Goal: Communication & Community: Share content

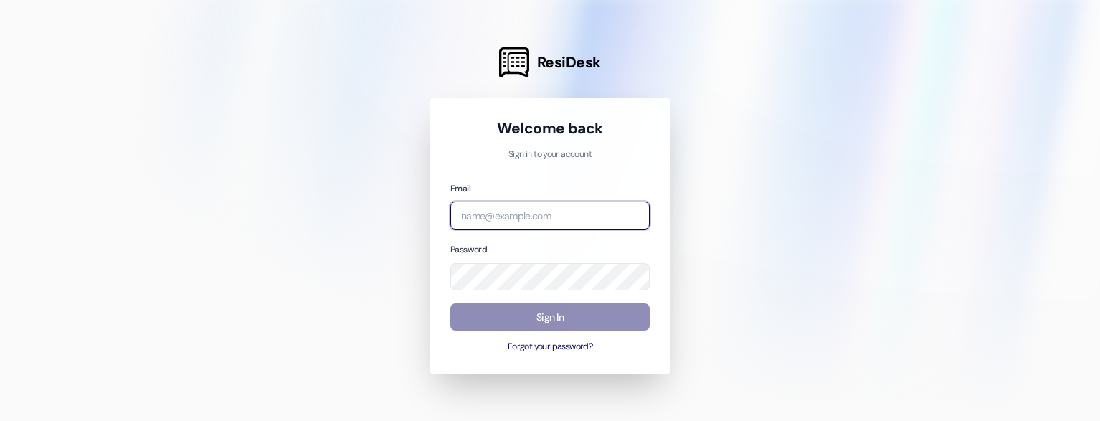
type input "[EMAIL_ADDRESS][DOMAIN_NAME]"
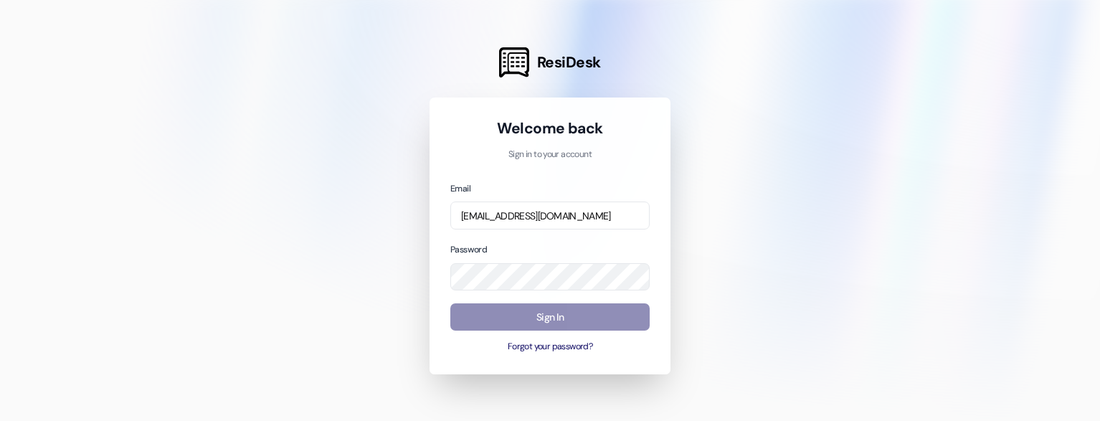
click at [507, 330] on button "Sign In" at bounding box center [549, 317] width 199 height 28
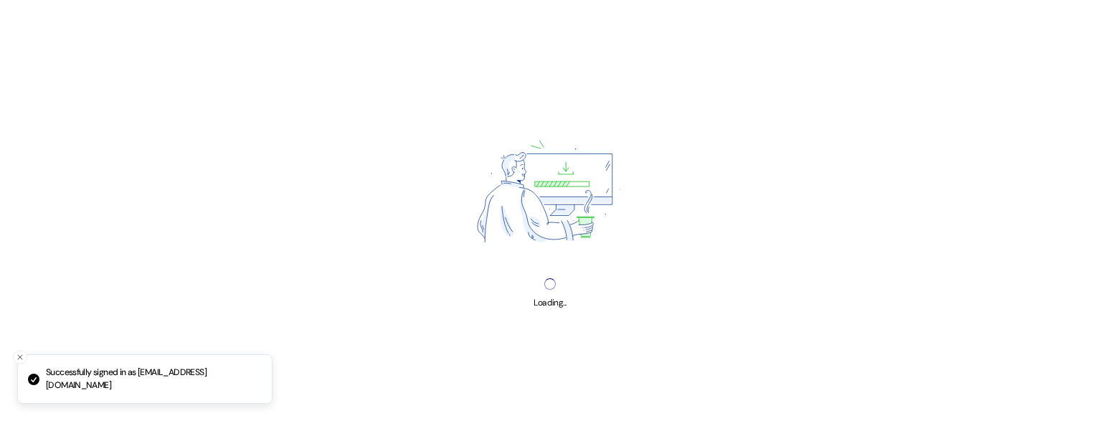
click at [504, 321] on div "Loading..." at bounding box center [550, 210] width 1100 height 421
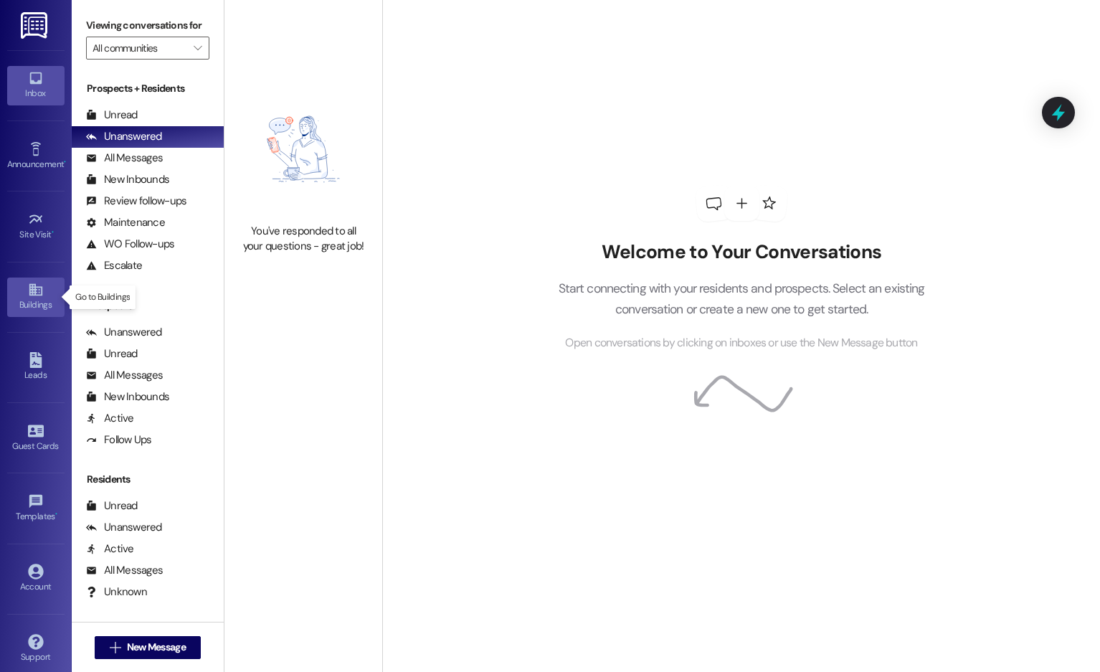
click at [32, 288] on icon at bounding box center [35, 290] width 13 height 12
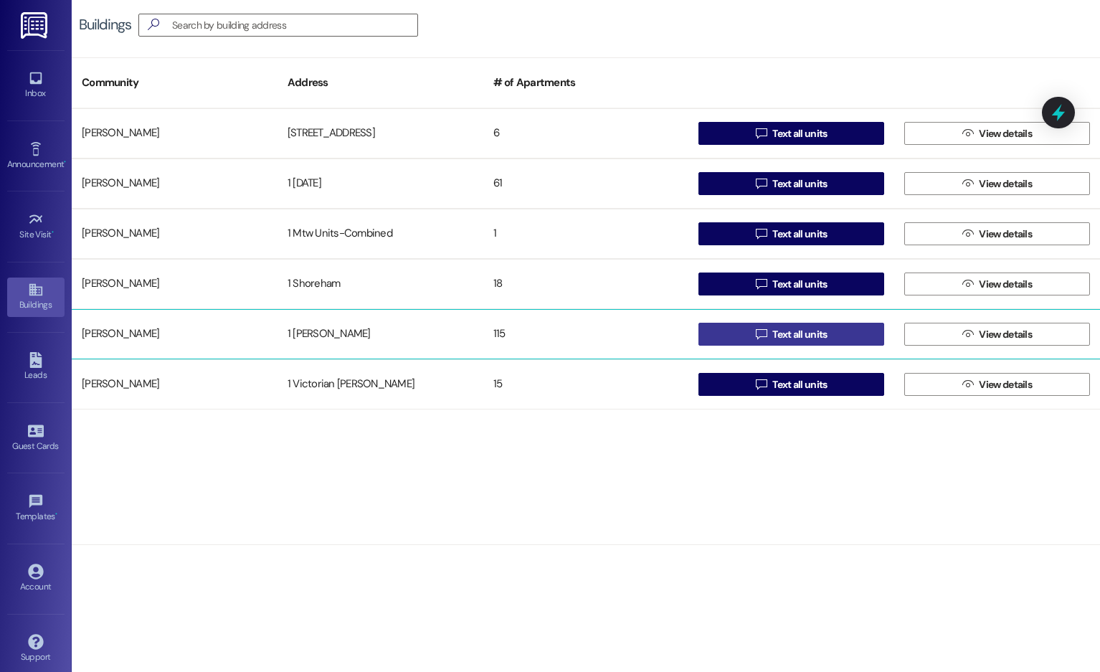
click at [848, 341] on button " Text all units" at bounding box center [792, 334] width 186 height 23
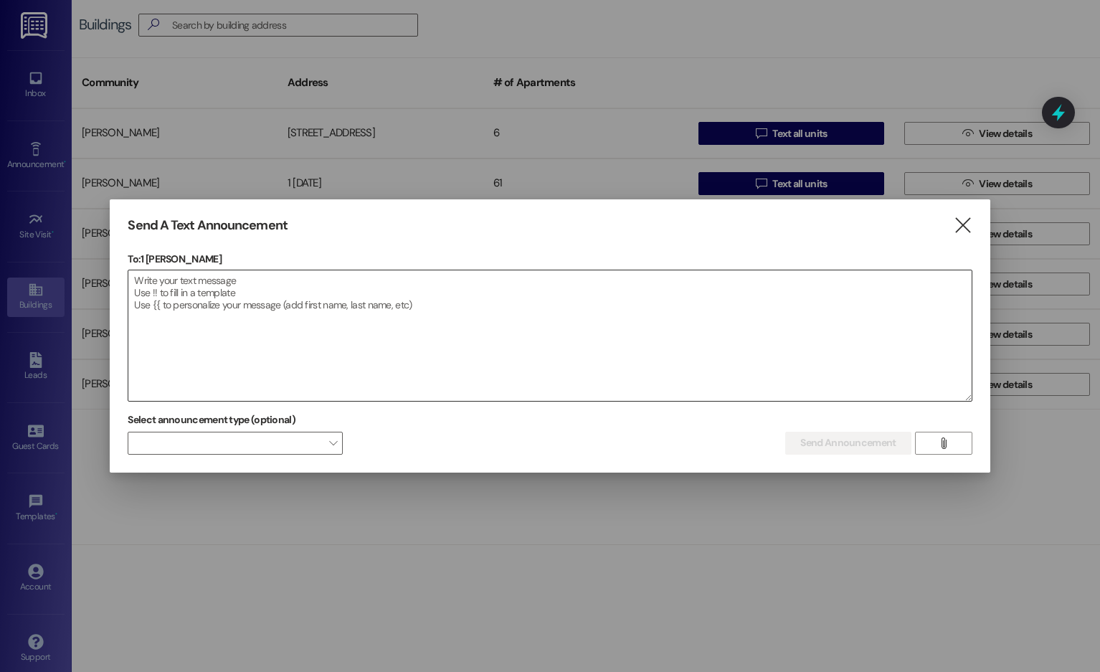
click at [460, 302] on textarea at bounding box center [549, 335] width 843 height 131
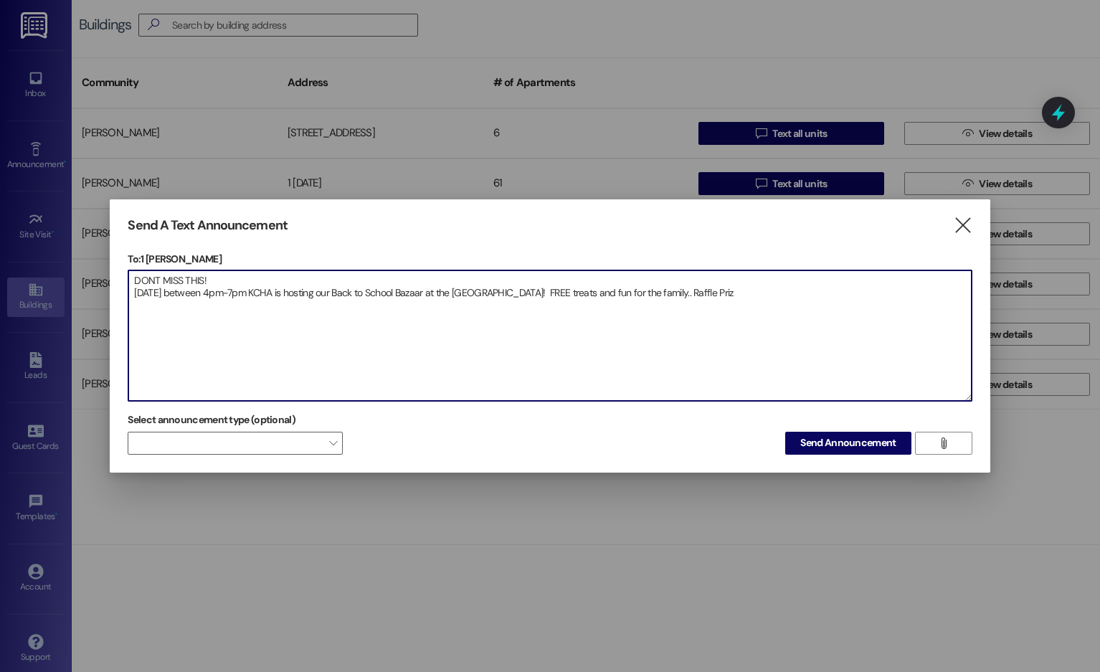
click at [747, 290] on textarea "DONT MISS THIS! [DATE] between 4pm-7pm KCHA is hosting our Back to School Bazaa…" at bounding box center [549, 335] width 843 height 131
click at [237, 304] on textarea "DONT MISS THIS! [DATE] between 4pm-7pm KCHA is hosting our Back to School Bazaa…" at bounding box center [549, 335] width 843 height 131
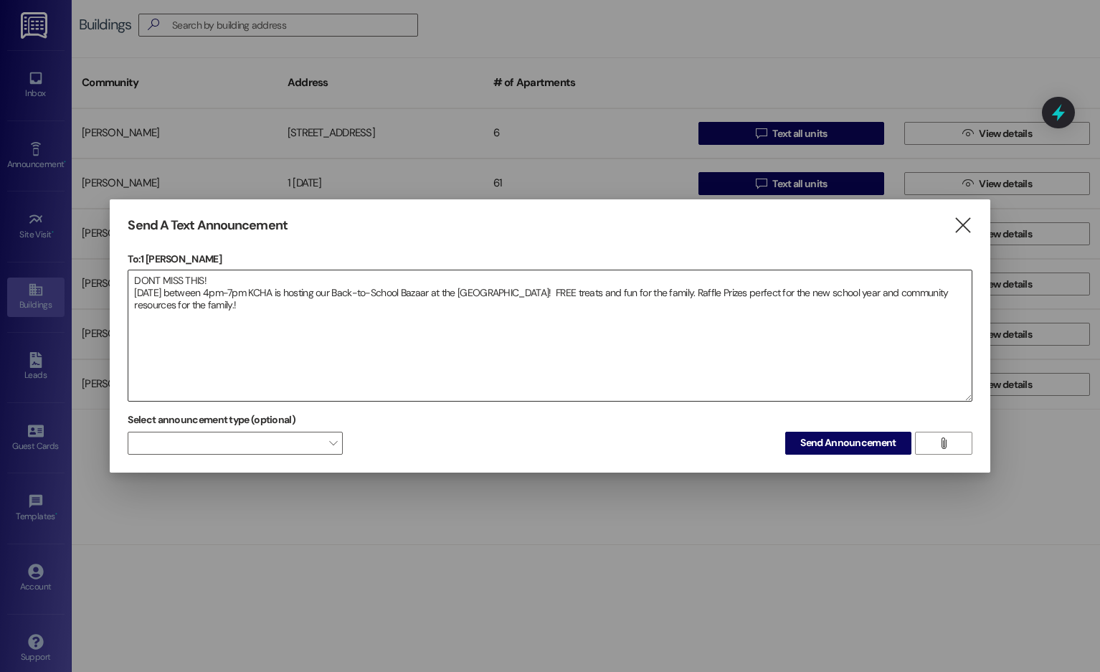
drag, startPoint x: 372, startPoint y: 297, endPoint x: 386, endPoint y: 356, distance: 60.4
click at [386, 356] on textarea "DONT MISS THIS! [DATE] between 4pm-7pm KCHA is hosting our Back to School Bazaa…" at bounding box center [549, 335] width 843 height 131
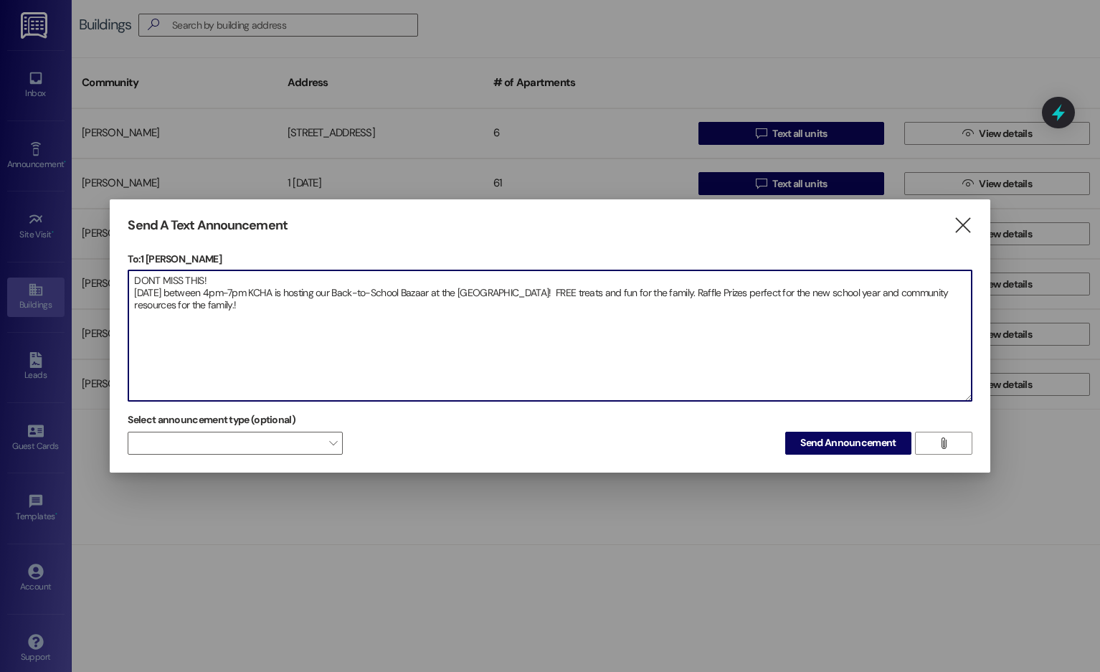
click at [262, 316] on textarea "DONT MISS THIS! [DATE] between 4pm-7pm KCHA is hosting our Back-to-School Bazaa…" at bounding box center [549, 335] width 843 height 131
click at [273, 288] on textarea "DONT MISS THIS! [DATE] between 4pm-7pm KCHA is hosting our Back-to-School Bazaa…" at bounding box center [549, 335] width 843 height 131
click at [376, 304] on textarea "DONT MISS THIS! [DATE] between 4pm-7pm KCHA and Kent youth and family services …" at bounding box center [549, 335] width 843 height 131
click at [931, 420] on button "" at bounding box center [943, 443] width 57 height 23
click at [387, 316] on textarea "DONT MISS THIS! [DATE] between 4pm-7pm KCHA and Kent youth and family services …" at bounding box center [549, 335] width 843 height 131
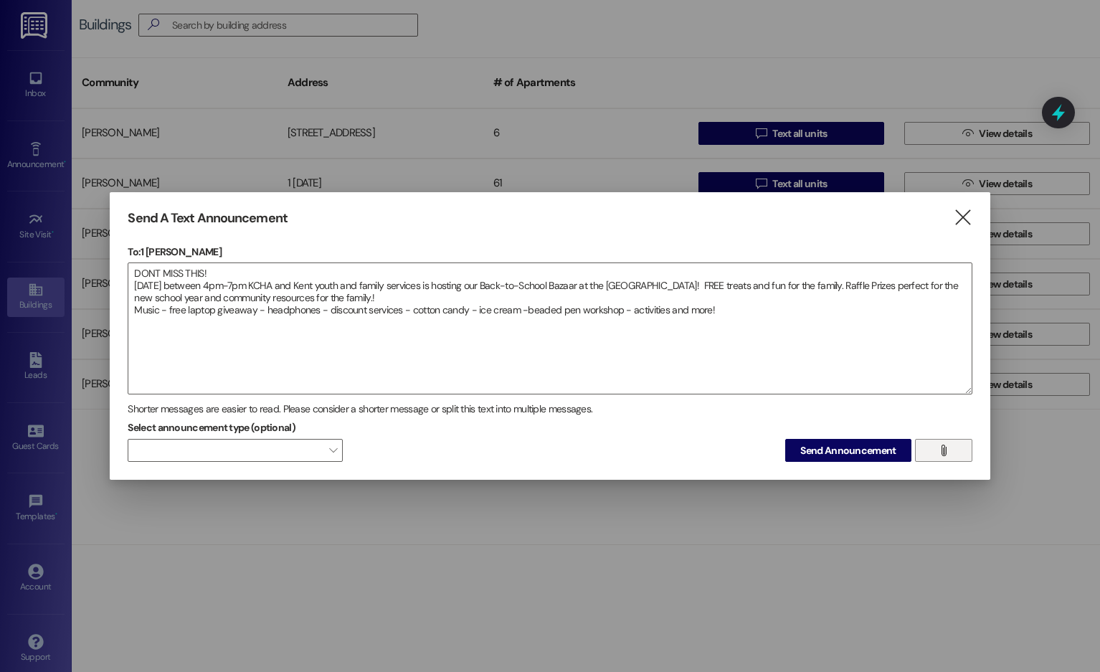
click at [956, 420] on button "" at bounding box center [943, 450] width 57 height 23
click at [602, 283] on textarea "DONT MISS THIS! [DATE] between 4pm-7pm KCHA and Kent youth and family services …" at bounding box center [549, 328] width 843 height 131
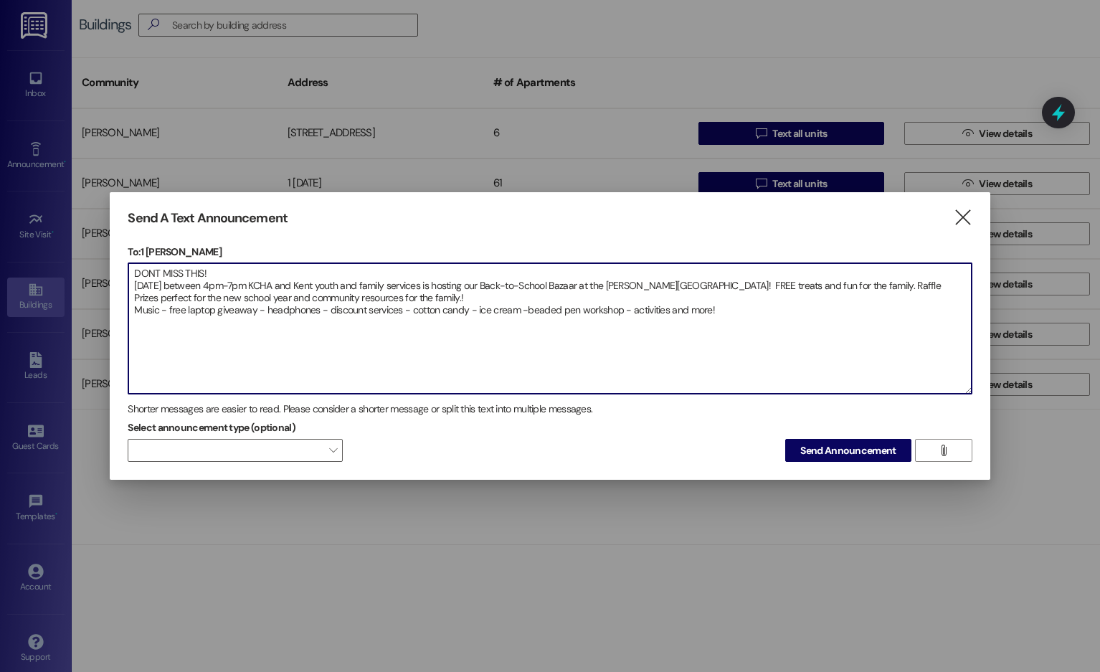
click at [632, 311] on textarea "DONT MISS THIS! [DATE] between 4pm-7pm KCHA and Kent youth and family services …" at bounding box center [549, 328] width 843 height 131
click at [704, 309] on textarea "DONT MISS THIS! [DATE] between 4pm-7pm KCHA and Kent youth and family services …" at bounding box center [549, 328] width 843 height 131
click at [805, 315] on textarea "DONT MISS THIS! [DATE] between 4pm-7pm KCHA and Kent youth and family services …" at bounding box center [549, 328] width 843 height 131
click at [385, 295] on textarea "DONT MISS THIS! [DATE] between 4pm-7pm KCHA and Kent youth and family services …" at bounding box center [549, 328] width 843 height 131
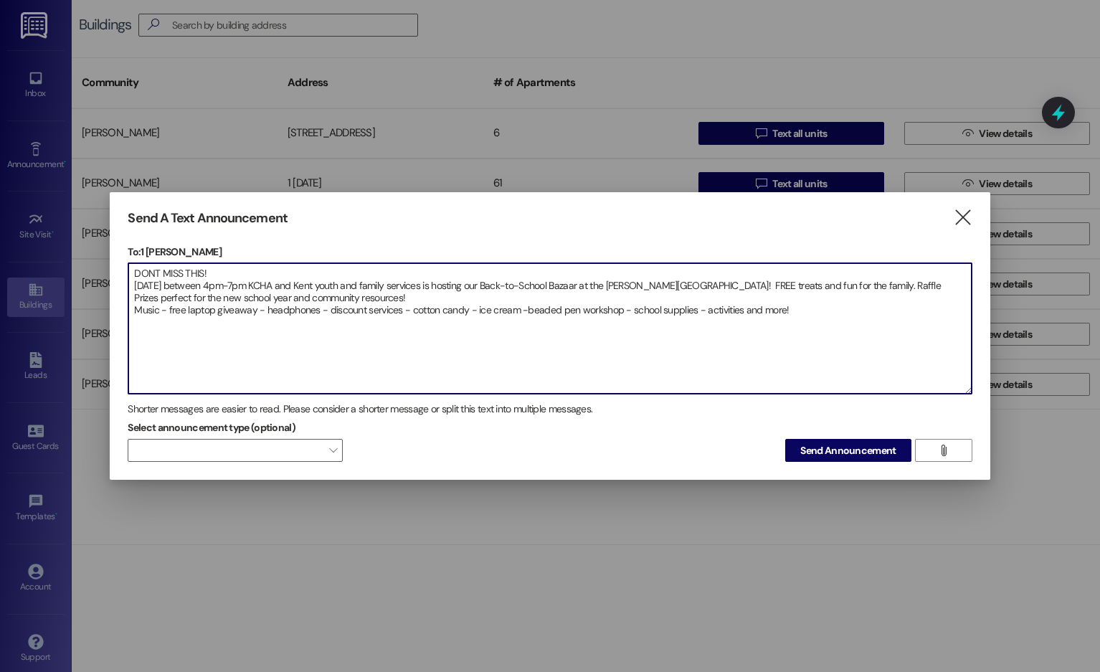
click at [819, 312] on textarea "DONT MISS THIS! [DATE] between 4pm-7pm KCHA and Kent youth and family services …" at bounding box center [549, 328] width 843 height 131
click at [291, 334] on textarea "DONT MISS THIS! [DATE] between 4pm-7pm KCHA and Kent youth and family services …" at bounding box center [549, 328] width 843 height 131
click at [622, 367] on textarea "DONT MISS THIS! [DATE] between 4pm-7pm KCHA and Kent youth and family services …" at bounding box center [549, 328] width 843 height 131
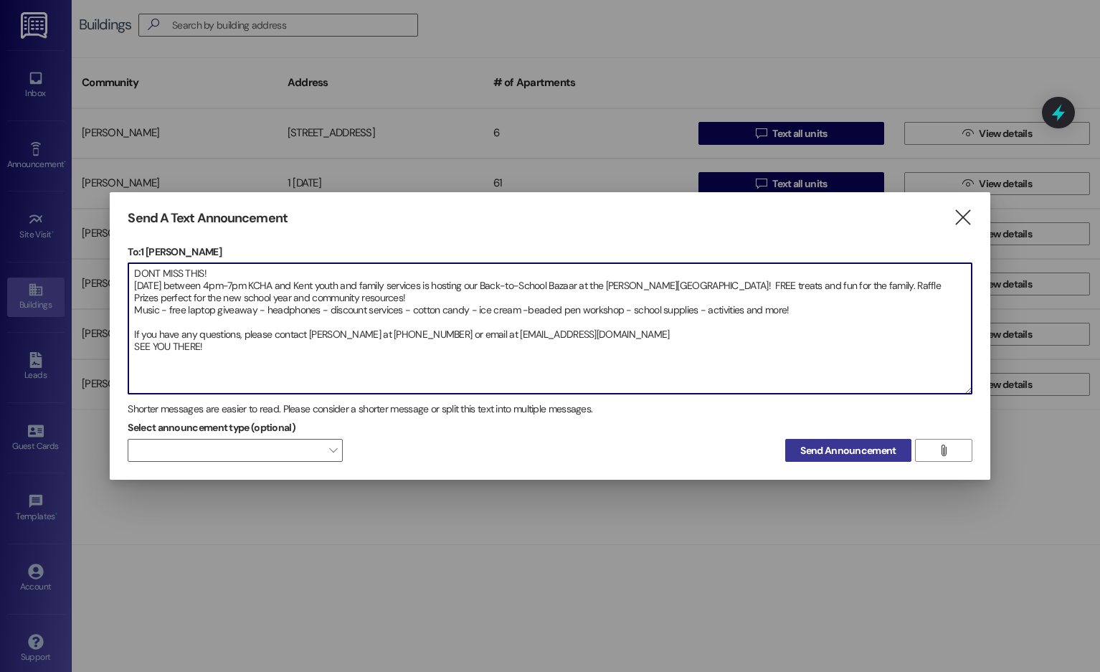
type textarea "DONT MISS THIS! [DATE] between 4pm-7pm KCHA and Kent youth and family services …"
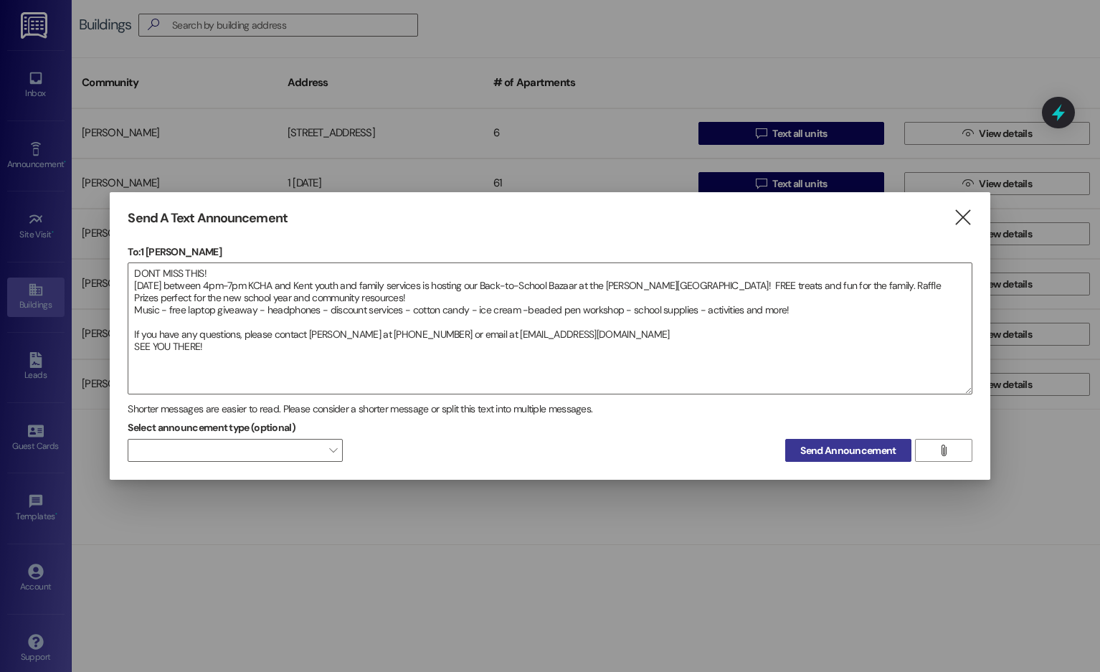
click at [894, 420] on span "Send Announcement" at bounding box center [848, 450] width 95 height 15
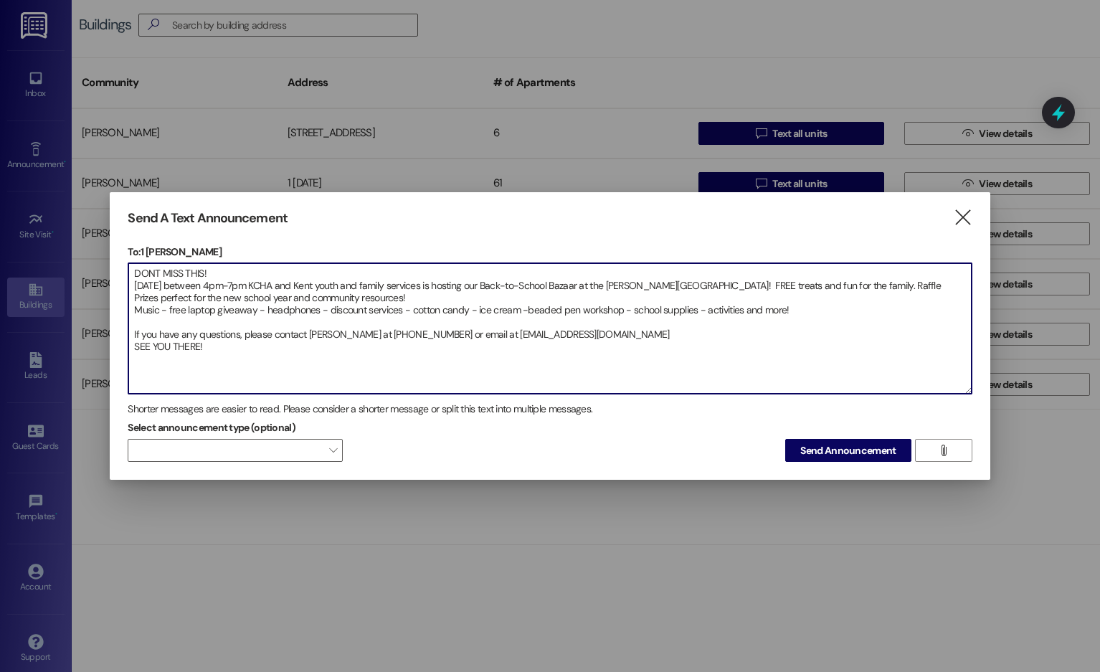
drag, startPoint x: 213, startPoint y: 351, endPoint x: 128, endPoint y: 275, distance: 114.3
click at [128, 275] on div "DONT MISS THIS! [DATE] between 4pm-7pm KCHA and Kent youth and family services …" at bounding box center [550, 329] width 844 height 132
click at [164, 288] on textarea "DONT MISS THIS! [DATE] between 4pm-7pm KCHA and Kent youth and family services …" at bounding box center [549, 328] width 843 height 131
drag, startPoint x: 128, startPoint y: 268, endPoint x: 257, endPoint y: 356, distance: 155.8
click at [257, 356] on textarea "DONT MISS THIS! [DATE] between 4pm-7pm KCHA and Kent youth and family services …" at bounding box center [549, 328] width 843 height 131
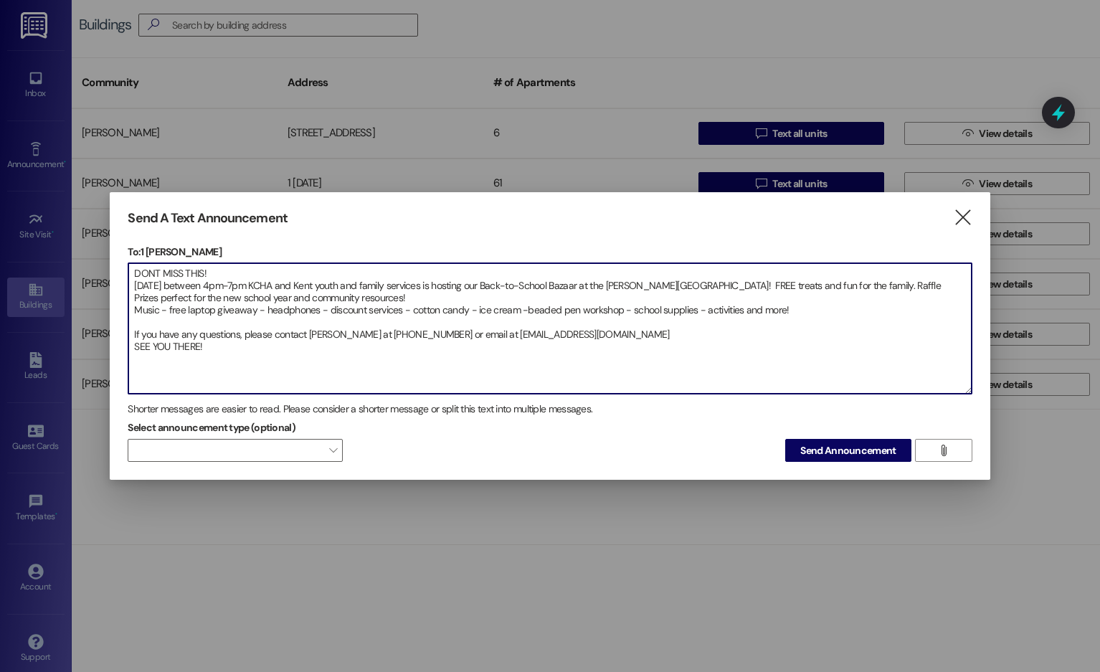
click at [235, 294] on textarea "DONT MISS THIS! [DATE] between 4pm-7pm KCHA and Kent youth and family services …" at bounding box center [549, 328] width 843 height 131
drag, startPoint x: 133, startPoint y: 271, endPoint x: 210, endPoint y: 351, distance: 110.6
click at [210, 351] on textarea "DONT MISS THIS! [DATE] between 4pm-7pm KCHA and Kent youth and family services …" at bounding box center [549, 328] width 843 height 131
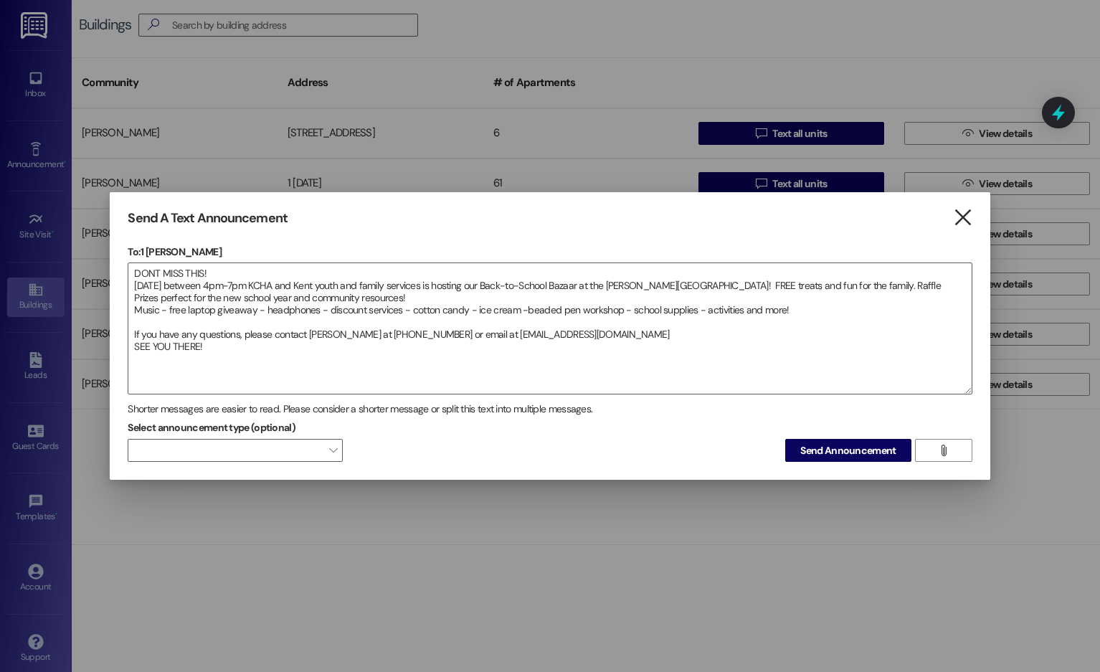
click at [965, 215] on icon "" at bounding box center [962, 217] width 19 height 15
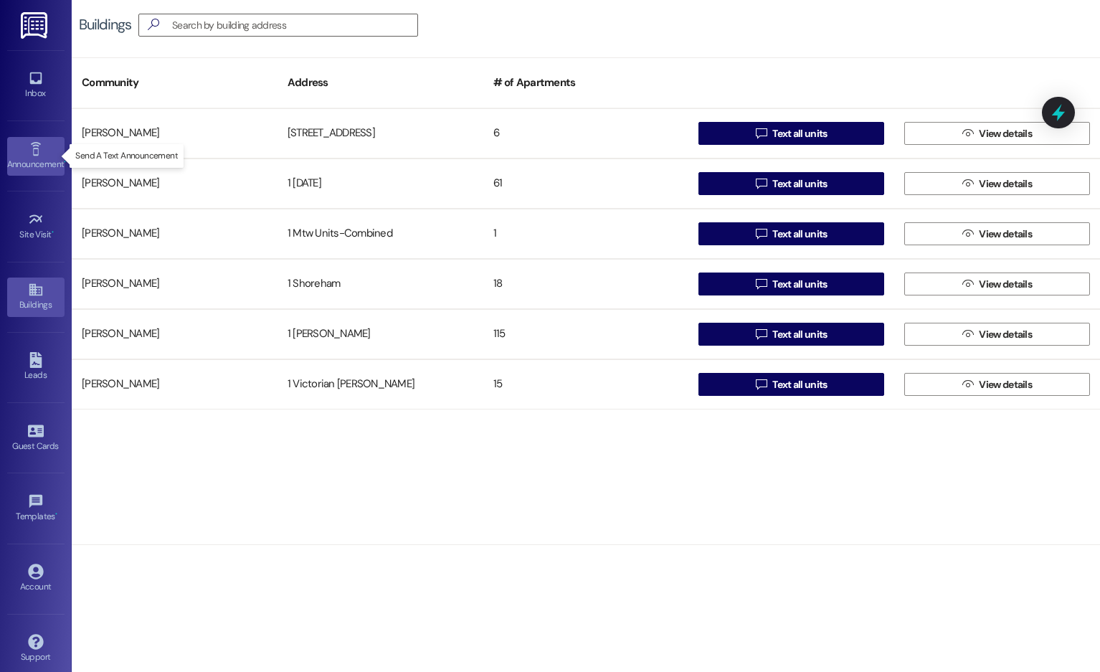
click at [39, 154] on icon at bounding box center [36, 149] width 16 height 16
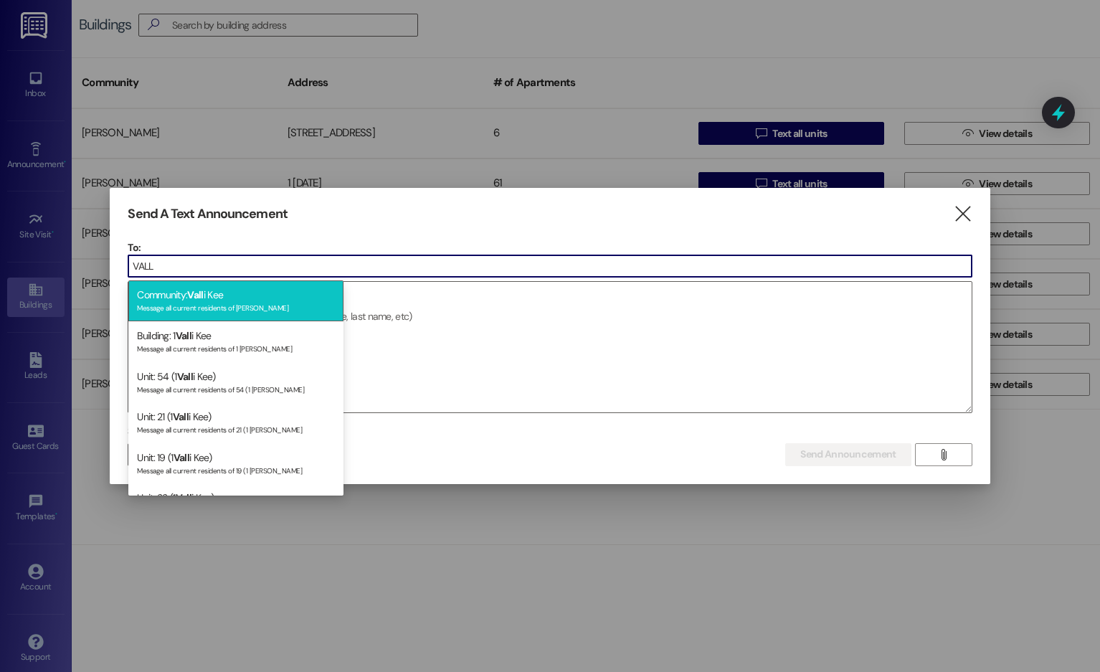
type input "VALL"
click at [278, 301] on div "Message all current residents of [PERSON_NAME]" at bounding box center [236, 307] width 198 height 12
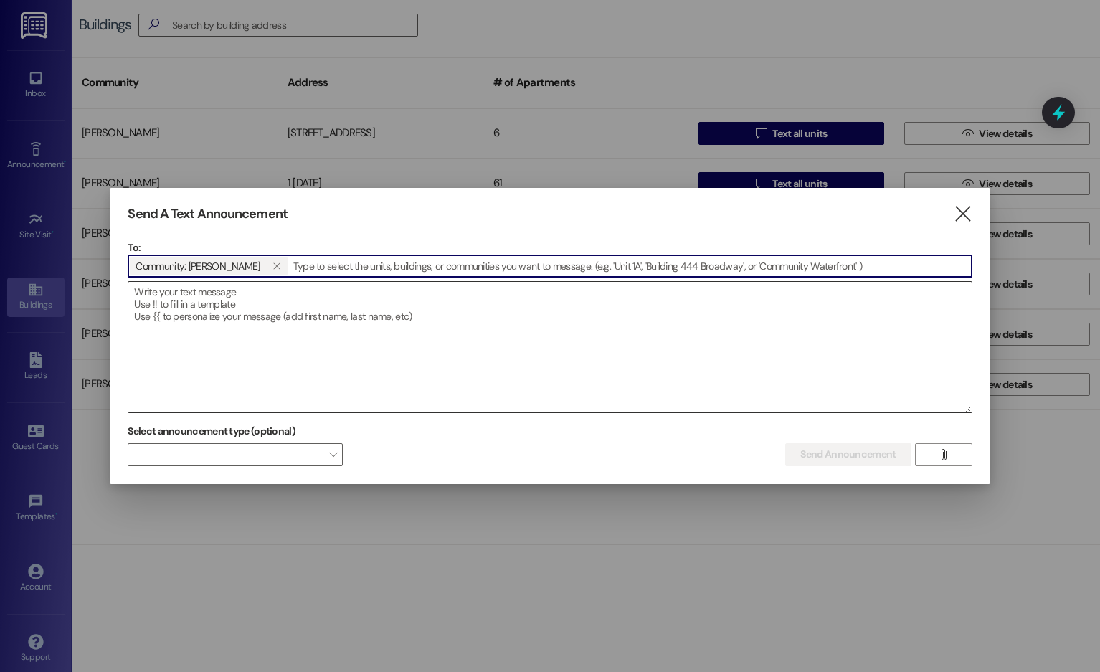
click at [189, 293] on textarea at bounding box center [549, 347] width 843 height 131
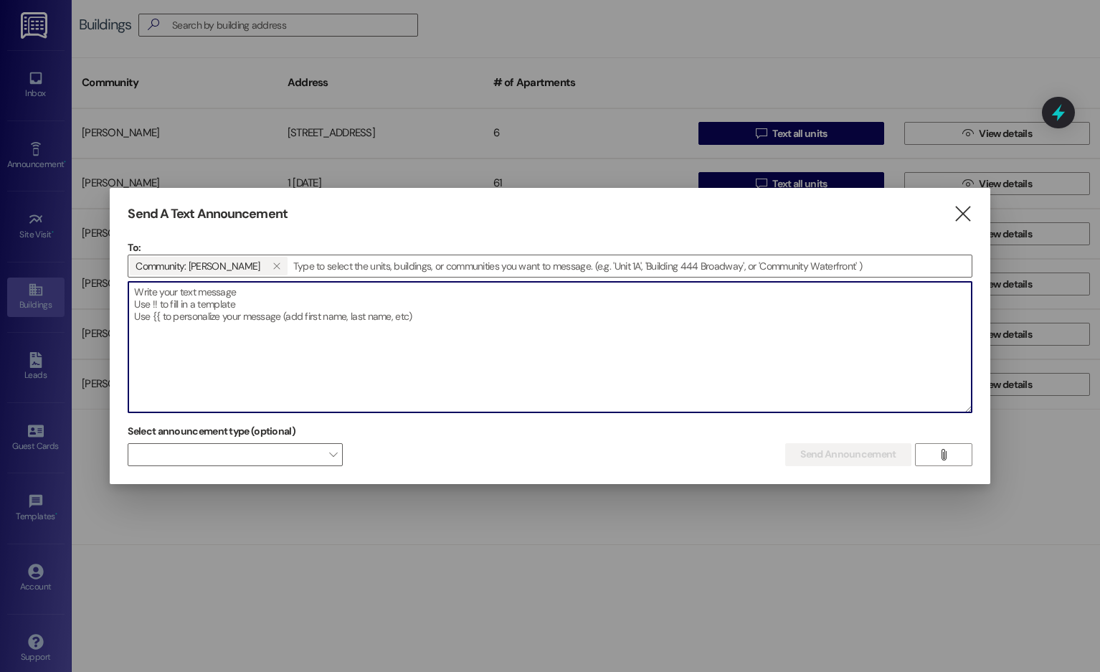
paste textarea "DONT MISS THIS! [DATE] between 4pm-7pm KCHA and Kent youth and family services …"
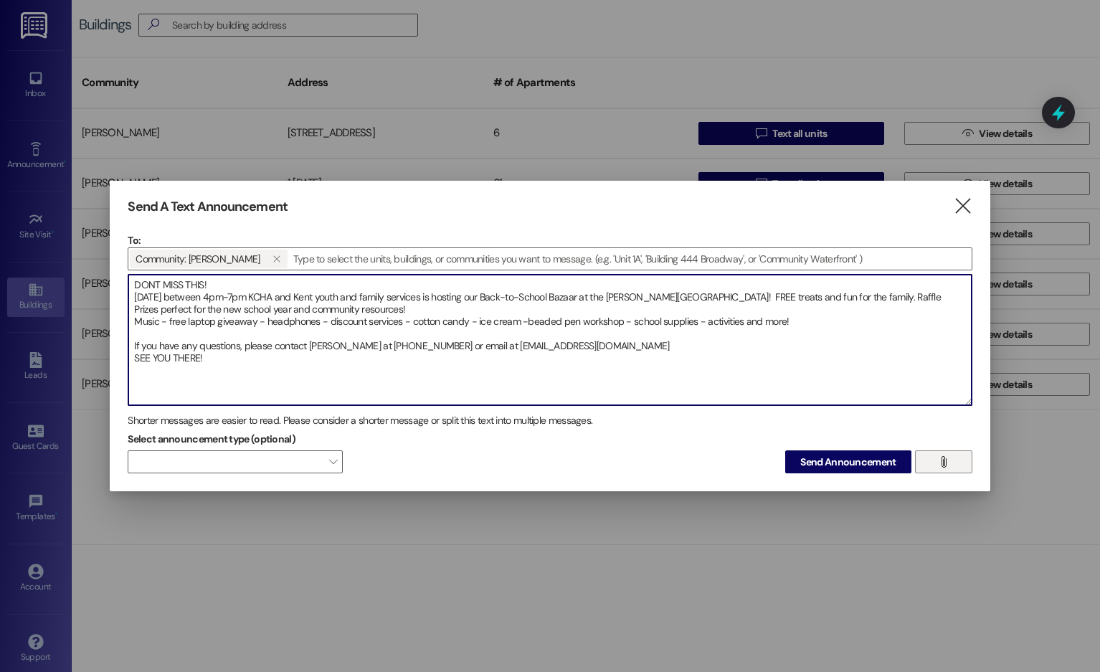
type textarea "DONT MISS THIS! [DATE] between 4pm-7pm KCHA and Kent youth and family services …"
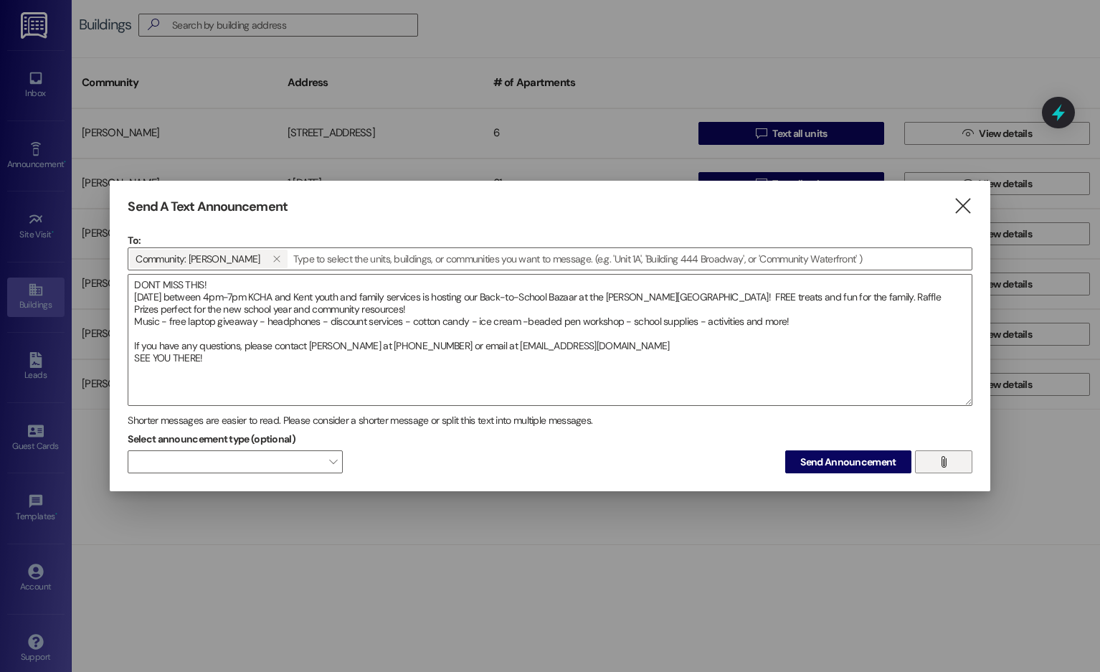
click at [944, 420] on icon "" at bounding box center [943, 461] width 11 height 11
click at [877, 420] on span "Send Announcement" at bounding box center [848, 462] width 95 height 15
click at [327, 420] on span at bounding box center [235, 461] width 215 height 23
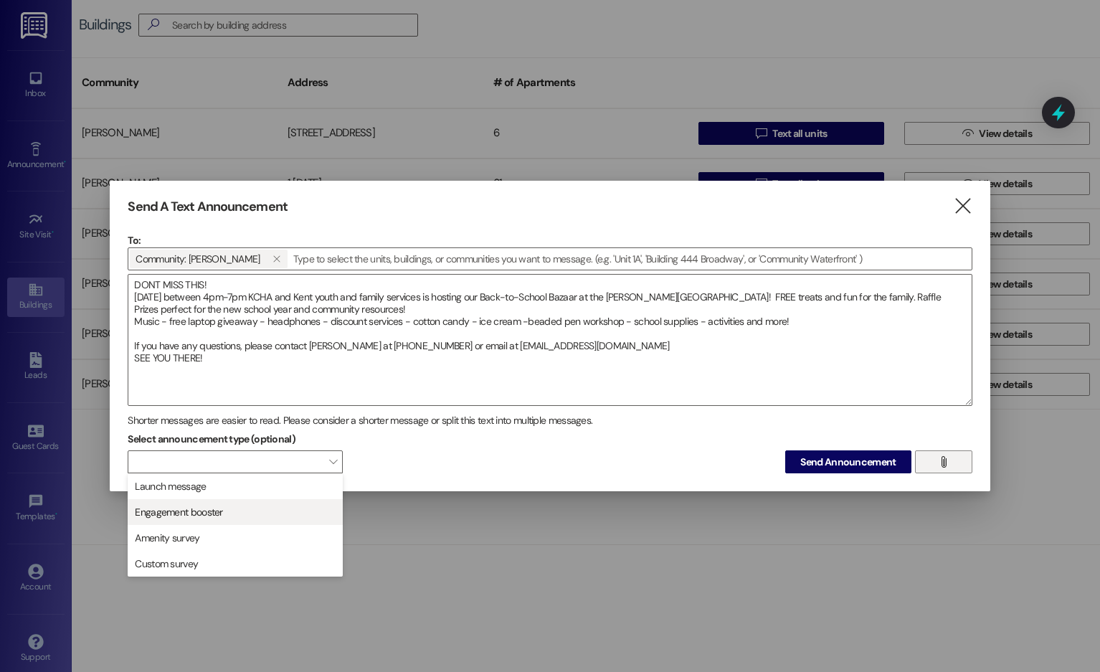
click at [250, 420] on span "Engagement booster" at bounding box center [235, 512] width 202 height 16
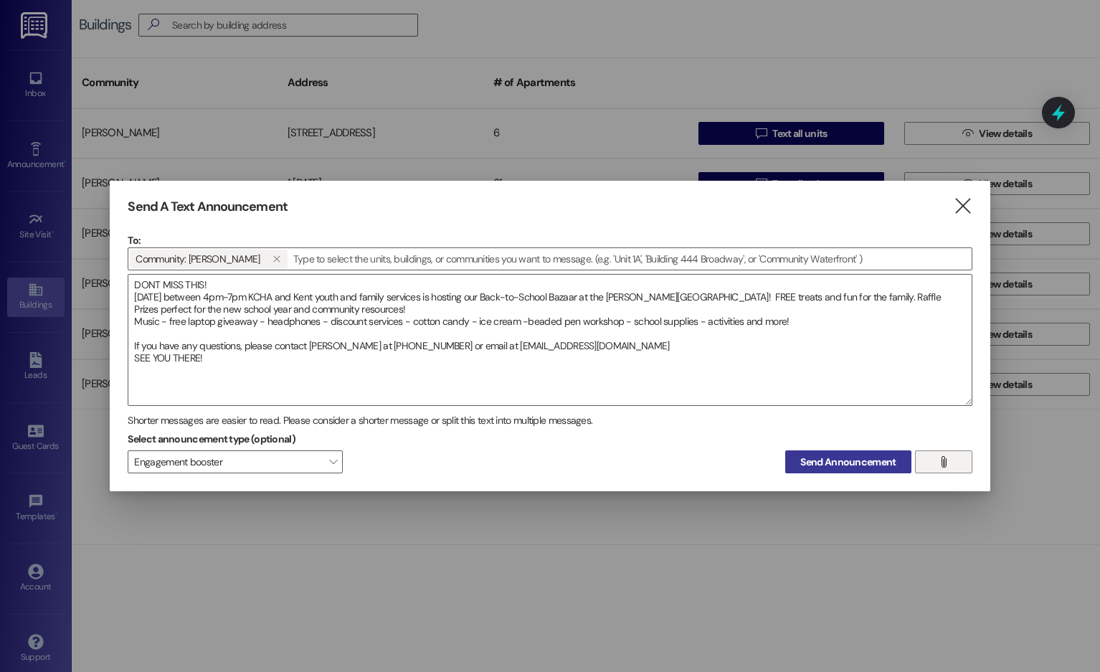
click at [816, 420] on span "Send Announcement" at bounding box center [848, 462] width 95 height 15
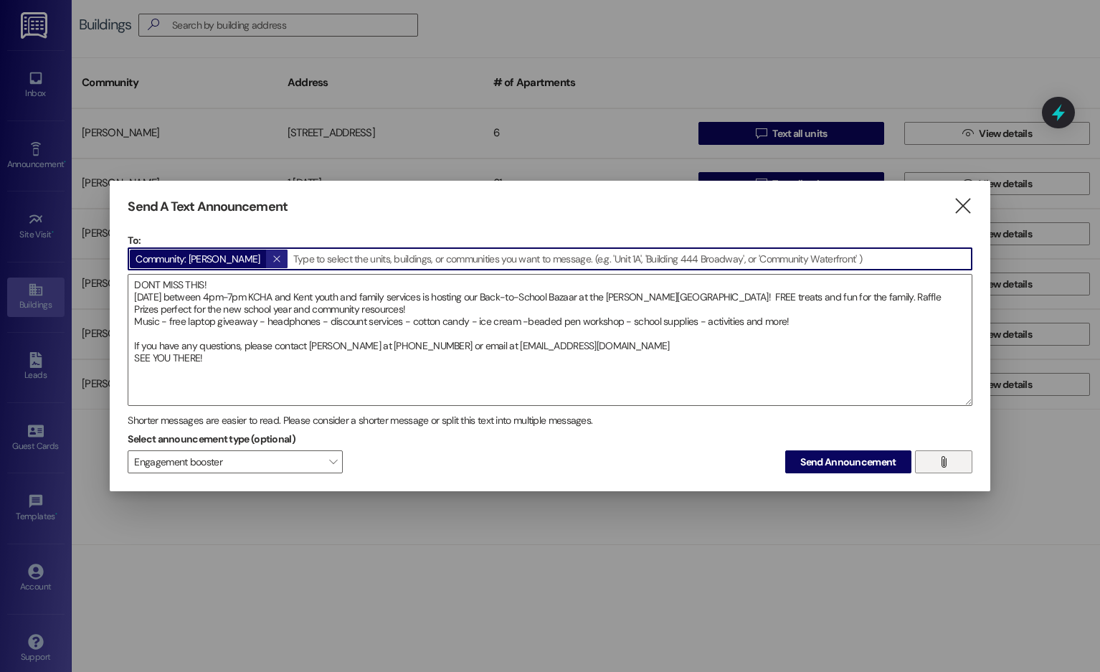
click at [273, 260] on icon "" at bounding box center [277, 258] width 8 height 11
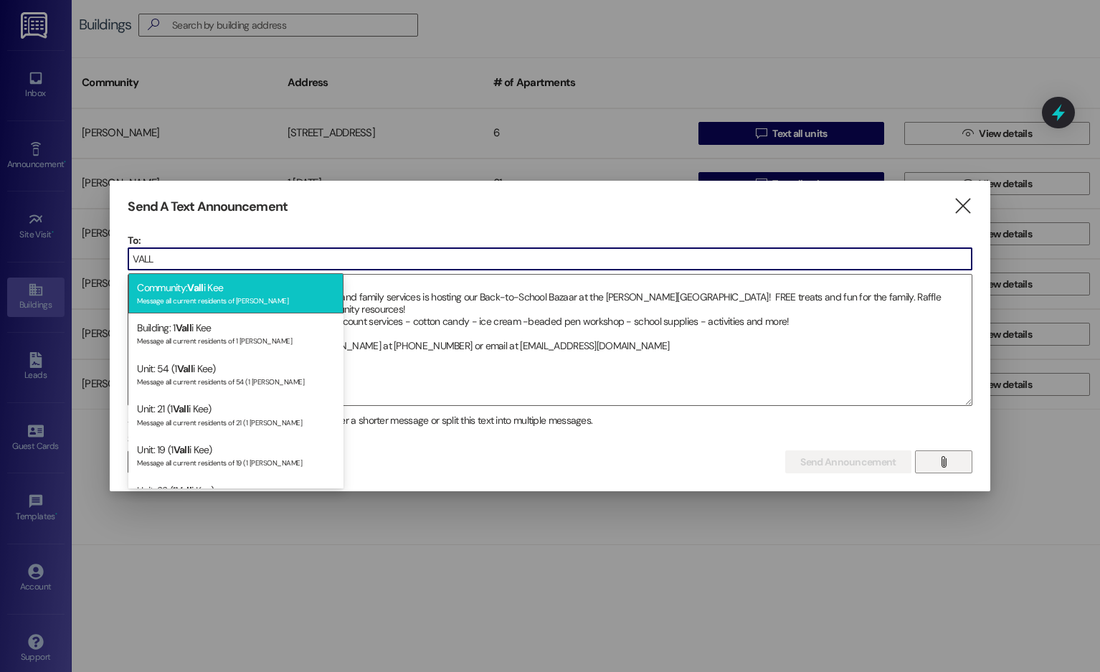
type input "VALL"
click at [283, 296] on div "Message all current residents of [PERSON_NAME]" at bounding box center [236, 299] width 198 height 12
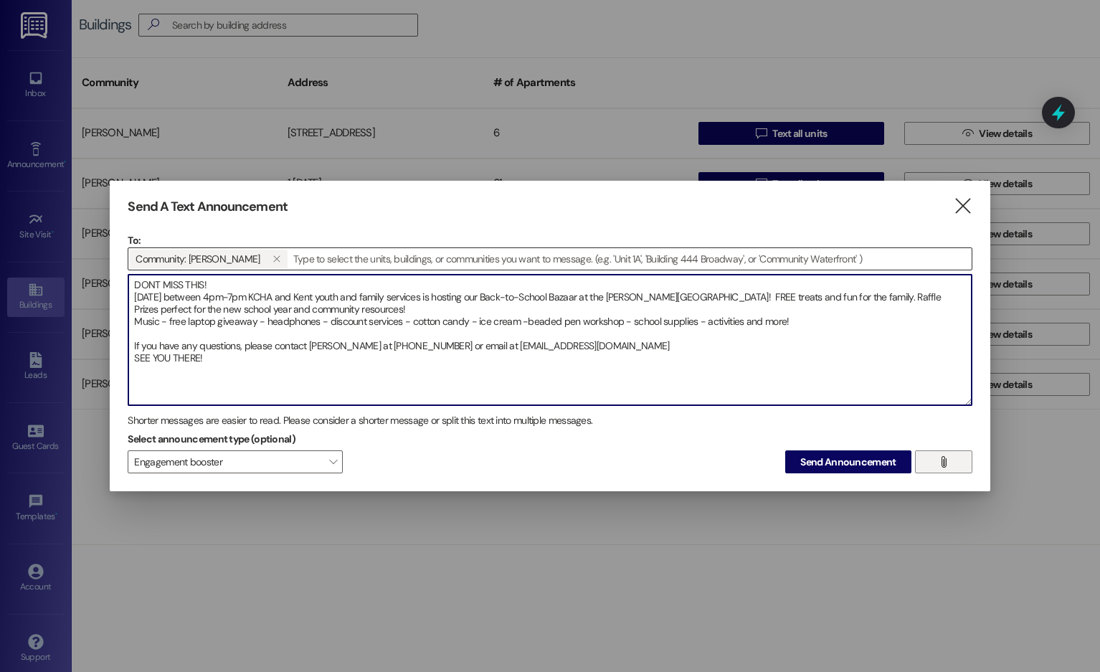
click at [536, 345] on textarea "DONT MISS THIS! [DATE] between 4pm-7pm KCHA and Kent youth and family services …" at bounding box center [549, 340] width 843 height 131
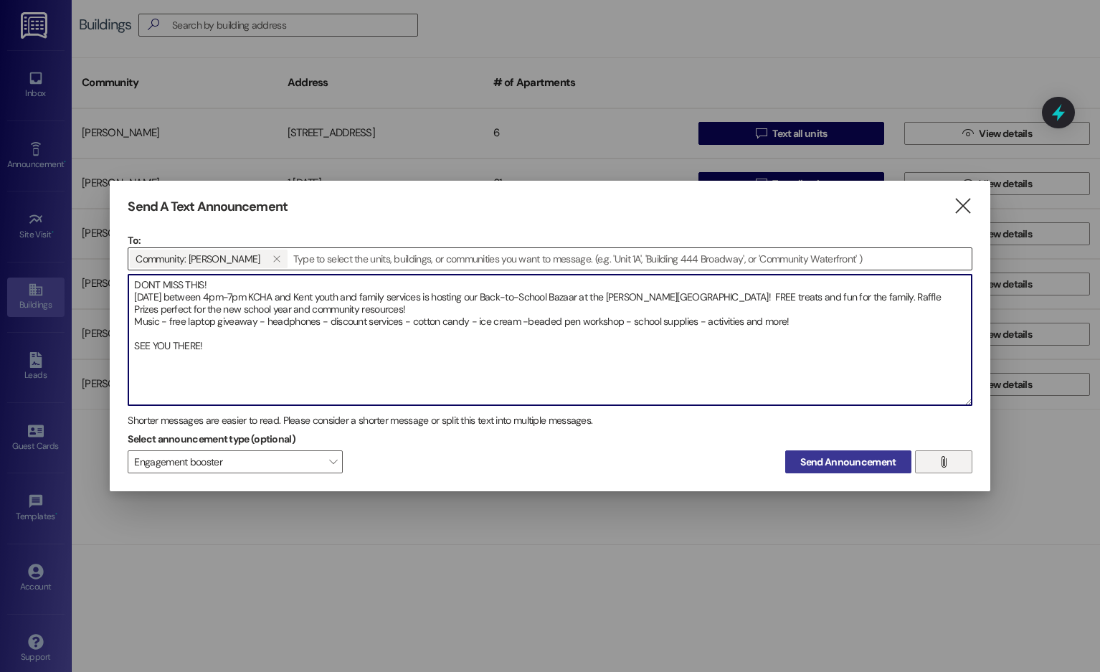
type textarea "DONT MISS THIS! [DATE] between 4pm-7pm KCHA and Kent youth and family services …"
click at [869, 420] on span "Send Announcement" at bounding box center [848, 462] width 95 height 15
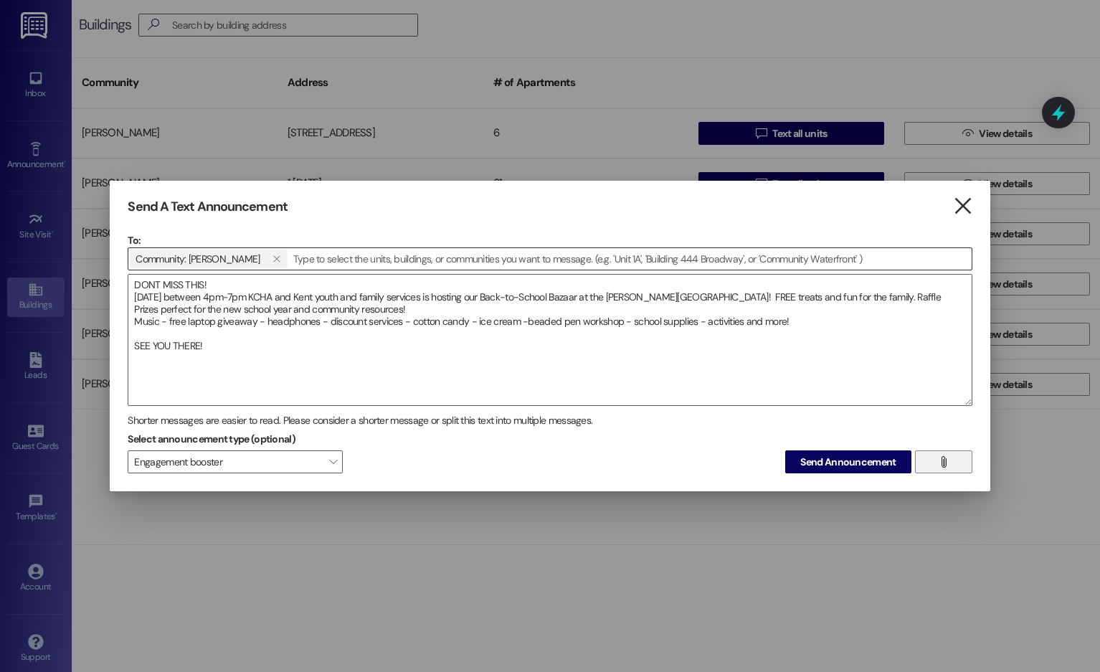
click at [969, 205] on icon "" at bounding box center [962, 206] width 19 height 15
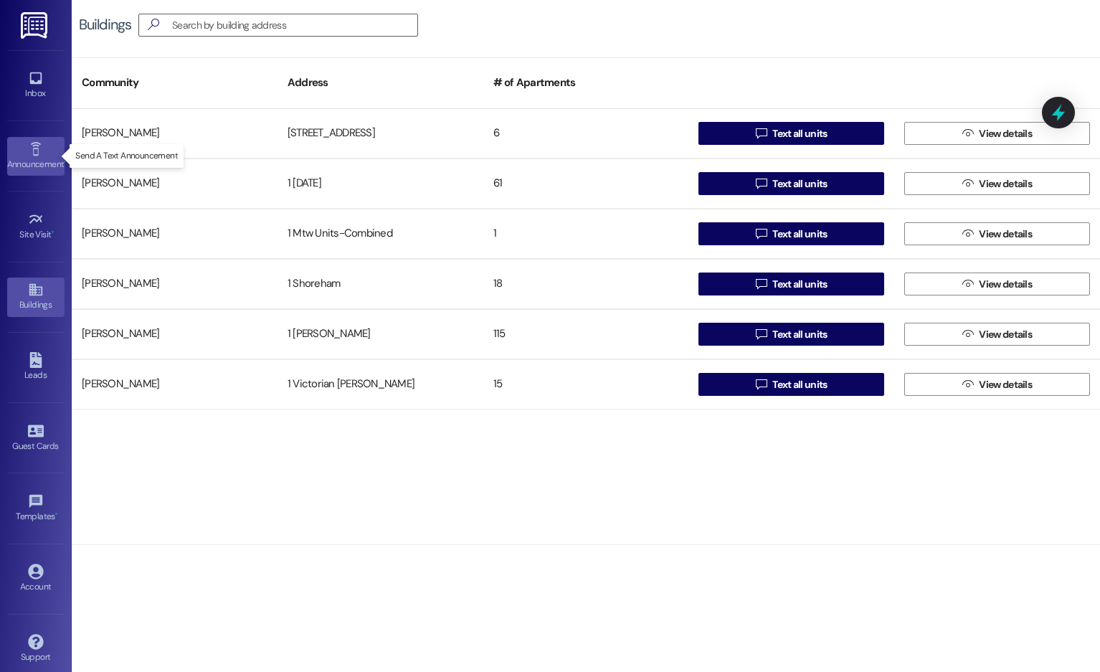
click at [39, 149] on icon at bounding box center [36, 149] width 16 height 16
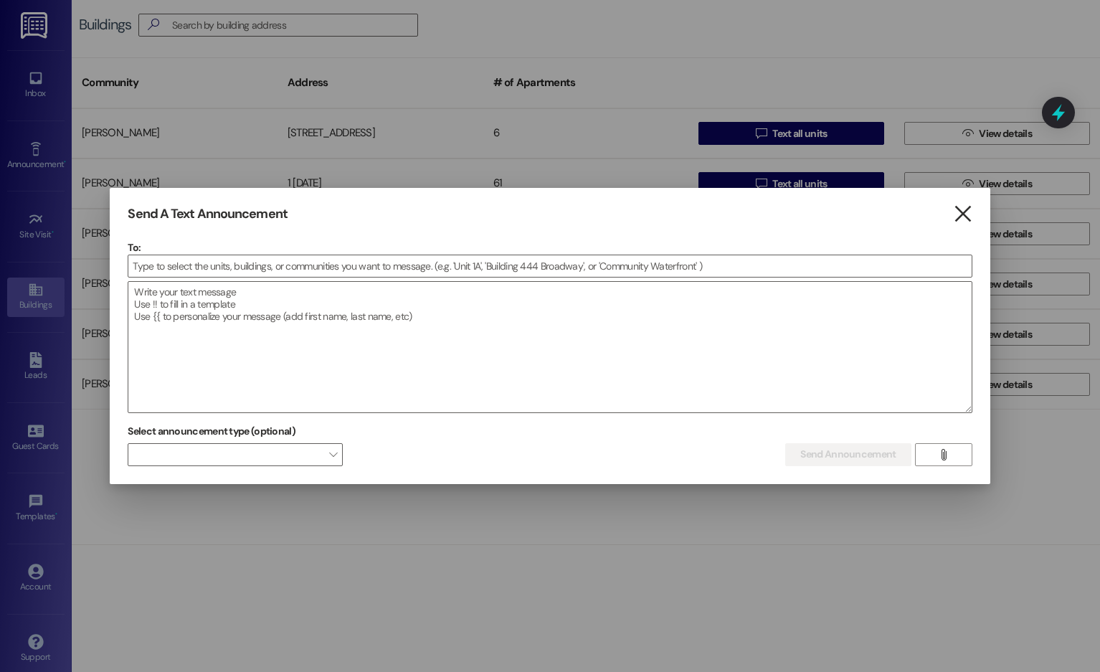
click at [968, 220] on icon "" at bounding box center [962, 214] width 19 height 15
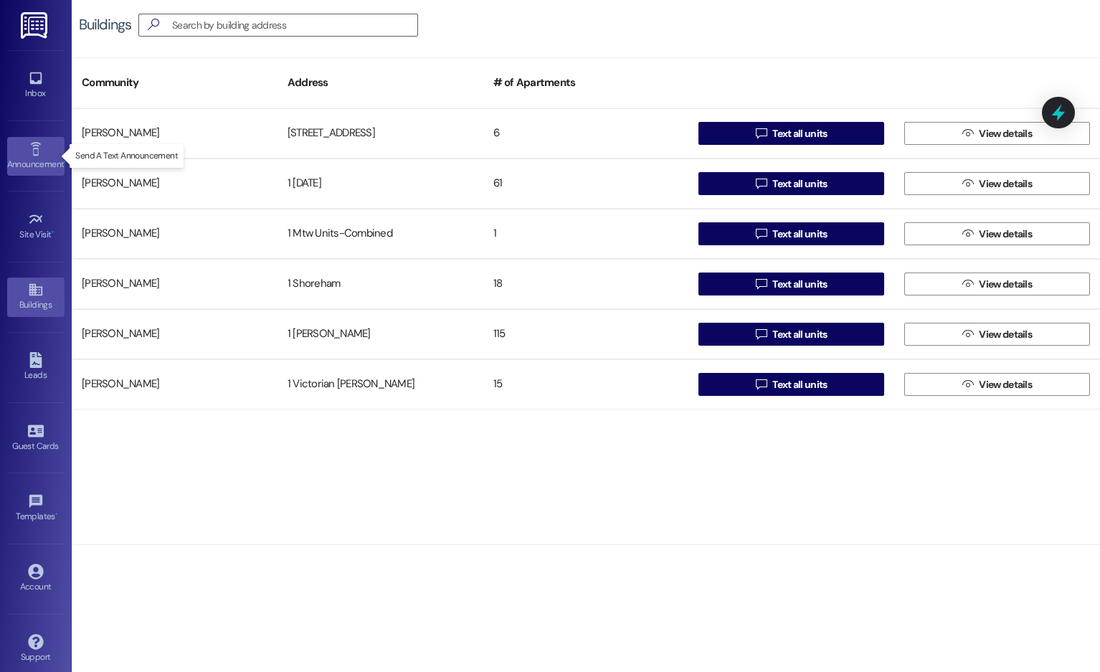
click at [37, 156] on icon at bounding box center [36, 149] width 16 height 16
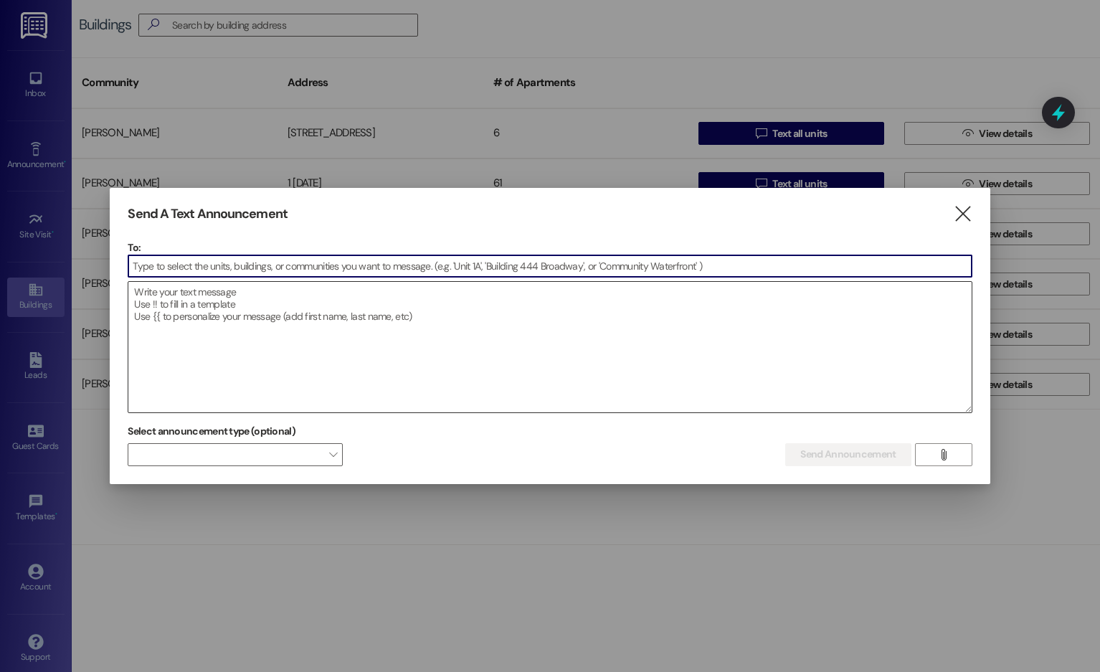
click at [148, 293] on textarea at bounding box center [549, 347] width 843 height 131
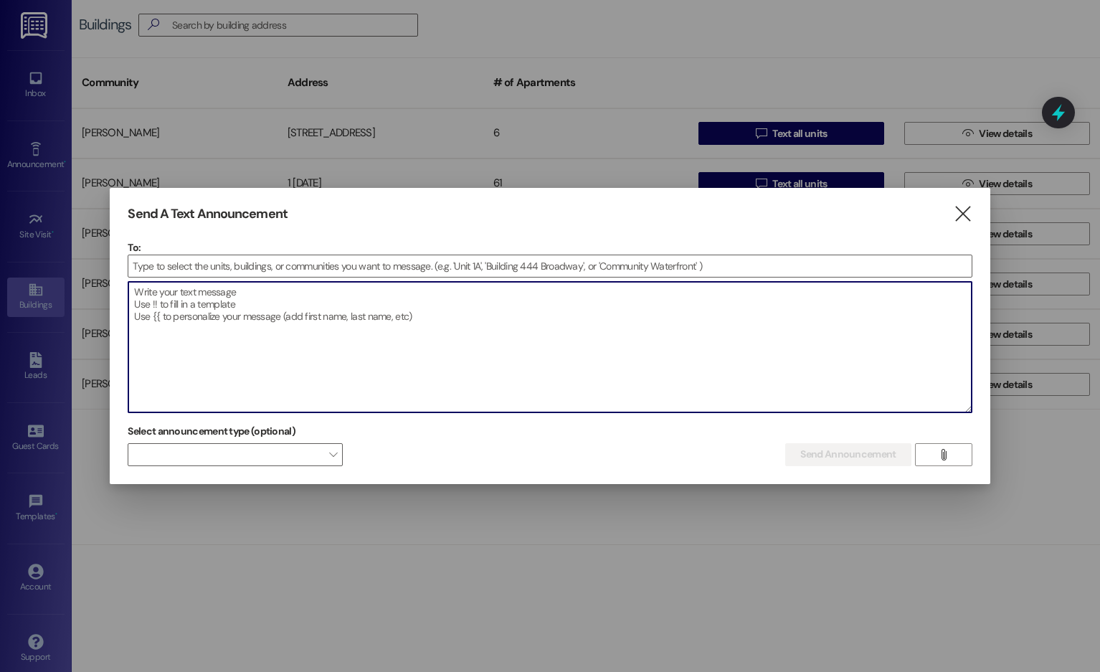
paste textarea "DONT MISS THIS! [DATE] between 4pm-7pm KCHA and Kent youth and family services …"
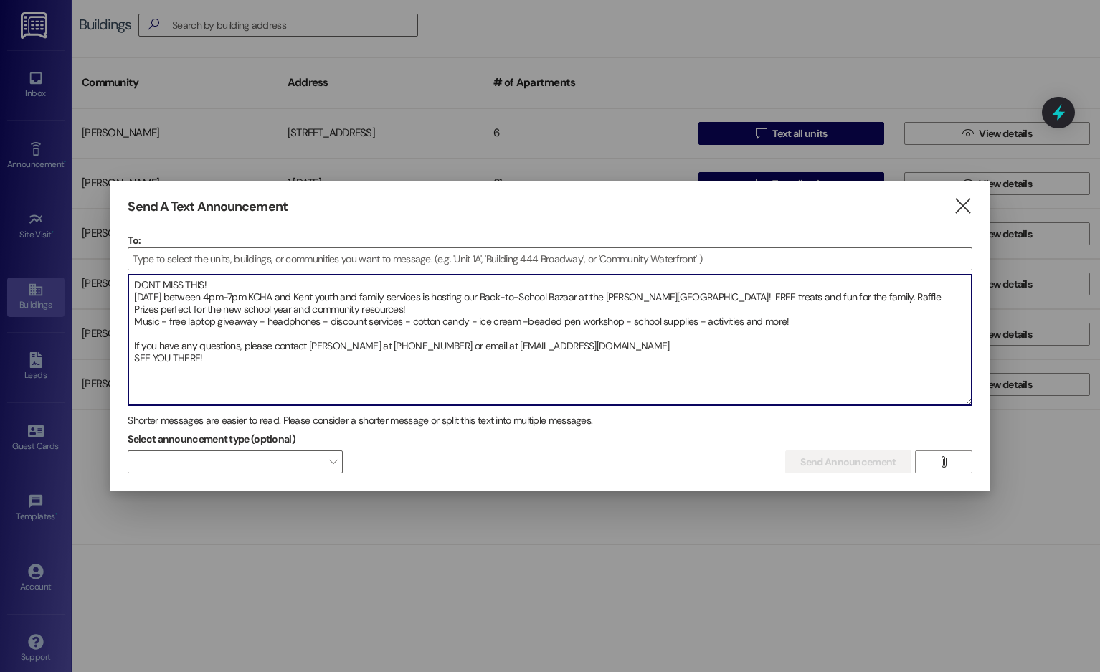
click at [134, 332] on textarea "DONT MISS THIS! [DATE] between 4pm-7pm KCHA and Kent youth and family services …" at bounding box center [549, 340] width 843 height 131
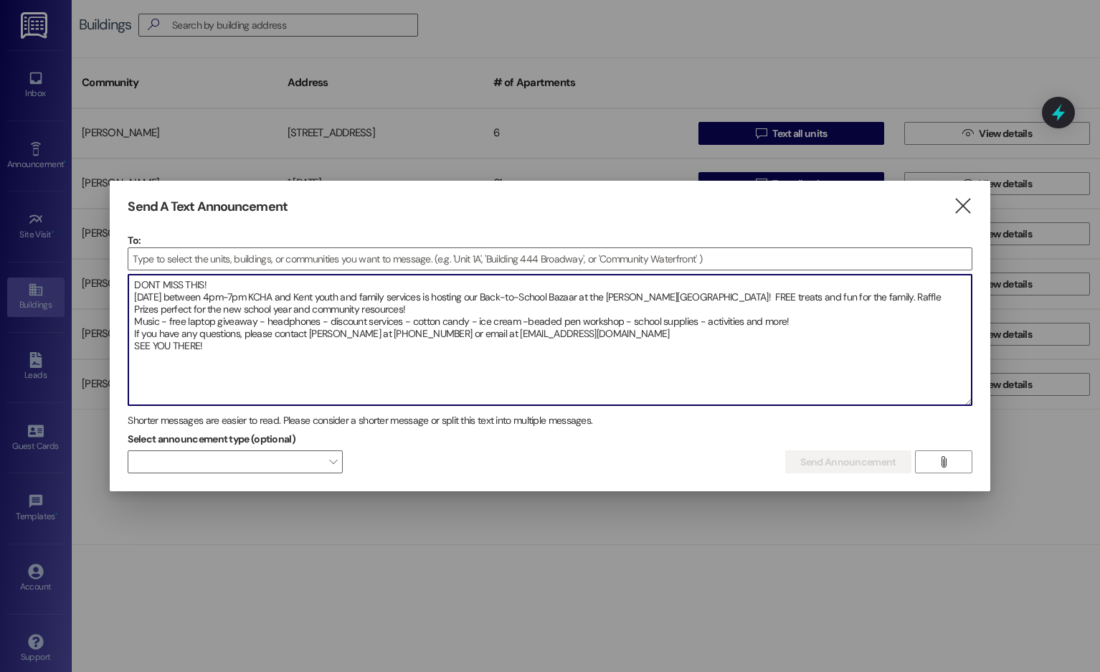
drag, startPoint x: 866, startPoint y: 296, endPoint x: 986, endPoint y: 308, distance: 120.5
click at [986, 308] on div "Send A Text Announcement  To:  Drop image file here DONT MISS THIS! [DATE] be…" at bounding box center [550, 336] width 880 height 311
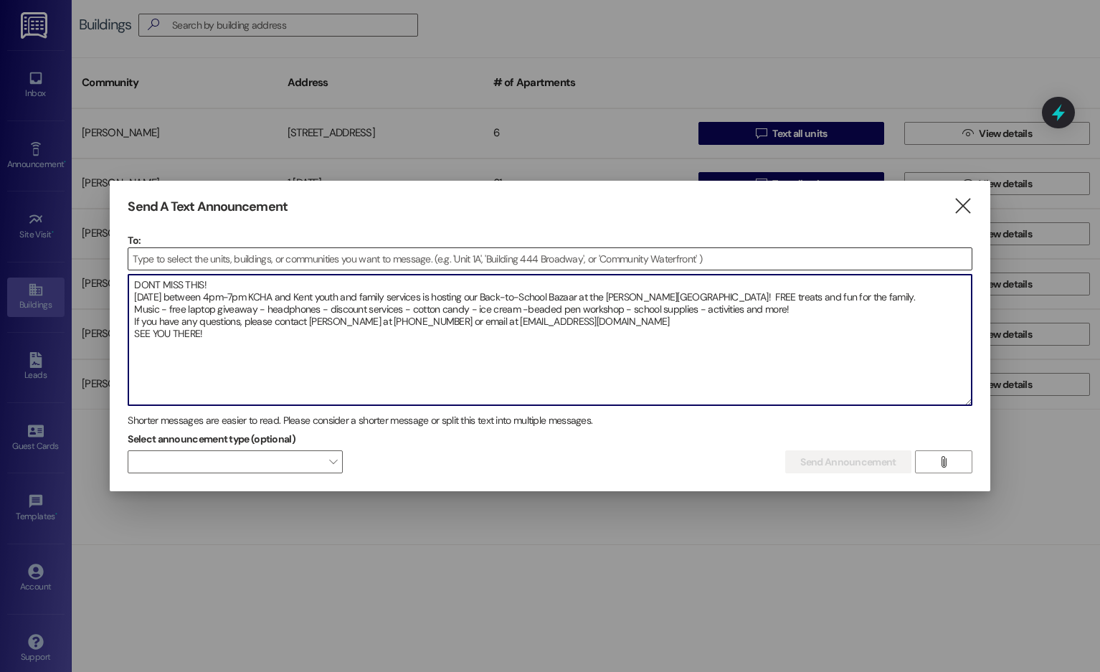
type textarea "DONT MISS THIS! [DATE] between 4pm-7pm KCHA and Kent youth and family services …"
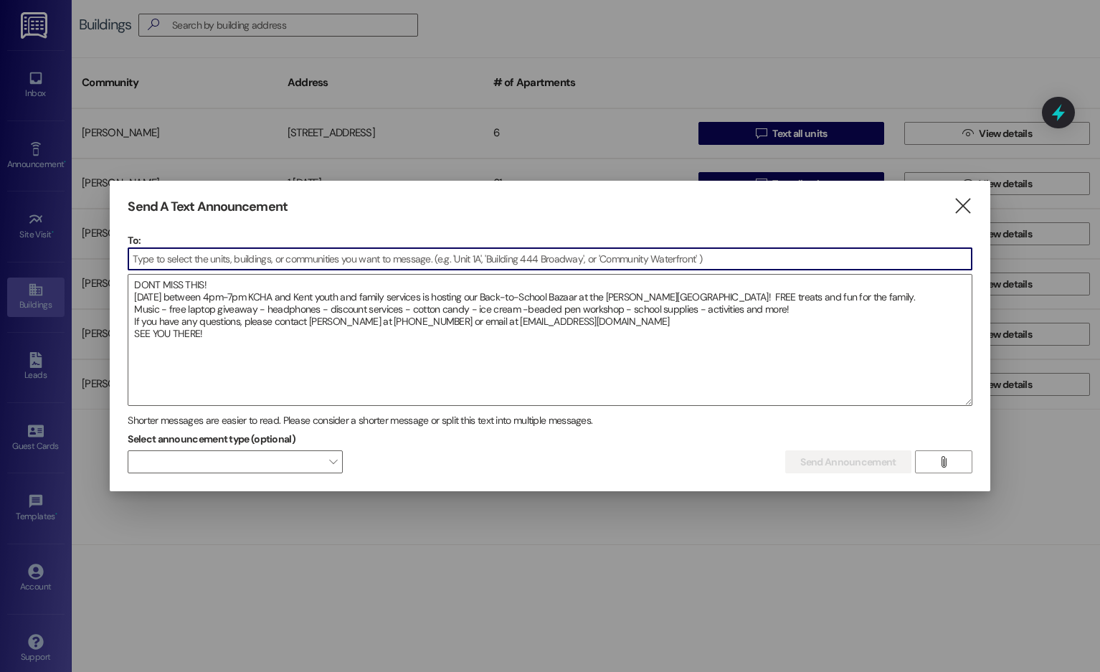
click at [676, 264] on input at bounding box center [549, 259] width 843 height 22
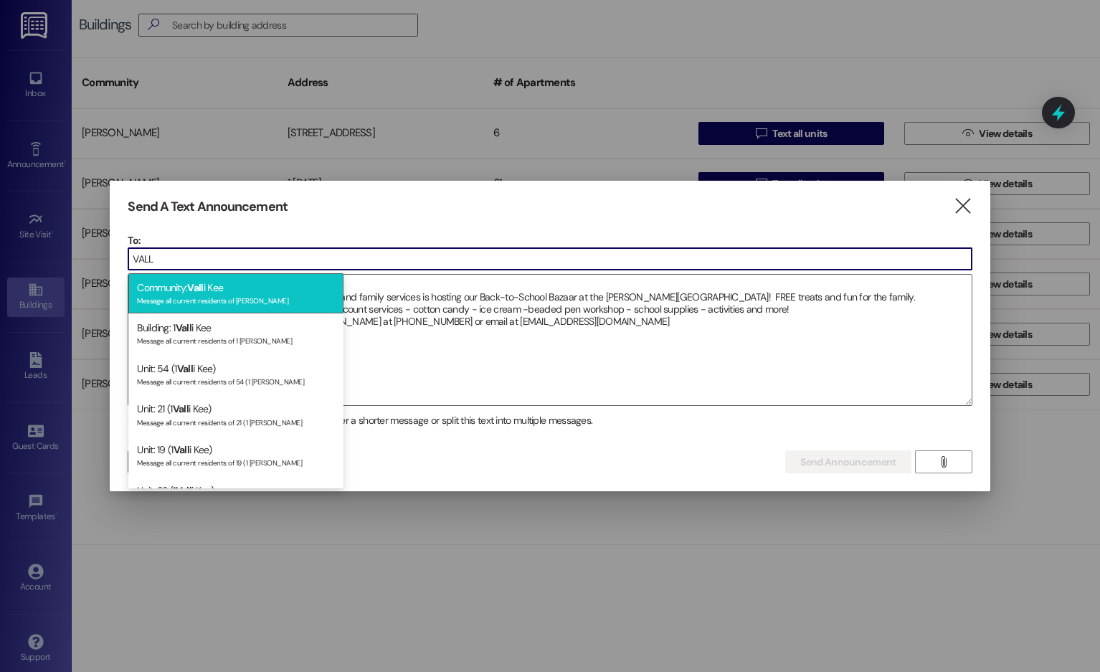
type input "VALL"
click at [246, 288] on div "Community: Vall i Kee Message all current residents of [PERSON_NAME]" at bounding box center [235, 293] width 215 height 41
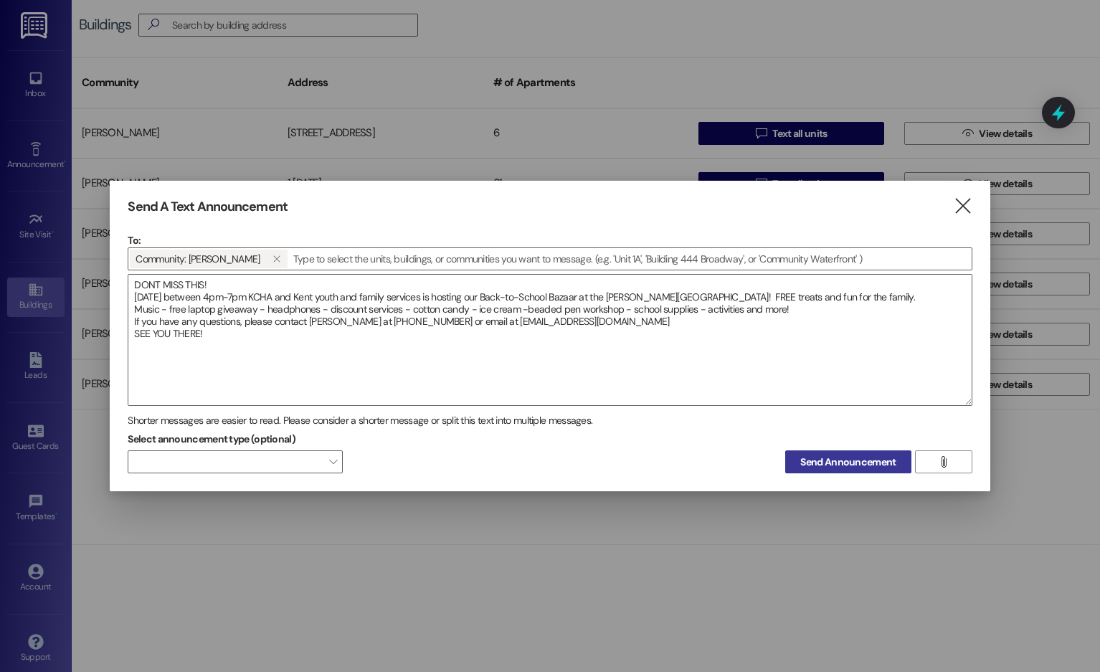
click at [839, 420] on button "Send Announcement" at bounding box center [848, 461] width 126 height 23
click at [855, 420] on span "Send Announcement" at bounding box center [848, 462] width 95 height 15
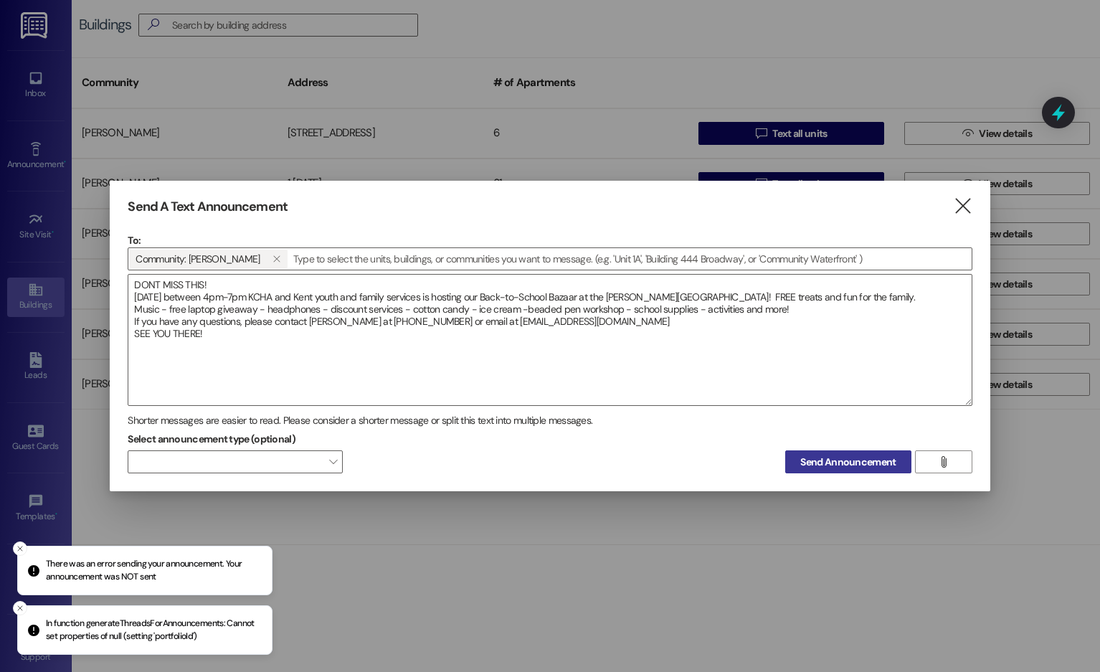
click at [855, 420] on span "Send Announcement" at bounding box center [848, 462] width 95 height 15
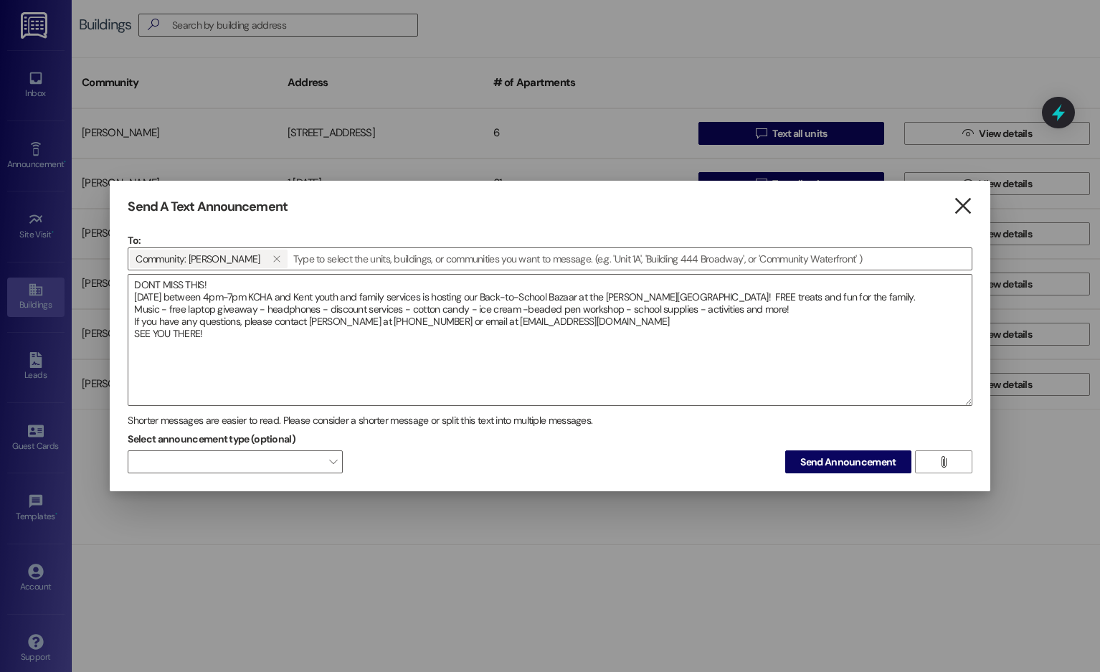
click at [964, 199] on icon "" at bounding box center [962, 206] width 19 height 15
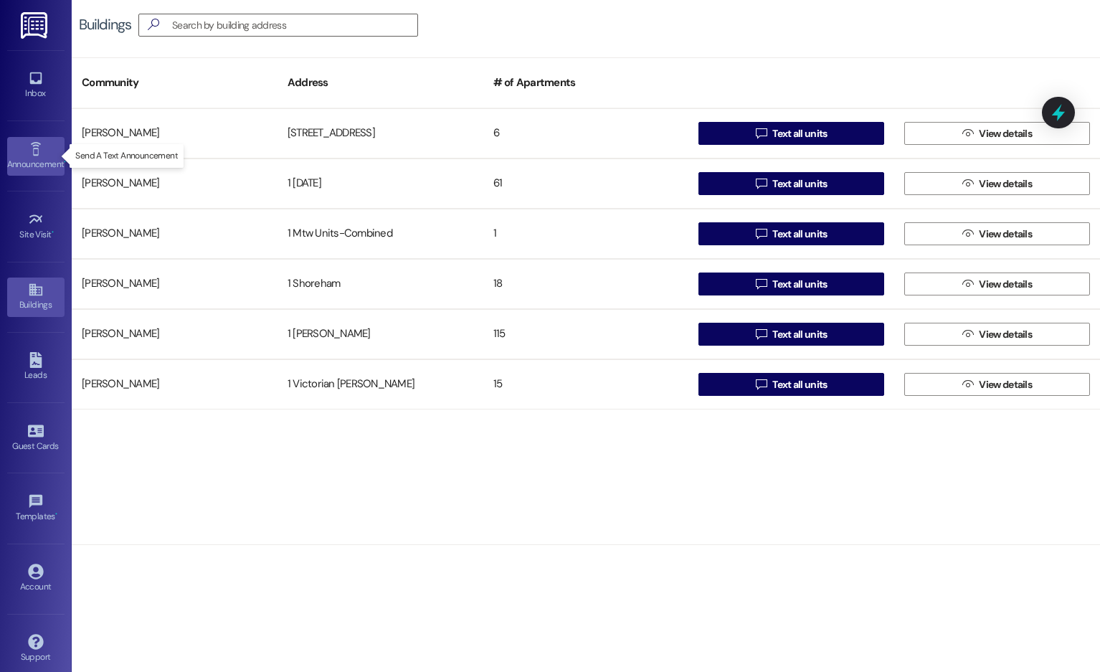
click at [27, 164] on div "Announcement •" at bounding box center [36, 164] width 72 height 14
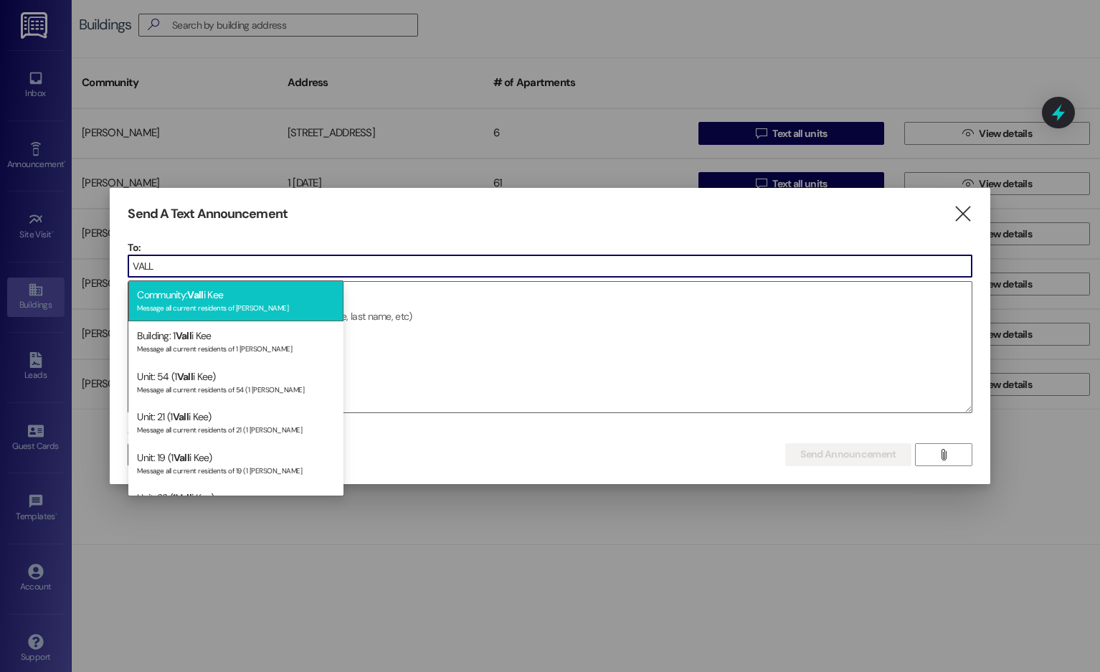
type input "VALL"
click at [241, 293] on div "Community: Vall i Kee Message all current residents of [PERSON_NAME]" at bounding box center [235, 300] width 215 height 41
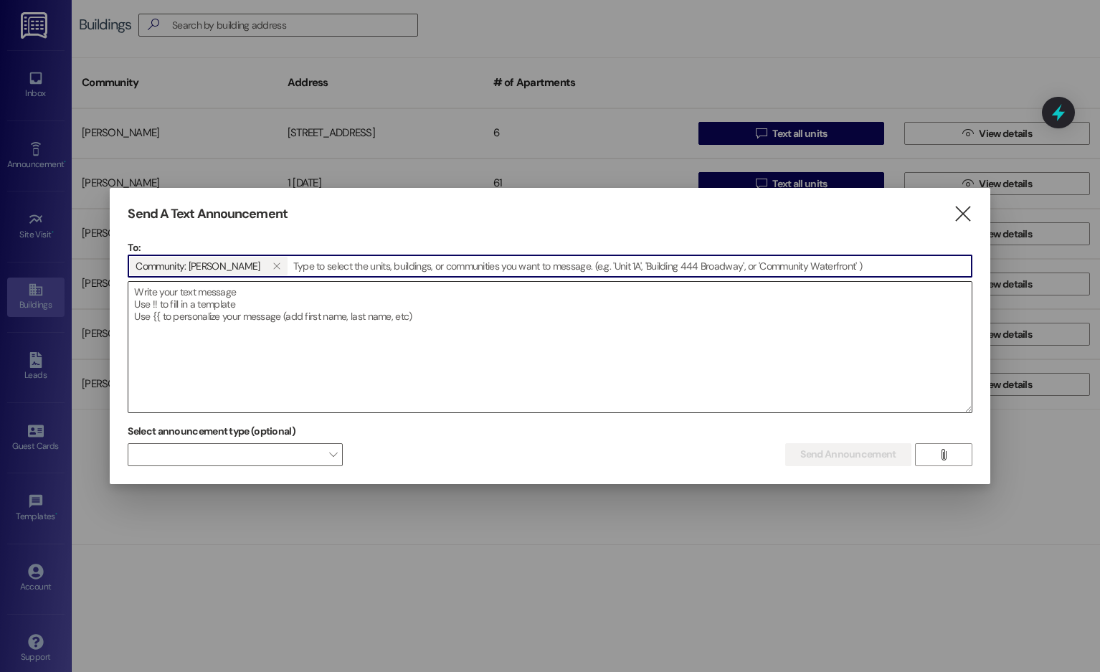
click at [171, 294] on textarea at bounding box center [549, 347] width 843 height 131
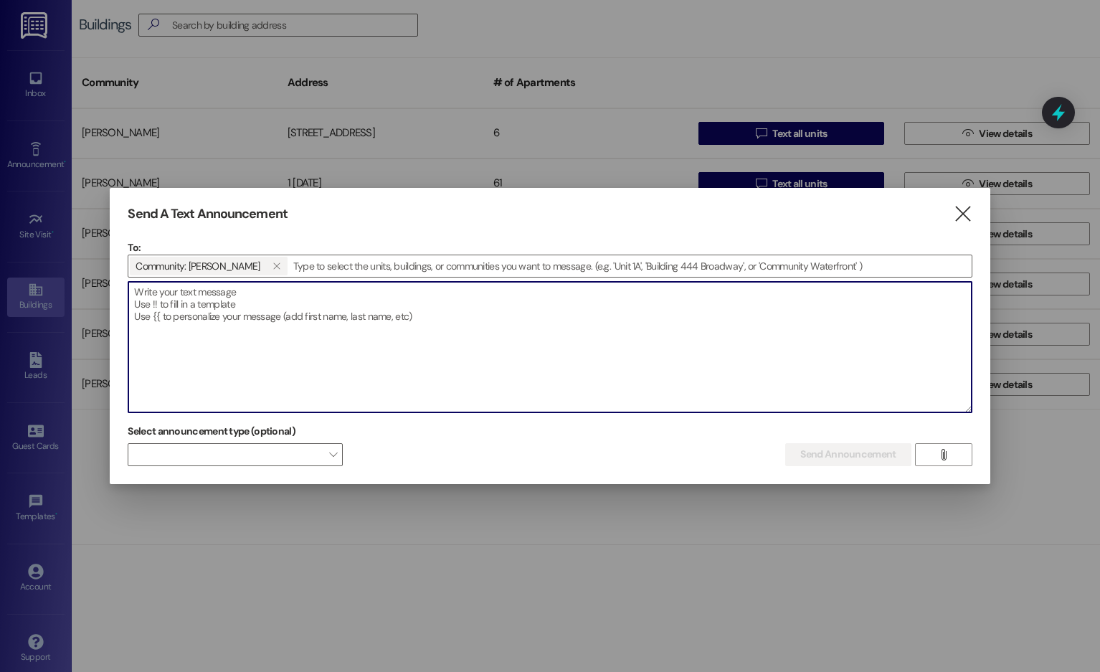
paste textarea "DONT MISS THIS! [DATE] between 4pm-7pm KCHA and Kent youth and family services …"
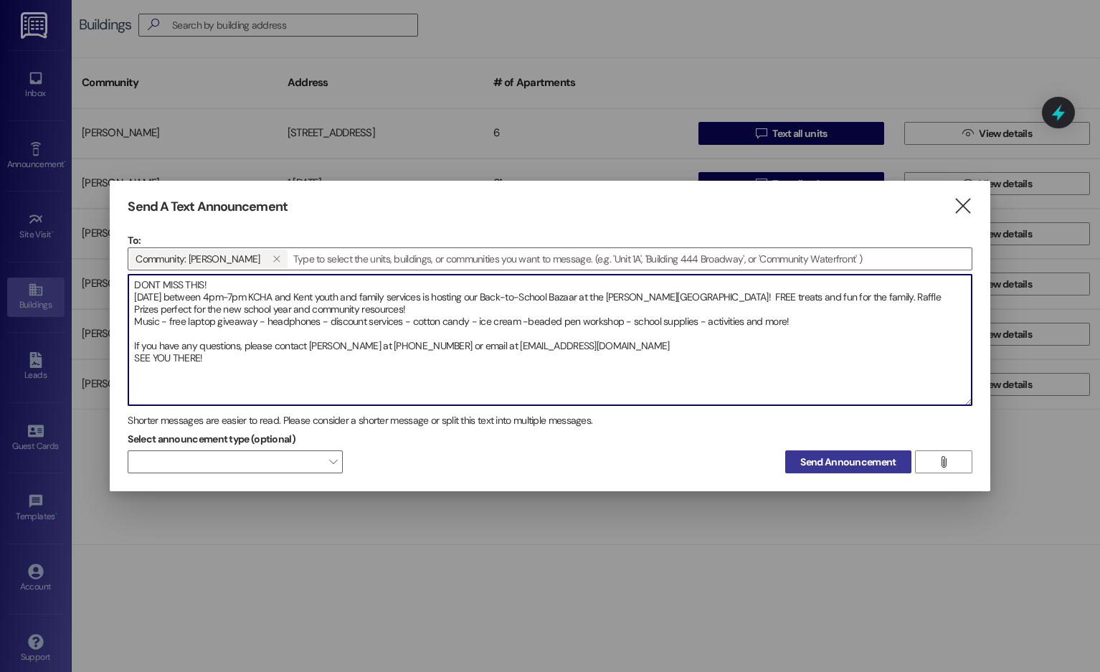
type textarea "DONT MISS THIS! [DATE] between 4pm-7pm KCHA and Kent youth and family services …"
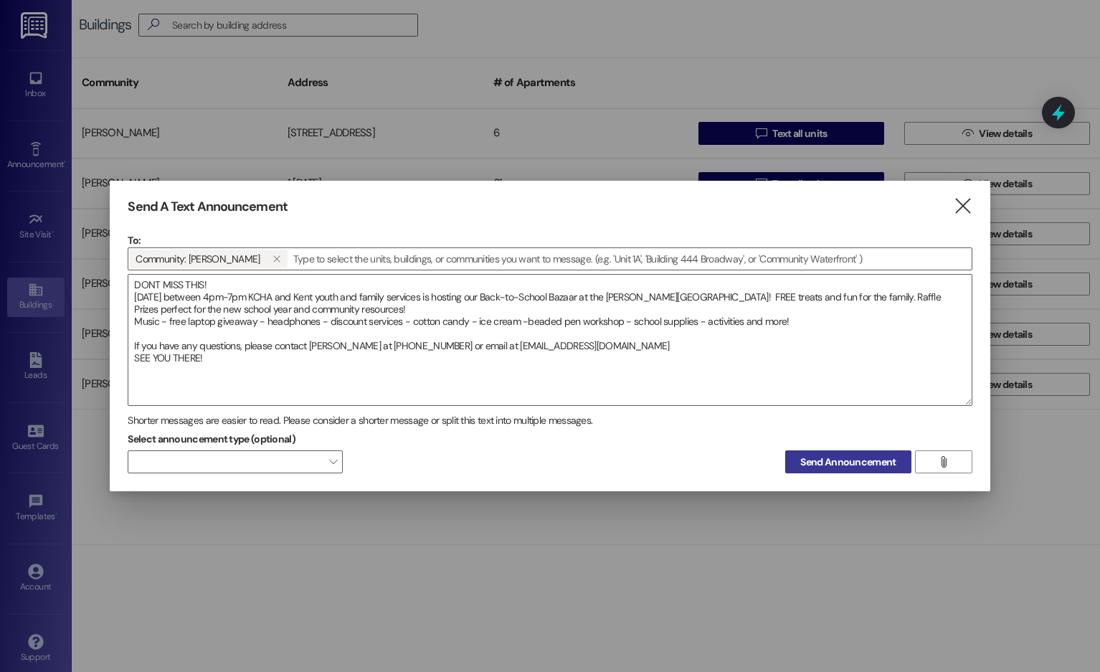
click at [831, 420] on span "Send Announcement" at bounding box center [848, 462] width 95 height 15
click at [965, 205] on icon "" at bounding box center [962, 206] width 19 height 15
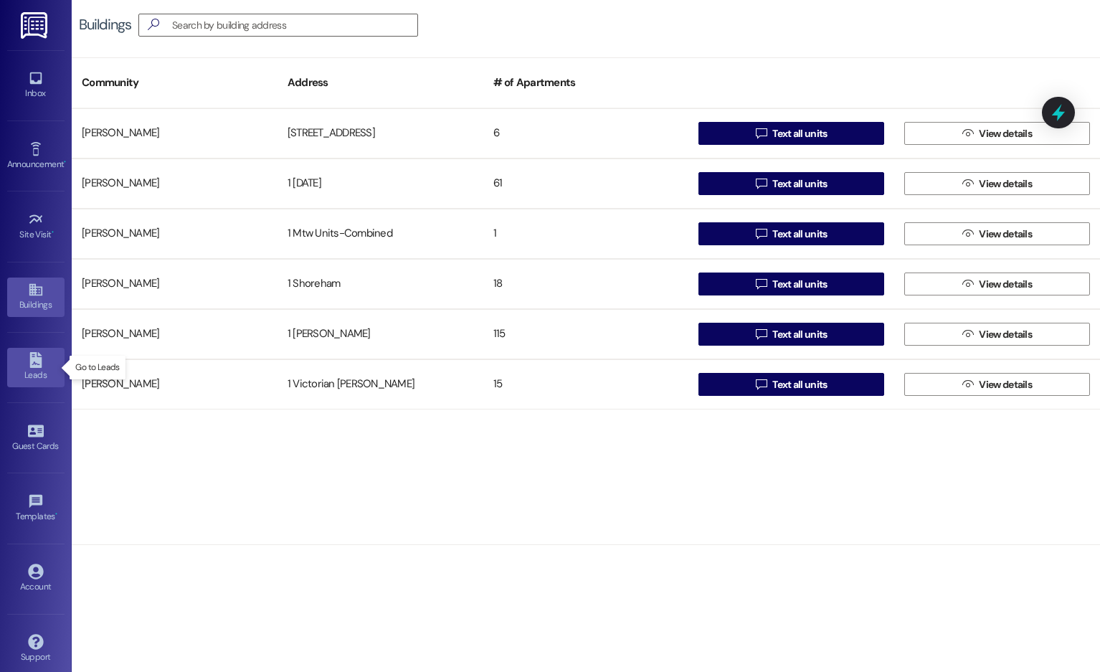
click at [42, 359] on link "Leads" at bounding box center [35, 367] width 57 height 39
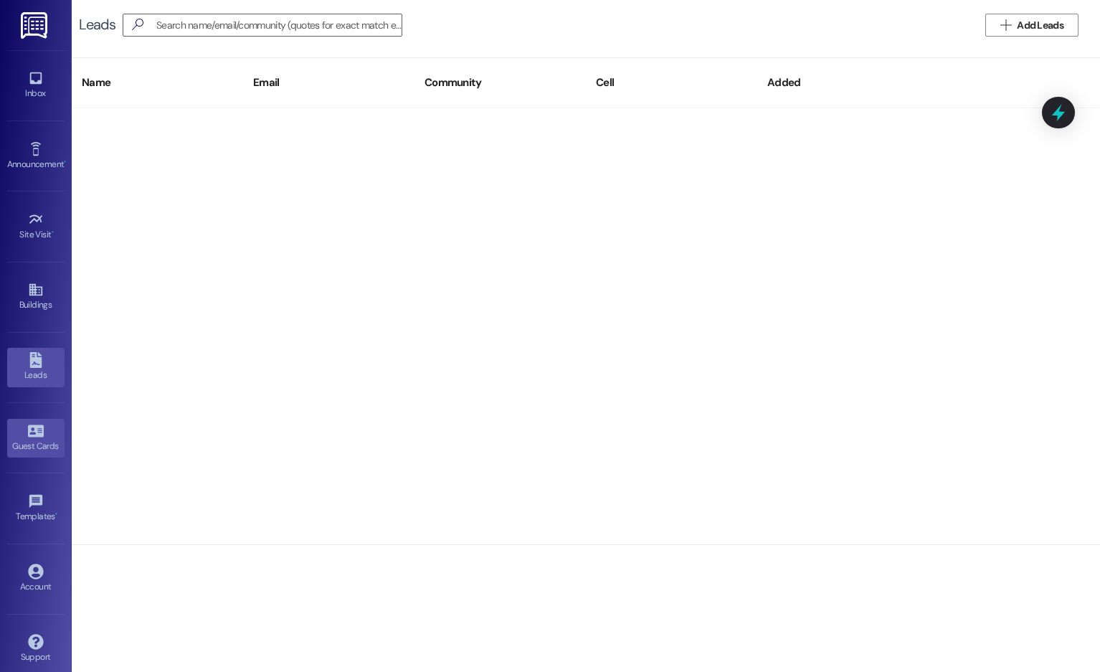
click at [41, 420] on link "Guest Cards" at bounding box center [35, 438] width 57 height 39
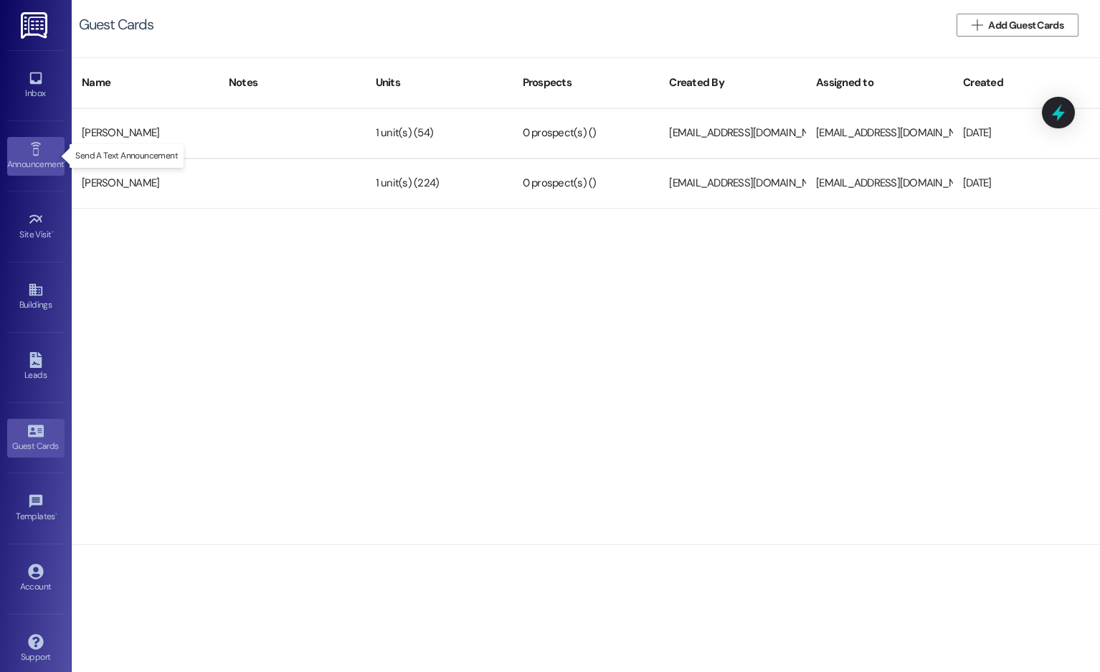
click at [32, 150] on icon at bounding box center [36, 149] width 16 height 16
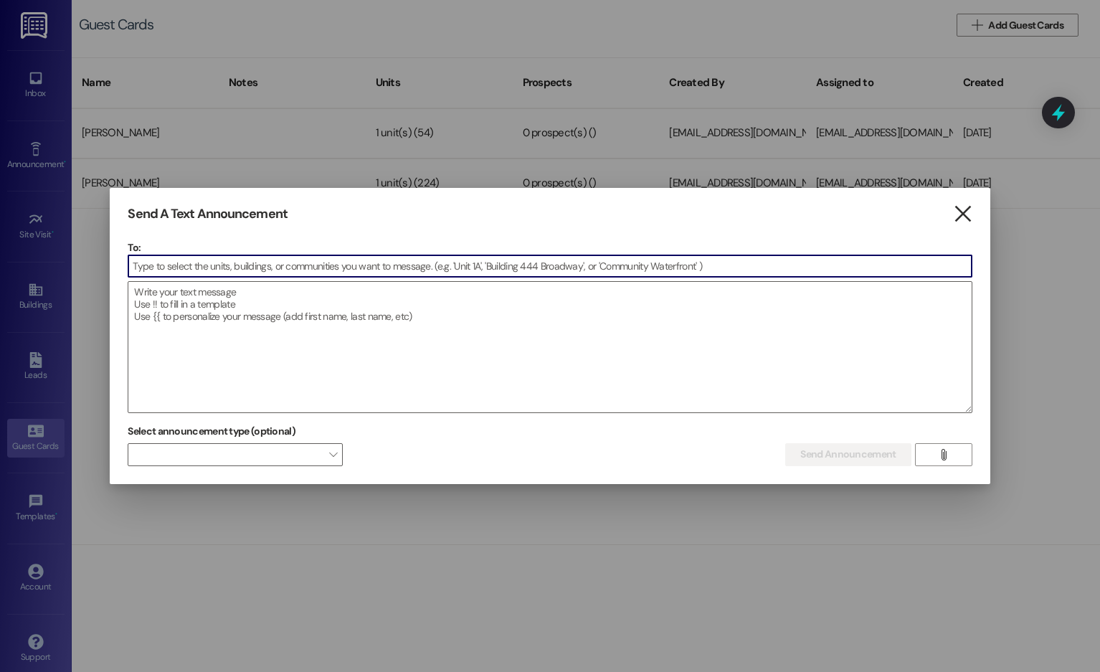
click at [966, 214] on icon "" at bounding box center [962, 214] width 19 height 15
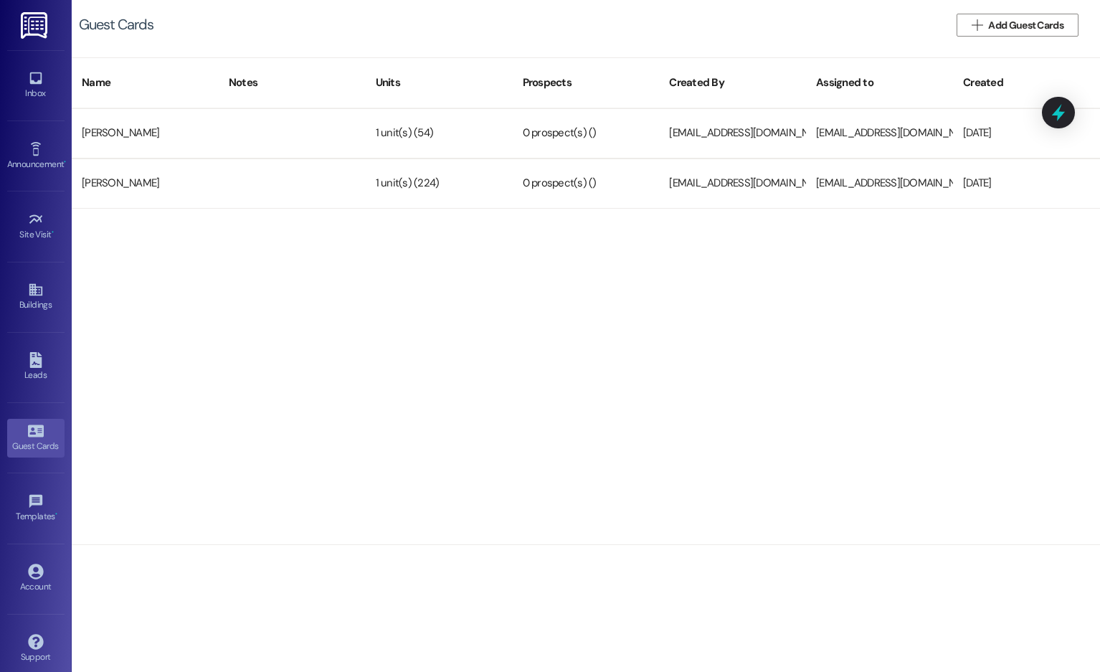
click at [40, 18] on img at bounding box center [35, 25] width 29 height 27
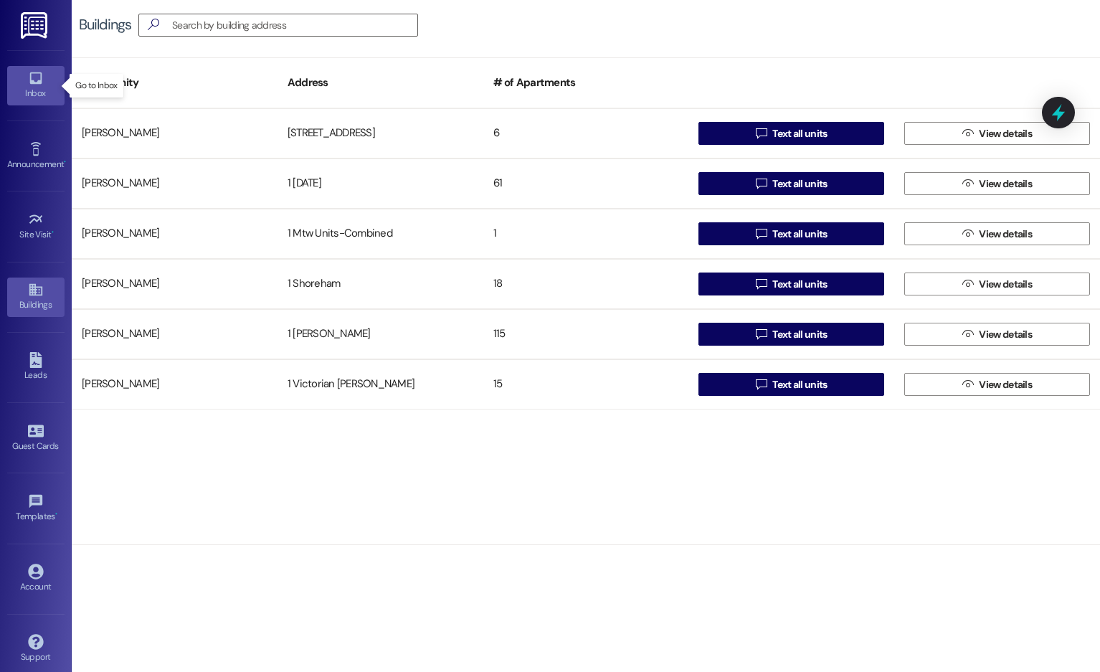
click at [32, 88] on div "Inbox" at bounding box center [36, 93] width 72 height 14
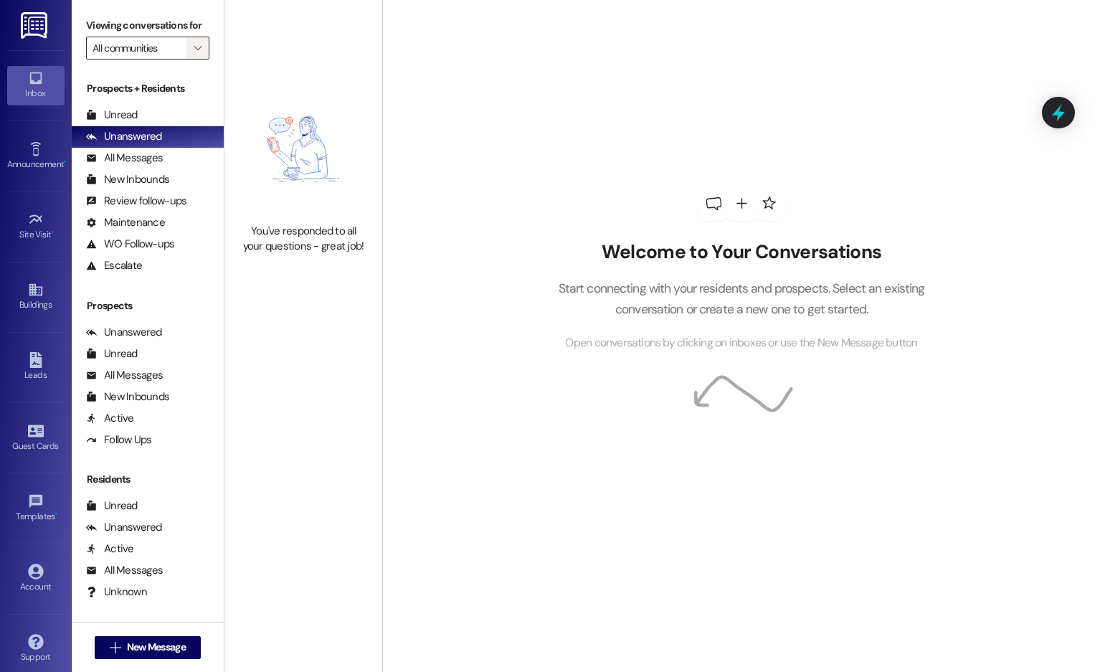
click at [203, 42] on span "" at bounding box center [198, 48] width 14 height 23
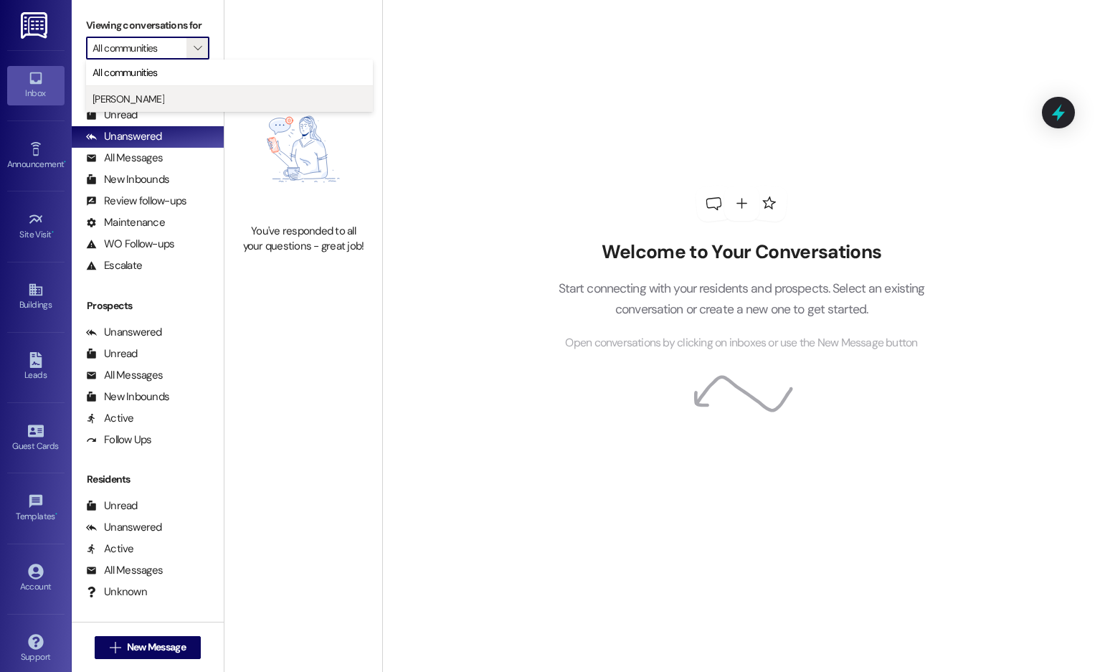
click at [162, 103] on span "[PERSON_NAME]" at bounding box center [230, 99] width 274 height 14
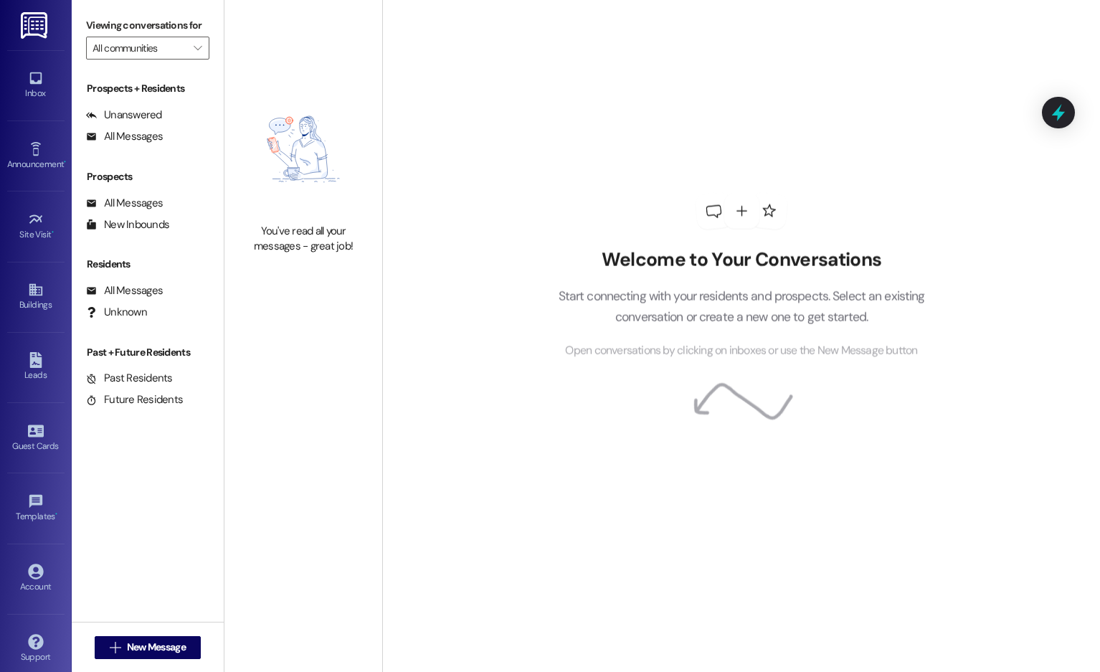
type input "[PERSON_NAME]"
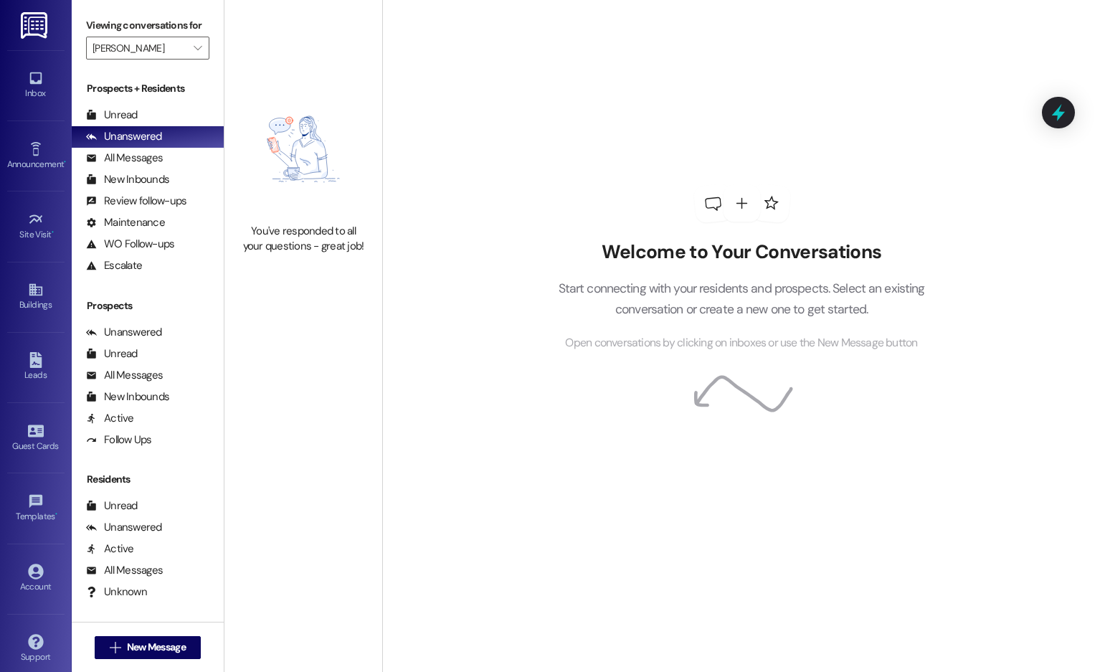
click at [740, 199] on icon at bounding box center [742, 203] width 16 height 16
click at [714, 208] on icon at bounding box center [712, 204] width 17 height 15
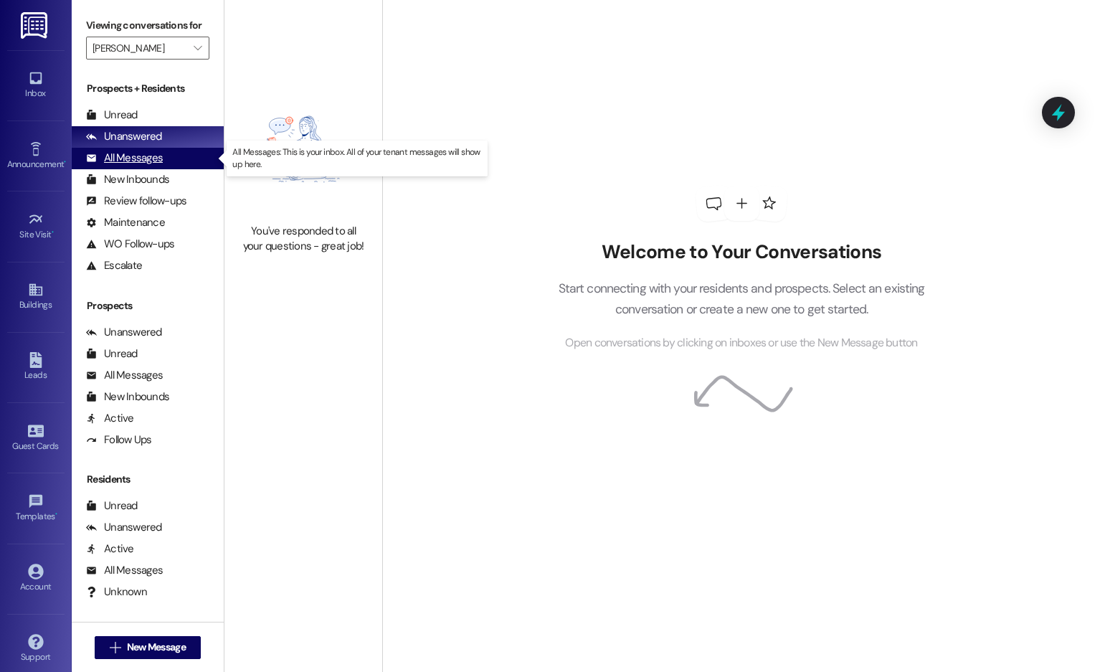
click at [146, 161] on div "All Messages" at bounding box center [124, 158] width 77 height 15
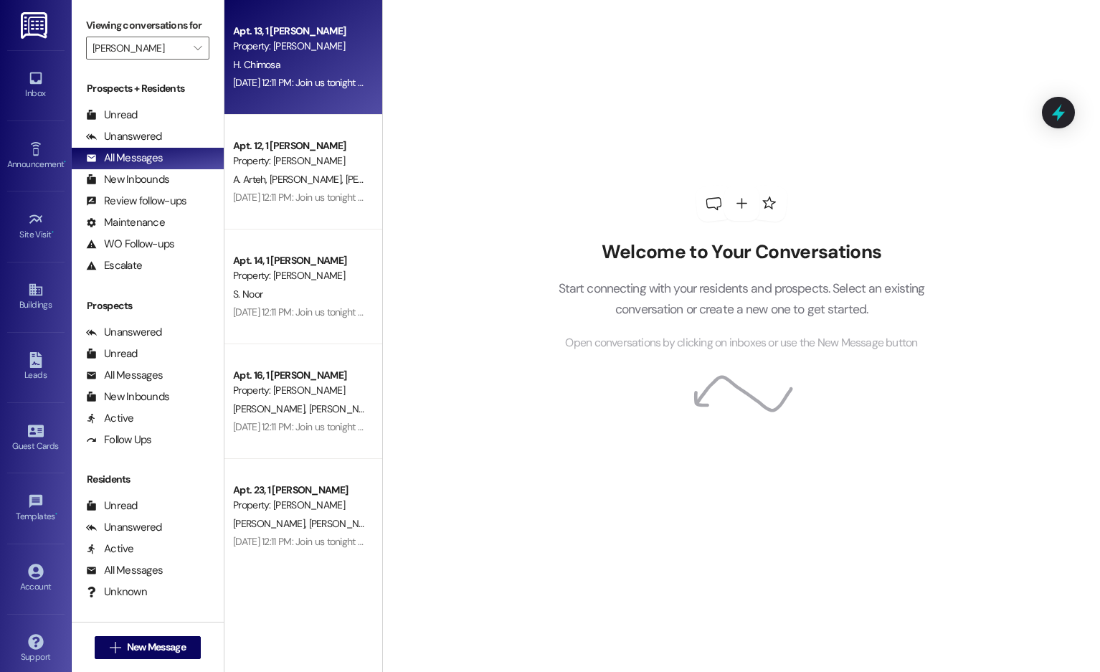
click at [326, 50] on div "Property: [PERSON_NAME]" at bounding box center [299, 46] width 133 height 15
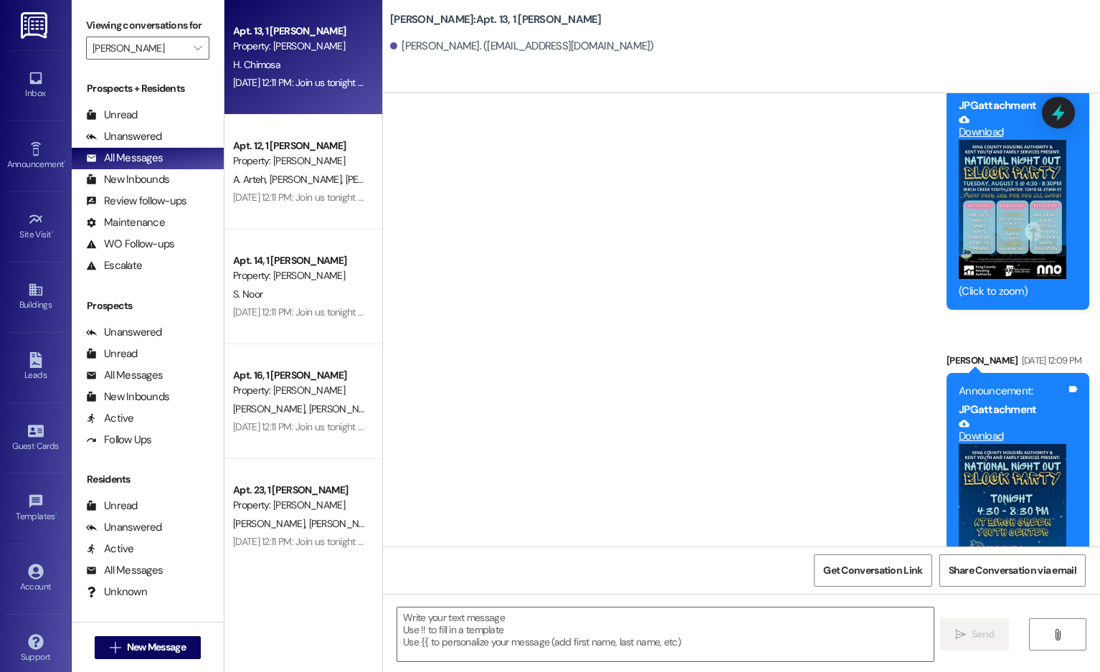
scroll to position [9145, 0]
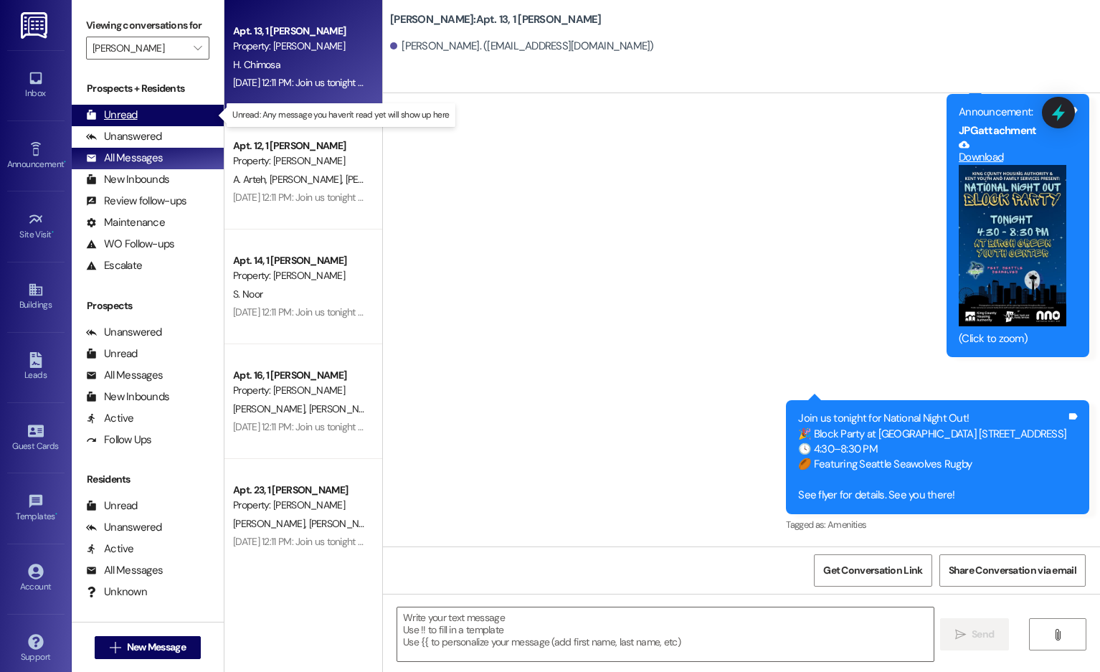
click at [154, 112] on div "Unread (0)" at bounding box center [148, 116] width 152 height 22
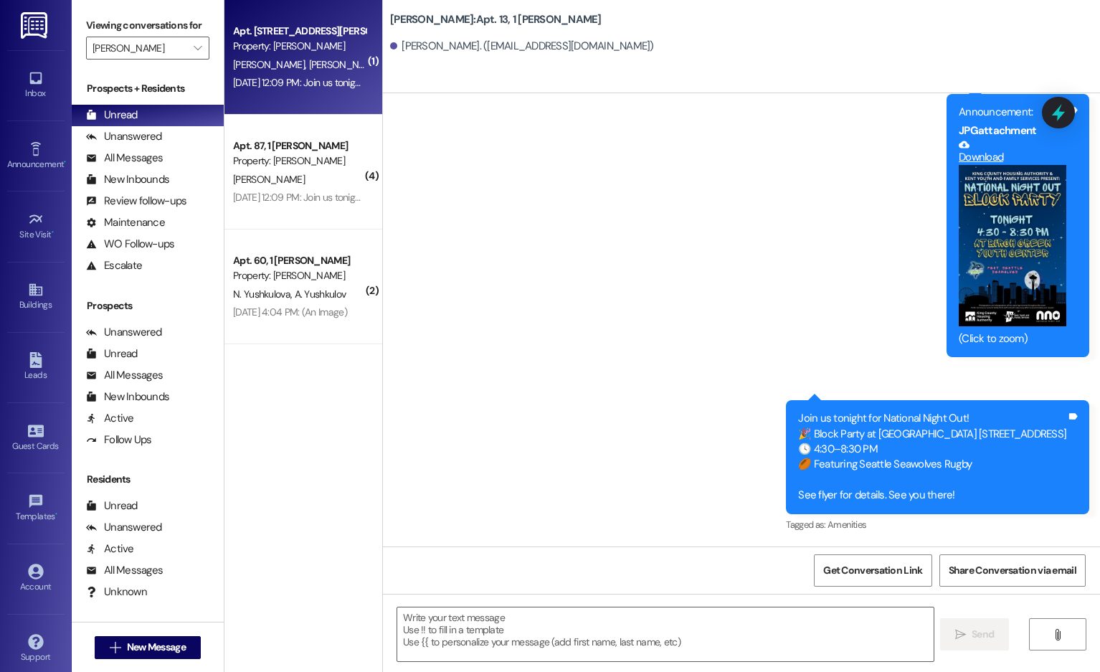
click at [328, 22] on div "Apt. [STREET_ADDRESS][PERSON_NAME] Property: [PERSON_NAME]" at bounding box center [300, 39] width 136 height 34
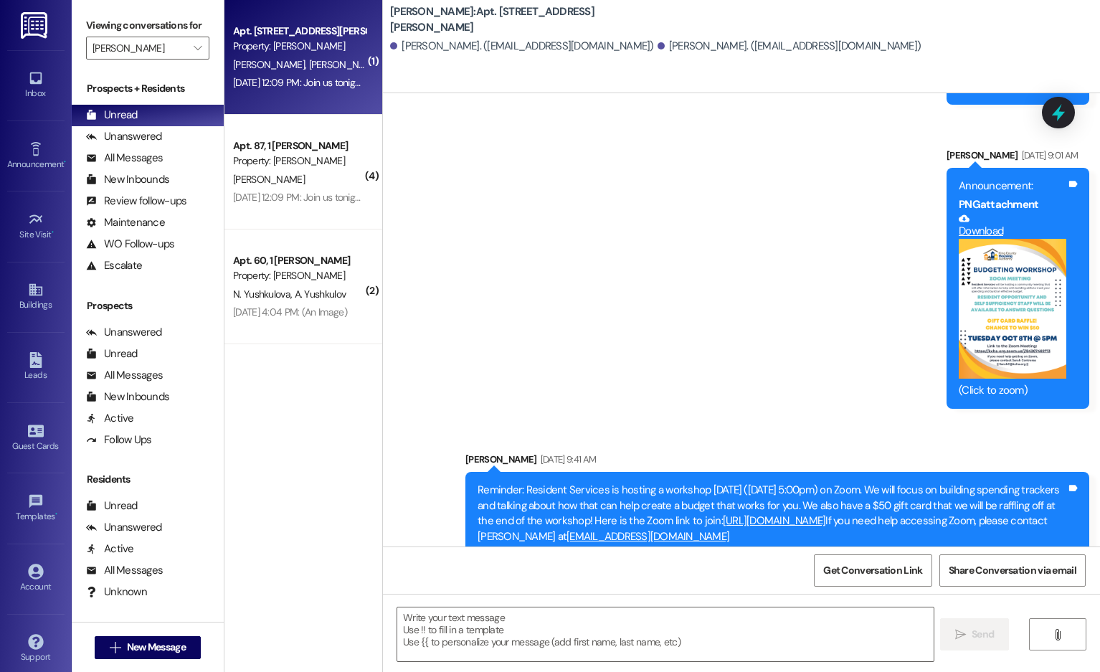
scroll to position [9712, 0]
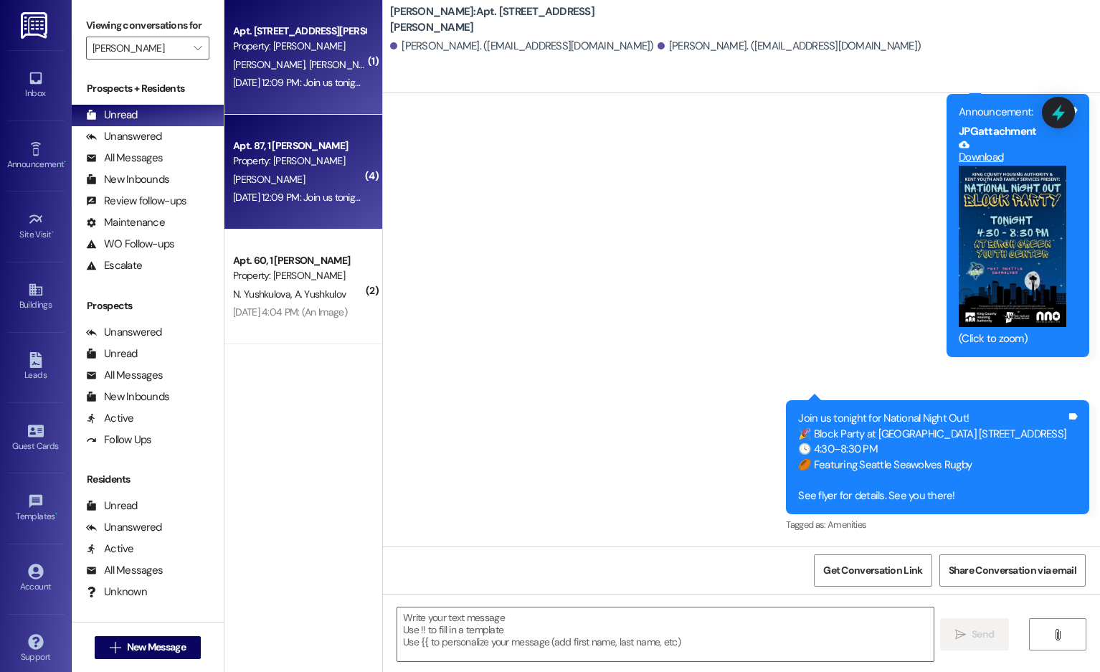
click at [318, 154] on div "Property: [PERSON_NAME]" at bounding box center [299, 161] width 133 height 15
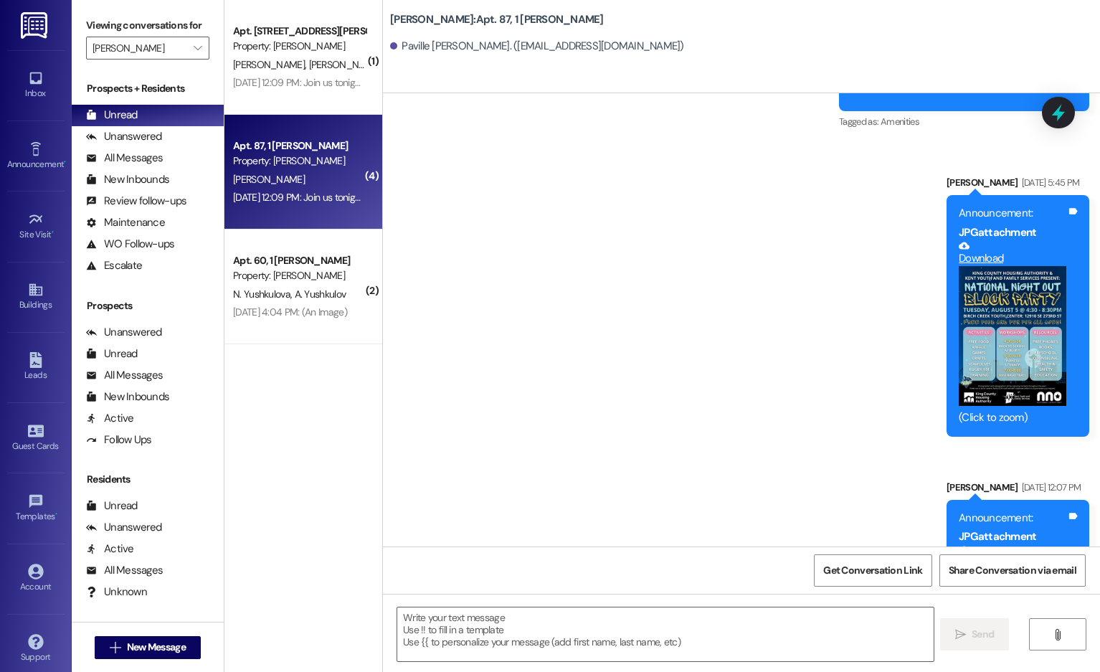
scroll to position [3118, 0]
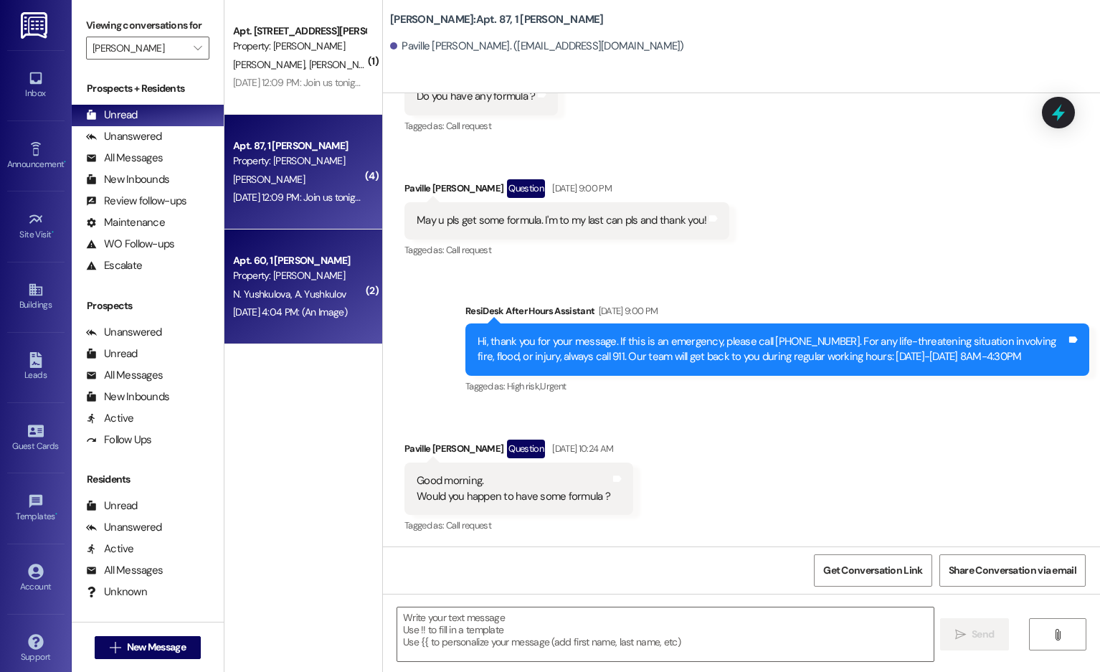
click at [334, 268] on div "Property: [PERSON_NAME]" at bounding box center [299, 275] width 133 height 15
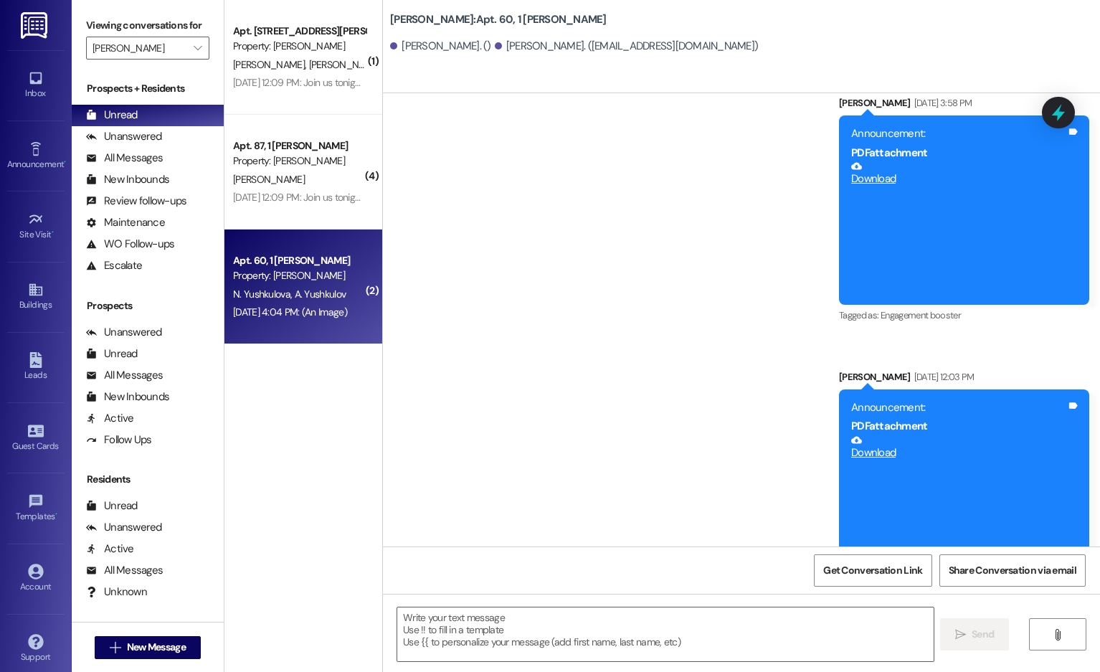
scroll to position [3922, 0]
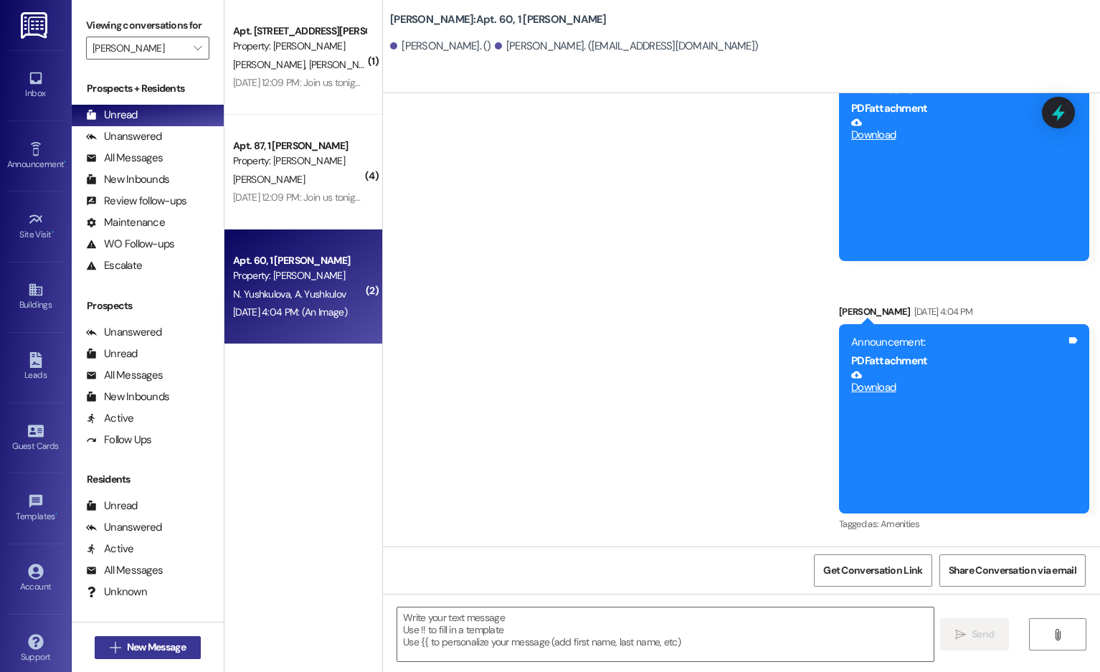
click at [167, 420] on span "New Message" at bounding box center [156, 647] width 59 height 15
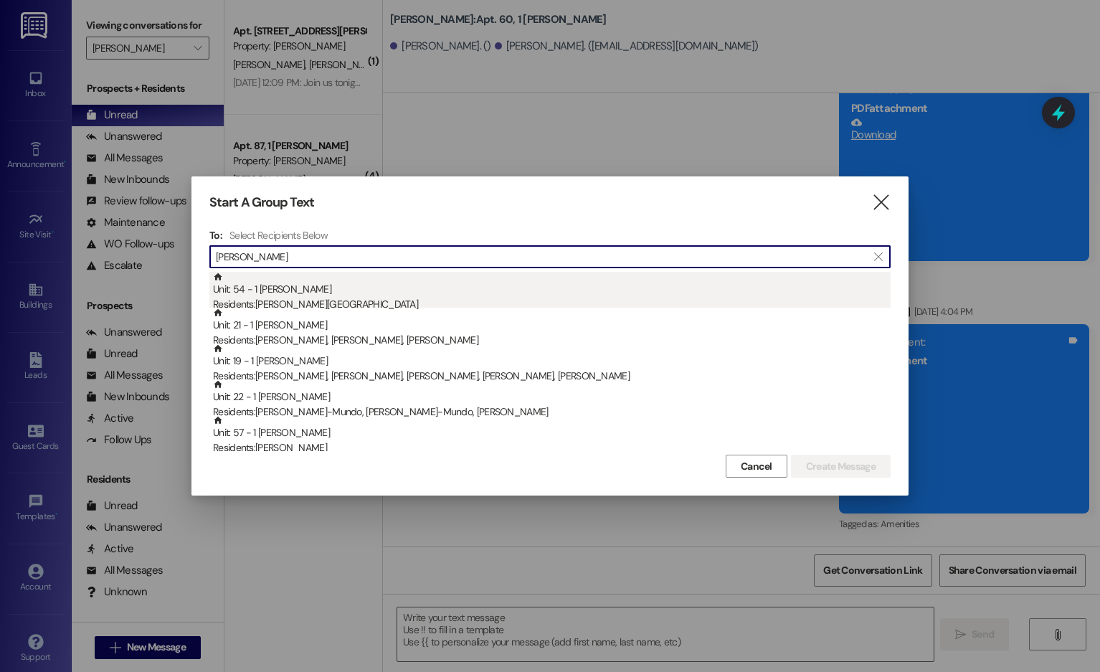
type input "[PERSON_NAME]"
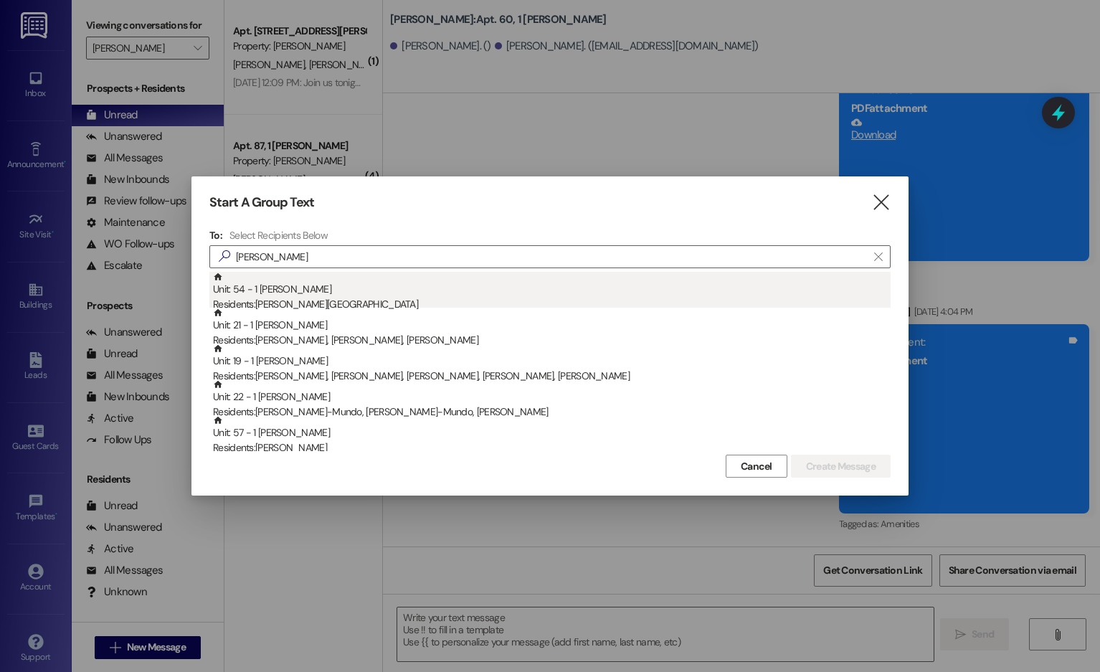
click at [576, 297] on div "Residents: [PERSON_NAME][GEOGRAPHIC_DATA]" at bounding box center [552, 304] width 678 height 15
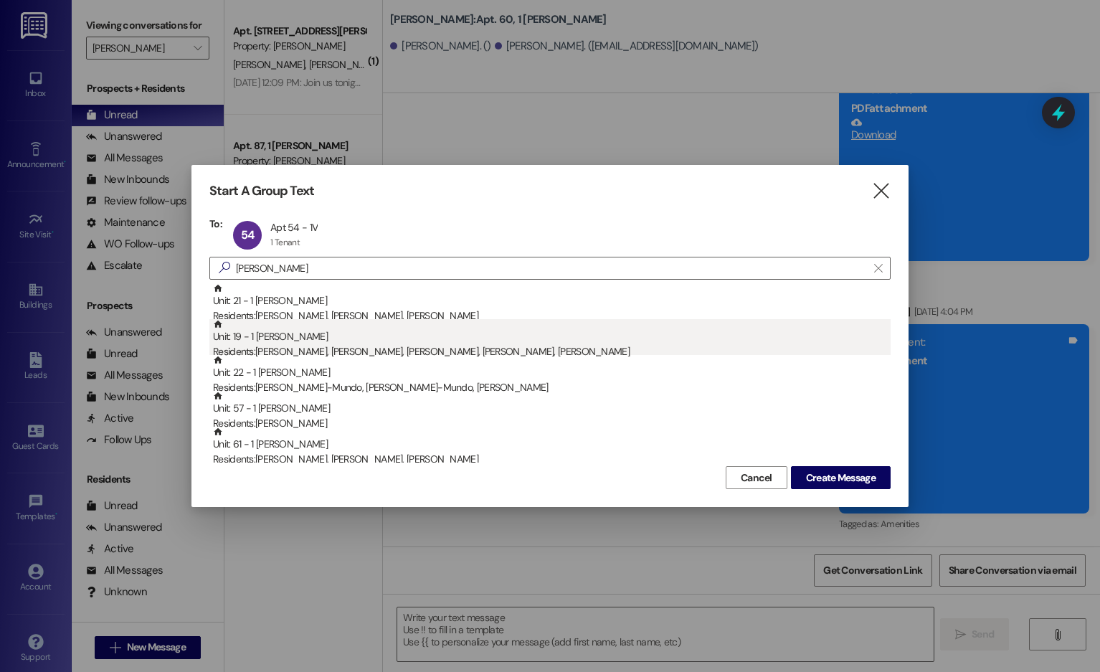
click at [572, 341] on div "Unit: 19 - 1 [PERSON_NAME] Residents: [PERSON_NAME], [PERSON_NAME], [PERSON_NAM…" at bounding box center [552, 339] width 678 height 41
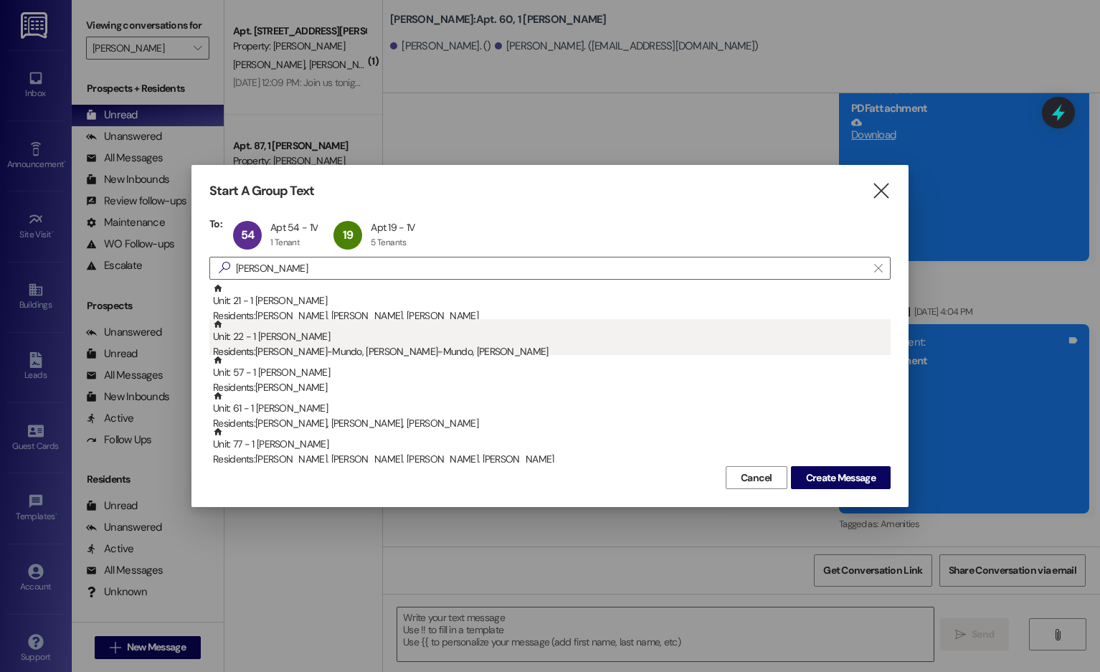
click at [572, 341] on div "Unit: 22 - 1 [PERSON_NAME] Residents: [PERSON_NAME]-Mundo, [PERSON_NAME]-Mundo,…" at bounding box center [552, 339] width 678 height 41
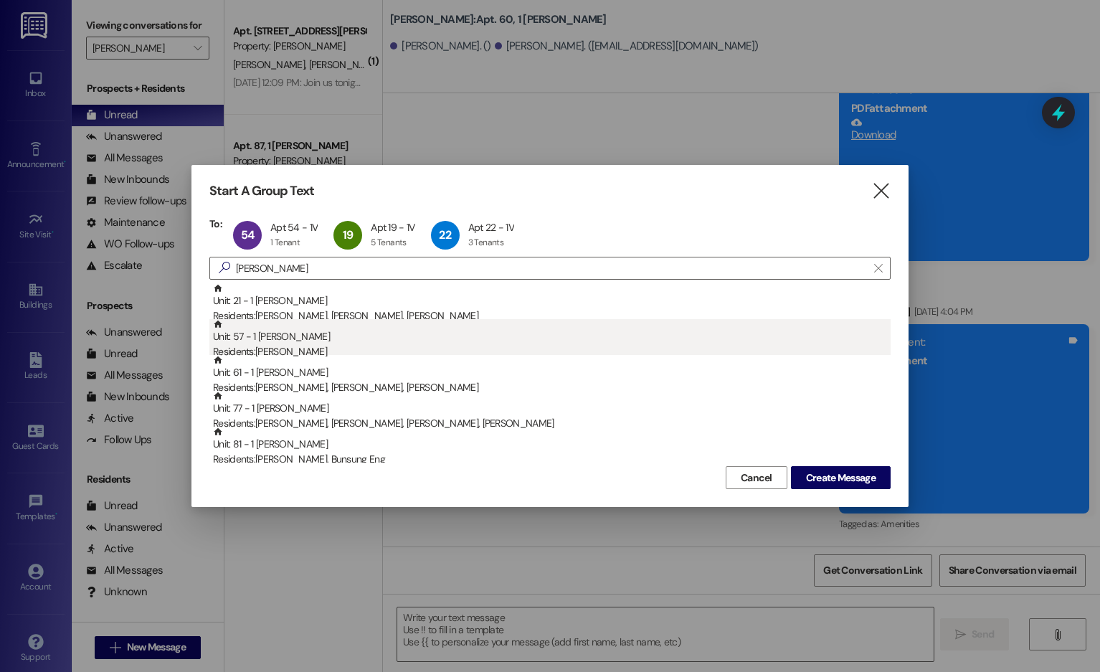
click at [573, 342] on div "Unit: 57 - 1 [PERSON_NAME] Residents: [PERSON_NAME]" at bounding box center [552, 339] width 678 height 41
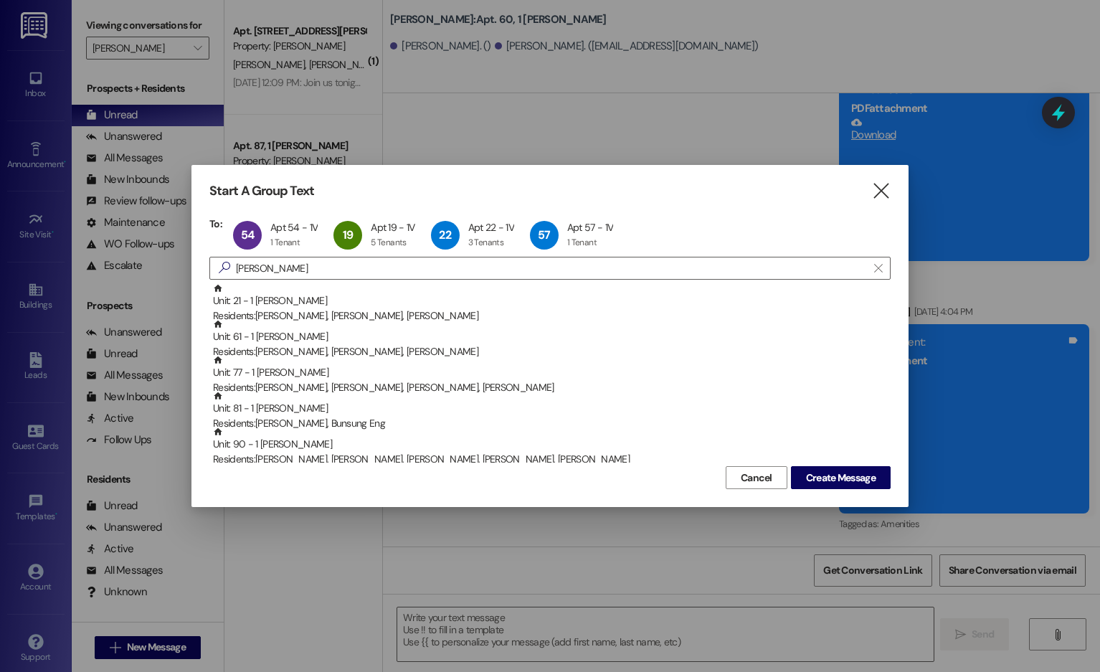
click at [573, 342] on div "Unit: 61 - 1 [PERSON_NAME] Residents: [PERSON_NAME], [PERSON_NAME], [PERSON_NAM…" at bounding box center [552, 339] width 678 height 41
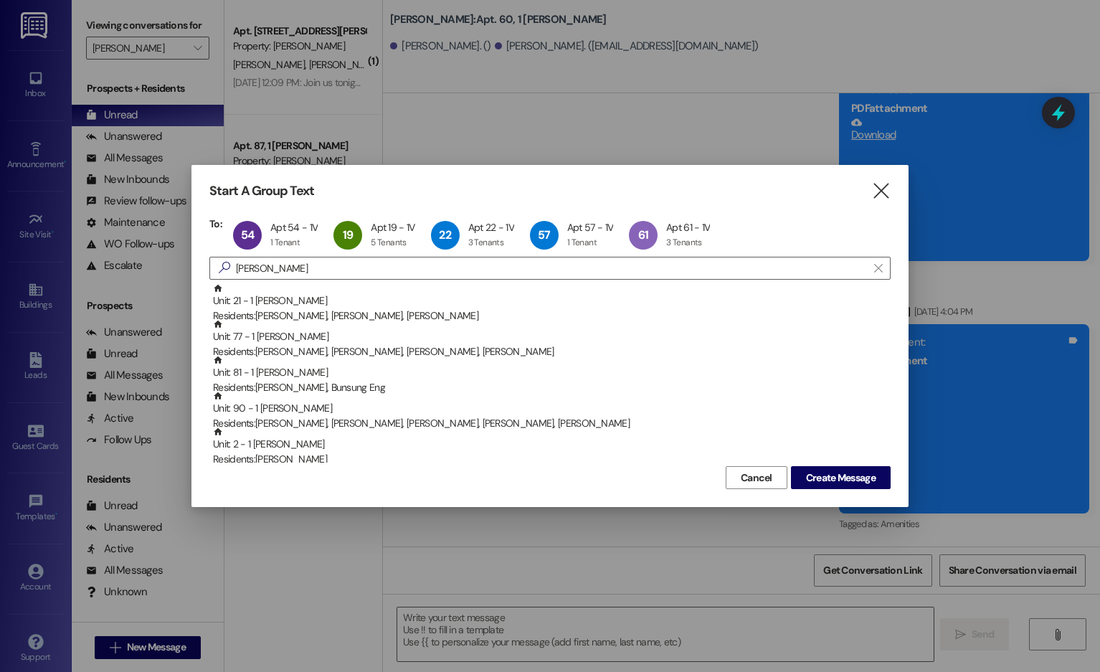
click at [573, 342] on div "Unit: 77 - 1 [PERSON_NAME] Residents: [PERSON_NAME], [PERSON_NAME], [PERSON_NAM…" at bounding box center [552, 339] width 678 height 41
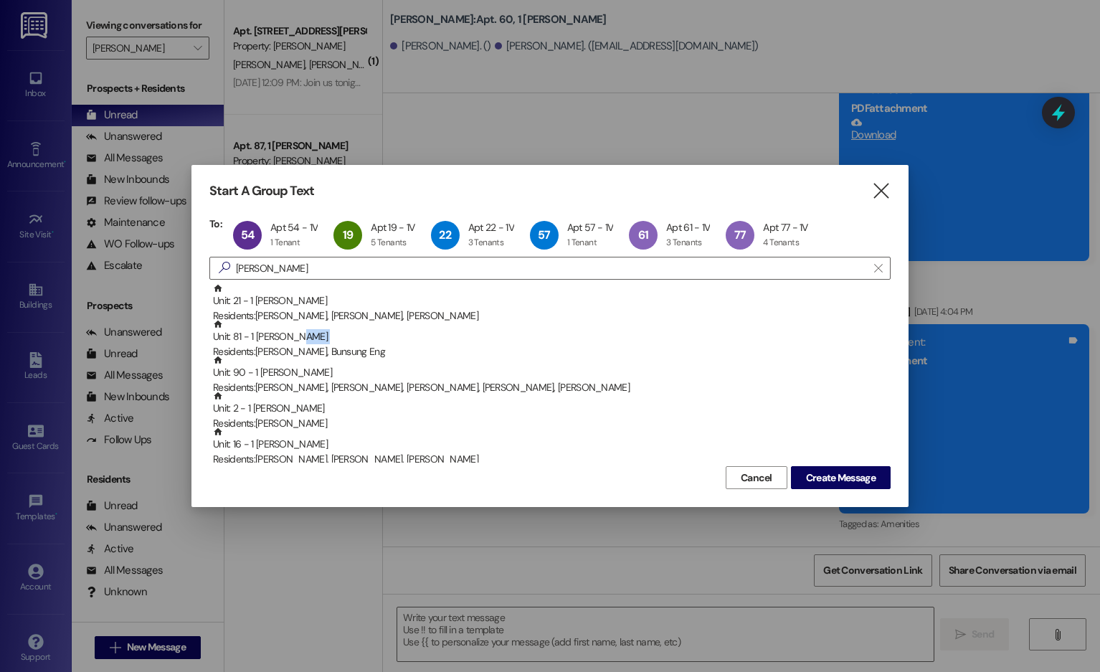
click at [573, 342] on div "Unit: 81 - 1 [PERSON_NAME] Residents: [PERSON_NAME], Bunsung Eng" at bounding box center [552, 339] width 678 height 41
copy div
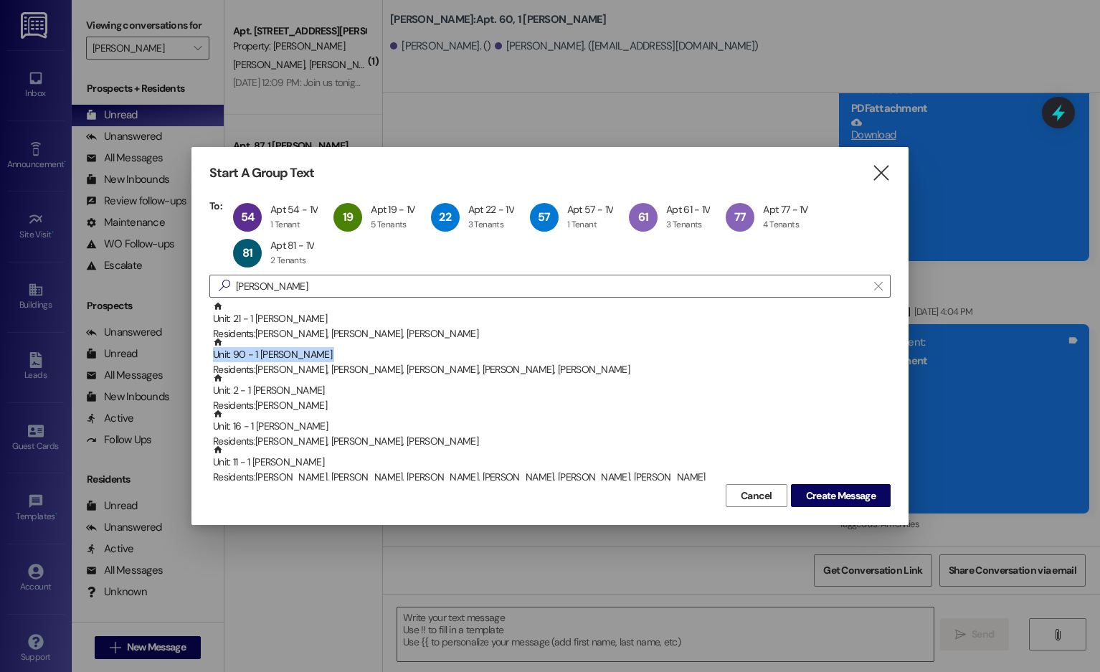
click at [573, 342] on div "Unit: 90 - 1 [PERSON_NAME] Residents: [PERSON_NAME], [PERSON_NAME], [PERSON_NAM…" at bounding box center [552, 357] width 678 height 41
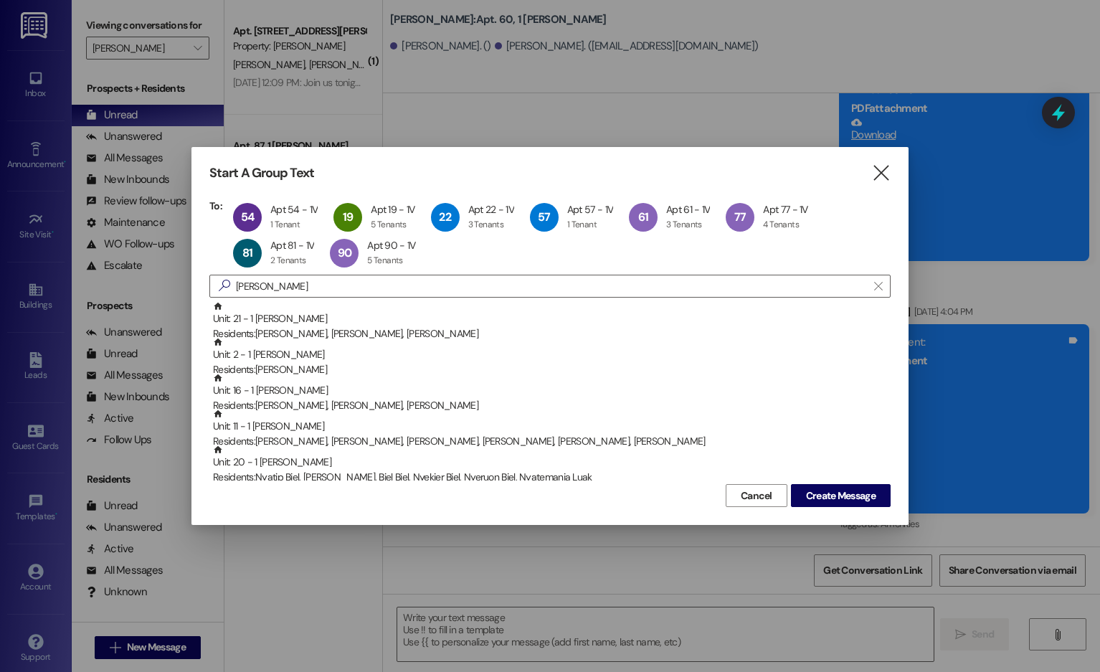
click at [573, 342] on div "Unit: 2 - 1 [PERSON_NAME] Residents: [PERSON_NAME]" at bounding box center [552, 357] width 678 height 41
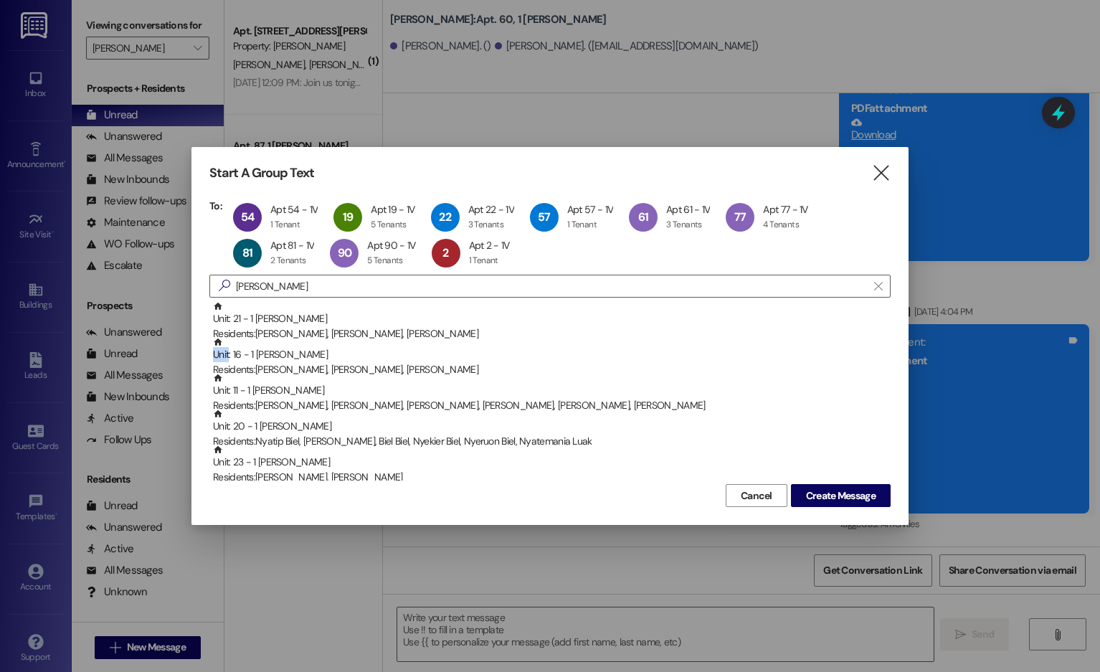
click at [573, 342] on div "Unit: 16 - 1 [PERSON_NAME] Residents: [PERSON_NAME], [PERSON_NAME], [PERSON_NAM…" at bounding box center [552, 357] width 678 height 41
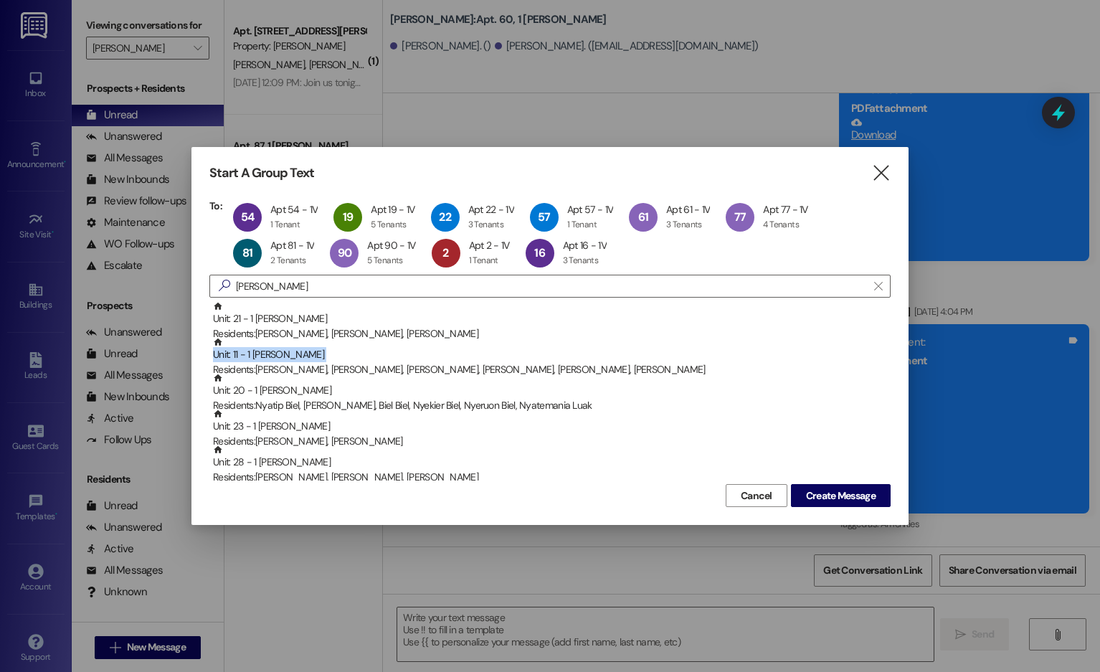
click at [573, 342] on div "Unit: 11 - 1 [PERSON_NAME] Residents: [PERSON_NAME], [PERSON_NAME], [PERSON_NAM…" at bounding box center [552, 357] width 678 height 41
copy div "Unit: 11 - 1 [PERSON_NAME]"
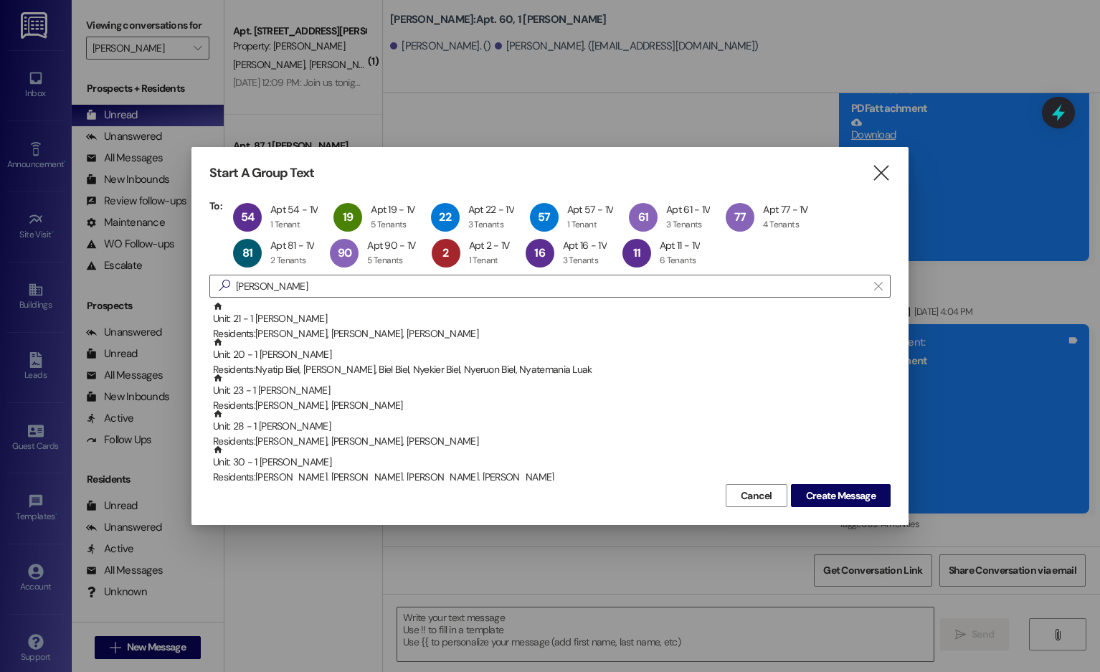
click at [573, 342] on div "Unit: 20 - 1 [PERSON_NAME] Residents: Nyatip Biel, Nyabhan Biel, Biel Biel, Nye…" at bounding box center [552, 357] width 678 height 41
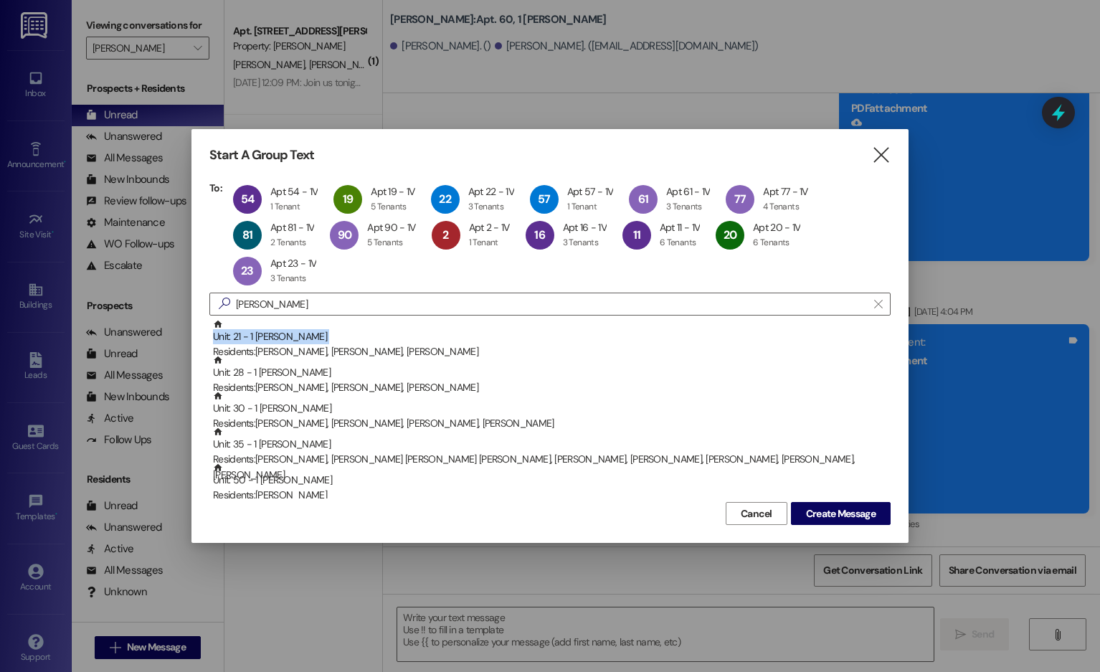
click at [573, 342] on div "Unit: 21 - 1 [PERSON_NAME] Residents: [PERSON_NAME], [PERSON_NAME], [PERSON_NAM…" at bounding box center [552, 339] width 678 height 41
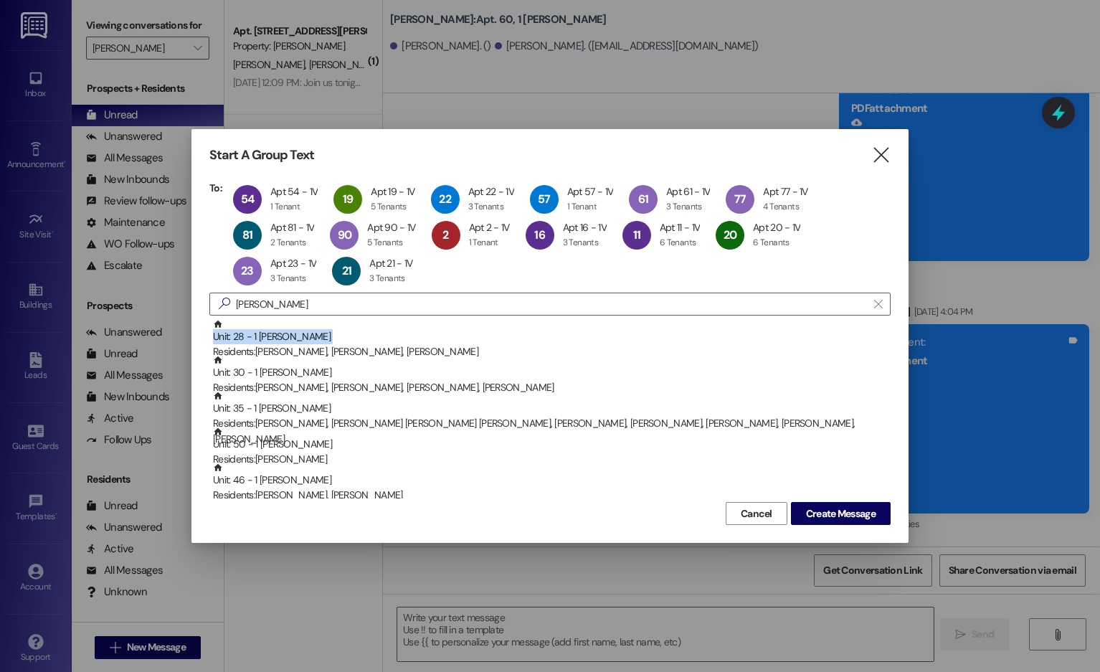
click at [573, 342] on div "Unit: 28 - 1 [PERSON_NAME] Residents: [PERSON_NAME], [PERSON_NAME], [PERSON_NAM…" at bounding box center [552, 339] width 678 height 41
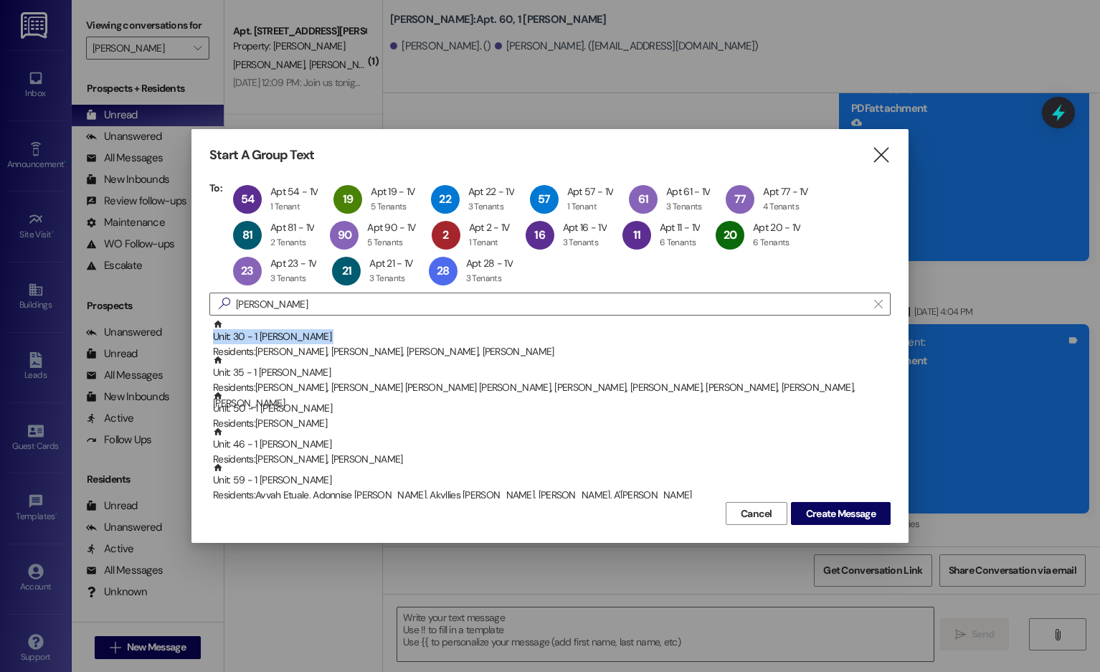
click at [573, 342] on div "Unit: 30 - 1 [PERSON_NAME] Residents: [PERSON_NAME], [PERSON_NAME], [PERSON_NAM…" at bounding box center [552, 339] width 678 height 41
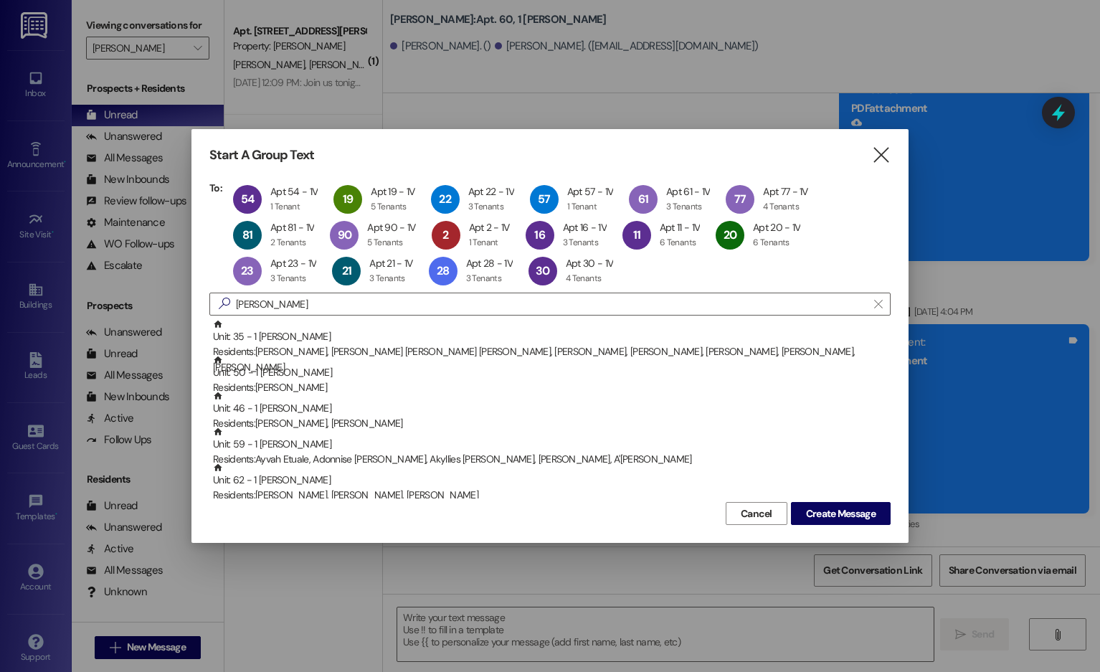
click at [573, 342] on div "Unit: 35 - 1 [PERSON_NAME] Residents: [PERSON_NAME], [PERSON_NAME] [PERSON_NAME…" at bounding box center [552, 347] width 678 height 56
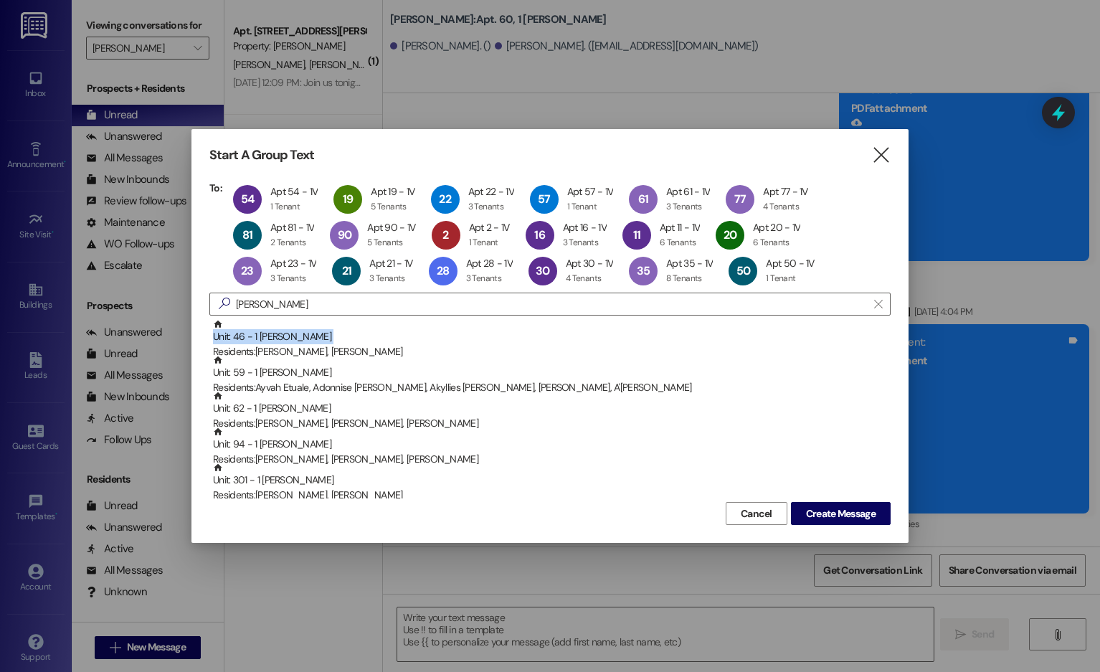
click at [573, 342] on div "Unit: 46 - 1 [PERSON_NAME] Residents: [PERSON_NAME], [PERSON_NAME]" at bounding box center [552, 339] width 678 height 41
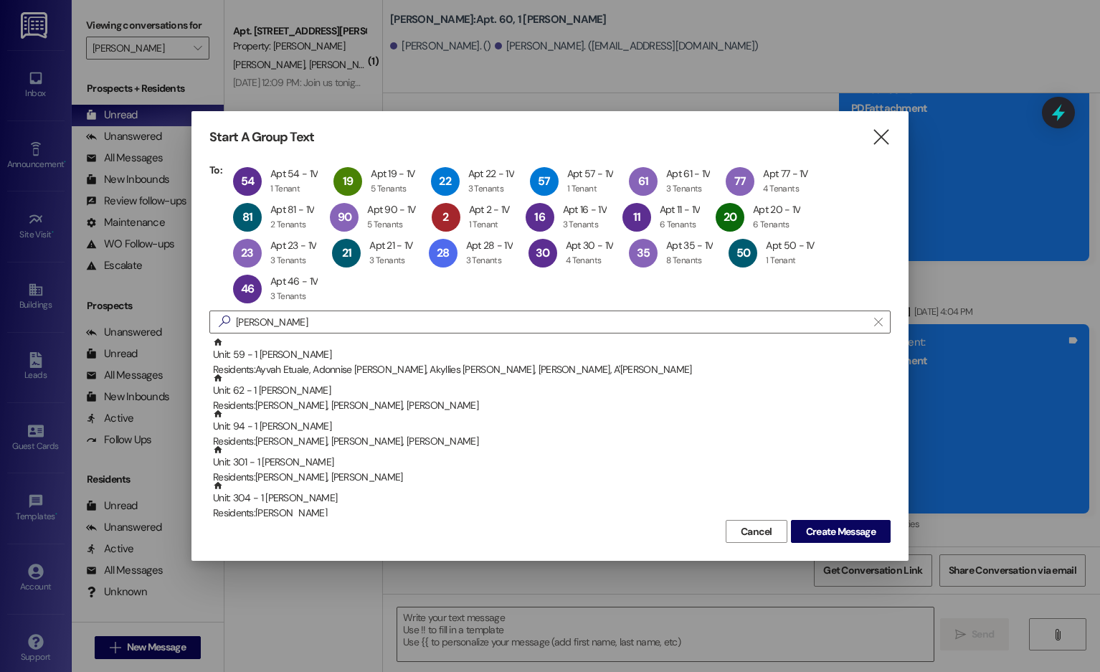
click at [573, 342] on div "Unit: 59 - 1 [PERSON_NAME] Residents: Ayvah Etuale, Adonnise [PERSON_NAME], Aky…" at bounding box center [552, 357] width 678 height 41
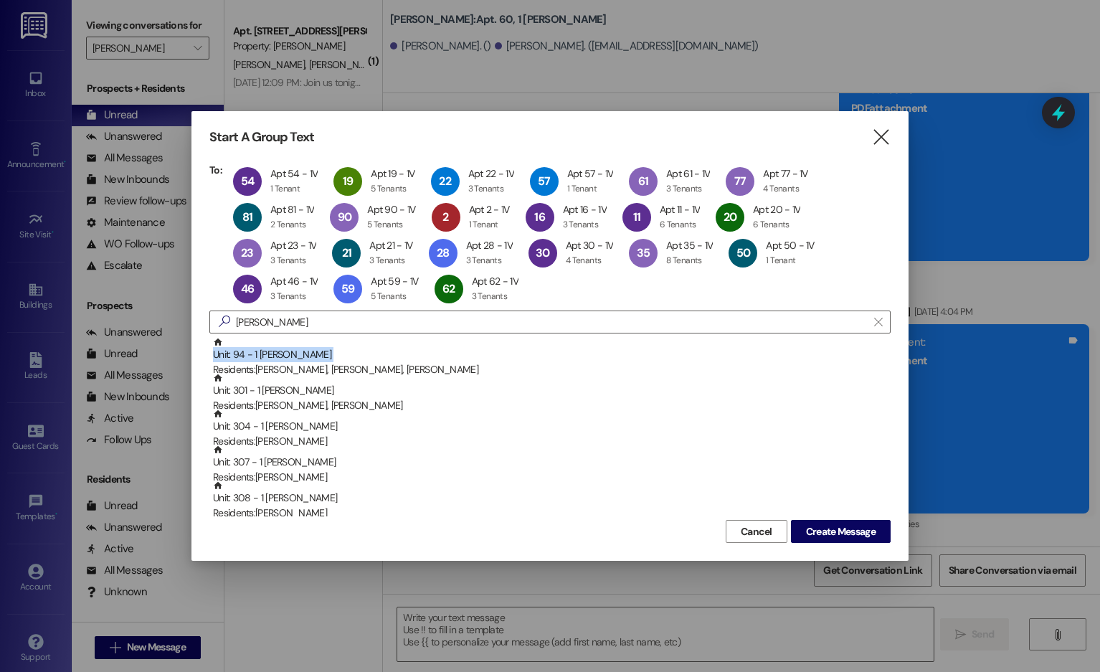
click at [573, 342] on div "Unit: 94 - 1 [PERSON_NAME] Residents: [PERSON_NAME], [PERSON_NAME], [PERSON_NAM…" at bounding box center [552, 357] width 678 height 41
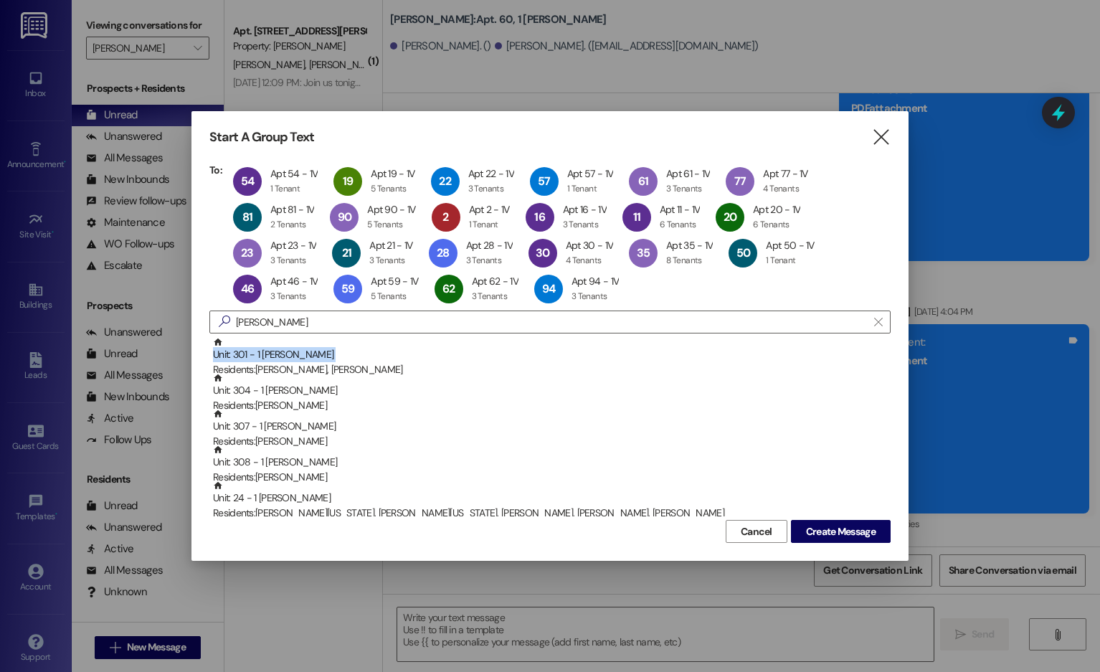
click at [573, 342] on div "Unit: 301 - 1 [PERSON_NAME] Residents: [PERSON_NAME], [PERSON_NAME]" at bounding box center [552, 357] width 678 height 41
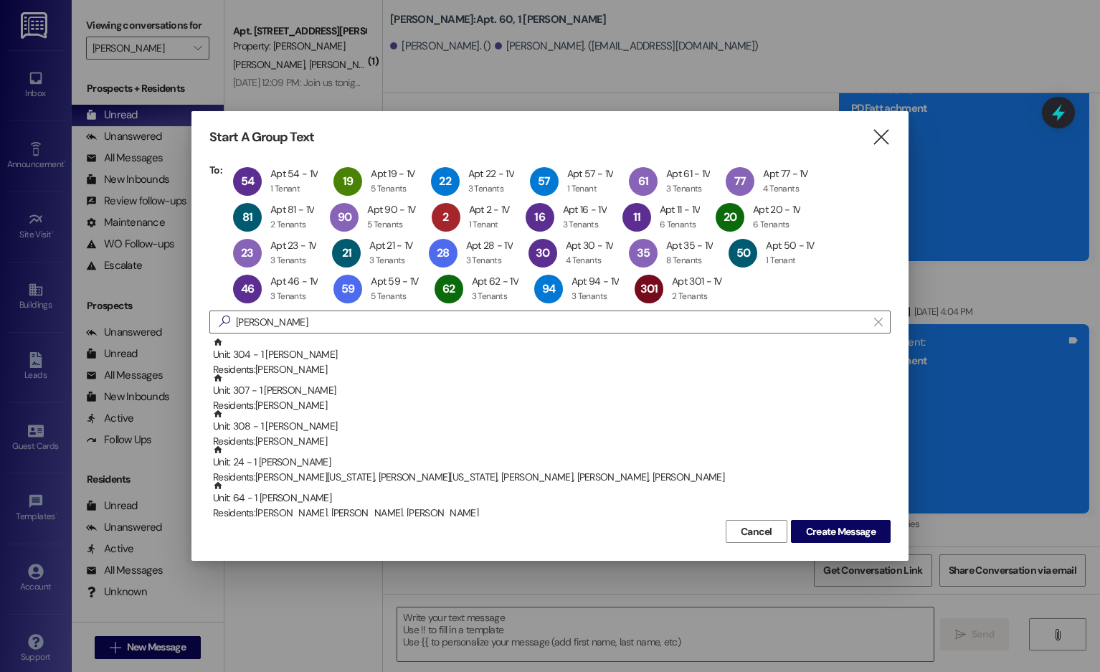
click at [573, 342] on div "Unit: 304 - 1 [PERSON_NAME] Residents: [PERSON_NAME]" at bounding box center [552, 357] width 678 height 41
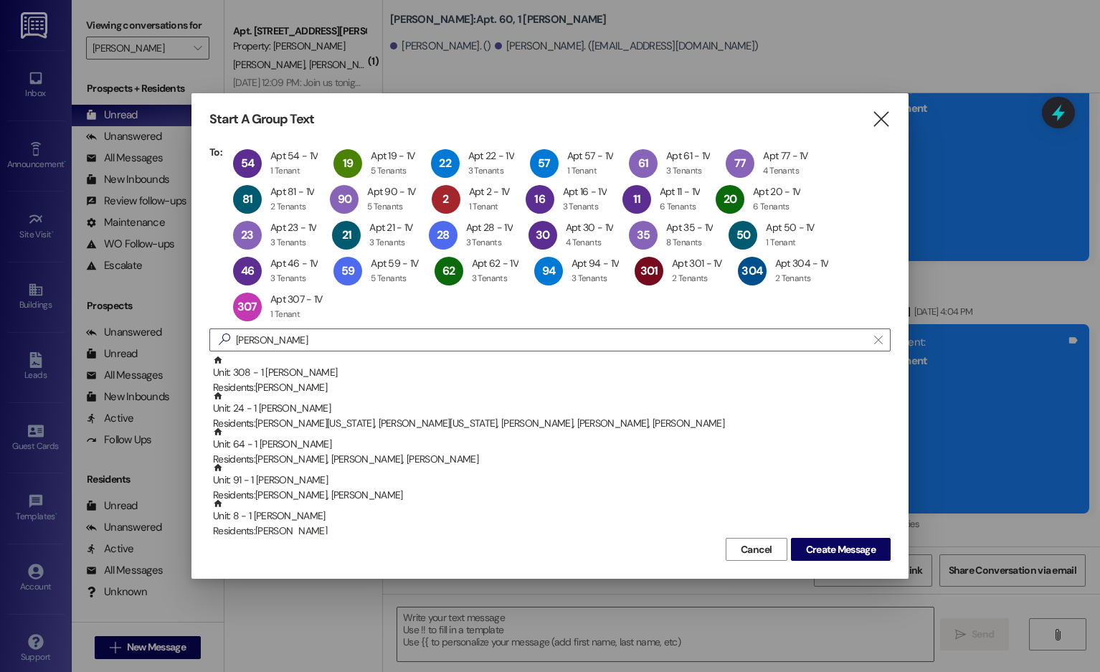
click at [573, 342] on input "[PERSON_NAME]" at bounding box center [551, 340] width 631 height 20
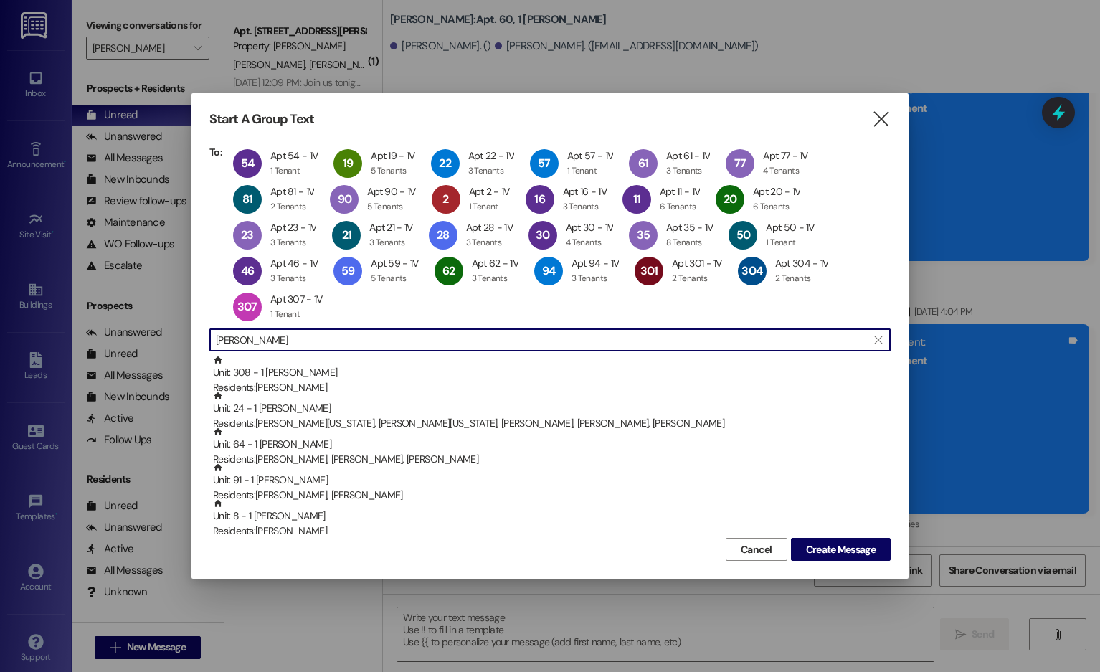
click at [573, 342] on input "[PERSON_NAME]" at bounding box center [541, 340] width 651 height 20
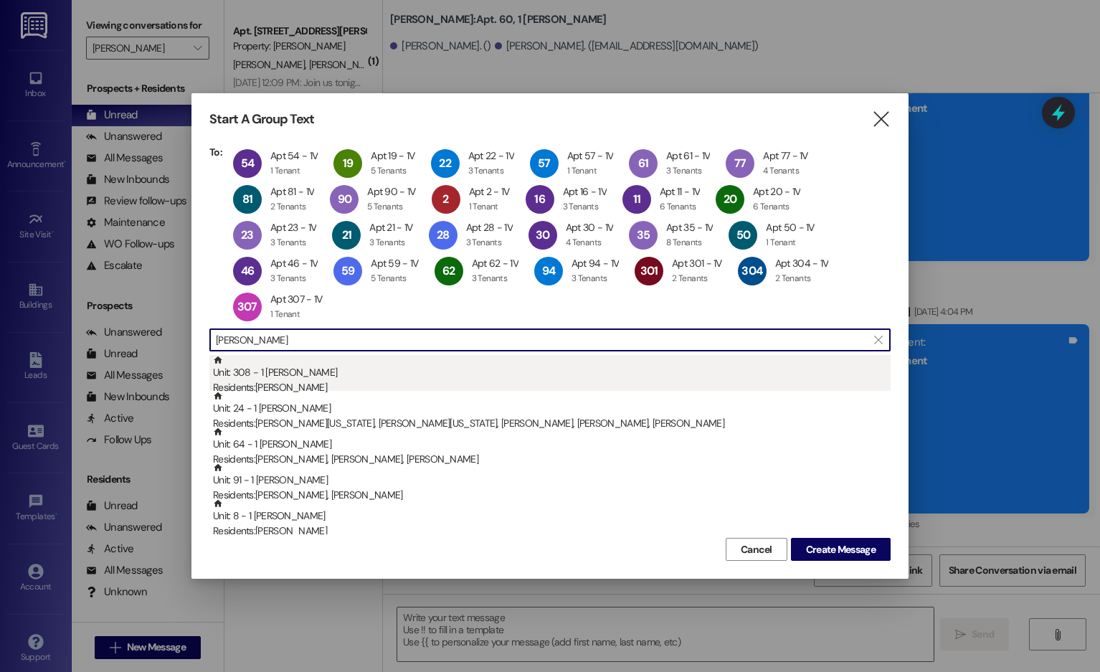
click at [572, 379] on div "Unit: 308 - 1 [PERSON_NAME] Residents: [PERSON_NAME]" at bounding box center [552, 375] width 678 height 41
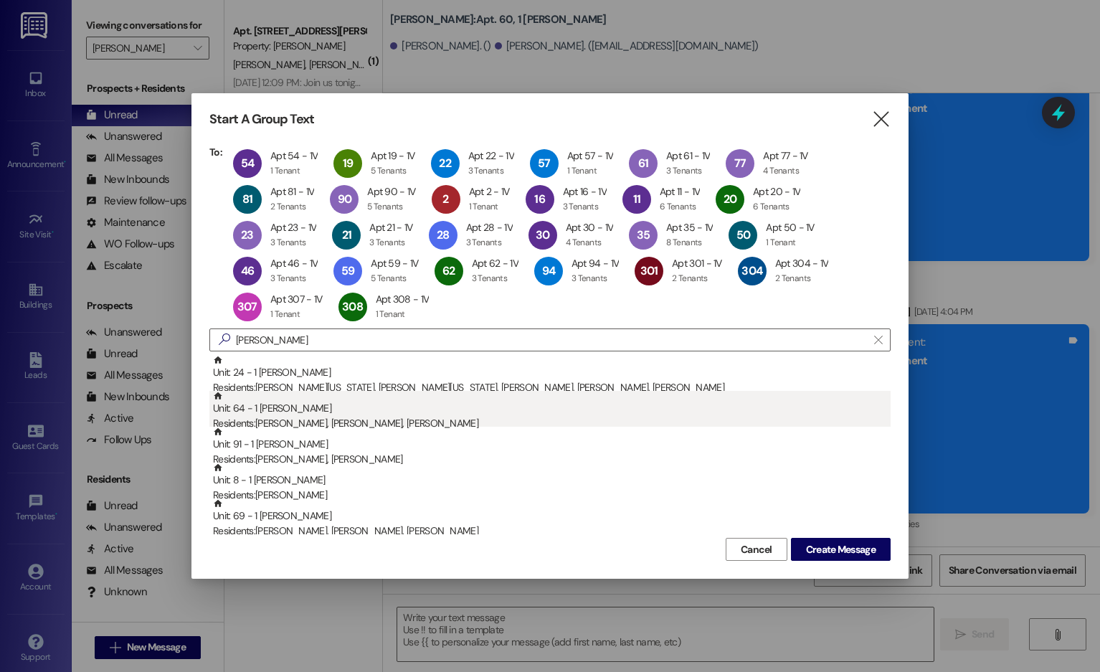
click at [576, 394] on div "Unit: 64 - 1 [PERSON_NAME] Residents: [PERSON_NAME], [PERSON_NAME], [PERSON_NAM…" at bounding box center [552, 411] width 678 height 41
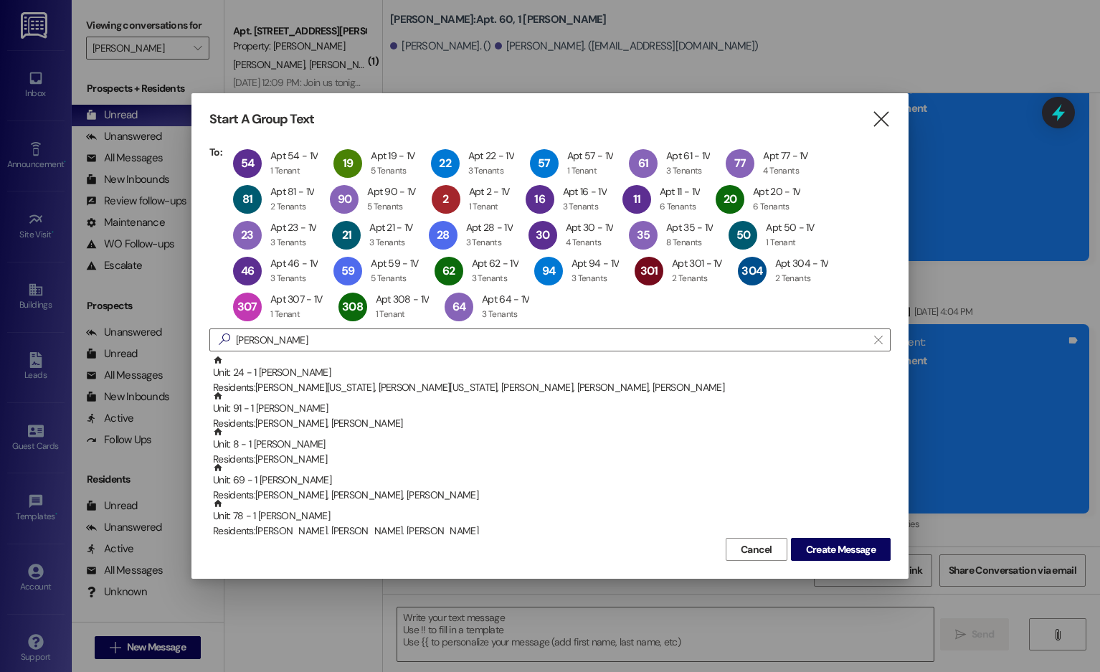
click at [576, 394] on div "Unit: 91 - 1 [PERSON_NAME] Residents: [PERSON_NAME], [PERSON_NAME]" at bounding box center [552, 411] width 678 height 41
click at [576, 394] on div "Unit: 8 - 1 [PERSON_NAME] Residents: [PERSON_NAME]" at bounding box center [552, 411] width 678 height 41
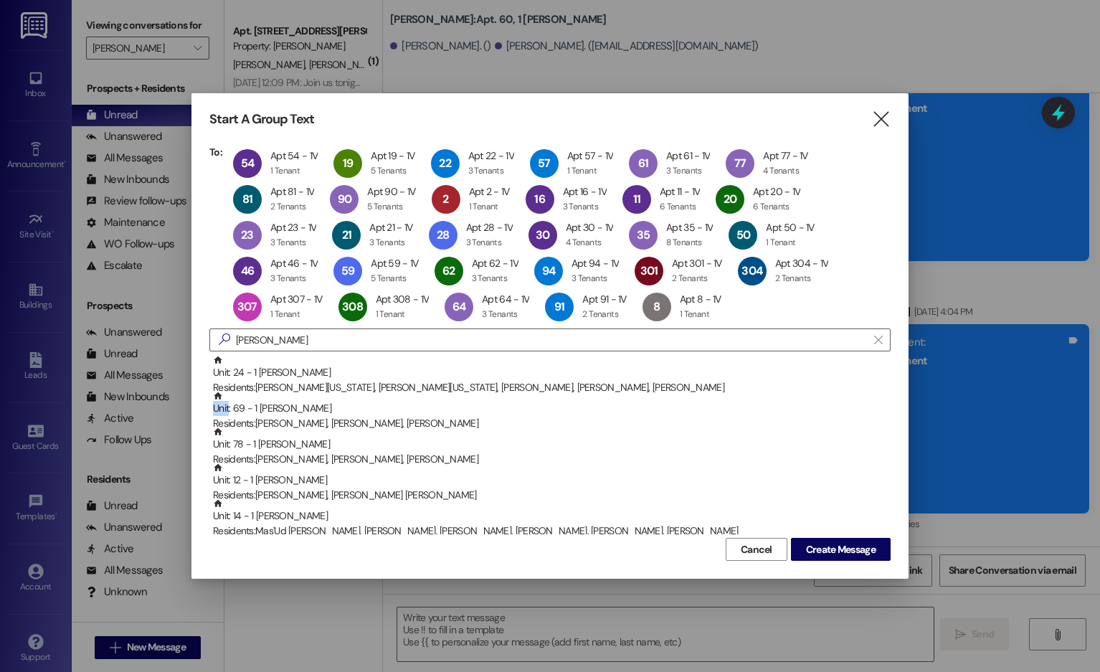
copy div "Unit"
click at [576, 394] on div "Unit: 69 - 1 [PERSON_NAME] Residents: [PERSON_NAME], [PERSON_NAME], [PERSON_NAM…" at bounding box center [552, 411] width 678 height 41
click at [576, 394] on div "Unit: 78 - 1 [PERSON_NAME] Residents: [PERSON_NAME], [PERSON_NAME], [PERSON_NAM…" at bounding box center [552, 411] width 678 height 41
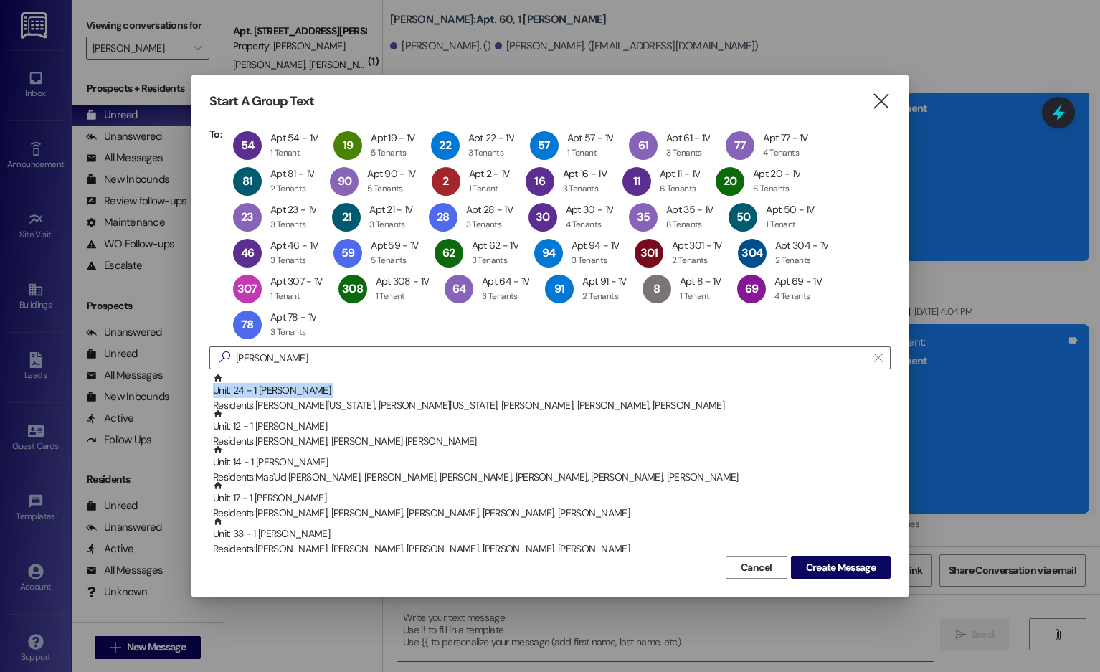
click at [576, 394] on div "Unit: 24 - 1 [PERSON_NAME] Residents: [PERSON_NAME][US_STATE], [PERSON_NAME][US…" at bounding box center [552, 393] width 678 height 41
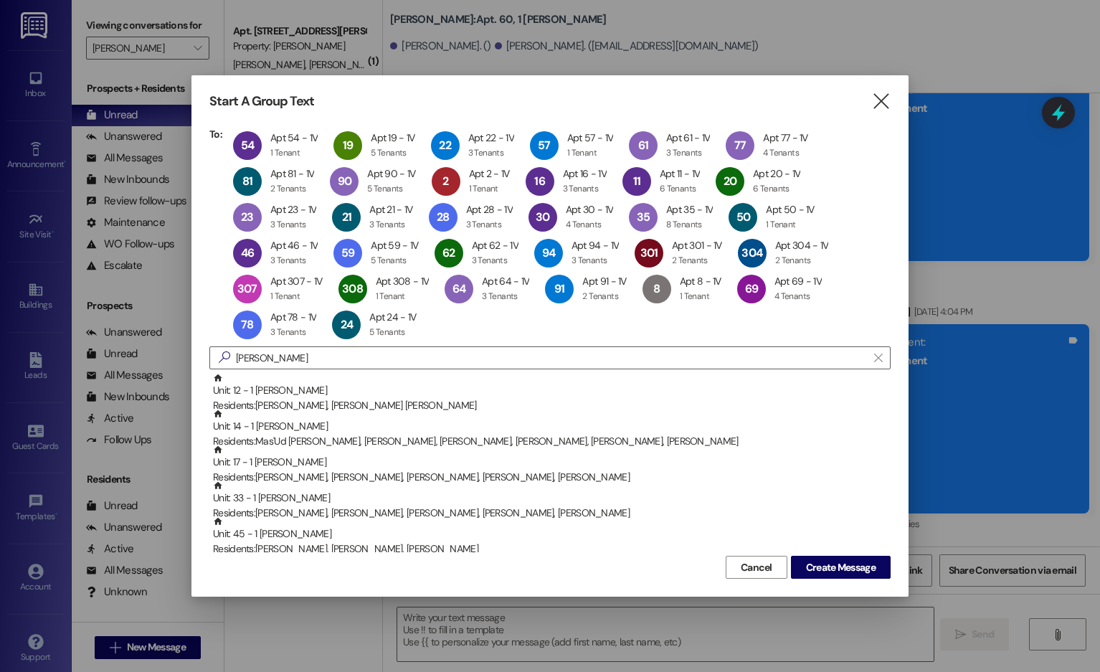
click at [576, 394] on div "Unit: 12 - 1 [PERSON_NAME] Residents: [PERSON_NAME], [PERSON_NAME] [PERSON_NAME]" at bounding box center [552, 393] width 678 height 41
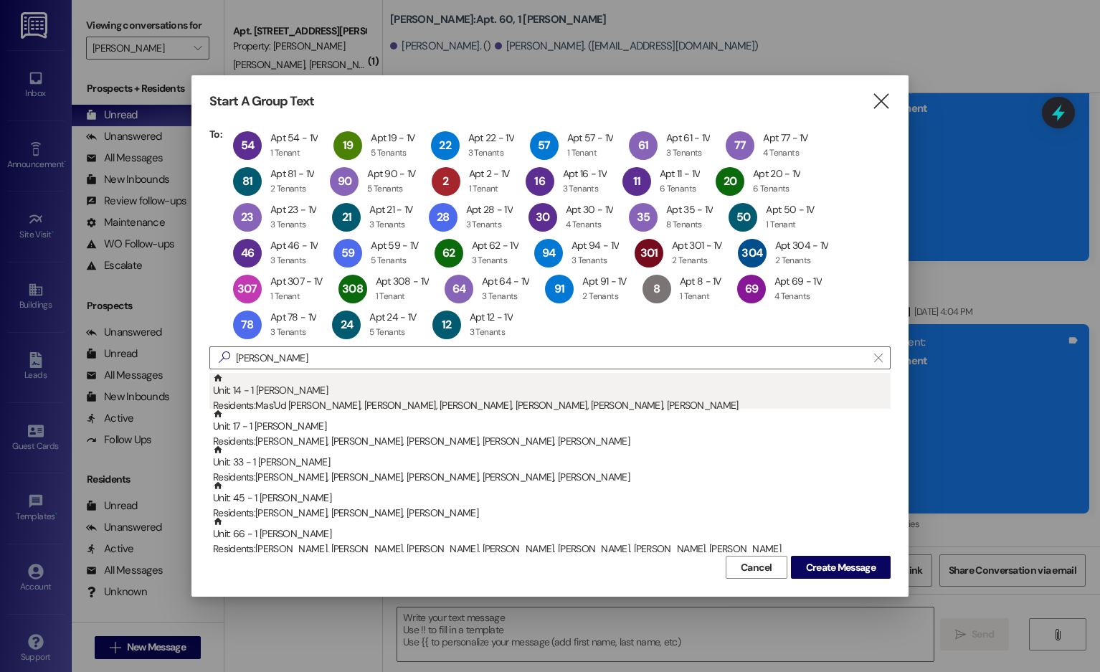
click at [580, 403] on div "Residents: [PERSON_NAME], [PERSON_NAME], [PERSON_NAME], [PERSON_NAME], [PERSON_…" at bounding box center [552, 405] width 678 height 15
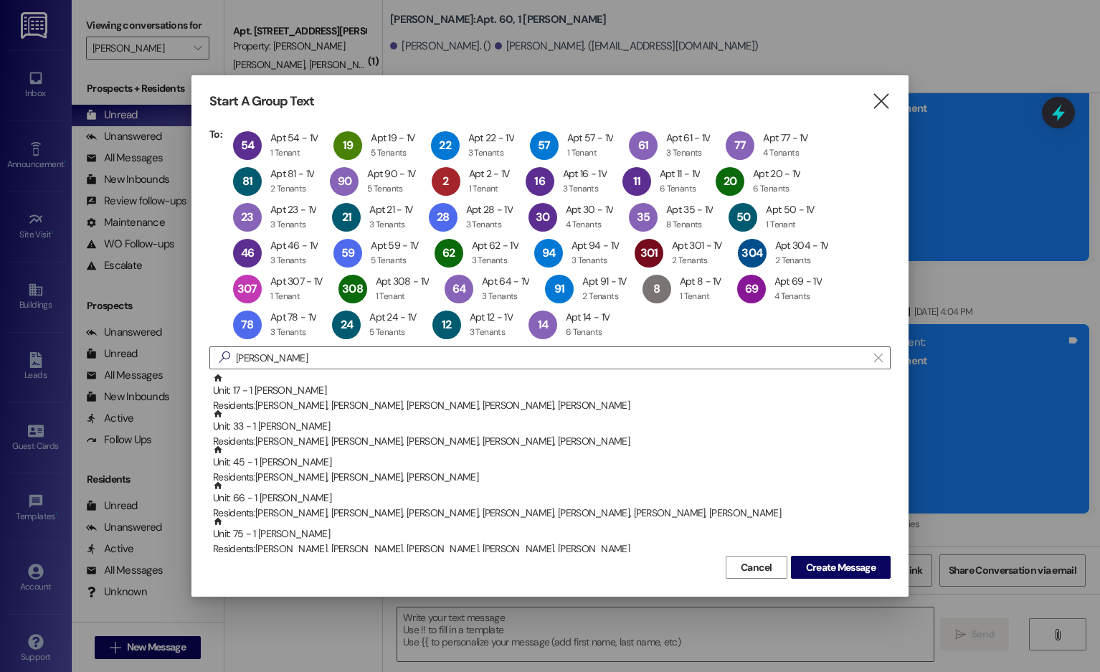
click at [580, 403] on div "Residents: [PERSON_NAME], [PERSON_NAME], [PERSON_NAME], [PERSON_NAME], [PERSON_…" at bounding box center [552, 405] width 678 height 15
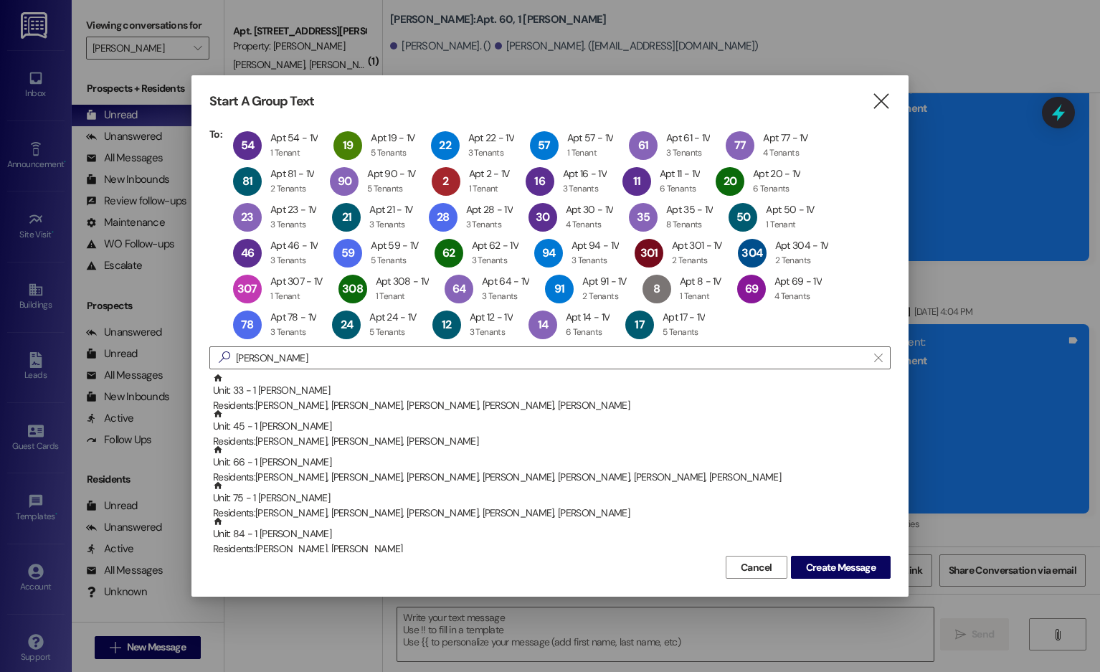
click at [580, 403] on div "Residents: [PERSON_NAME], [PERSON_NAME], [PERSON_NAME], [PERSON_NAME], [PERSON_…" at bounding box center [552, 405] width 678 height 15
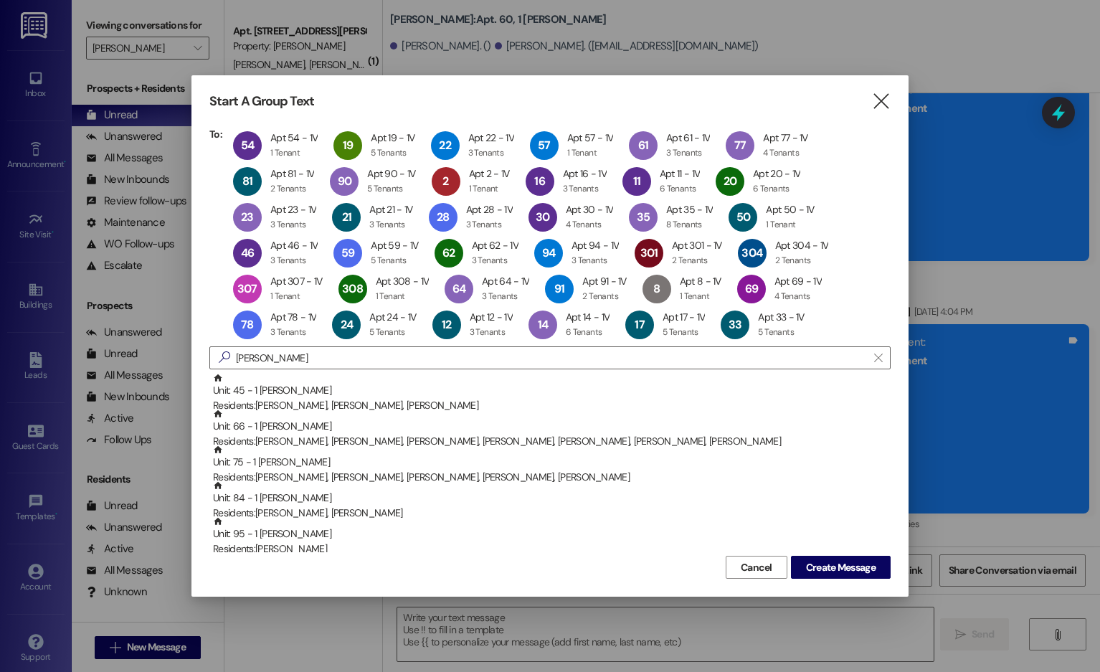
click at [580, 403] on div "Residents: [PERSON_NAME], [PERSON_NAME], [PERSON_NAME]" at bounding box center [552, 405] width 678 height 15
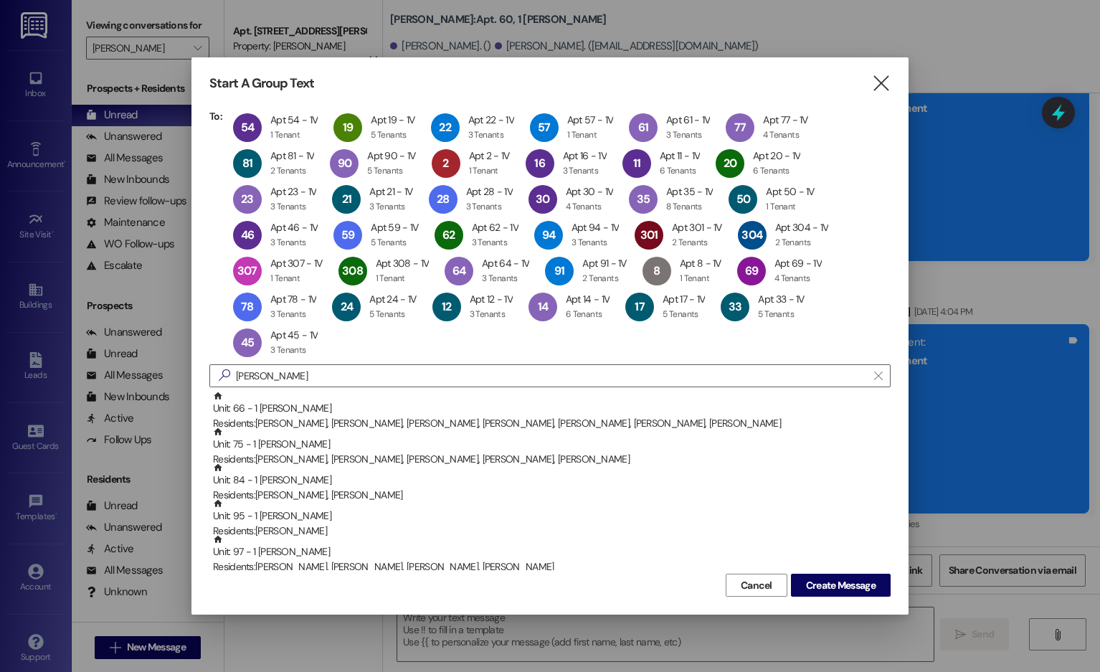
click at [580, 403] on div "Unit: 66 - 1 [PERSON_NAME] Residents: [PERSON_NAME], [PERSON_NAME], [PERSON_NAM…" at bounding box center [552, 411] width 678 height 41
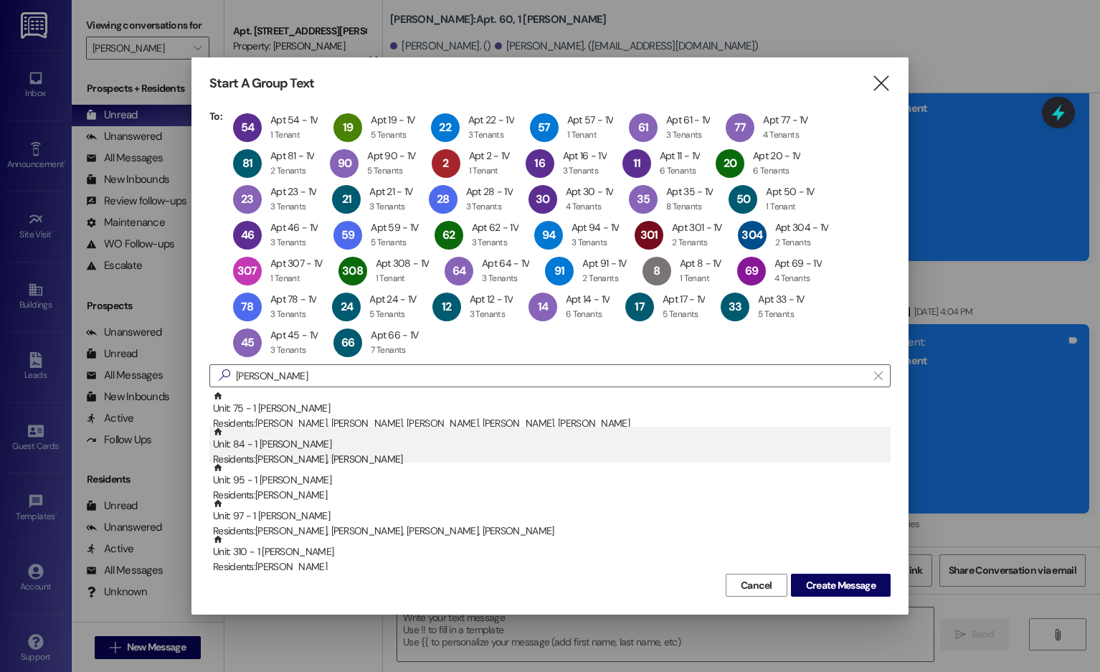
click at [594, 420] on div "Unit: 84 - 1 [PERSON_NAME] Residents: [PERSON_NAME], [PERSON_NAME]" at bounding box center [552, 447] width 678 height 41
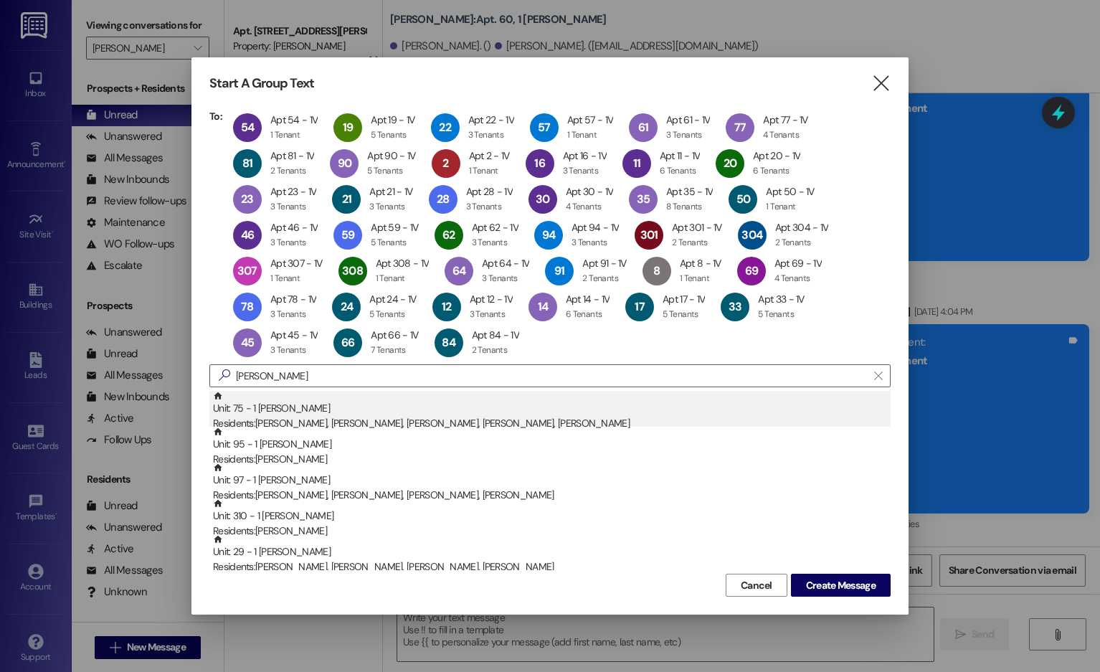
click at [591, 420] on div "Residents: [PERSON_NAME], [PERSON_NAME], [PERSON_NAME], [PERSON_NAME], [PERSON_…" at bounding box center [552, 423] width 678 height 15
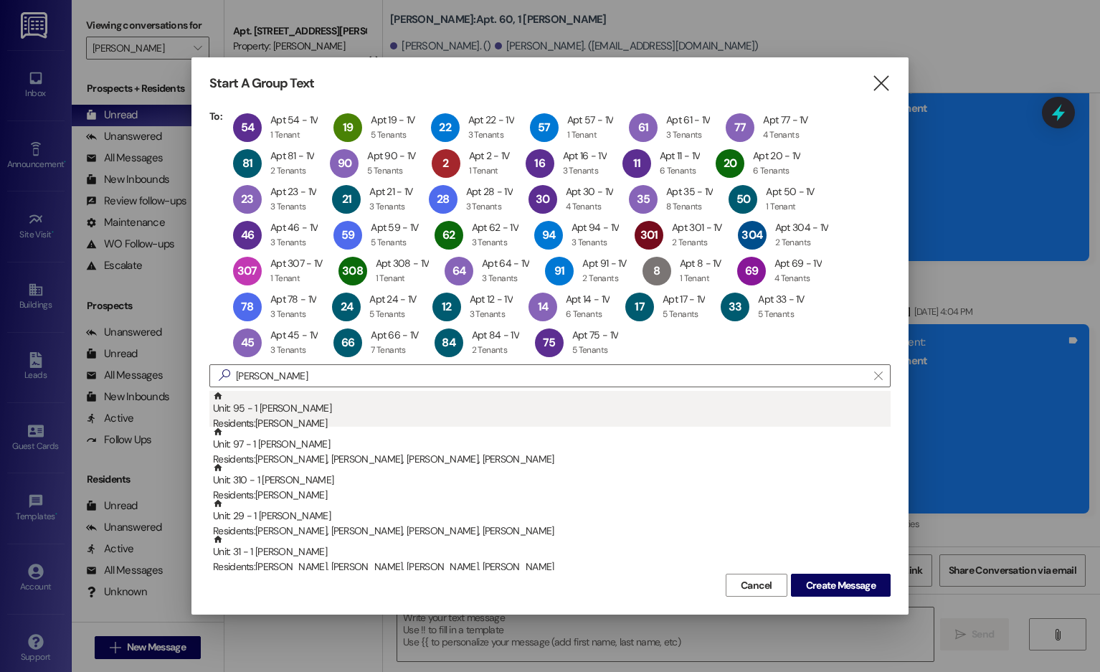
click at [587, 418] on div "Residents: [PERSON_NAME]" at bounding box center [552, 423] width 678 height 15
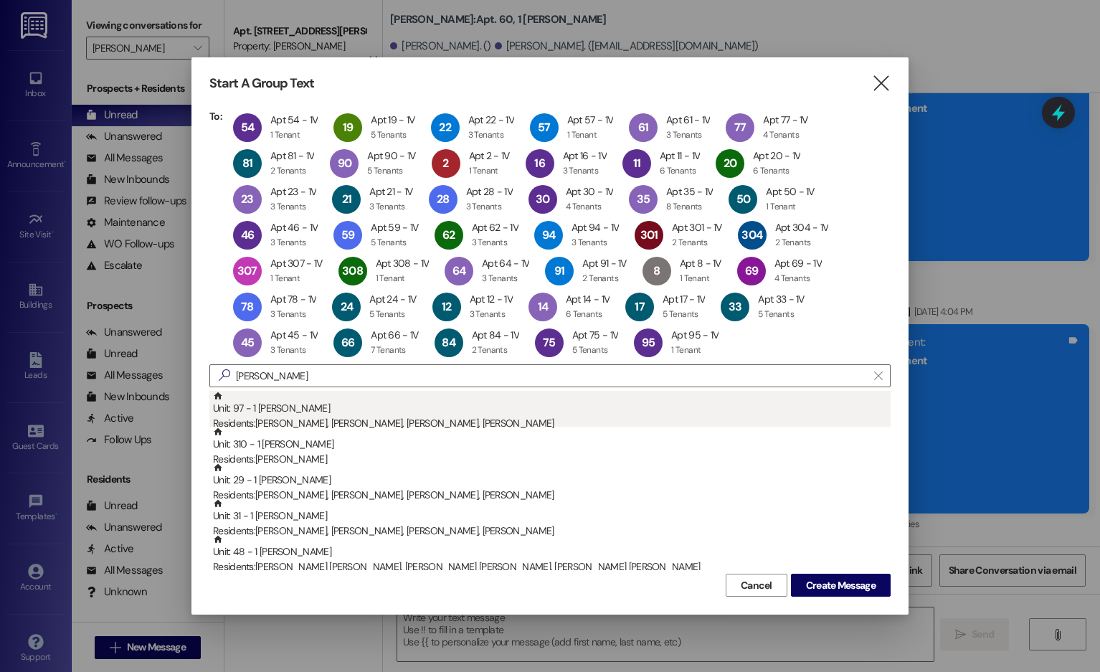
click at [587, 420] on div "Residents: [PERSON_NAME], [PERSON_NAME], [PERSON_NAME], [PERSON_NAME]" at bounding box center [552, 423] width 678 height 15
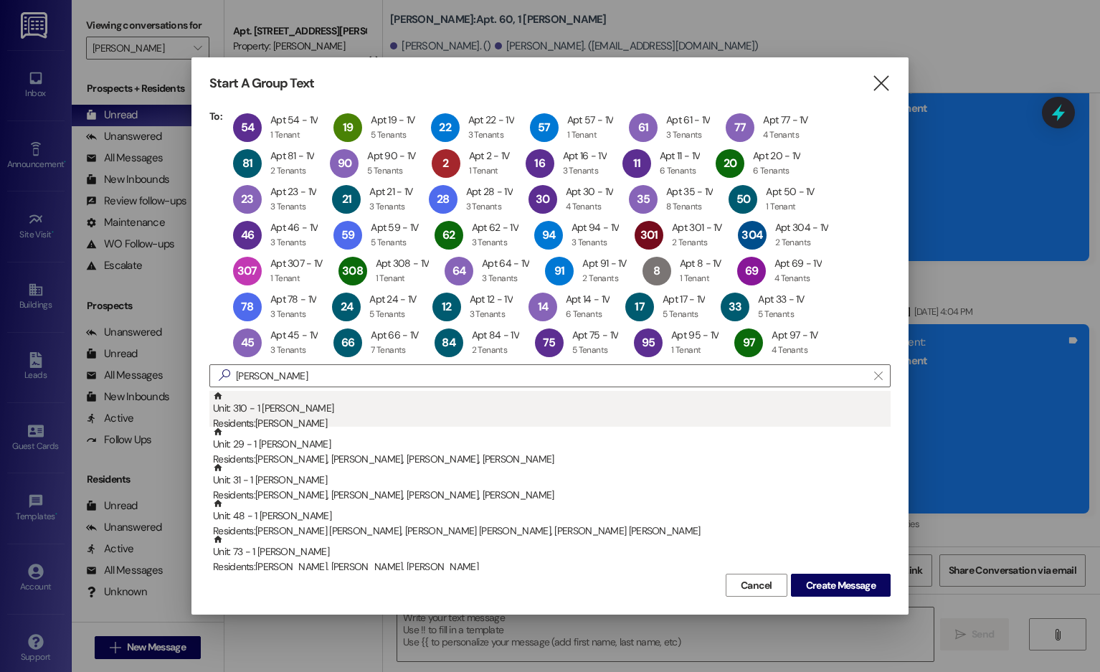
click at [592, 420] on div "Residents: [PERSON_NAME]" at bounding box center [552, 423] width 678 height 15
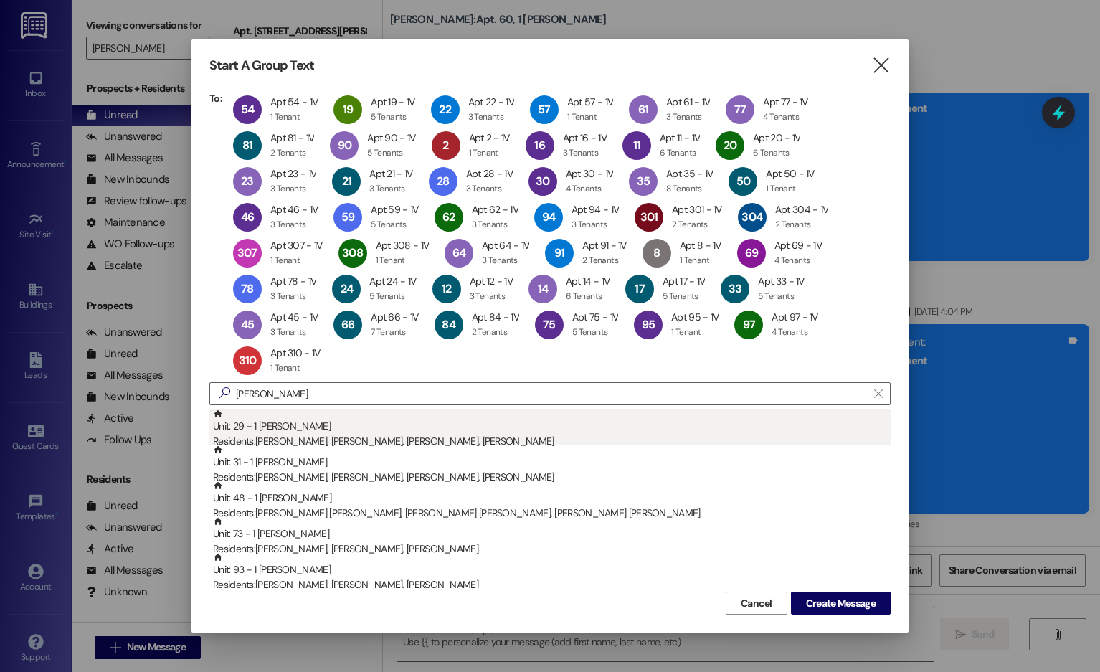
click at [602, 420] on div "Residents: [PERSON_NAME], [PERSON_NAME], [PERSON_NAME], [PERSON_NAME]" at bounding box center [552, 441] width 678 height 15
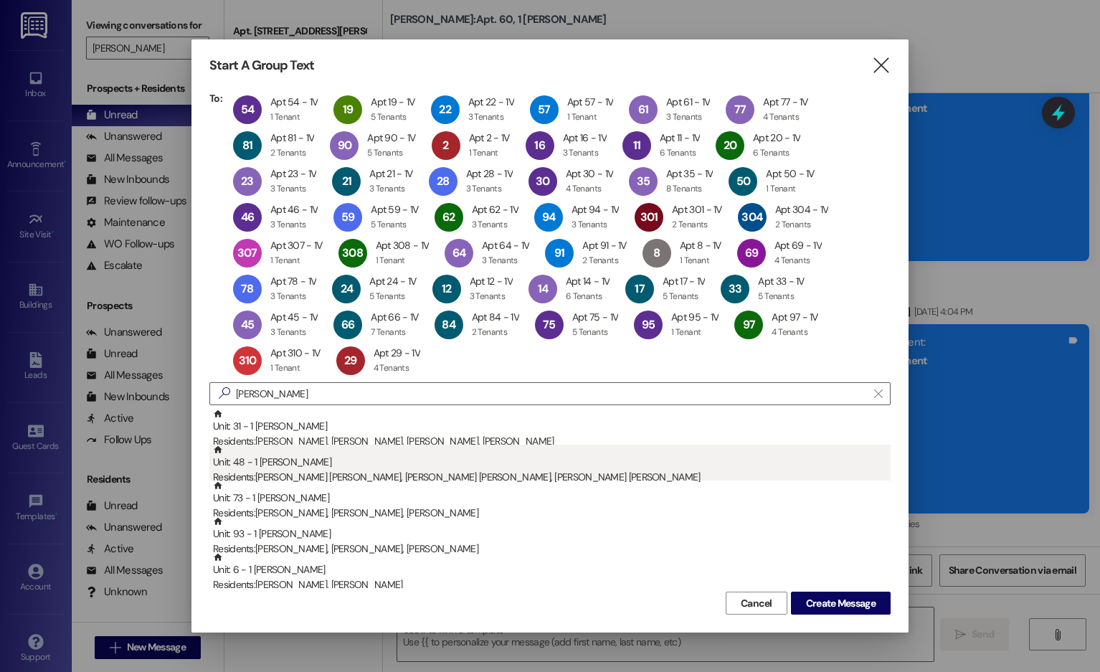
click at [605, 420] on div "Unit: 48 - 1 [PERSON_NAME] Residents: [PERSON_NAME] [PERSON_NAME], [PERSON_NAME…" at bounding box center [552, 465] width 678 height 41
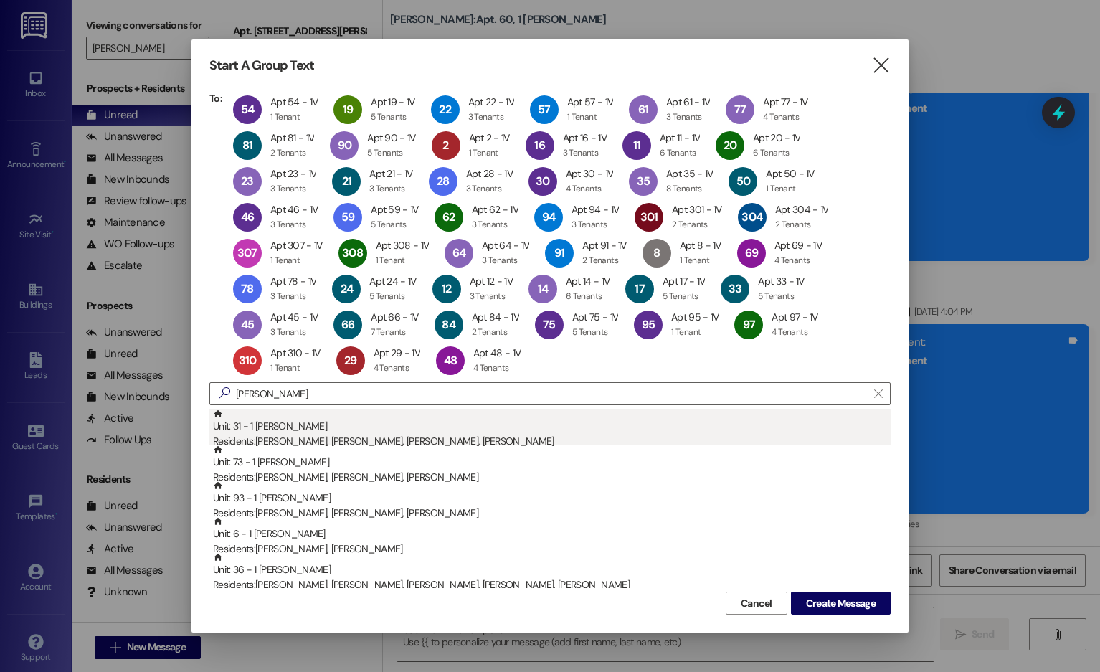
click at [604, 420] on div "Residents: [PERSON_NAME], [PERSON_NAME], [PERSON_NAME], [PERSON_NAME]" at bounding box center [552, 441] width 678 height 15
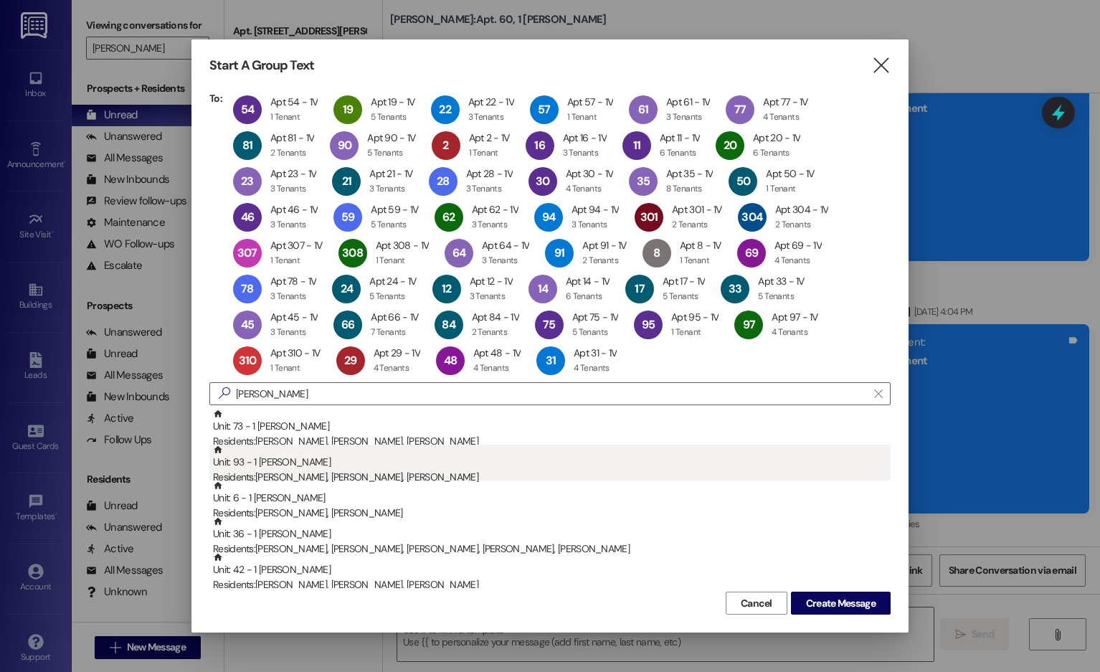
click at [608, 420] on div "Unit: 93 - 1 [PERSON_NAME] Residents: [PERSON_NAME], [PERSON_NAME], [PERSON_NAM…" at bounding box center [552, 465] width 678 height 41
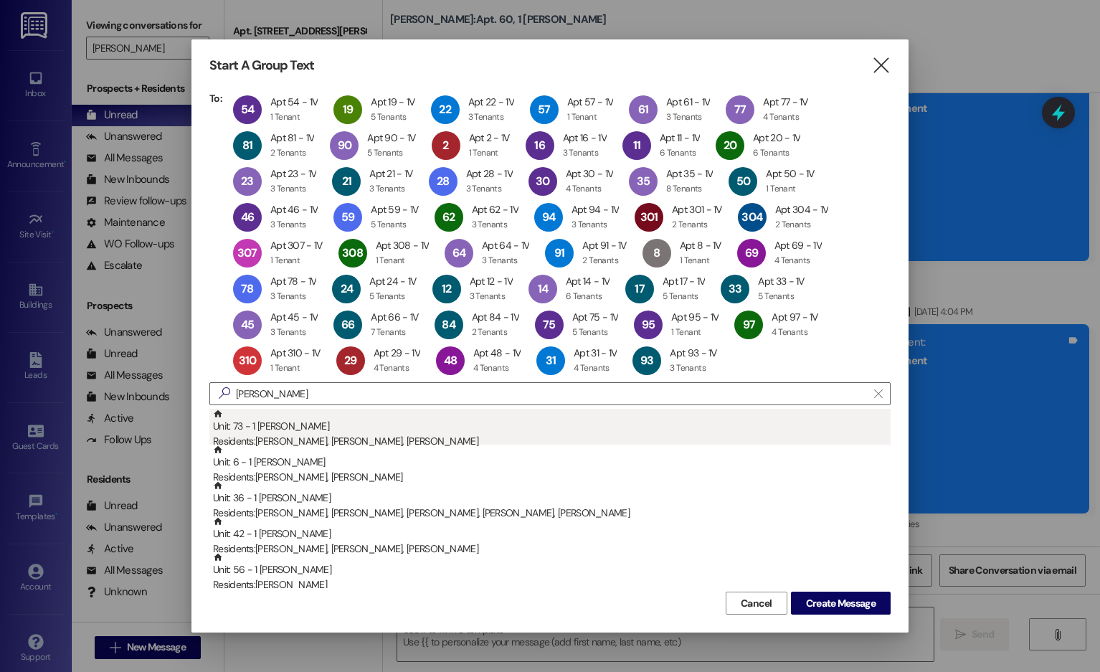
click at [607, 420] on div "Residents: [PERSON_NAME], [PERSON_NAME], [PERSON_NAME]" at bounding box center [552, 441] width 678 height 15
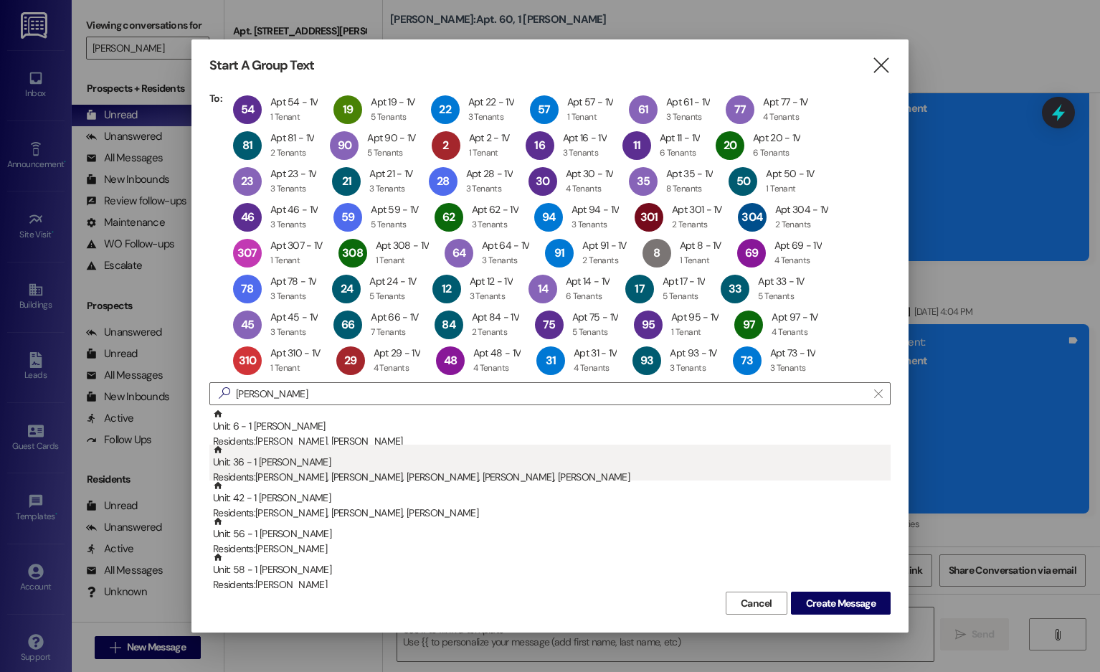
click at [612, 420] on div "Unit: 36 - 1 [PERSON_NAME] Residents: [PERSON_NAME], [PERSON_NAME], [PERSON_NAM…" at bounding box center [552, 465] width 678 height 41
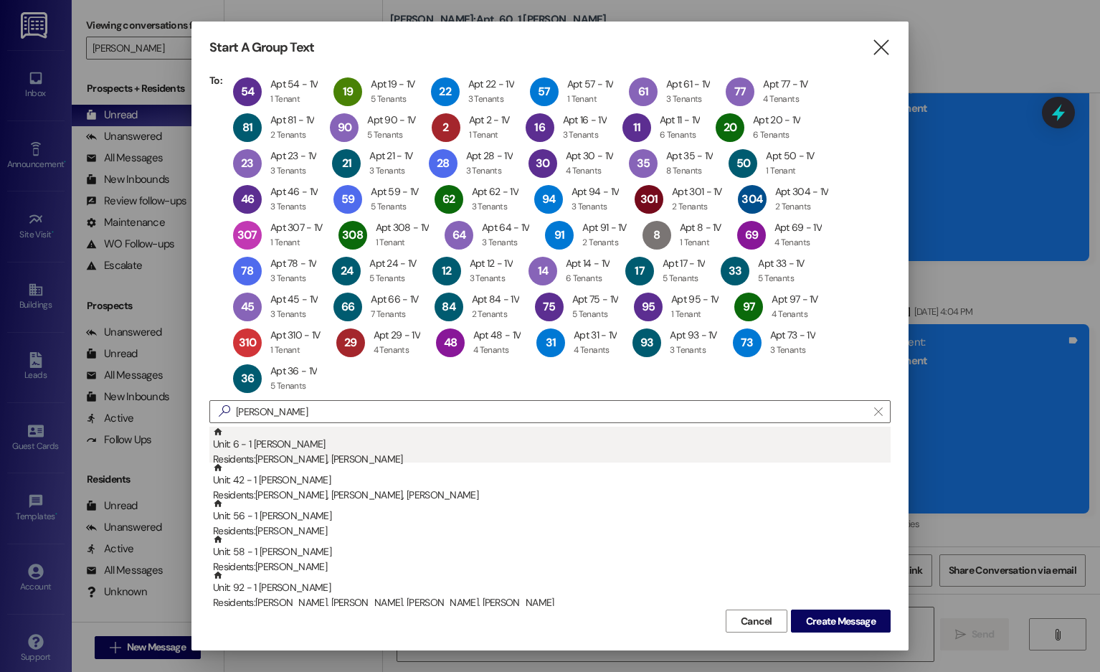
click at [614, 420] on div "Residents: [PERSON_NAME], [PERSON_NAME]" at bounding box center [552, 459] width 678 height 15
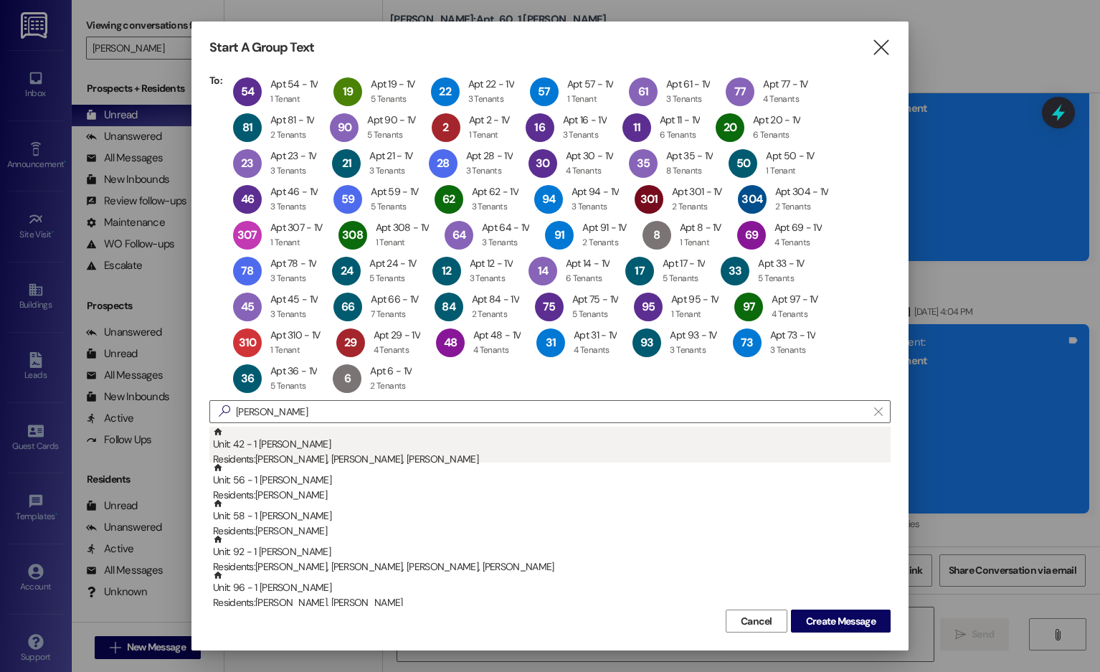
click at [615, 420] on div "Residents: [PERSON_NAME], [PERSON_NAME], [PERSON_NAME]" at bounding box center [552, 459] width 678 height 15
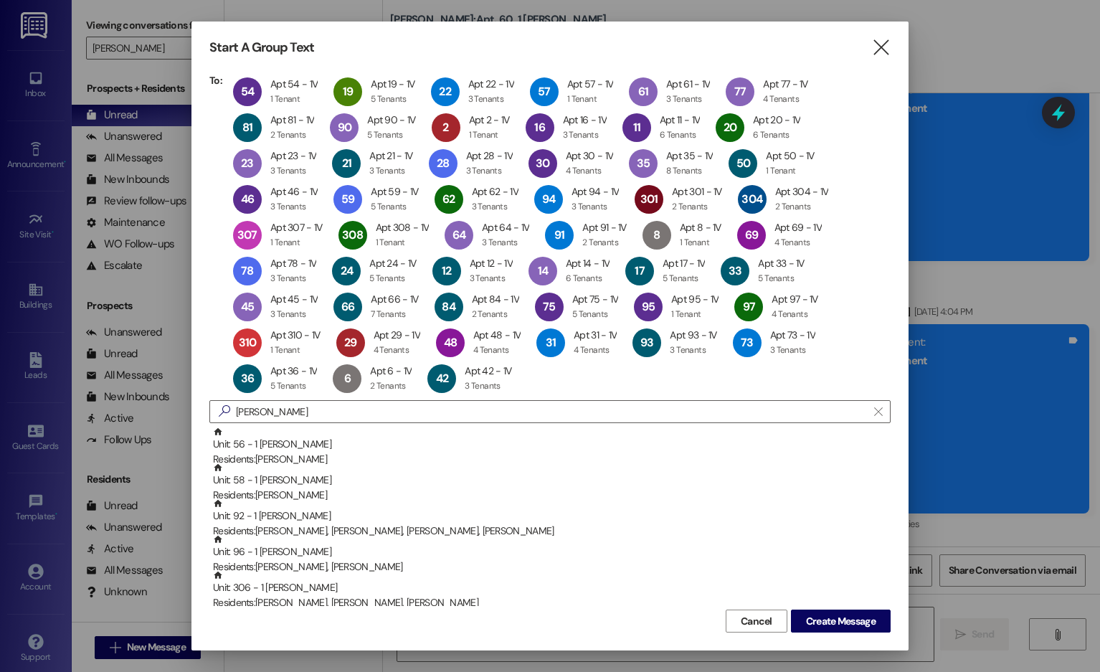
click at [615, 420] on div "Residents: [PERSON_NAME]" at bounding box center [552, 459] width 678 height 15
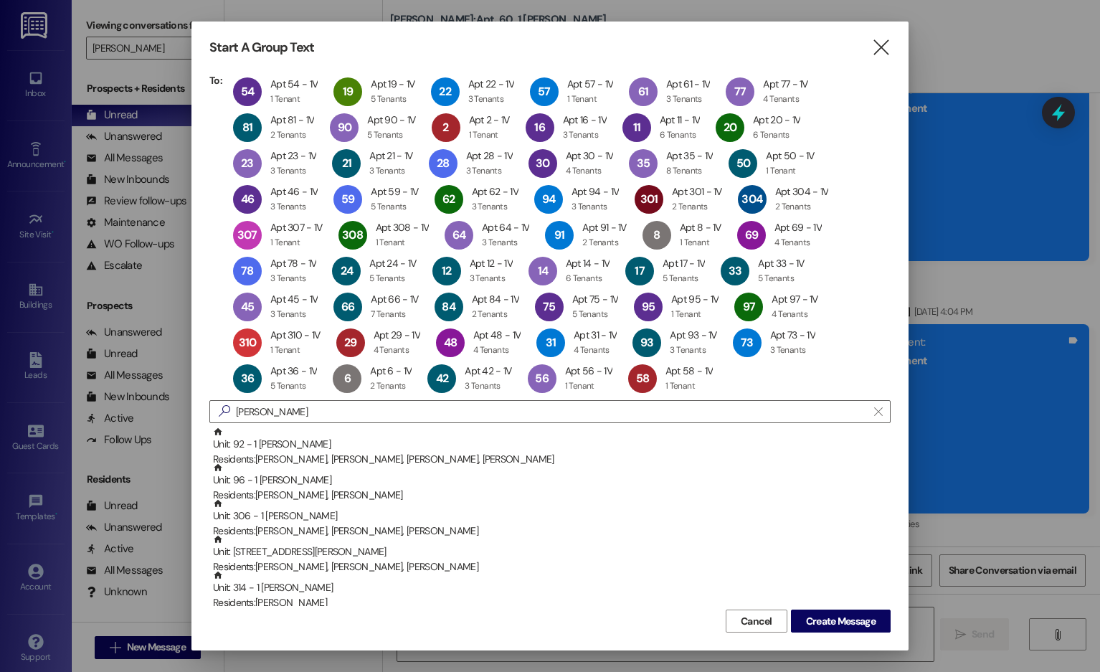
click at [615, 420] on div "Residents: [PERSON_NAME], [PERSON_NAME], [PERSON_NAME], [PERSON_NAME]" at bounding box center [552, 459] width 678 height 15
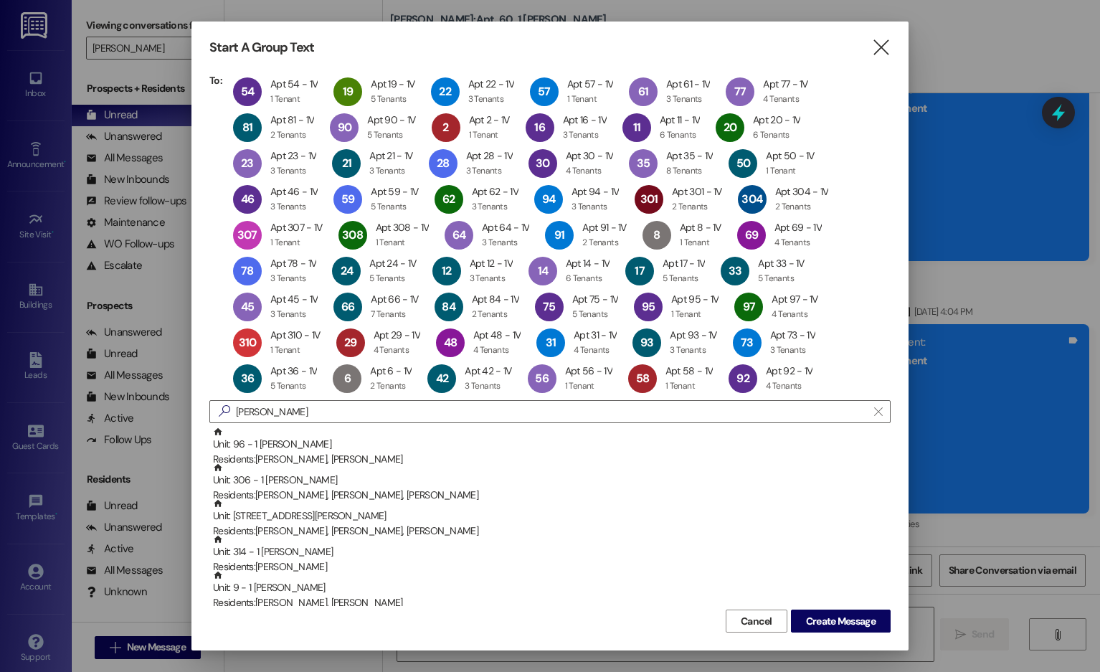
click at [615, 420] on div "Residents: [PERSON_NAME], [PERSON_NAME]" at bounding box center [552, 459] width 678 height 15
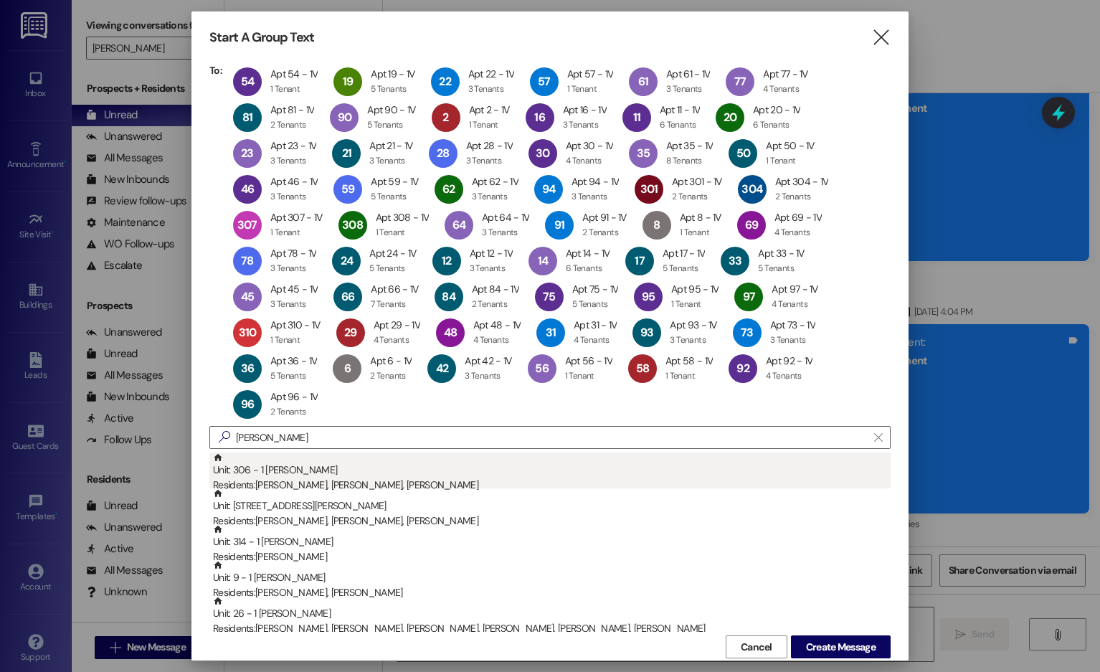
click at [621, 420] on div "Unit: 306 - 1 [PERSON_NAME] Residents: [PERSON_NAME], [PERSON_NAME], [PERSON_NA…" at bounding box center [552, 473] width 678 height 41
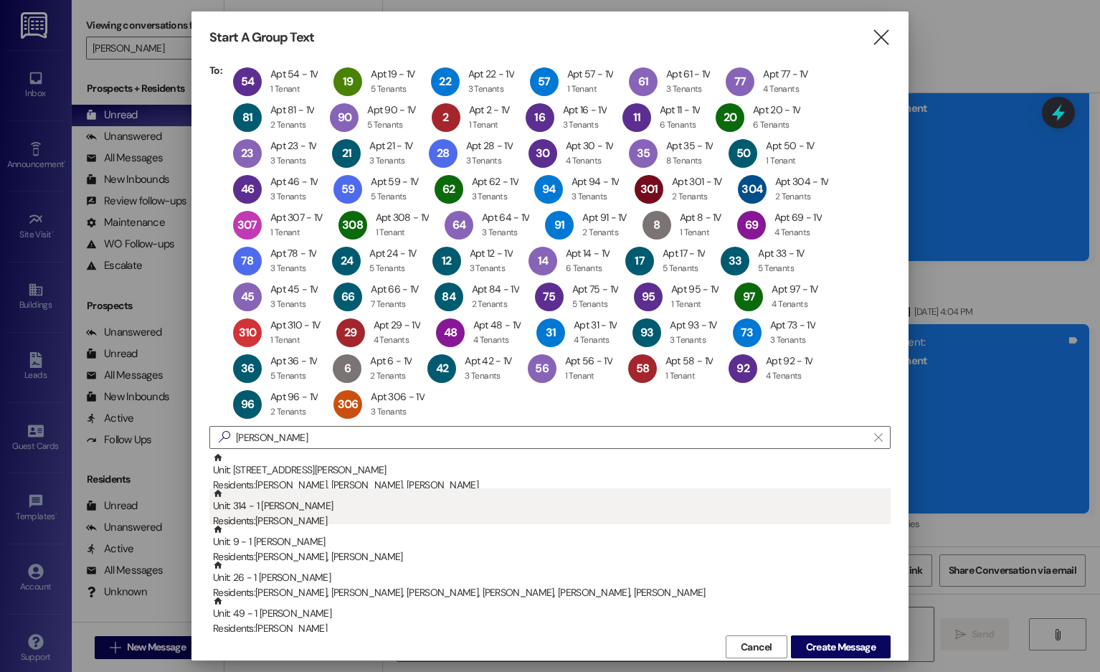
click at [628, 420] on div "Unit: 314 - 1 [PERSON_NAME] Residents: [PERSON_NAME]" at bounding box center [552, 509] width 678 height 41
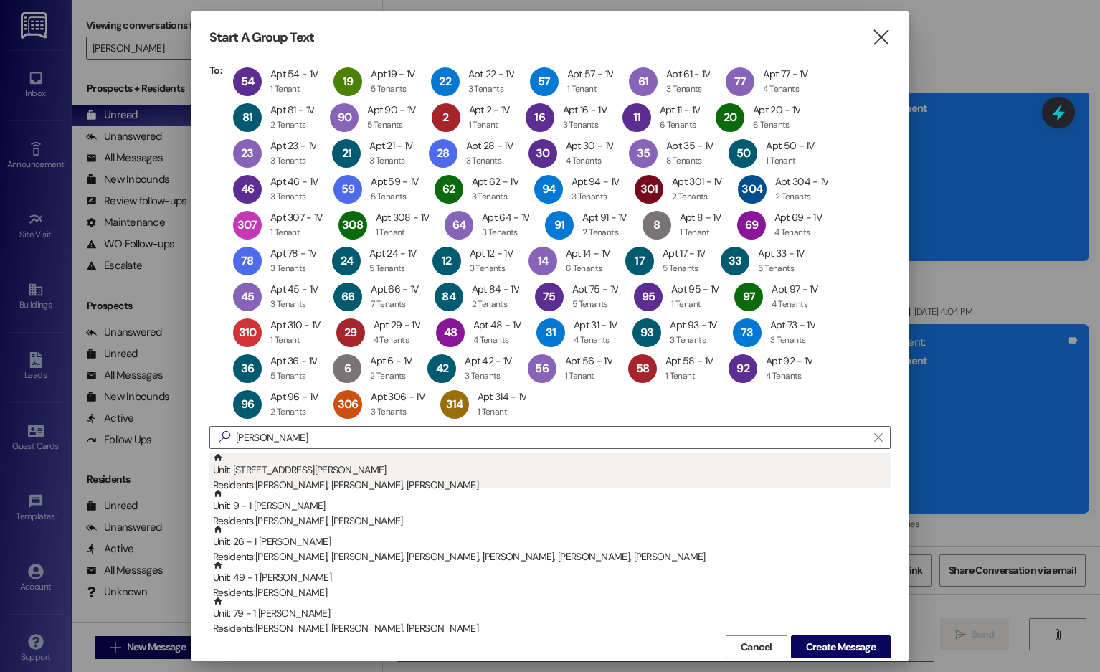
click at [620, 420] on div "Residents: [PERSON_NAME], [PERSON_NAME], [PERSON_NAME]" at bounding box center [552, 485] width 678 height 15
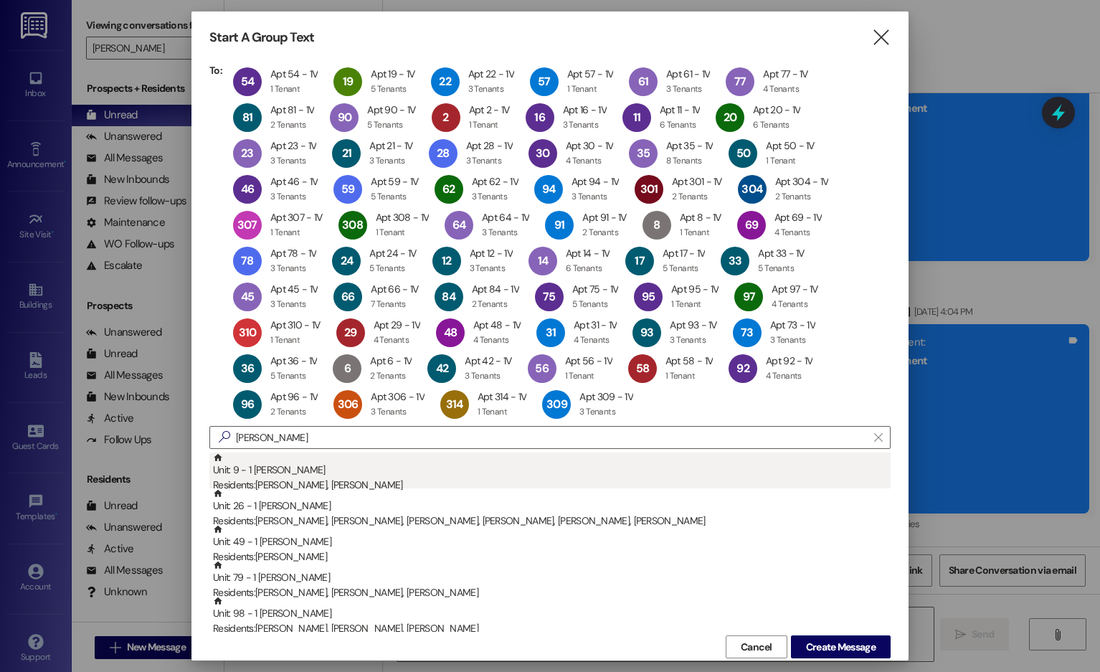
click at [620, 420] on div "Residents: [PERSON_NAME], [PERSON_NAME]" at bounding box center [552, 485] width 678 height 15
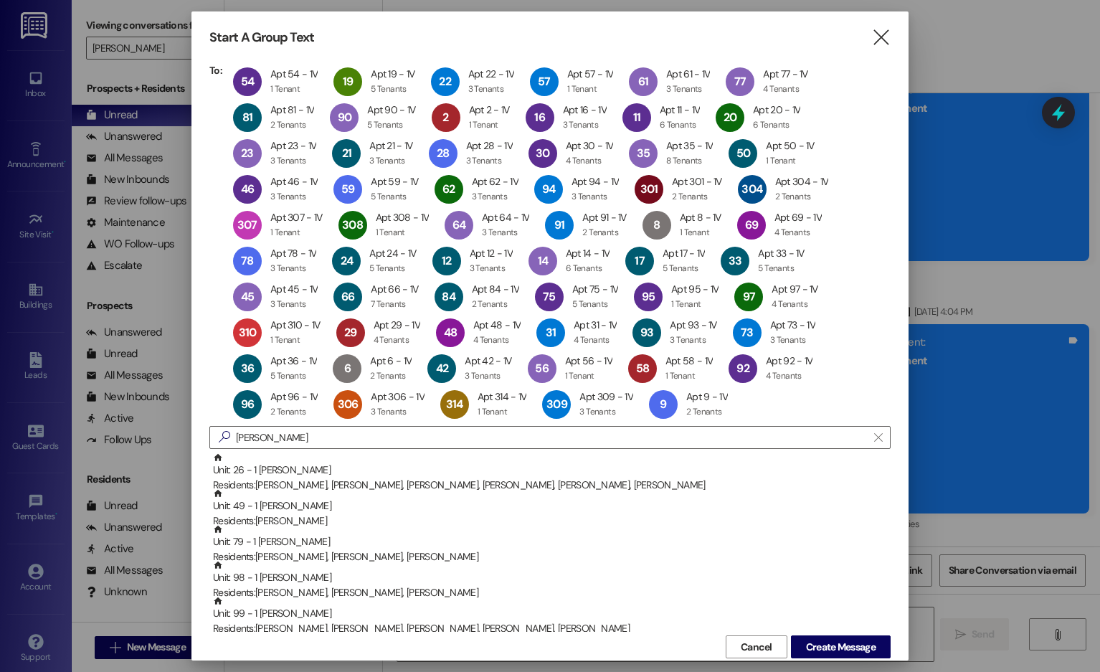
click at [620, 420] on div "Residents: [PERSON_NAME], [PERSON_NAME], [PERSON_NAME], [PERSON_NAME], [PERSON_…" at bounding box center [552, 485] width 678 height 15
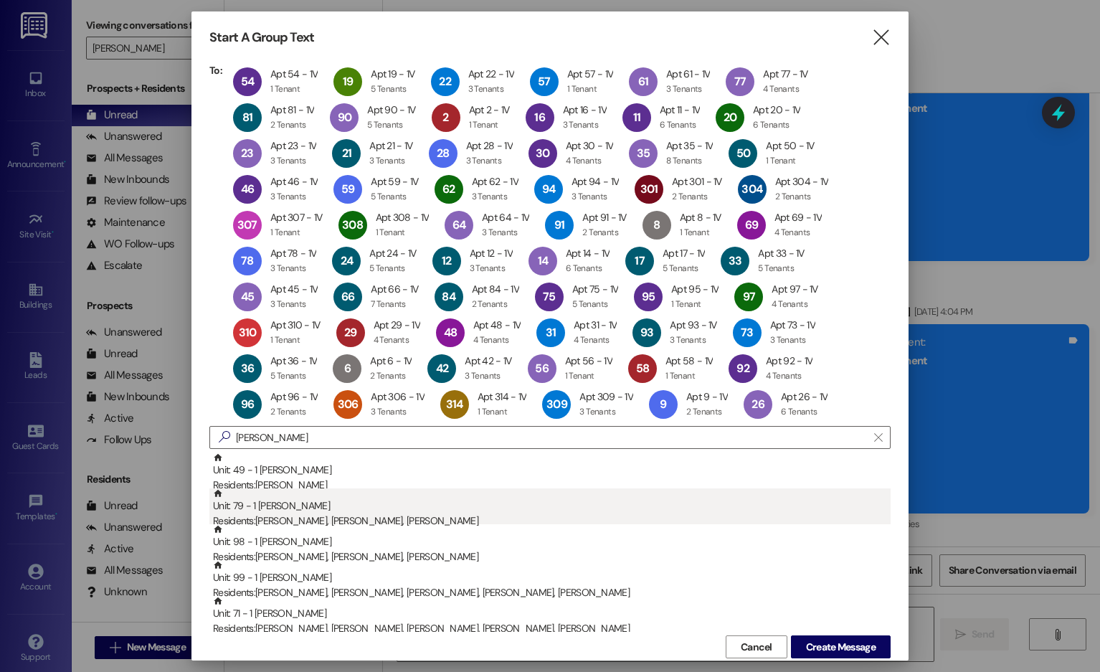
click at [623, 420] on div "Unit: 79 - 1 [PERSON_NAME] Residents: [PERSON_NAME], [PERSON_NAME], [PERSON_NAM…" at bounding box center [552, 509] width 678 height 41
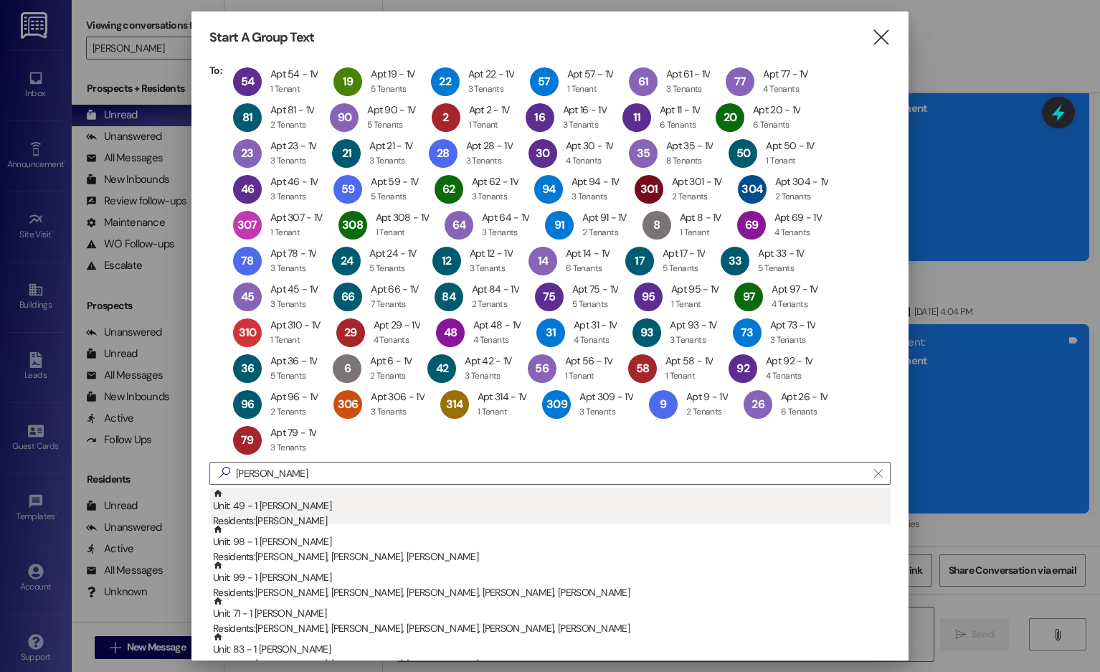
click at [636, 420] on div "Residents: [PERSON_NAME]" at bounding box center [552, 521] width 678 height 15
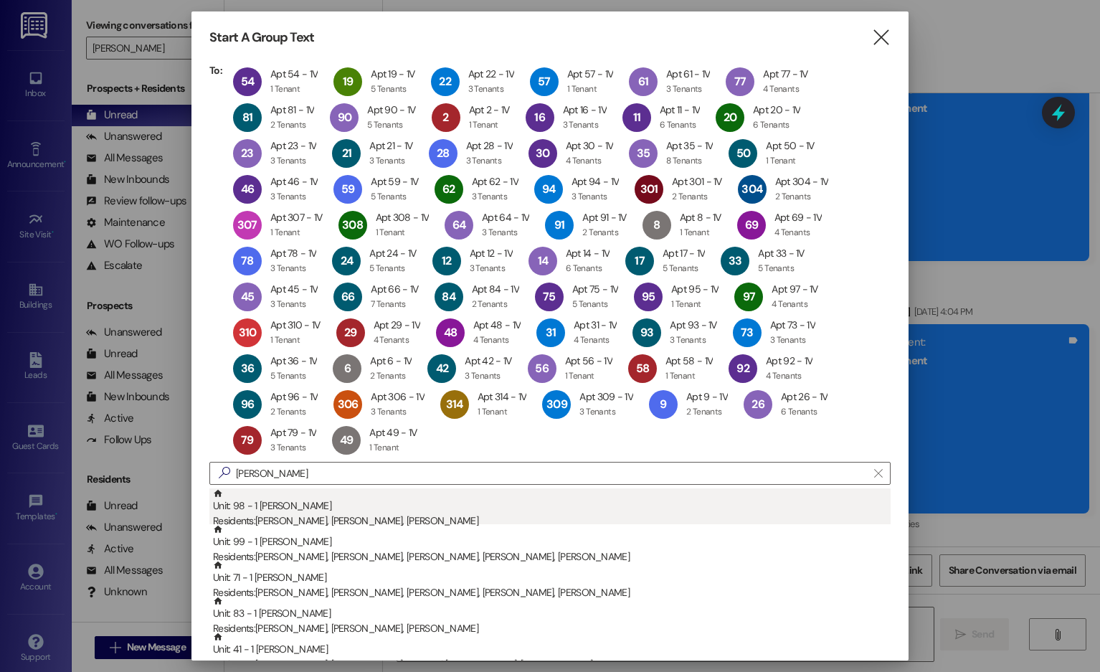
click at [640, 420] on div "Residents: [PERSON_NAME], [PERSON_NAME], [PERSON_NAME]" at bounding box center [552, 521] width 678 height 15
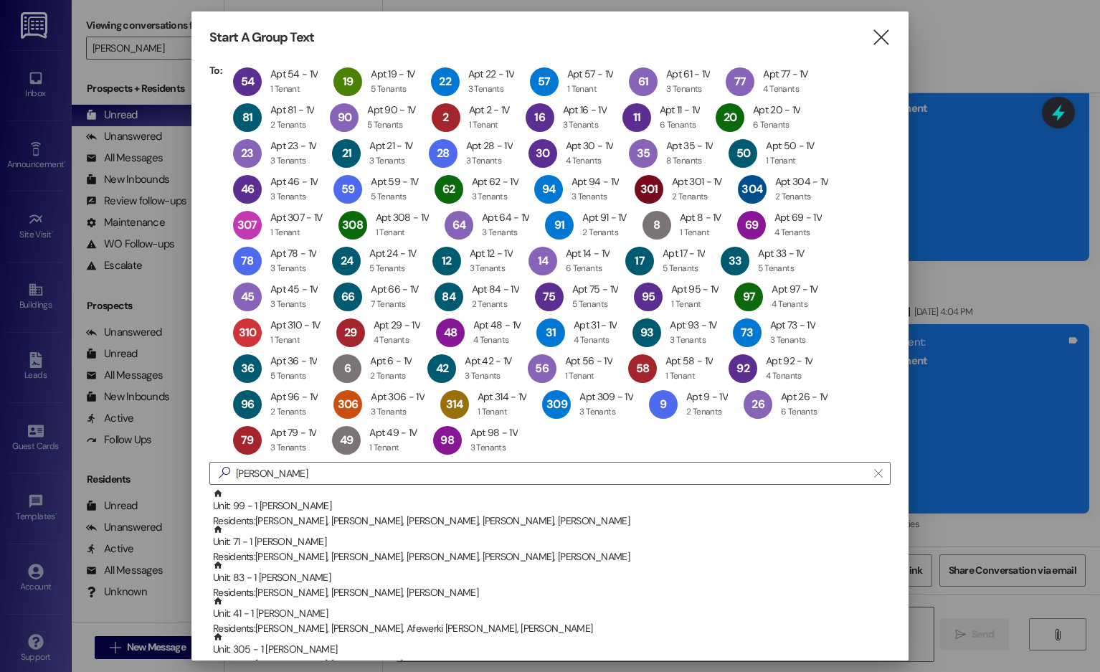
click at [640, 420] on div "Residents: [PERSON_NAME], [PERSON_NAME], [PERSON_NAME], [PERSON_NAME], [PERSON_…" at bounding box center [552, 521] width 678 height 15
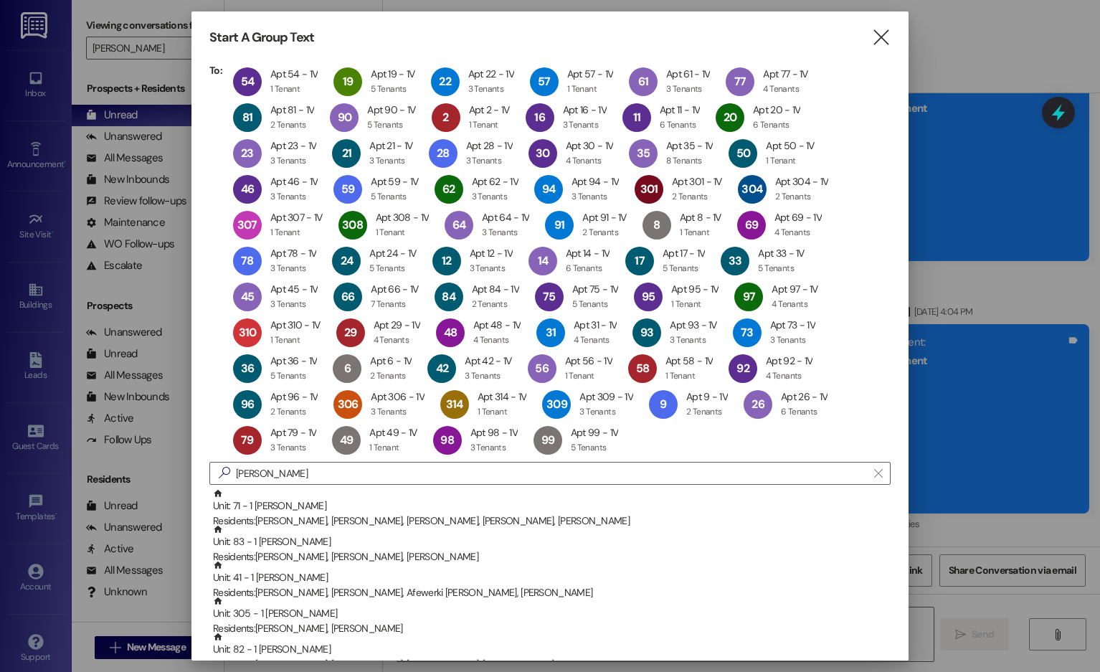
click at [640, 420] on div "Residents: [PERSON_NAME], [PERSON_NAME], [PERSON_NAME], [PERSON_NAME], [PERSON_…" at bounding box center [552, 521] width 678 height 15
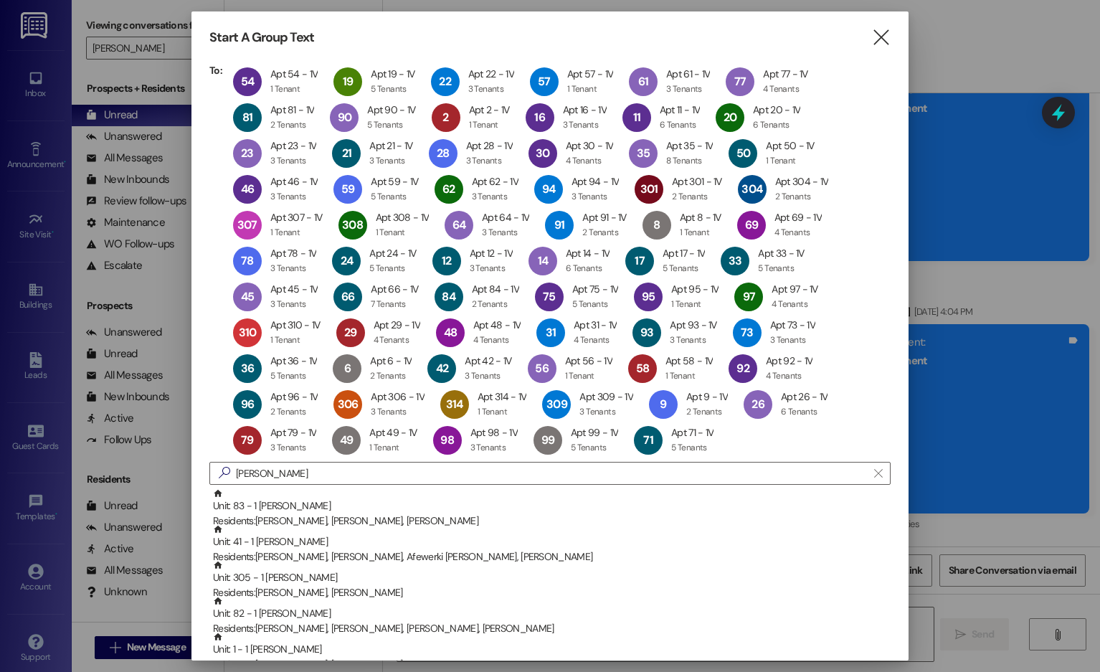
click at [640, 420] on div "Residents: [PERSON_NAME], [PERSON_NAME], [PERSON_NAME]" at bounding box center [552, 521] width 678 height 15
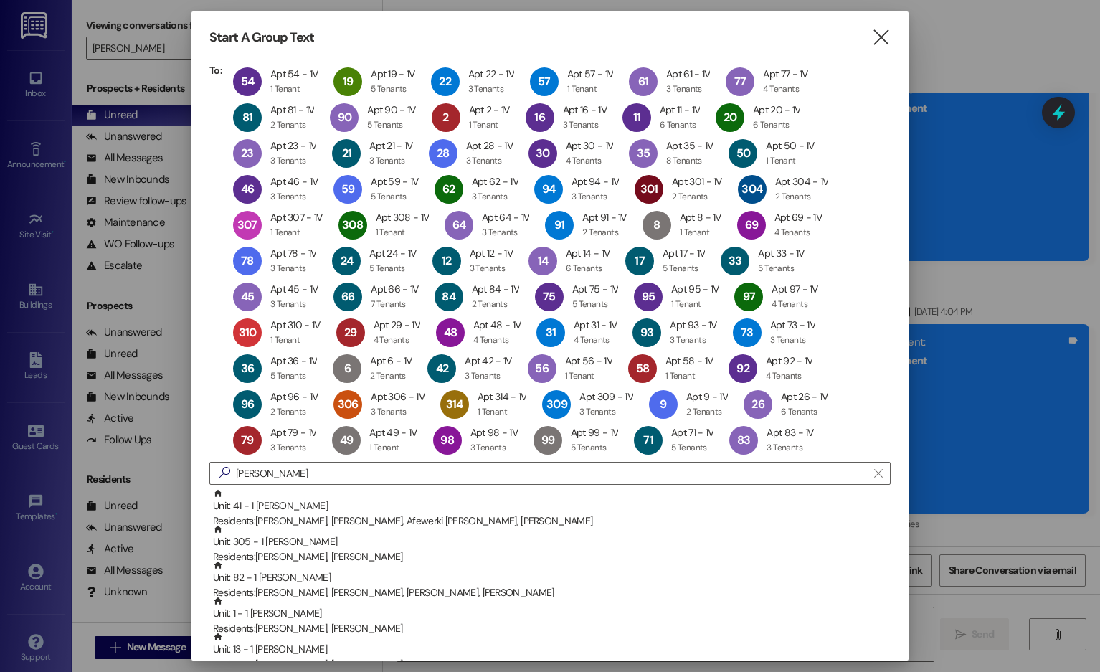
click at [640, 420] on div "Residents: [PERSON_NAME], [PERSON_NAME], Afewerki [PERSON_NAME], [PERSON_NAME]" at bounding box center [552, 521] width 678 height 15
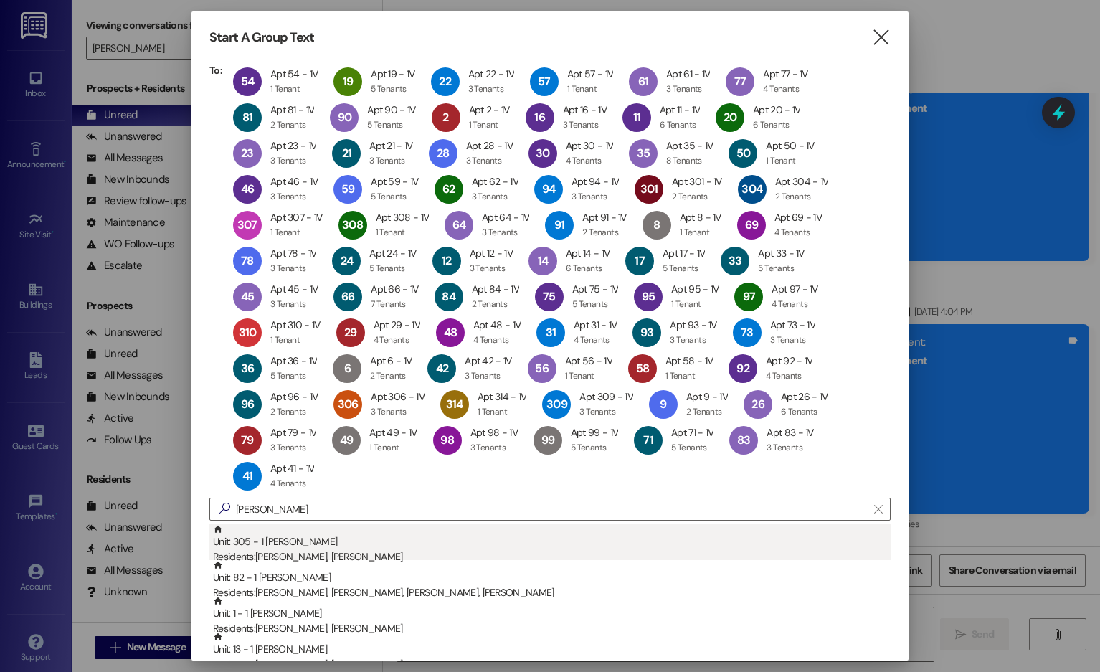
click at [648, 420] on div "Unit: 305 - 1 [PERSON_NAME] Residents: [PERSON_NAME], [PERSON_NAME]" at bounding box center [552, 544] width 678 height 41
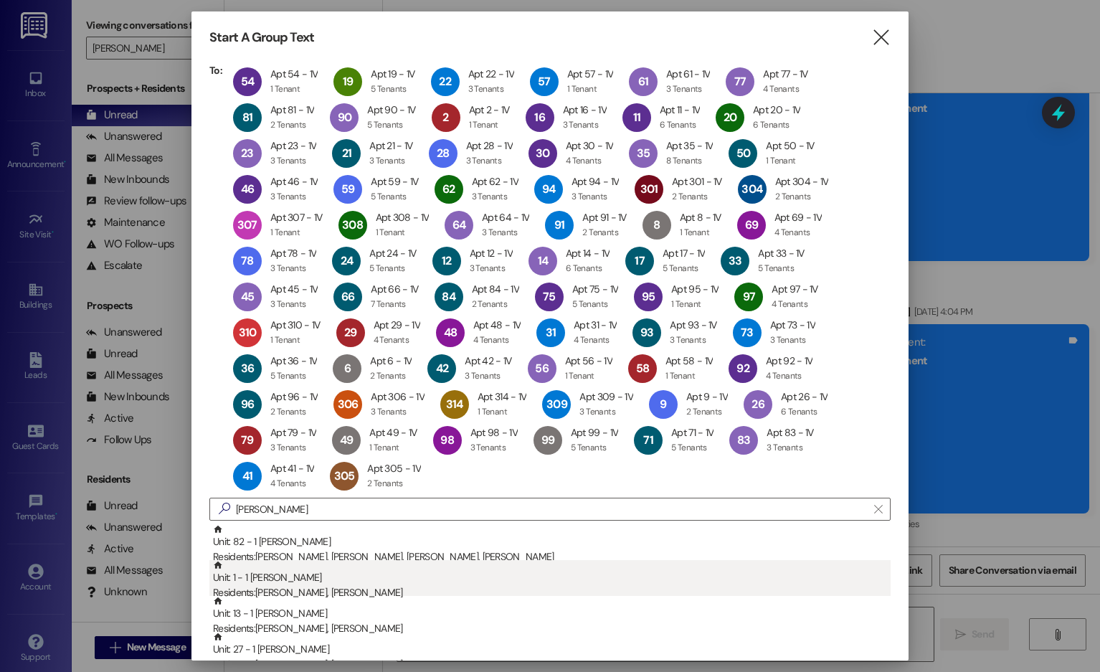
click at [664, 420] on div "Unit: 1 - 1 [PERSON_NAME] Residents: [PERSON_NAME], [PERSON_NAME]" at bounding box center [552, 580] width 678 height 41
click at [666, 420] on div "Unit: 13 - 1 [PERSON_NAME] Residents: [PERSON_NAME], [PERSON_NAME]" at bounding box center [552, 580] width 678 height 41
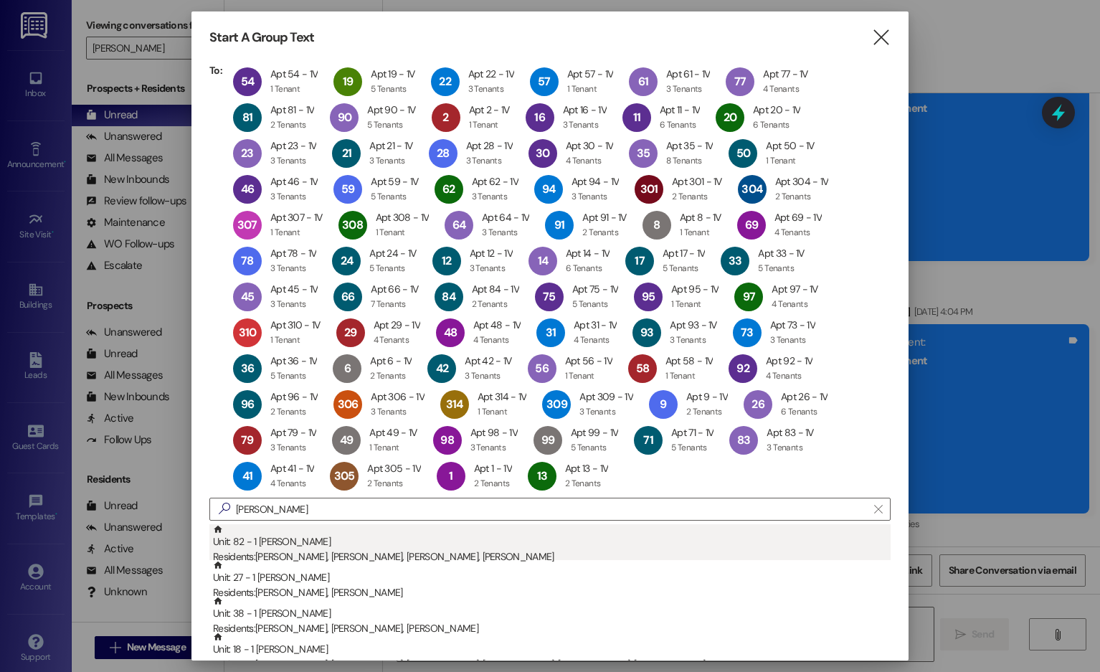
click at [659, 420] on div "Residents: [PERSON_NAME], [PERSON_NAME], [PERSON_NAME], [PERSON_NAME]" at bounding box center [552, 557] width 678 height 15
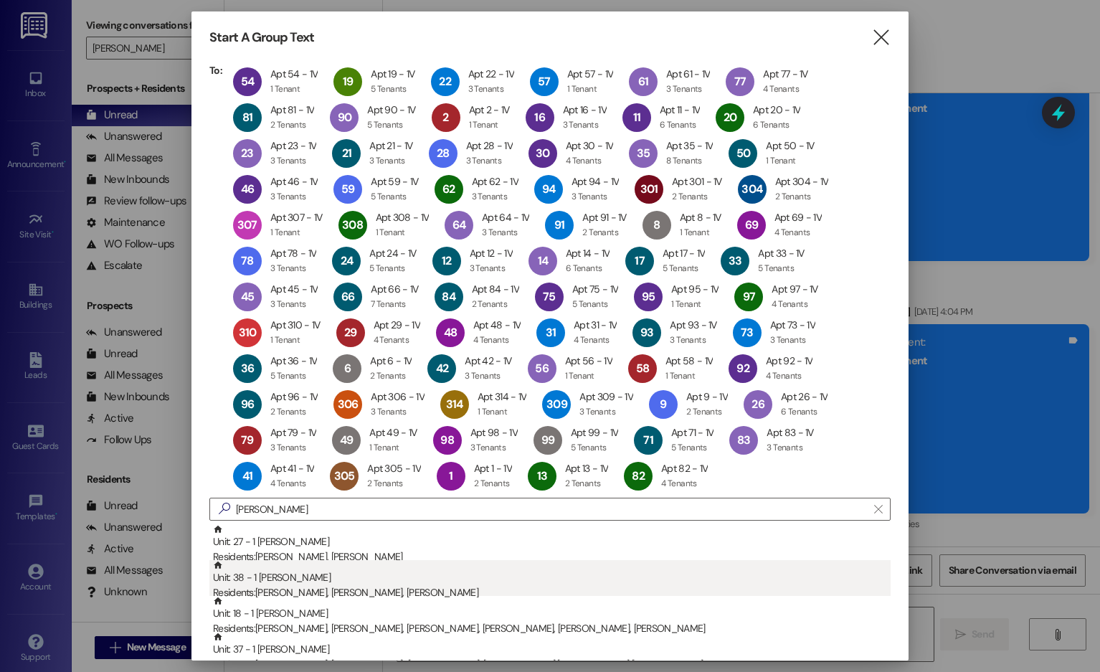
click at [669, 420] on div "Unit: 38 - 1 [PERSON_NAME] Residents: [PERSON_NAME], [PERSON_NAME], [PERSON_NAM…" at bounding box center [552, 580] width 678 height 41
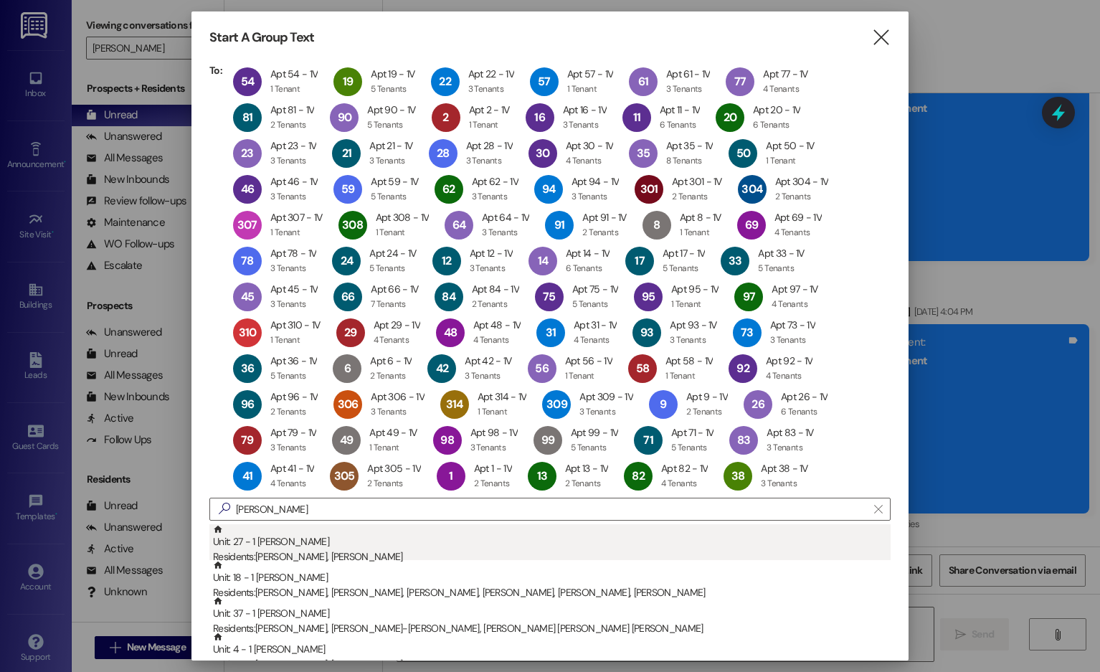
click at [656, 420] on div "Residents: [PERSON_NAME], [PERSON_NAME]" at bounding box center [552, 557] width 678 height 15
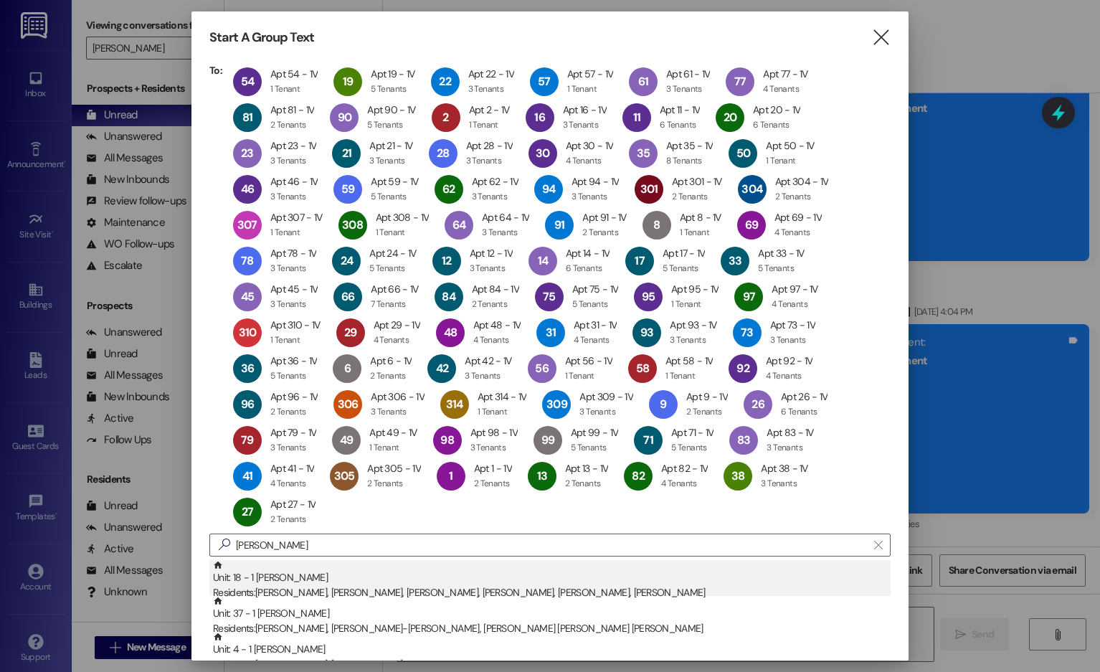
click at [674, 420] on div "Residents: [PERSON_NAME], [PERSON_NAME], [PERSON_NAME], [PERSON_NAME], [PERSON_…" at bounding box center [552, 593] width 678 height 15
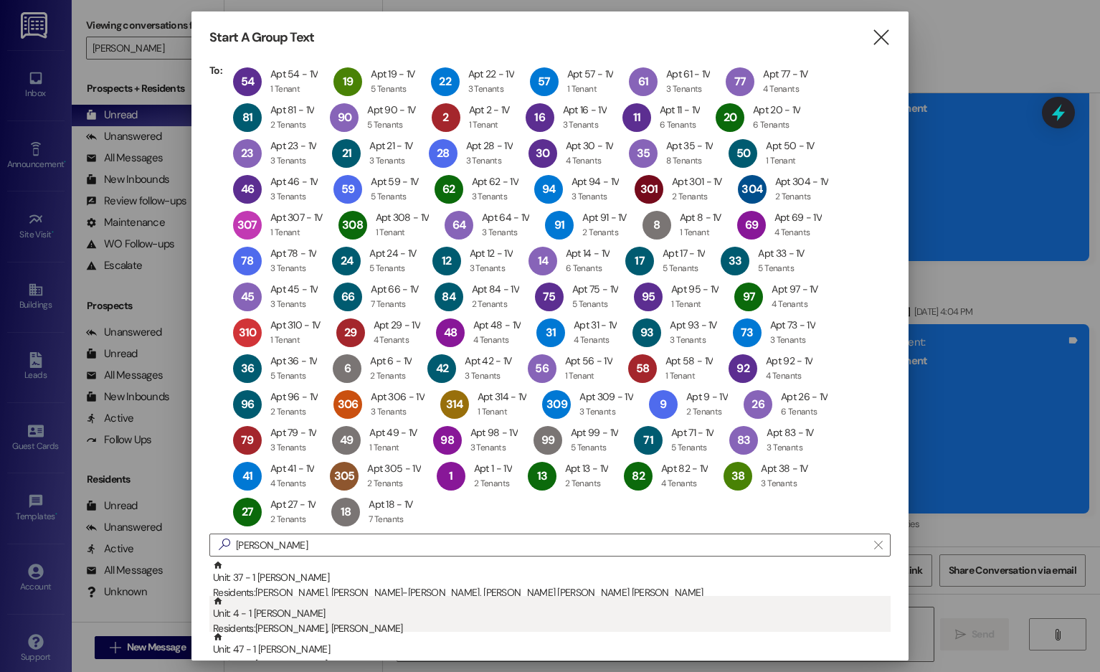
click at [680, 420] on div "Unit: 4 - 1 [PERSON_NAME] Residents: [PERSON_NAME], [PERSON_NAME]" at bounding box center [552, 616] width 678 height 41
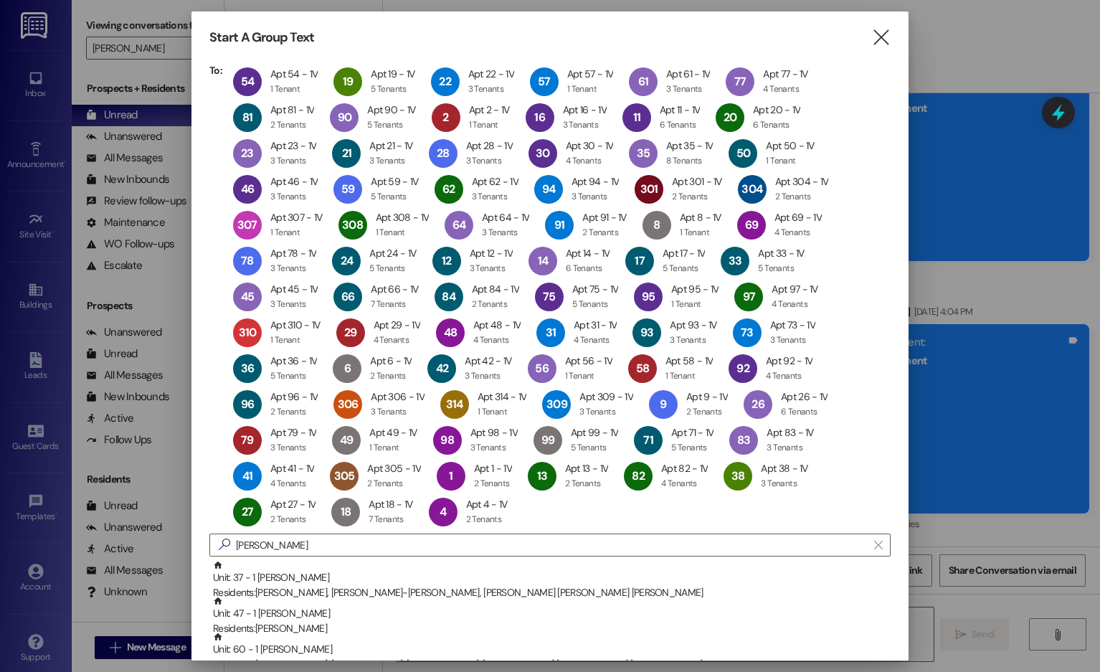
click at [680, 420] on div "Unit: 47 - 1 [PERSON_NAME] Residents: [PERSON_NAME]" at bounding box center [552, 616] width 678 height 41
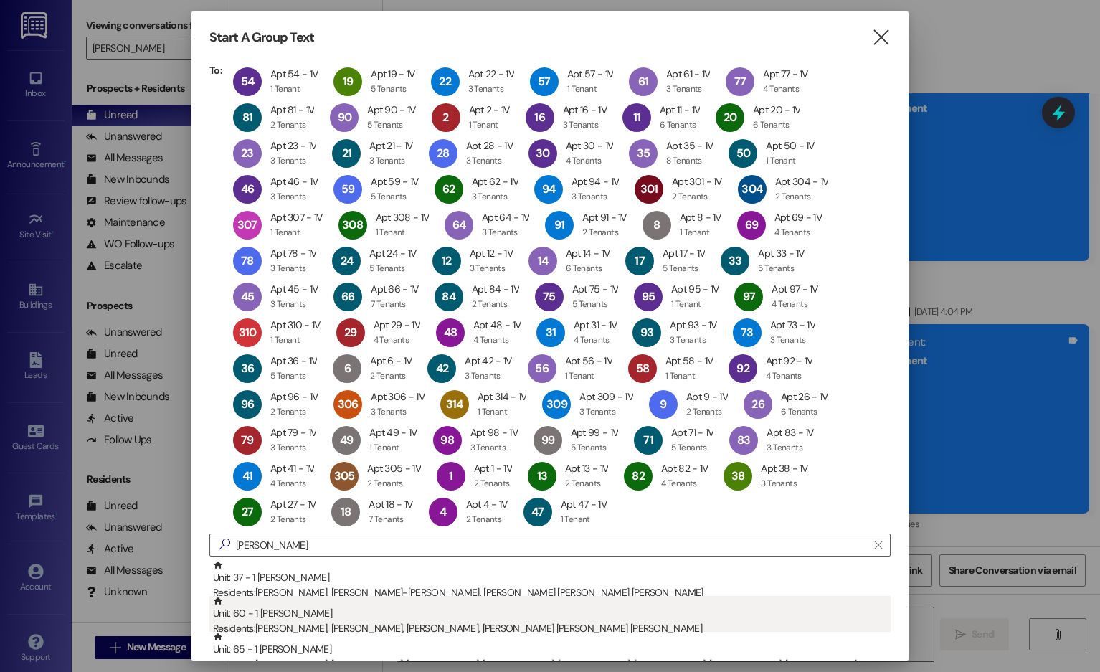
click at [681, 420] on div "Unit: 60 - 1 [PERSON_NAME] Residents: [PERSON_NAME], [PERSON_NAME], [PERSON_NAM…" at bounding box center [552, 616] width 678 height 41
click at [686, 420] on div "Unit: 65 - 1 [PERSON_NAME] Residents: [PERSON_NAME], [PERSON_NAME], [PERSON_NAM…" at bounding box center [552, 616] width 678 height 41
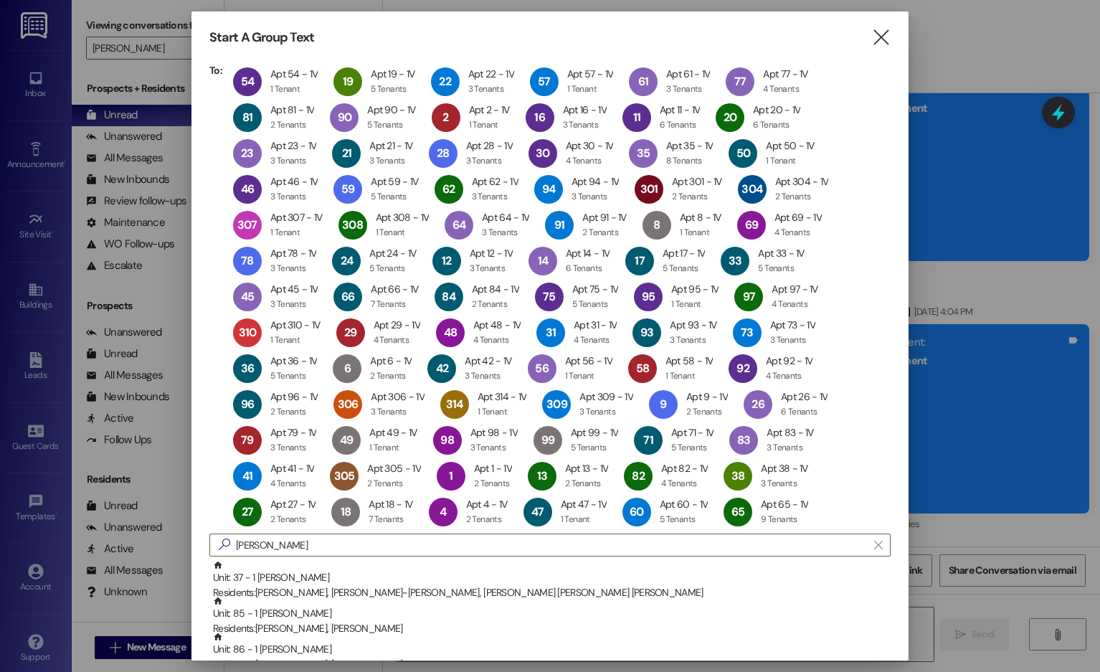
click at [686, 420] on div "Unit: 85 - 1 [PERSON_NAME] Residents: [PERSON_NAME], [PERSON_NAME]" at bounding box center [552, 616] width 678 height 41
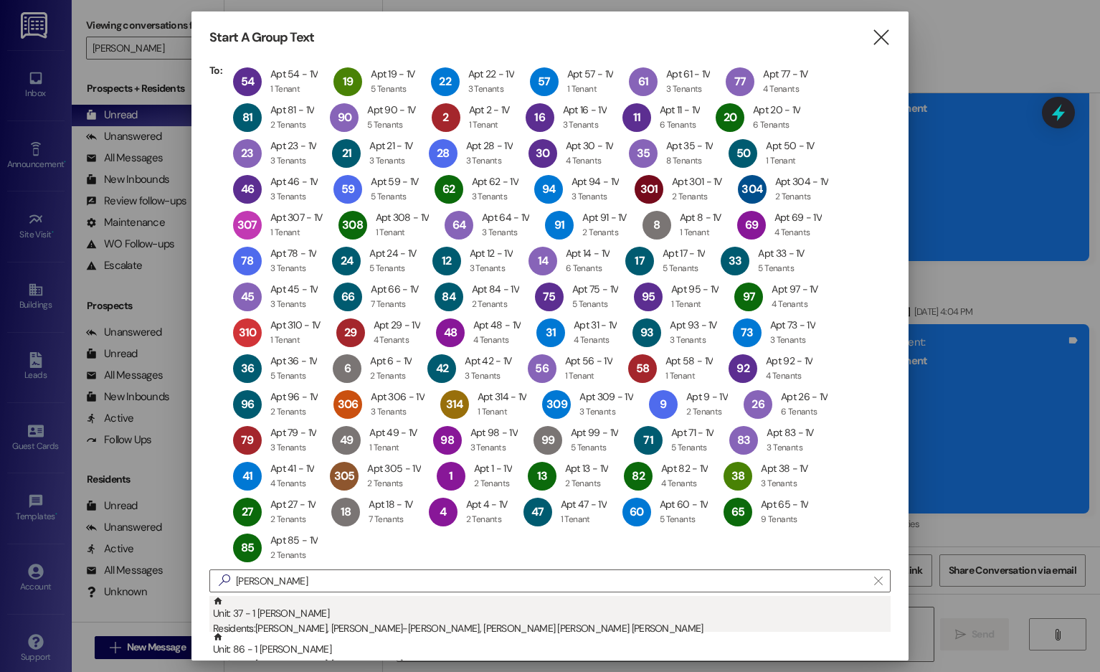
click at [692, 420] on div "Residents: [PERSON_NAME], [PERSON_NAME]-[PERSON_NAME], [PERSON_NAME] [PERSON_NA…" at bounding box center [552, 629] width 678 height 15
click at [806, 420] on div "Residents: [PERSON_NAME], [PERSON_NAME]" at bounding box center [552, 629] width 678 height 15
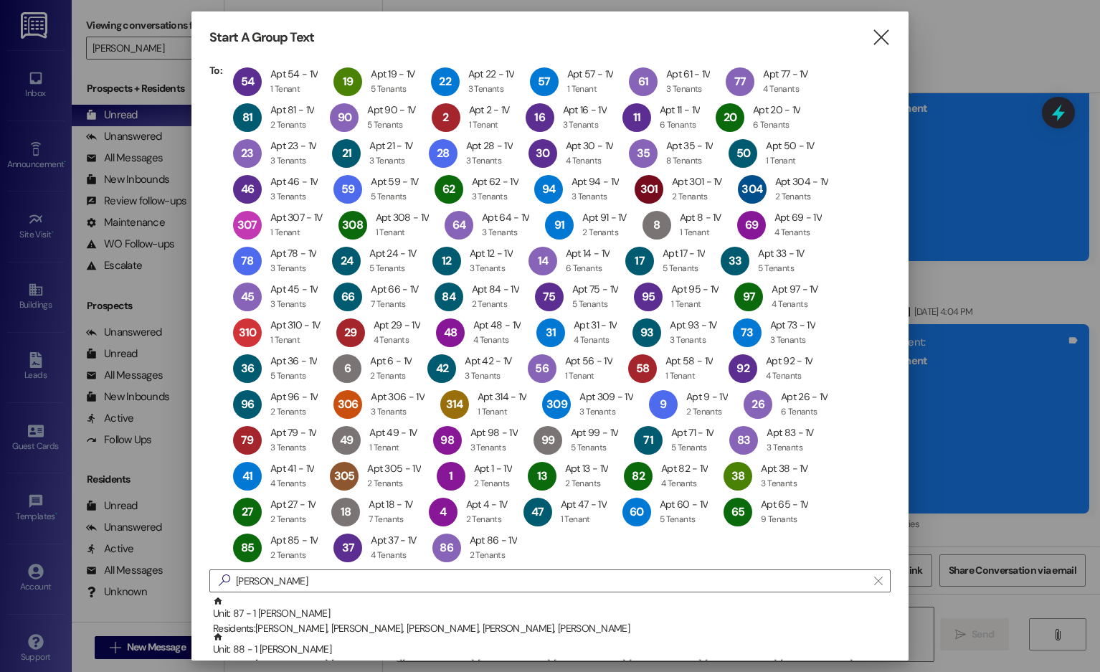
click at [806, 420] on div "Residents: [PERSON_NAME], [PERSON_NAME], [PERSON_NAME], [PERSON_NAME], [PERSON_…" at bounding box center [552, 629] width 678 height 15
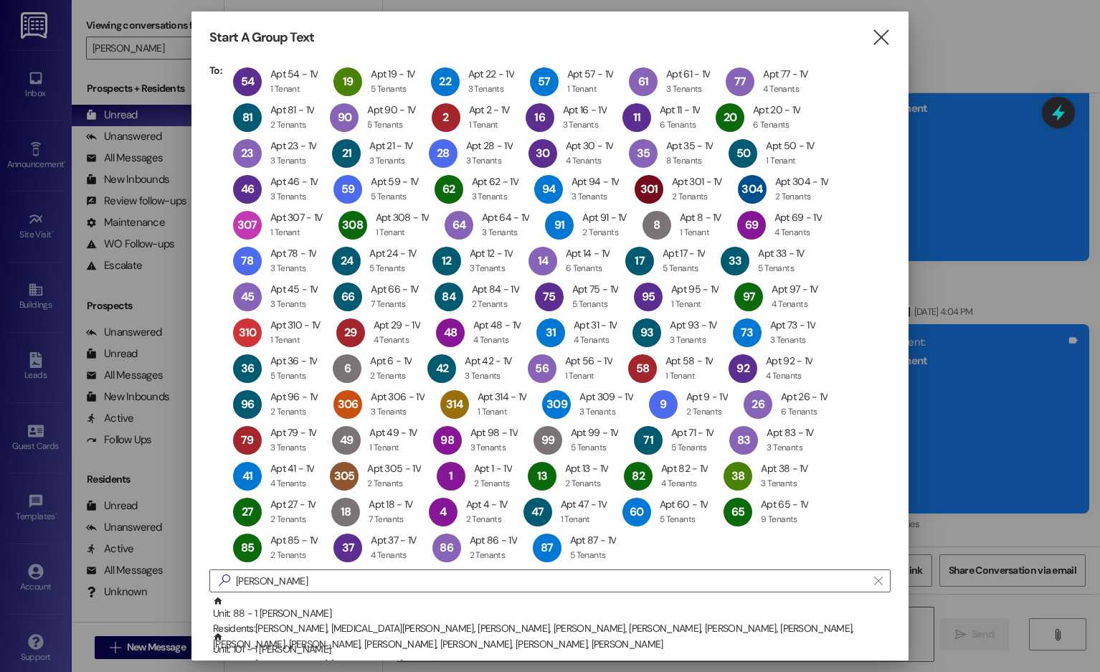
click at [806, 420] on div "Residents: [PERSON_NAME], [MEDICAL_DATA][PERSON_NAME], [PERSON_NAME], [PERSON_N…" at bounding box center [552, 637] width 678 height 31
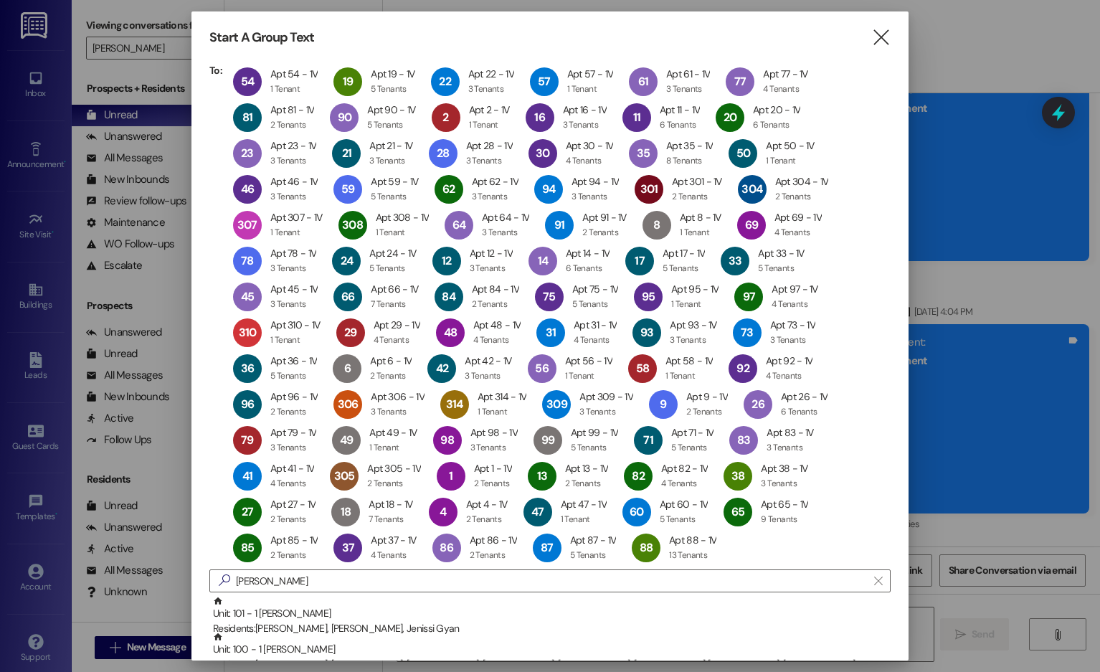
click at [806, 420] on div "Residents: [PERSON_NAME], [PERSON_NAME], Jenissi Gyan" at bounding box center [552, 629] width 678 height 15
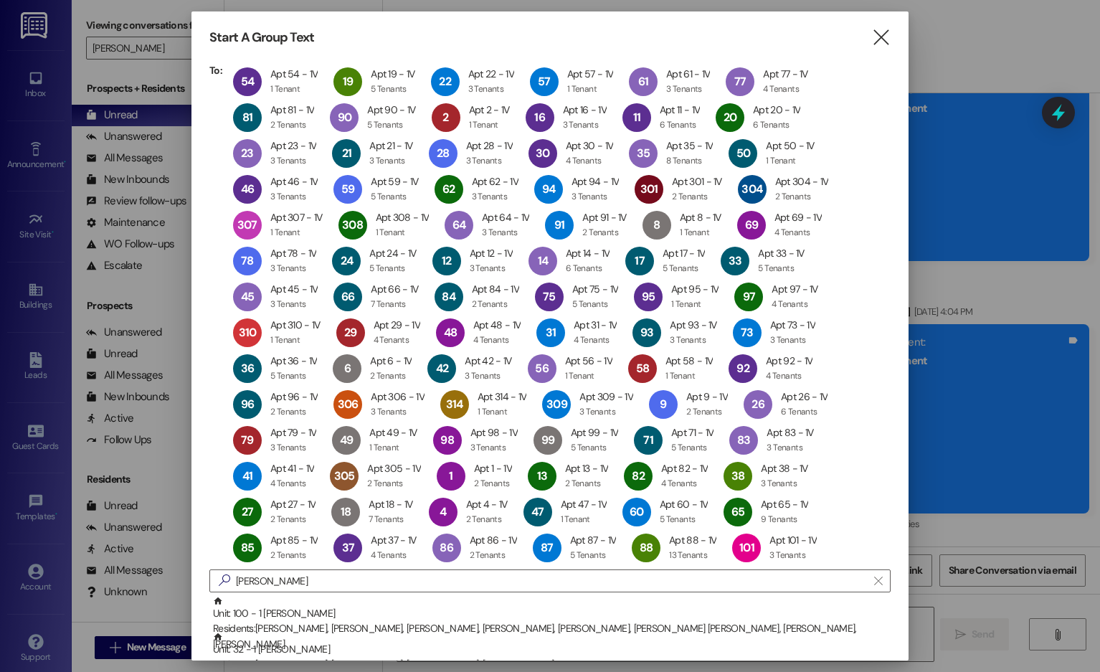
click at [806, 420] on div "Residents: [PERSON_NAME], [PERSON_NAME], [PERSON_NAME], [PERSON_NAME], [PERSON_…" at bounding box center [552, 637] width 678 height 31
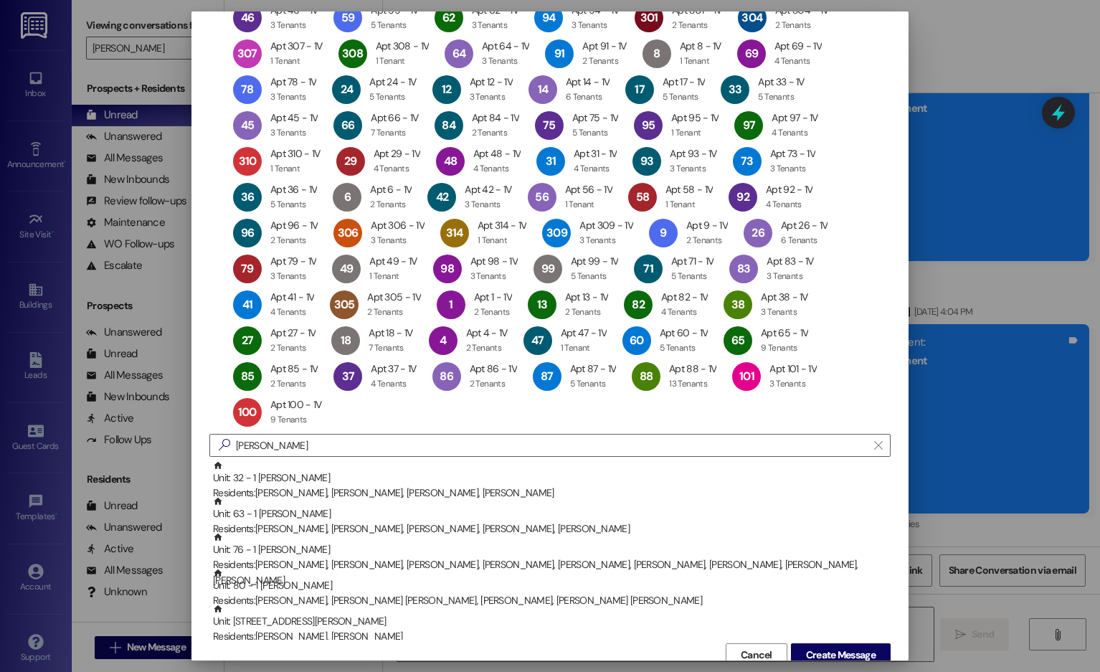
scroll to position [172, 0]
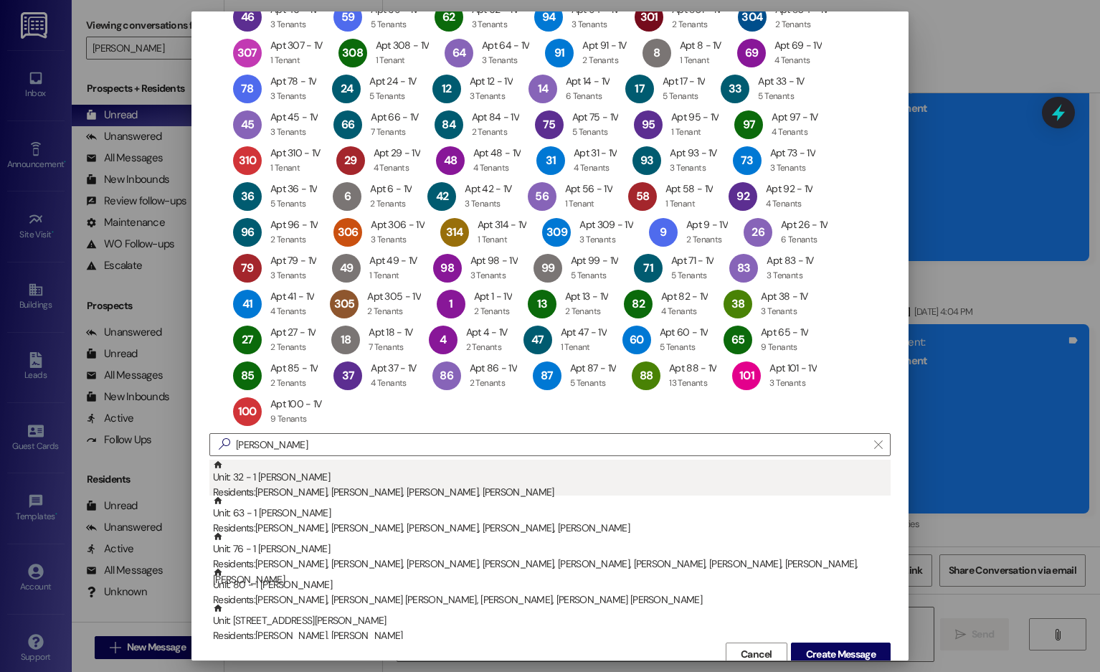
click at [624, 420] on div "Unit: 32 - 1 [PERSON_NAME] Residents: [PERSON_NAME], [PERSON_NAME], [PERSON_NAM…" at bounding box center [552, 480] width 678 height 41
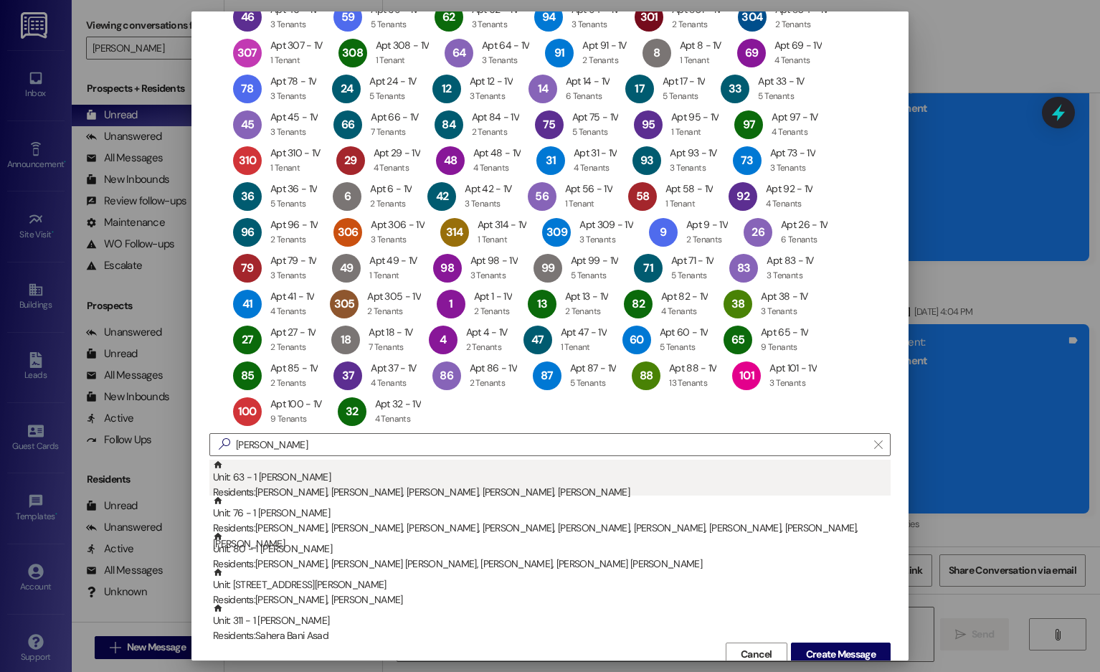
click at [628, 420] on div "Residents: [PERSON_NAME], [PERSON_NAME], [PERSON_NAME], [PERSON_NAME], [PERSON_…" at bounding box center [552, 493] width 678 height 15
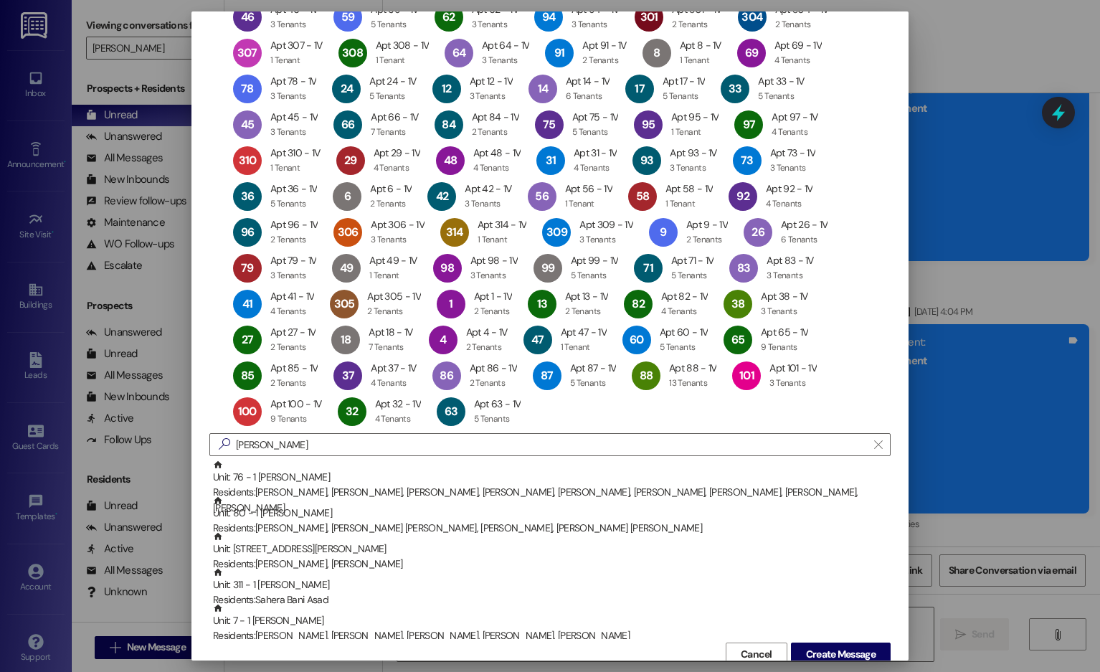
click at [628, 420] on div "Residents: [PERSON_NAME], [PERSON_NAME], [PERSON_NAME], [PERSON_NAME], [PERSON_…" at bounding box center [552, 501] width 678 height 31
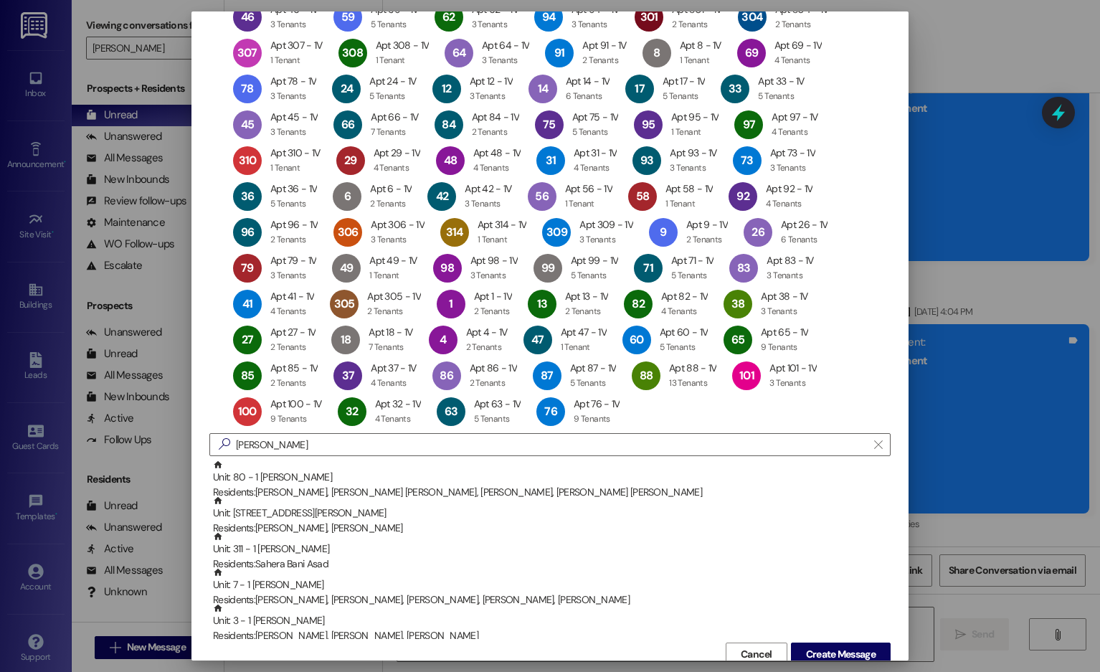
click at [628, 420] on div "Residents: [PERSON_NAME], [PERSON_NAME] [PERSON_NAME], [PERSON_NAME], [PERSON_N…" at bounding box center [552, 493] width 678 height 15
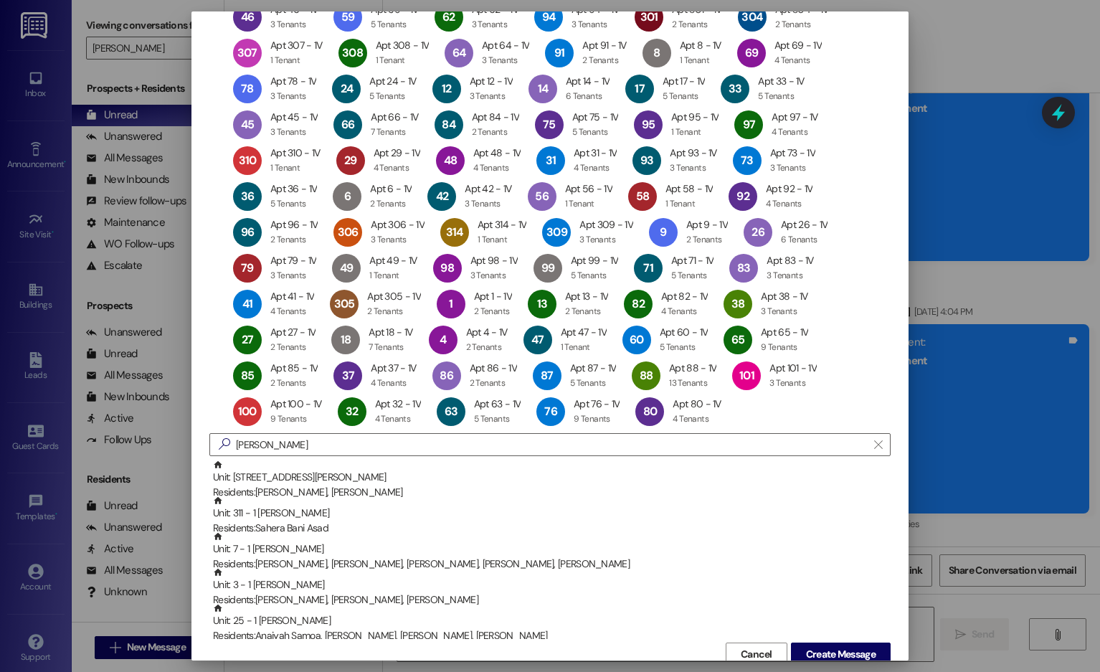
click at [628, 420] on div "Residents: [PERSON_NAME], [PERSON_NAME]" at bounding box center [552, 493] width 678 height 15
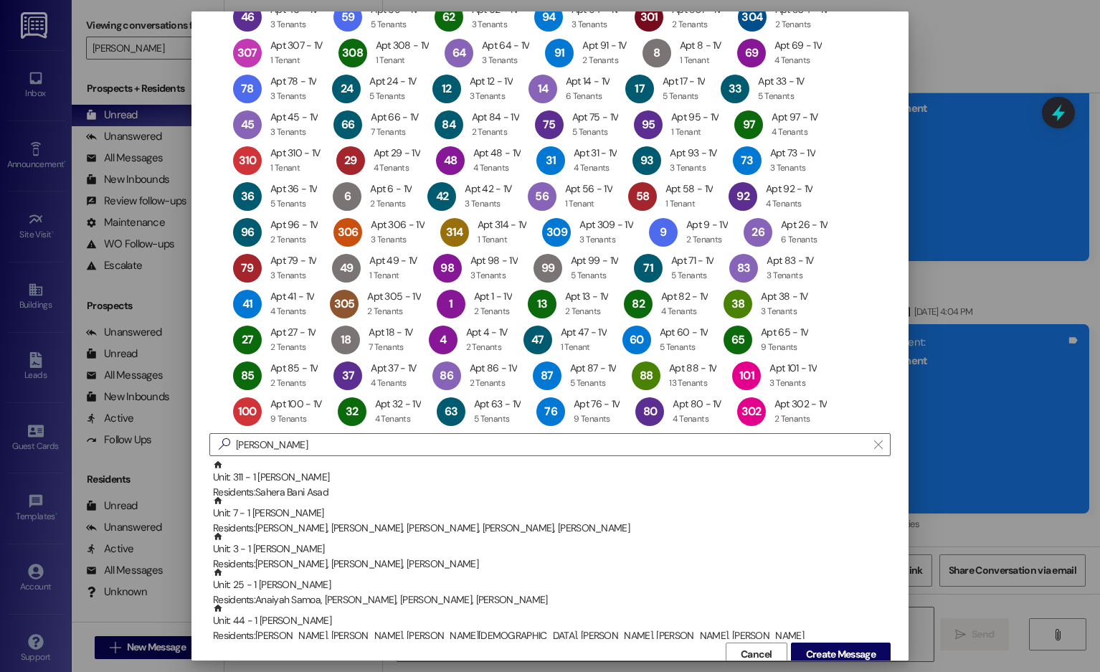
click at [628, 420] on div "Residents: Sahera Bani Asad" at bounding box center [552, 493] width 678 height 15
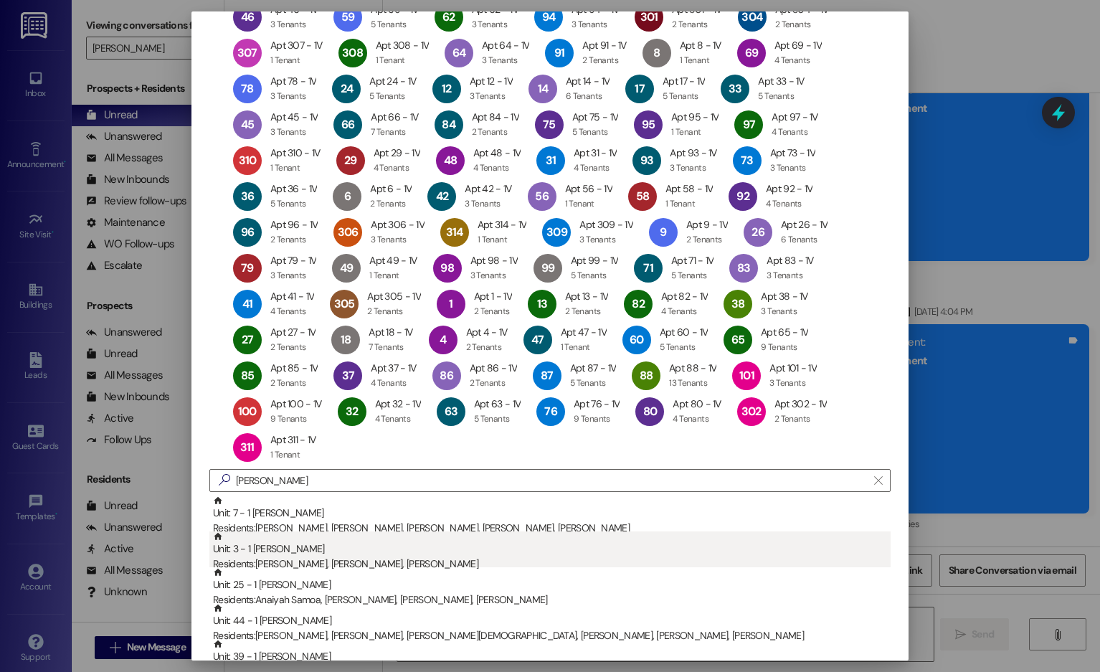
click at [641, 420] on div "Unit: 3 - 1 [PERSON_NAME] Residents: [PERSON_NAME], [PERSON_NAME], [PERSON_NAME]" at bounding box center [552, 552] width 678 height 41
click at [641, 420] on div "Unit: 25 - 1 [PERSON_NAME] Residents: [GEOGRAPHIC_DATA][DEMOGRAPHIC_DATA], [PER…" at bounding box center [552, 552] width 678 height 41
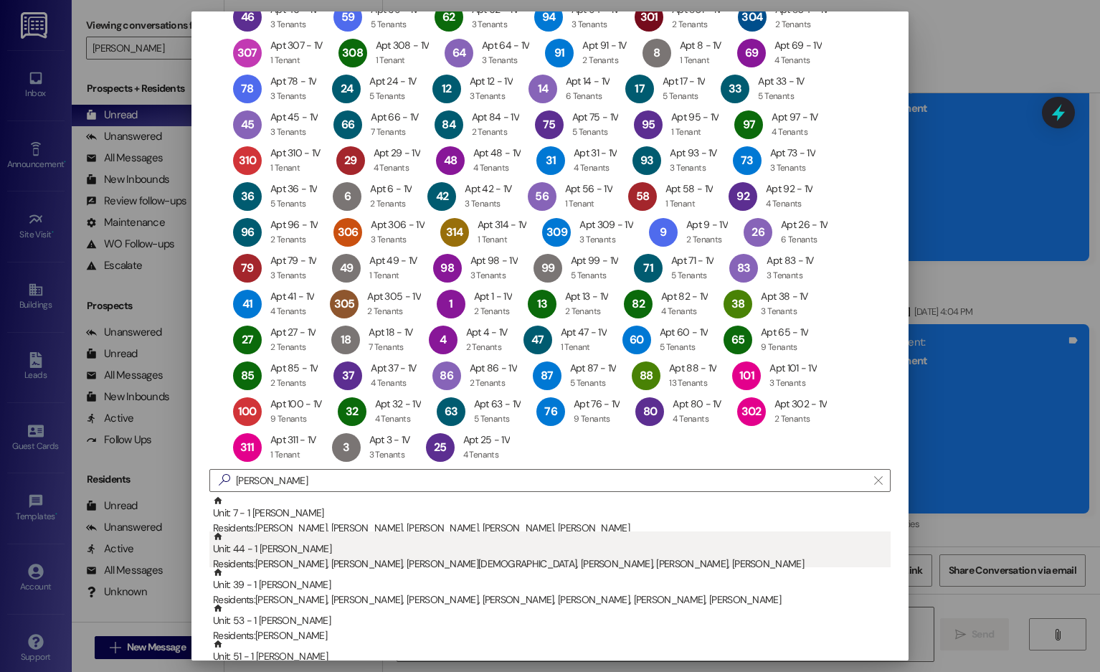
click at [651, 420] on div "Residents: [PERSON_NAME], [PERSON_NAME], [PERSON_NAME], [PERSON_NAME], [PERSON_…" at bounding box center [552, 564] width 678 height 15
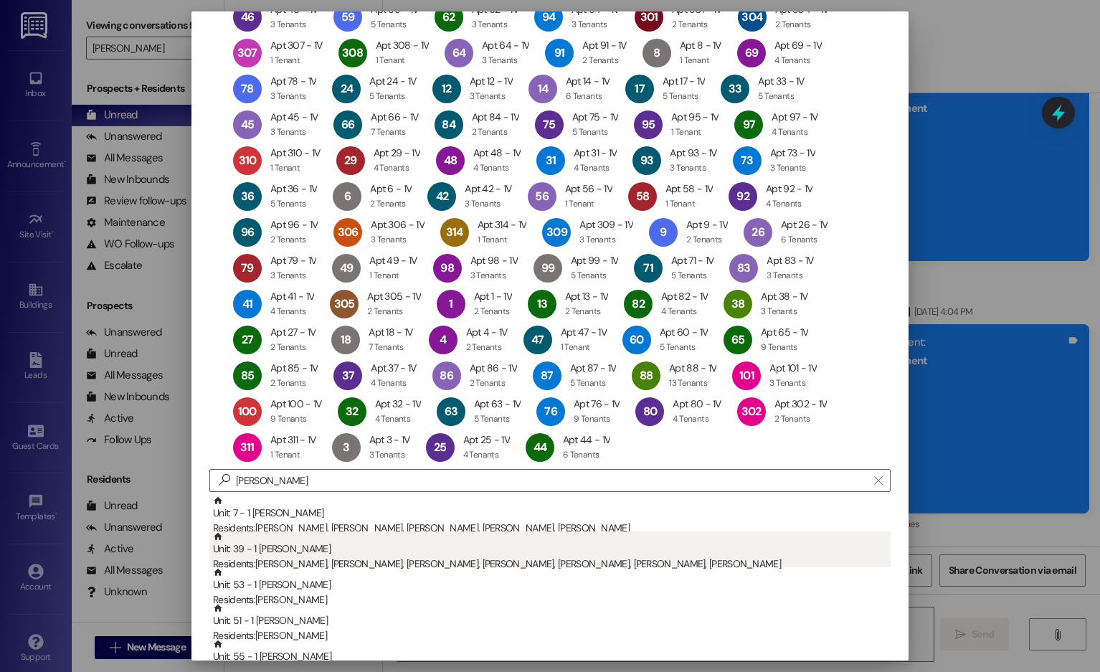
click at [654, 420] on div "Residents: [PERSON_NAME], [PERSON_NAME], [PERSON_NAME], [PERSON_NAME], [PERSON_…" at bounding box center [552, 564] width 678 height 15
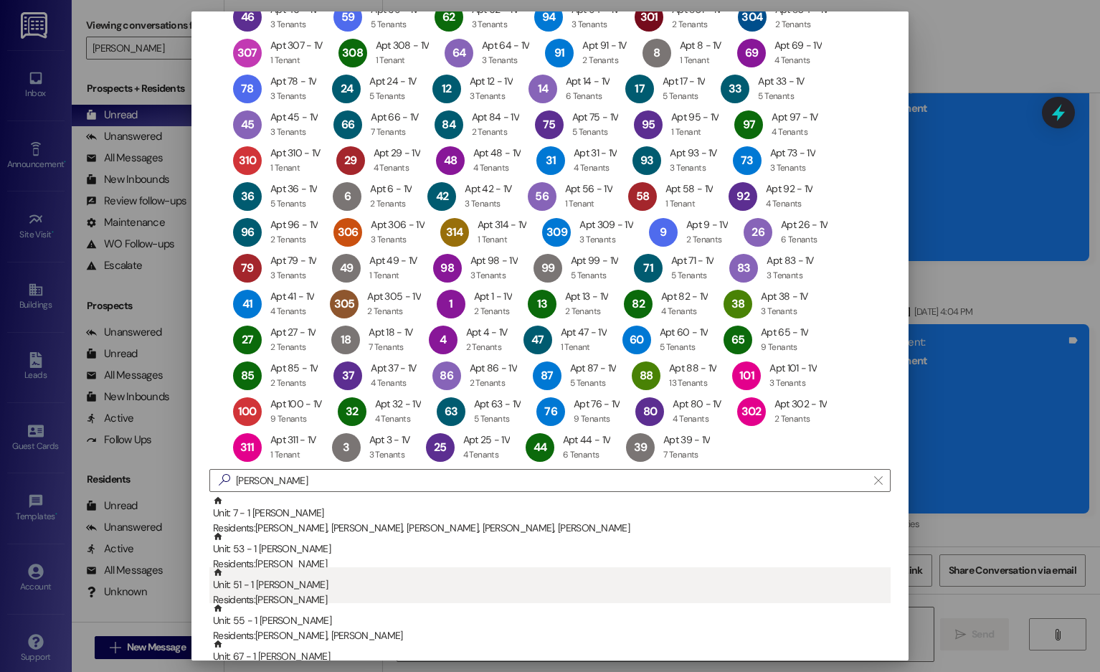
click at [655, 420] on div "Unit: 51 - 1 [PERSON_NAME] Residents: [PERSON_NAME]" at bounding box center [552, 587] width 678 height 41
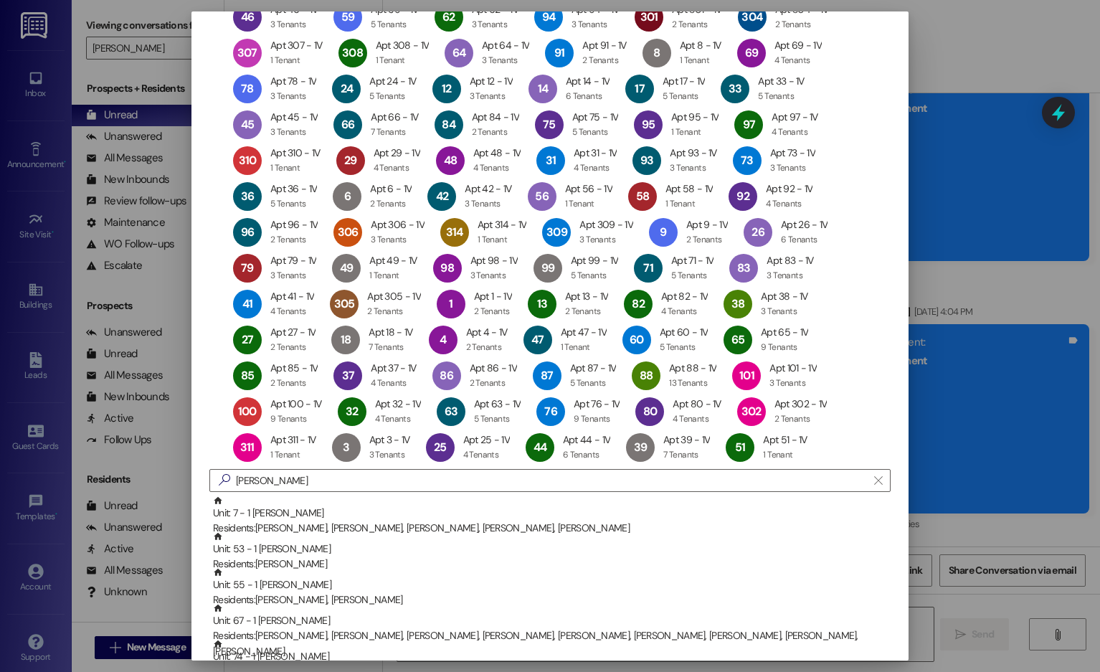
click at [655, 420] on div "Unit: 55 - 1 [PERSON_NAME] Residents: [PERSON_NAME], [PERSON_NAME]" at bounding box center [552, 587] width 678 height 41
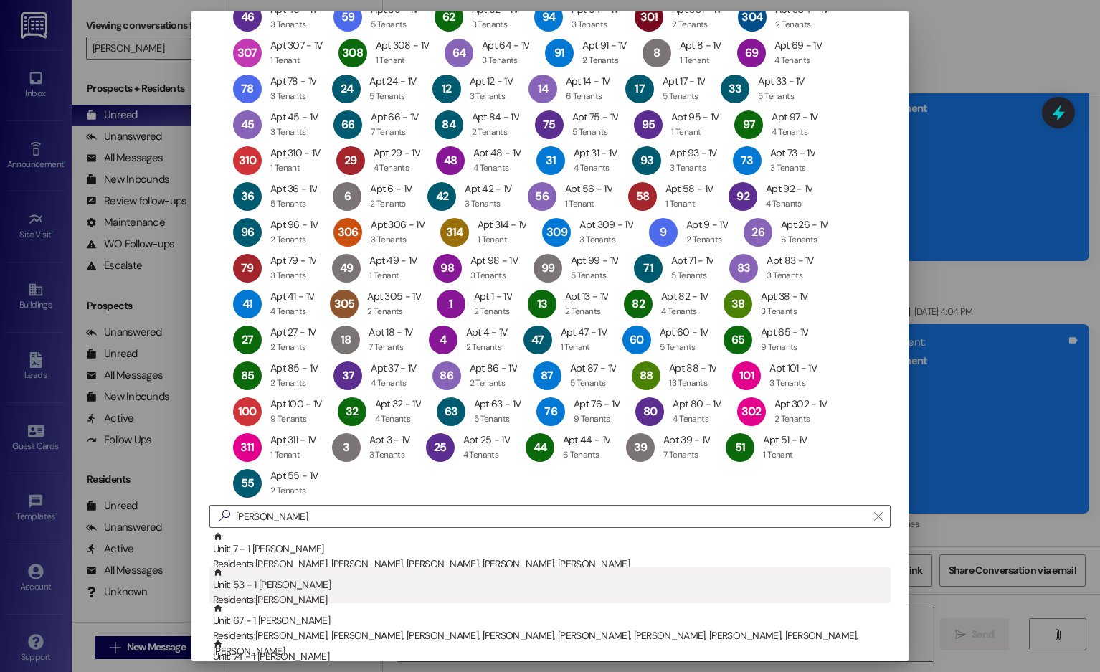
click at [660, 420] on div "Unit: 53 - 1 [PERSON_NAME] Residents: [PERSON_NAME]" at bounding box center [552, 587] width 678 height 41
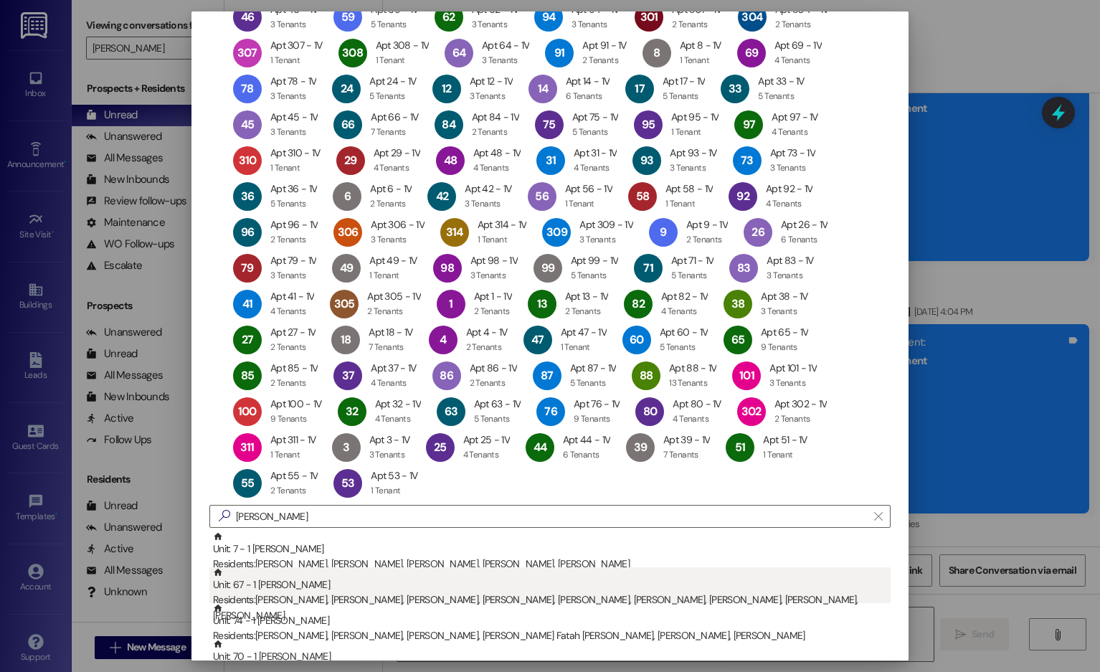
click at [666, 420] on div "Unit: 67 - 1 [PERSON_NAME] Residents: [PERSON_NAME], [PERSON_NAME], [PERSON_NAM…" at bounding box center [552, 595] width 678 height 56
click at [671, 420] on div "Unit: 74 - 1 [PERSON_NAME] Residents: [PERSON_NAME], [PERSON_NAME], [PERSON_NAM…" at bounding box center [552, 587] width 678 height 41
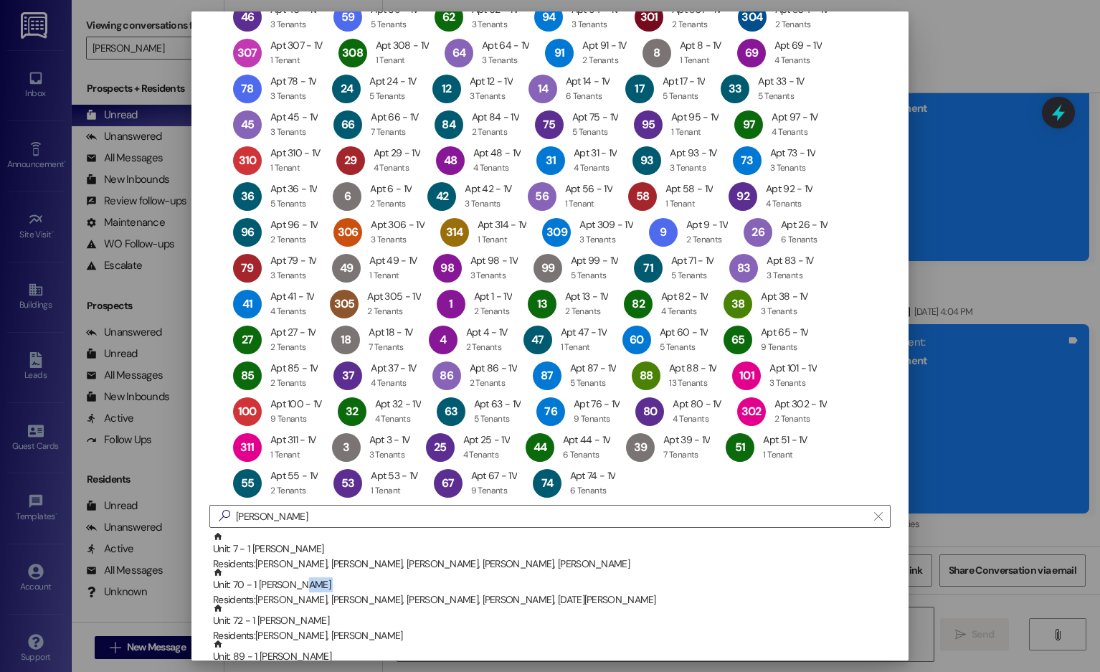
click at [671, 420] on div "Unit: 70 - 1 [PERSON_NAME] Residents: [PERSON_NAME], [PERSON_NAME], [PERSON_NAM…" at bounding box center [552, 587] width 678 height 41
copy div
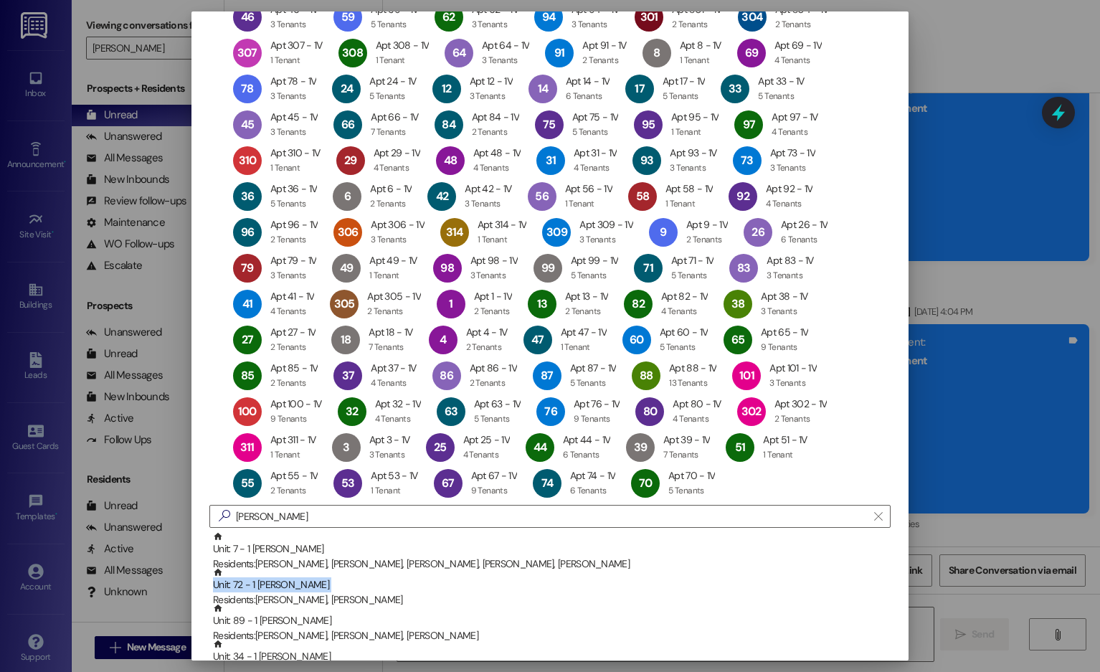
click at [671, 420] on div "Unit: 72 - 1 [PERSON_NAME] Residents: [PERSON_NAME], [PERSON_NAME]" at bounding box center [552, 587] width 678 height 41
click at [671, 420] on div "Unit: 89 - 1 [PERSON_NAME] Residents: [PERSON_NAME], [PERSON_NAME], [PERSON_NAM…" at bounding box center [552, 587] width 678 height 41
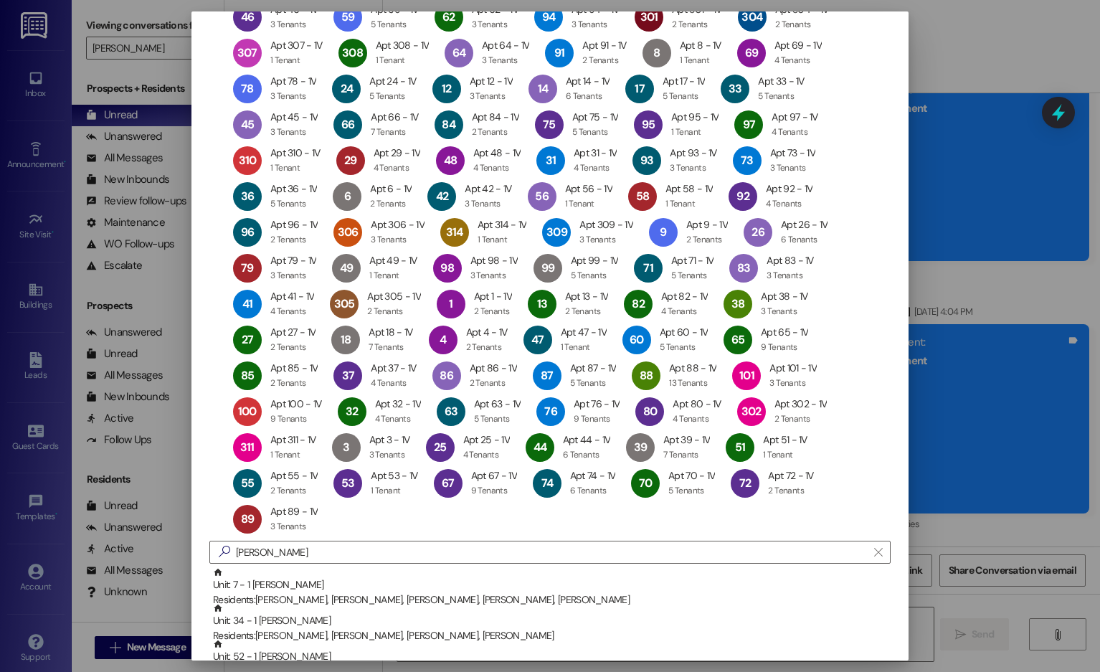
copy div "Unit: 89 - 1 [PERSON_NAME]"
click at [671, 420] on div "Unit: 7 - 1 [PERSON_NAME] Residents: [PERSON_NAME], [PERSON_NAME], [PERSON_NAME…" at bounding box center [552, 587] width 678 height 41
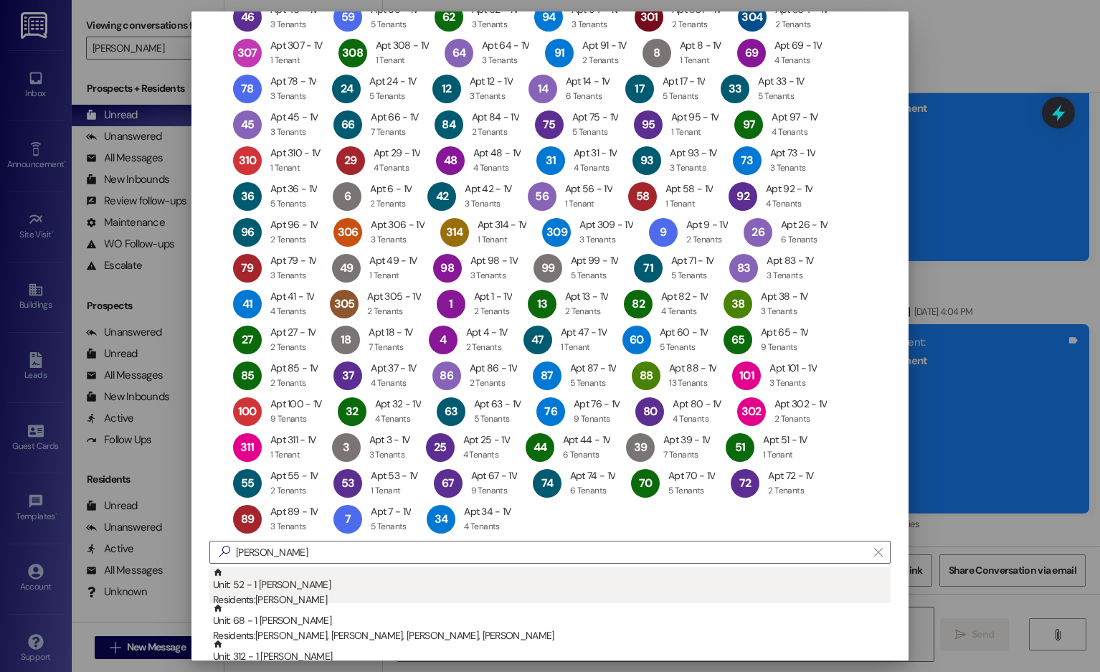
click at [674, 420] on div "Unit: 52 - 1 [PERSON_NAME] Residents: [PERSON_NAME]" at bounding box center [552, 587] width 678 height 41
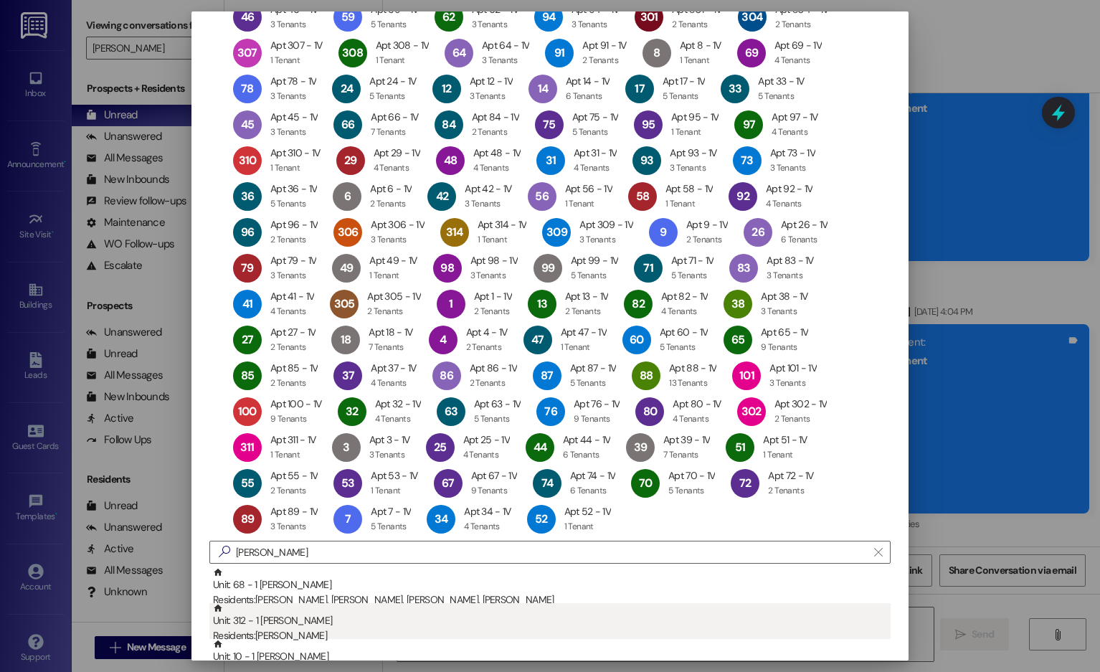
click at [690, 420] on div "Unit: 312 - 1 [PERSON_NAME] Residents: [PERSON_NAME]" at bounding box center [552, 623] width 678 height 41
click at [691, 420] on div "Unit: 10 - 1 [PERSON_NAME] Residents: [PERSON_NAME], [PERSON_NAME]" at bounding box center [552, 623] width 678 height 41
click at [696, 420] on div "Unit: 5 - 1 [PERSON_NAME] Residents: [PERSON_NAME]" at bounding box center [552, 623] width 678 height 41
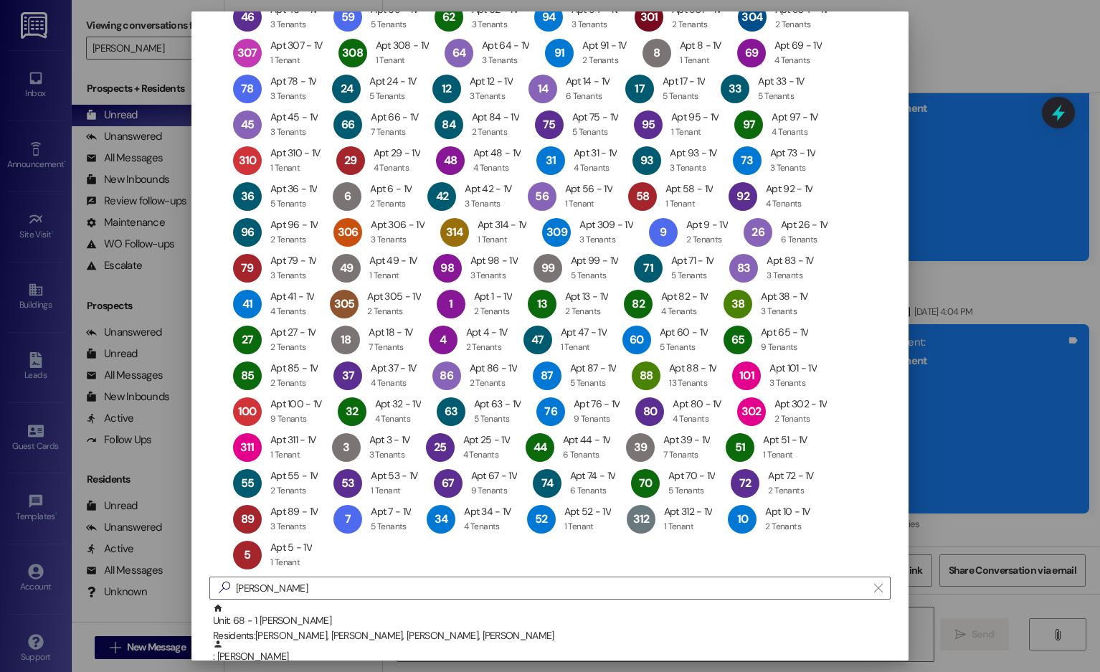
click at [696, 420] on div "Unit: 68 - 1 [PERSON_NAME] Residents: [PERSON_NAME], [PERSON_NAME], [PERSON_NAM…" at bounding box center [552, 623] width 678 height 41
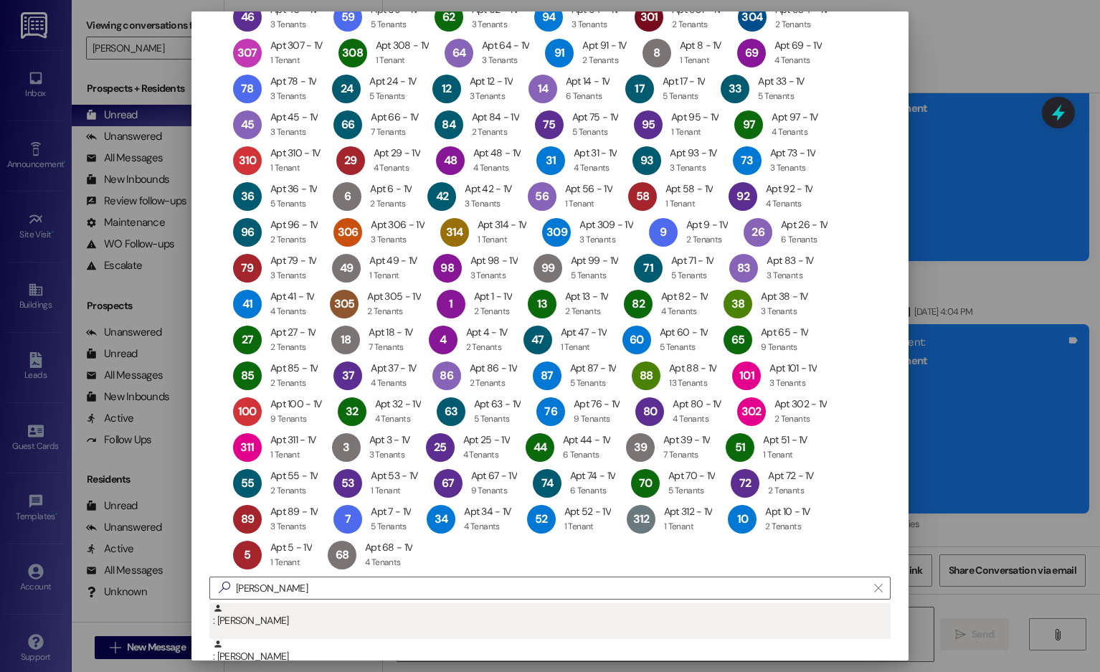
click at [715, 420] on div ": [PERSON_NAME]" at bounding box center [549, 621] width 681 height 36
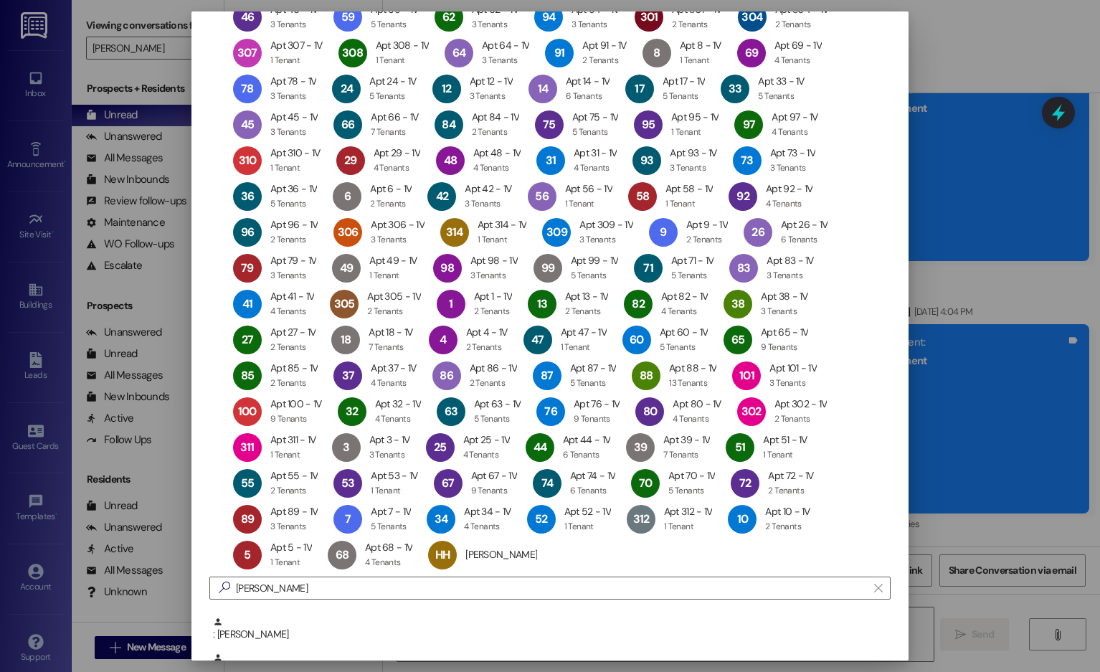
scroll to position [6487, 0]
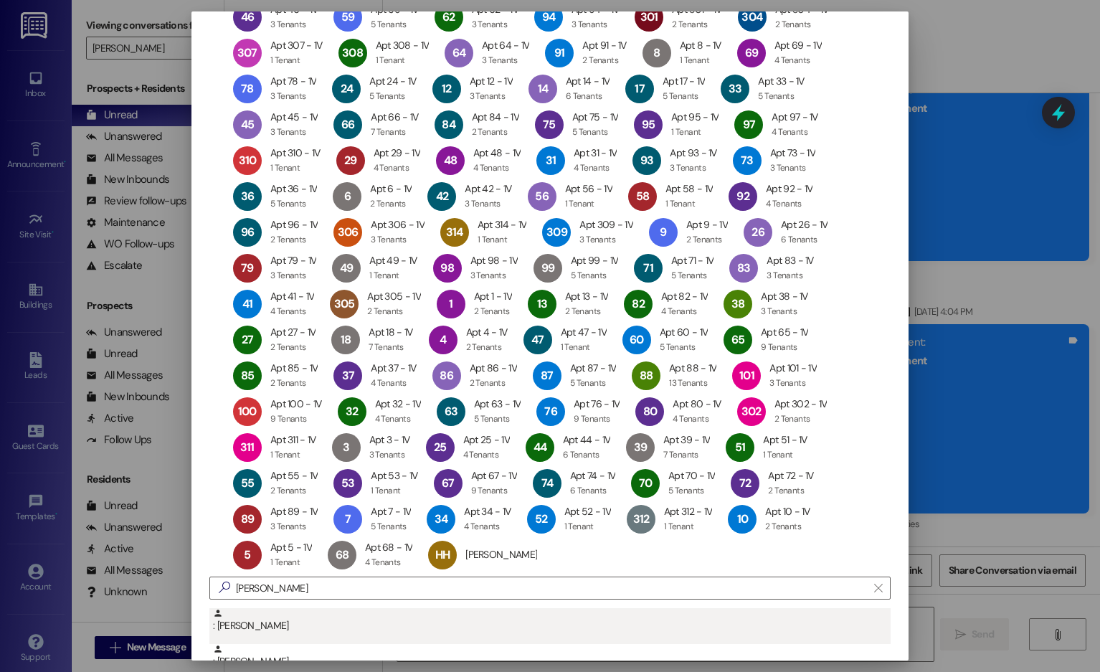
click at [721, 420] on div ": [PERSON_NAME]" at bounding box center [552, 620] width 678 height 25
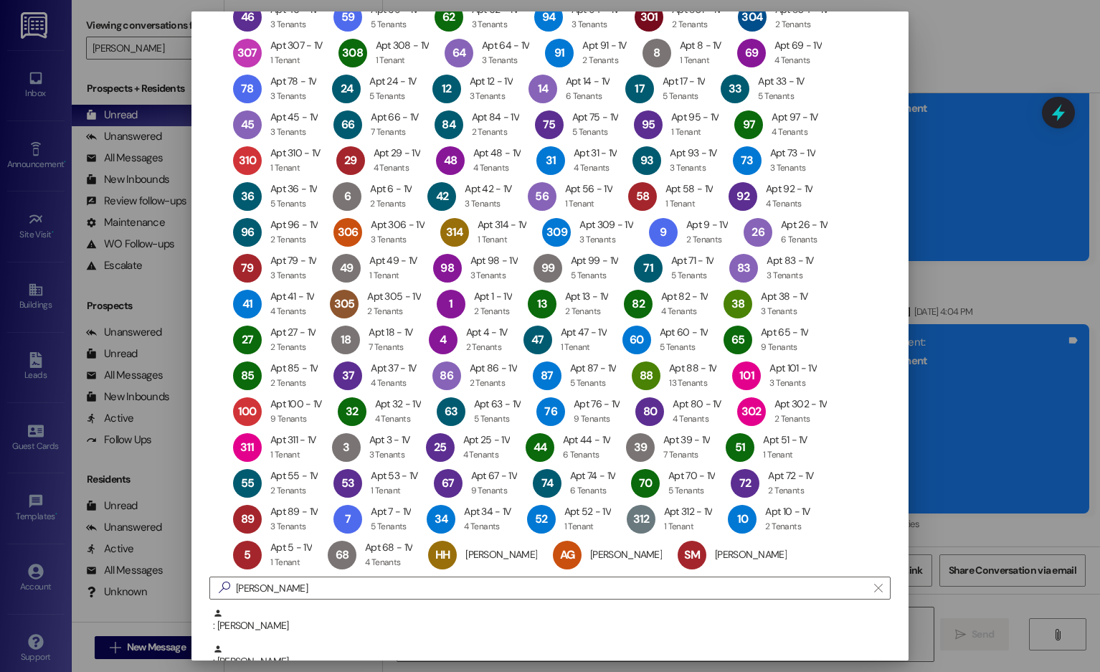
click at [721, 420] on div ": [PERSON_NAME]" at bounding box center [552, 620] width 678 height 25
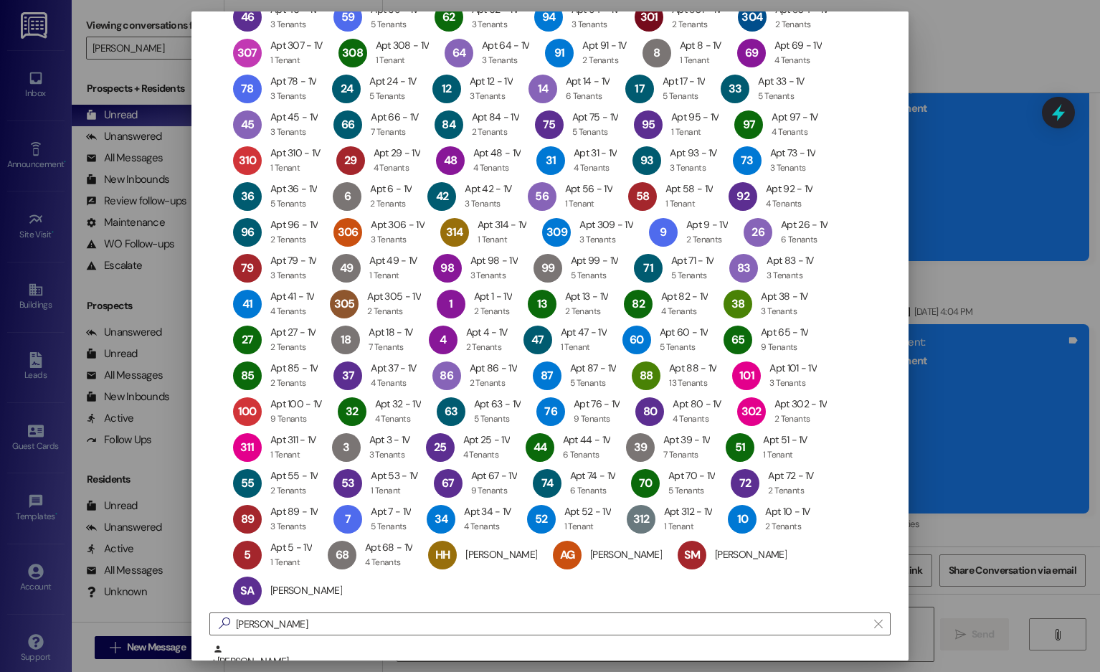
click at [721, 420] on div ": [PERSON_NAME]" at bounding box center [552, 656] width 678 height 25
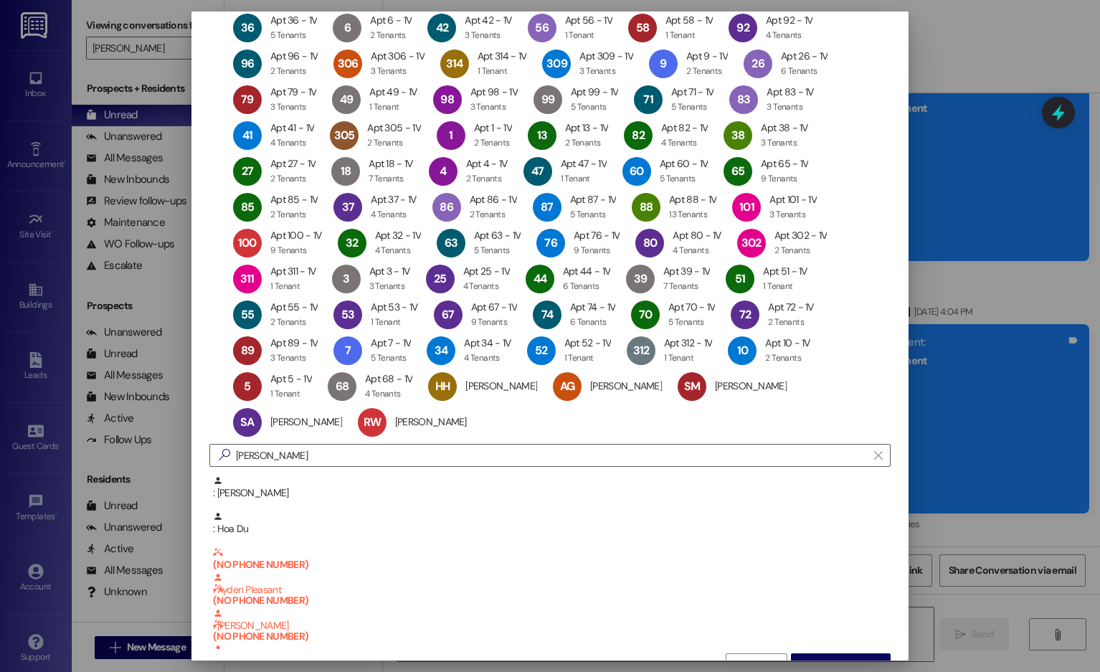
scroll to position [351, 0]
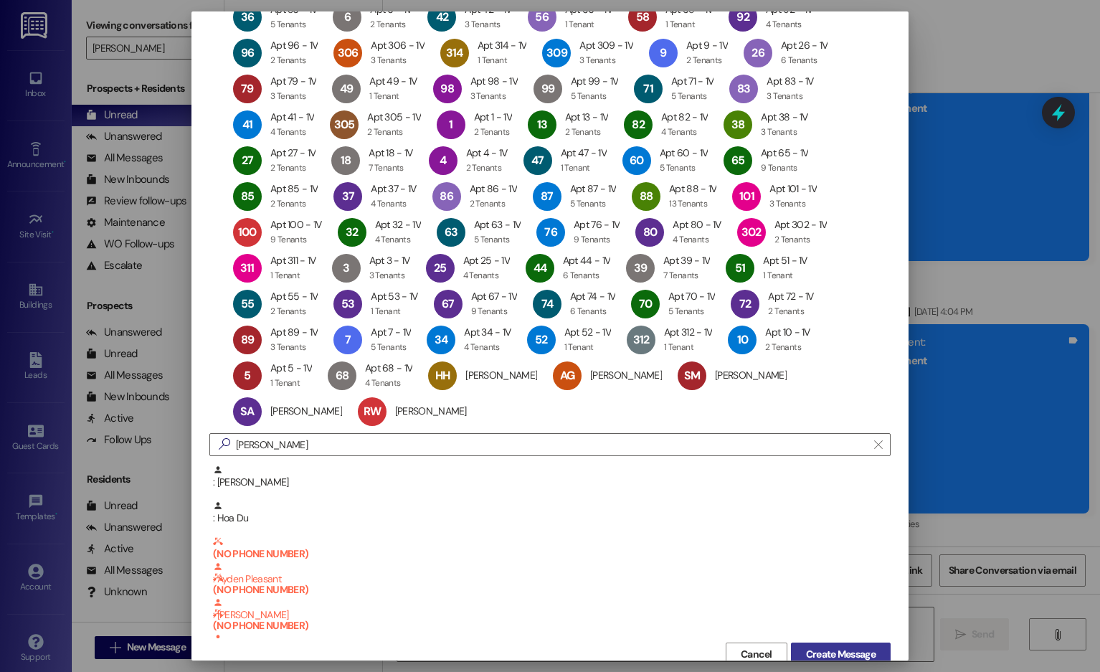
click at [851, 420] on span "Create Message" at bounding box center [841, 654] width 70 height 15
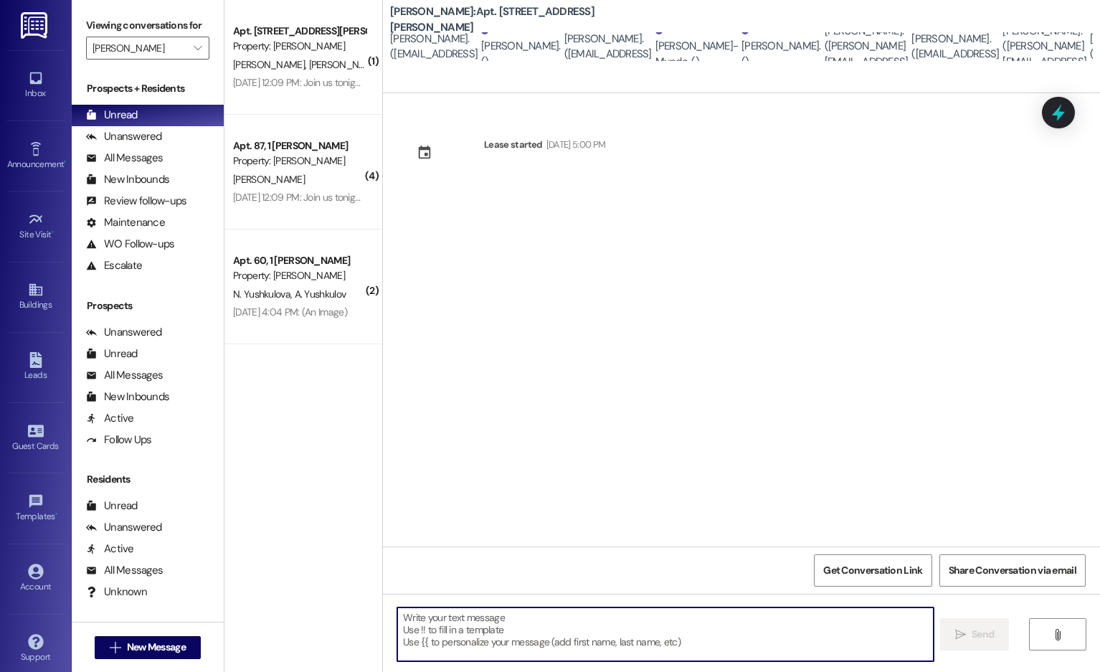
click at [592, 420] on textarea at bounding box center [665, 635] width 537 height 54
drag, startPoint x: 592, startPoint y: 618, endPoint x: 478, endPoint y: 625, distance: 114.2
click at [478, 420] on textarea at bounding box center [665, 635] width 537 height 54
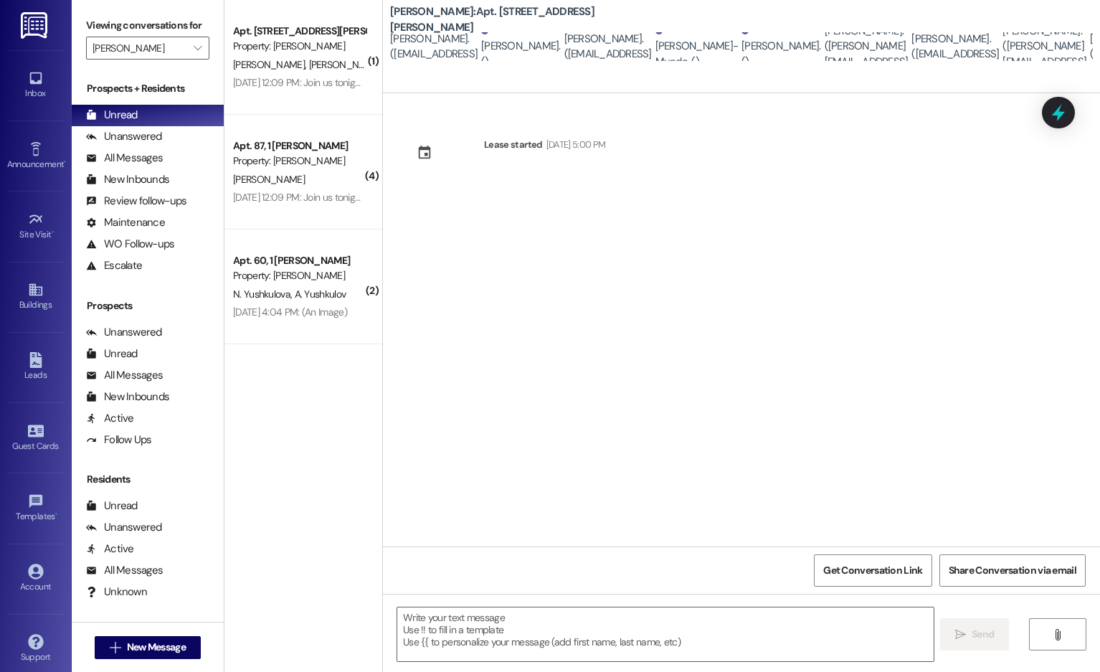
drag, startPoint x: 478, startPoint y: 625, endPoint x: 459, endPoint y: 509, distance: 117.7
click at [459, 420] on div "Lease started [DATE] 5:00 PM" at bounding box center [741, 319] width 717 height 453
click at [1052, 420] on icon "" at bounding box center [1057, 634] width 11 height 11
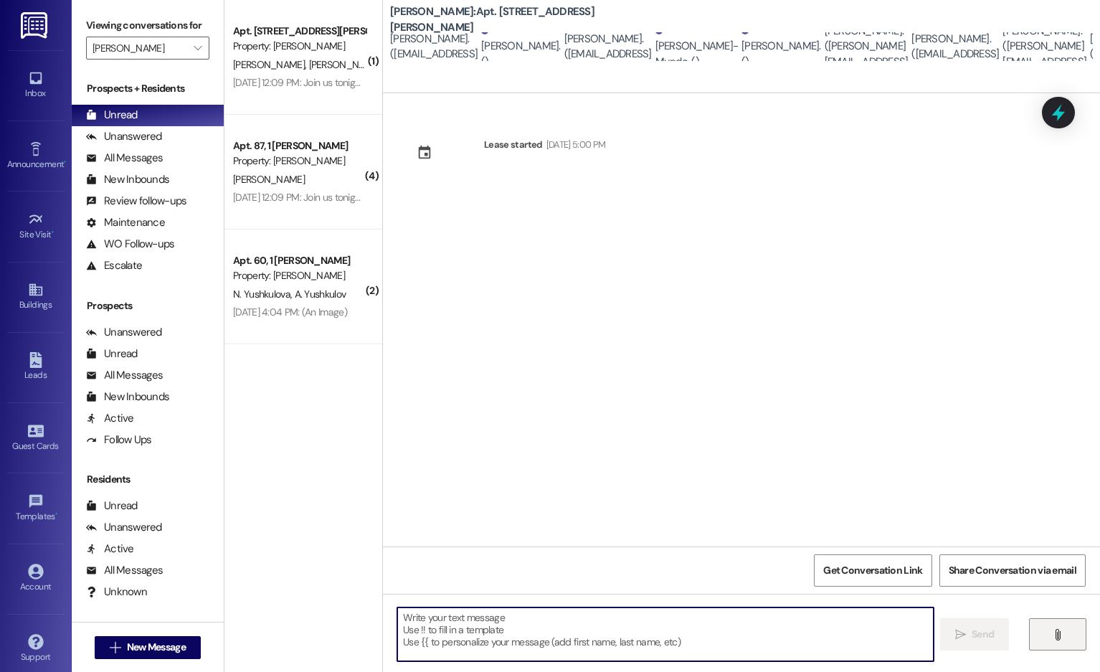
click at [473, 420] on textarea at bounding box center [665, 635] width 537 height 54
type textarea "t"
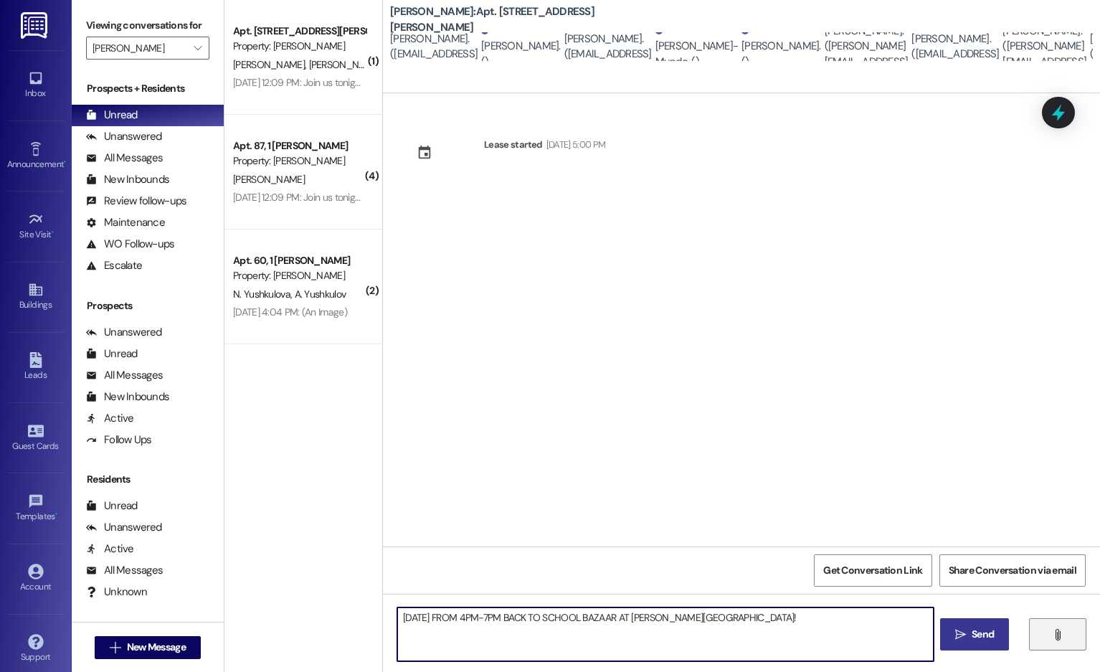
type textarea "[DATE] FROM 4PM-7PM BACK TO SCHOOL BAZAAR AT [PERSON_NAME][GEOGRAPHIC_DATA]!"
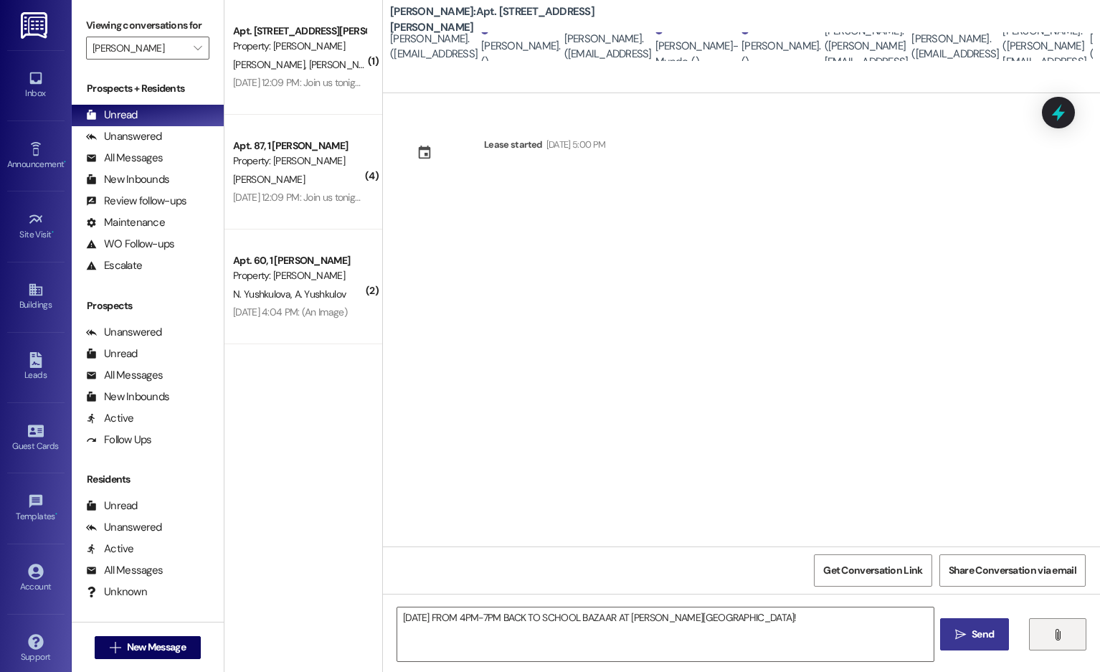
click at [971, 420] on span "Send" at bounding box center [983, 634] width 28 height 15
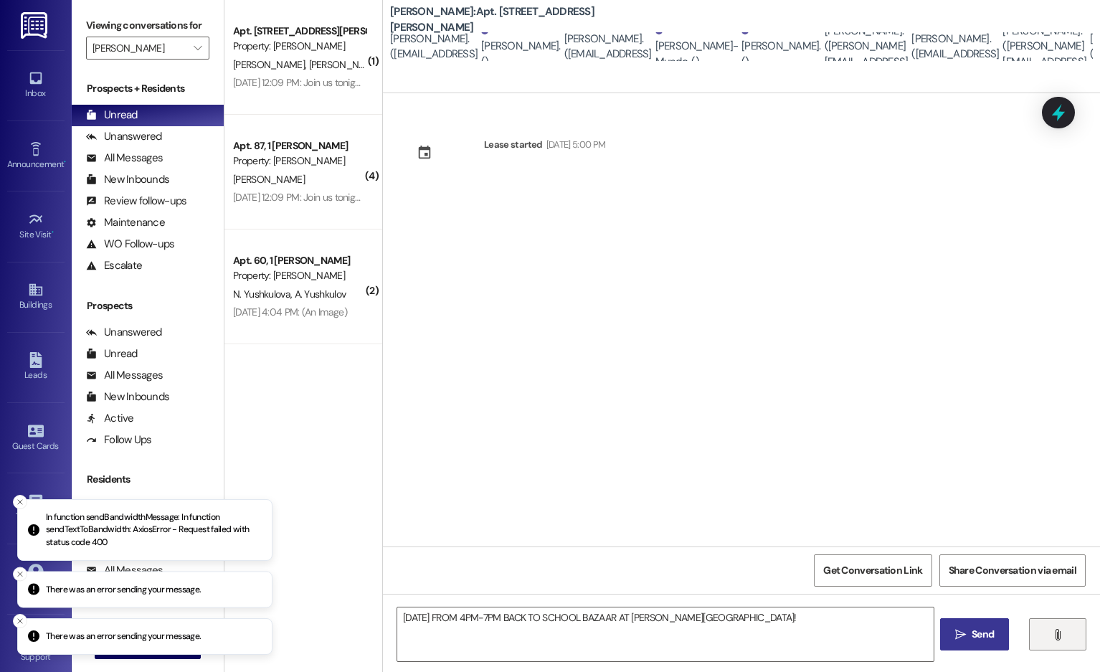
drag, startPoint x: 971, startPoint y: 630, endPoint x: 446, endPoint y: 458, distance: 552.4
click at [575, 420] on div "Lease started [DATE] 5:00 PM Get Conversation Link Share Conversation via email…" at bounding box center [741, 429] width 717 height 672
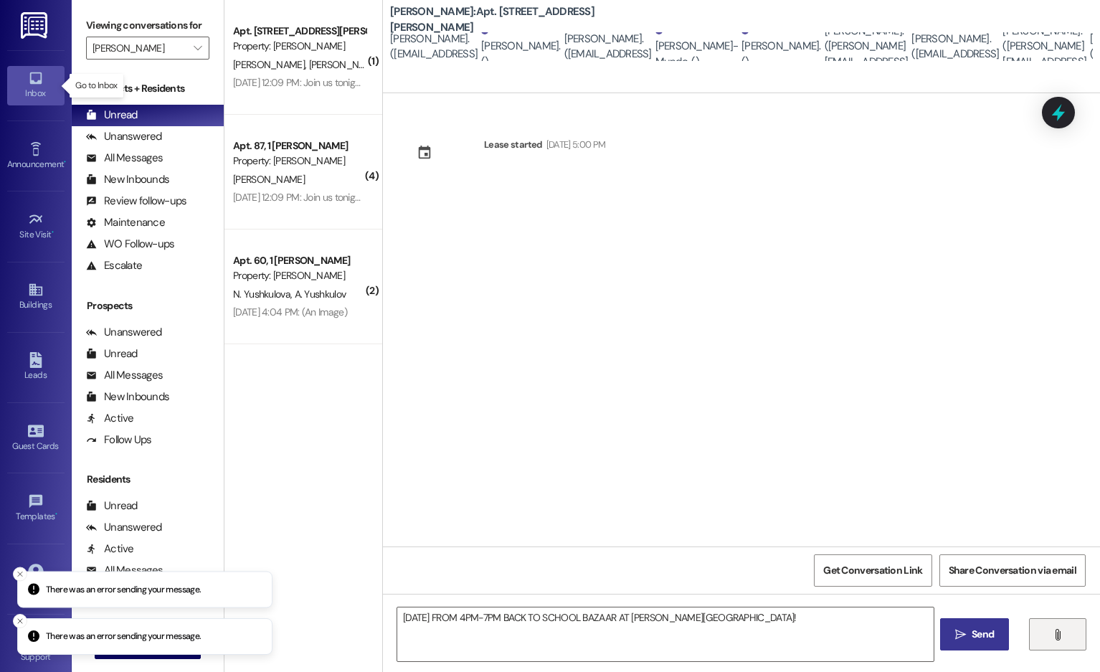
click at [42, 95] on div "Inbox" at bounding box center [36, 93] width 72 height 14
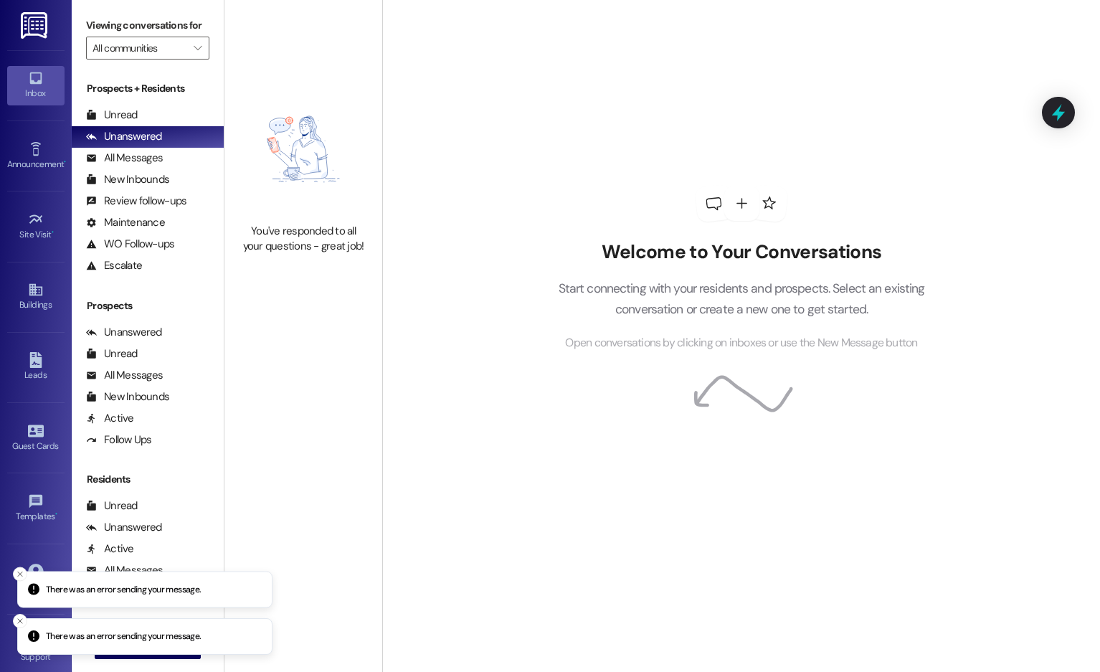
click at [37, 135] on div "Announcement • Send A Text Announcement" at bounding box center [35, 156] width 57 height 70
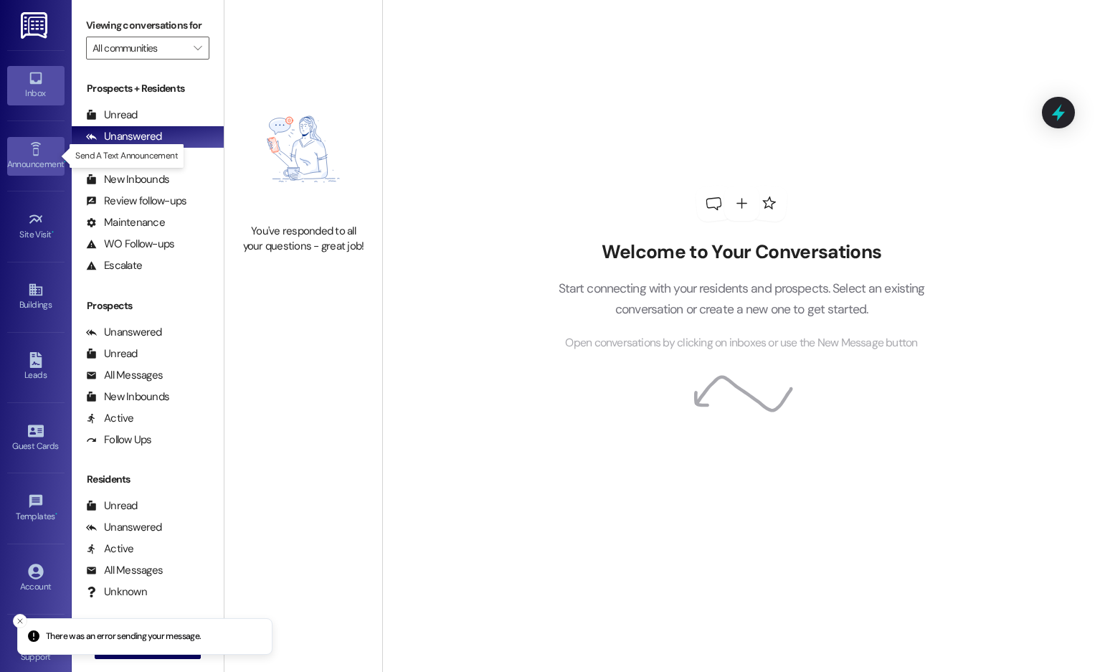
click at [34, 151] on icon at bounding box center [36, 149] width 16 height 16
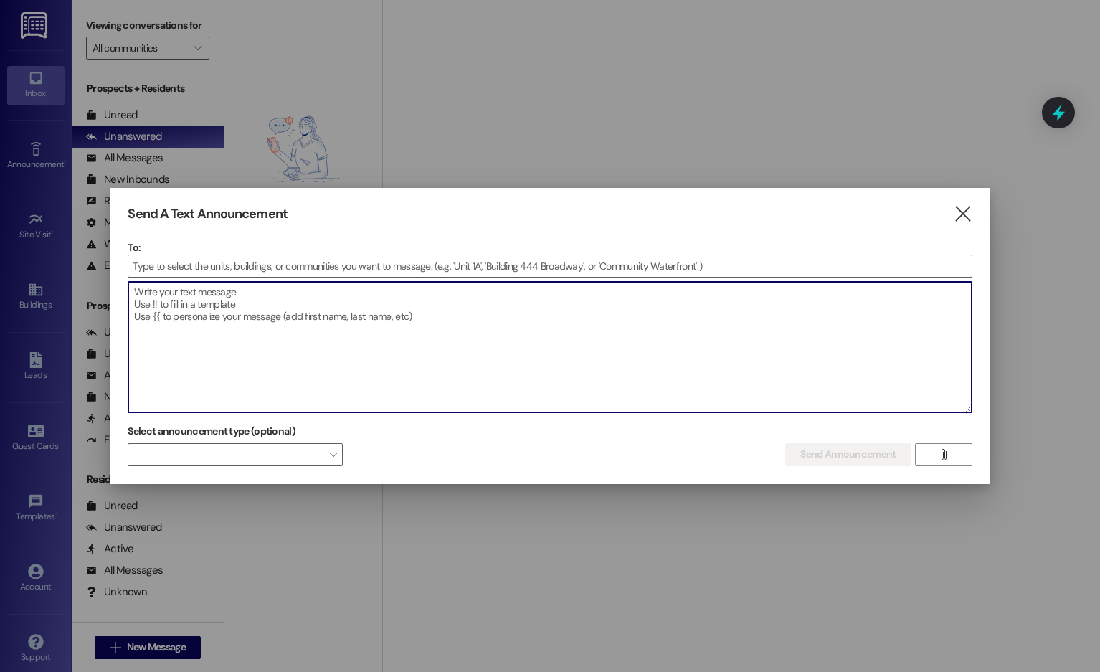
drag, startPoint x: 178, startPoint y: 296, endPoint x: 357, endPoint y: 364, distance: 191.4
click at [357, 364] on textarea at bounding box center [549, 347] width 843 height 131
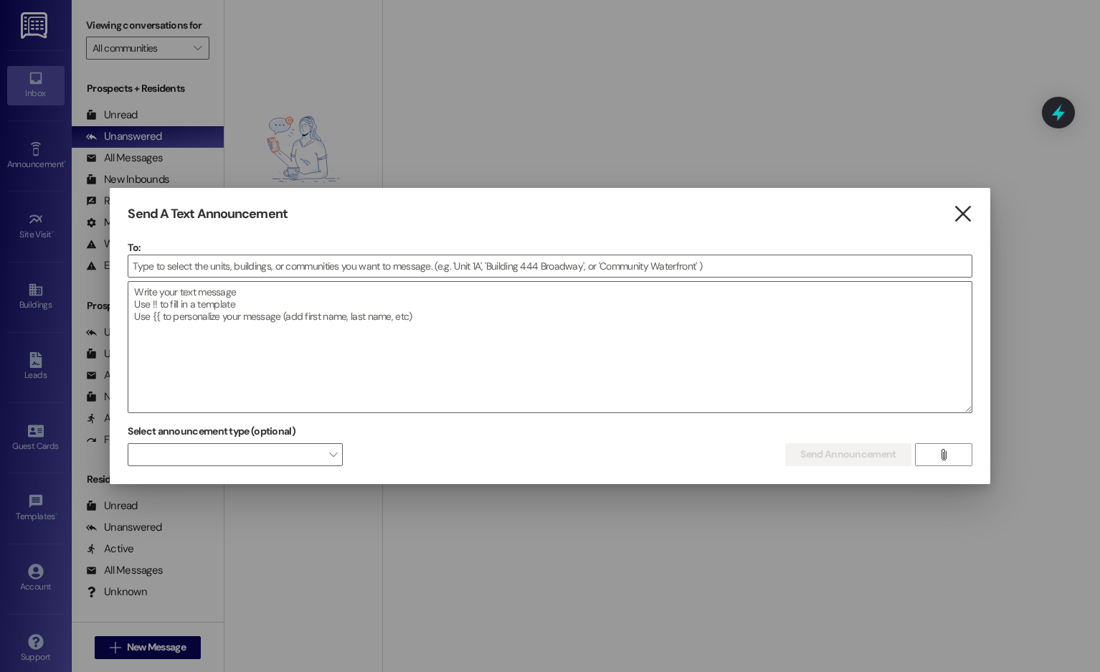
click at [956, 217] on icon "" at bounding box center [962, 214] width 19 height 15
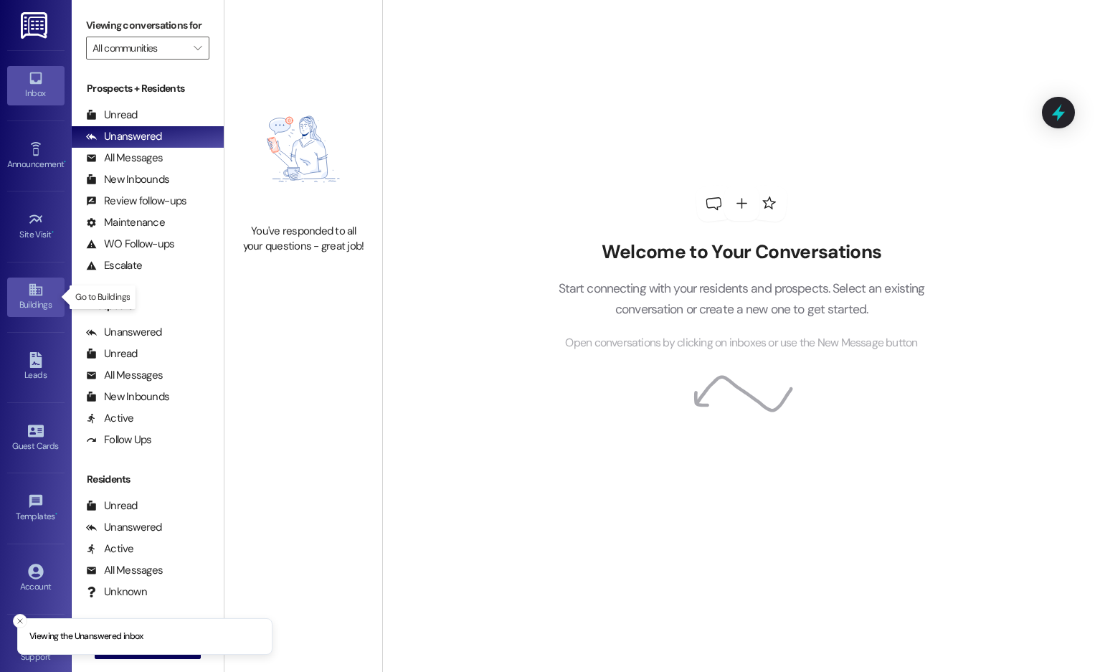
click at [34, 293] on icon at bounding box center [36, 290] width 16 height 16
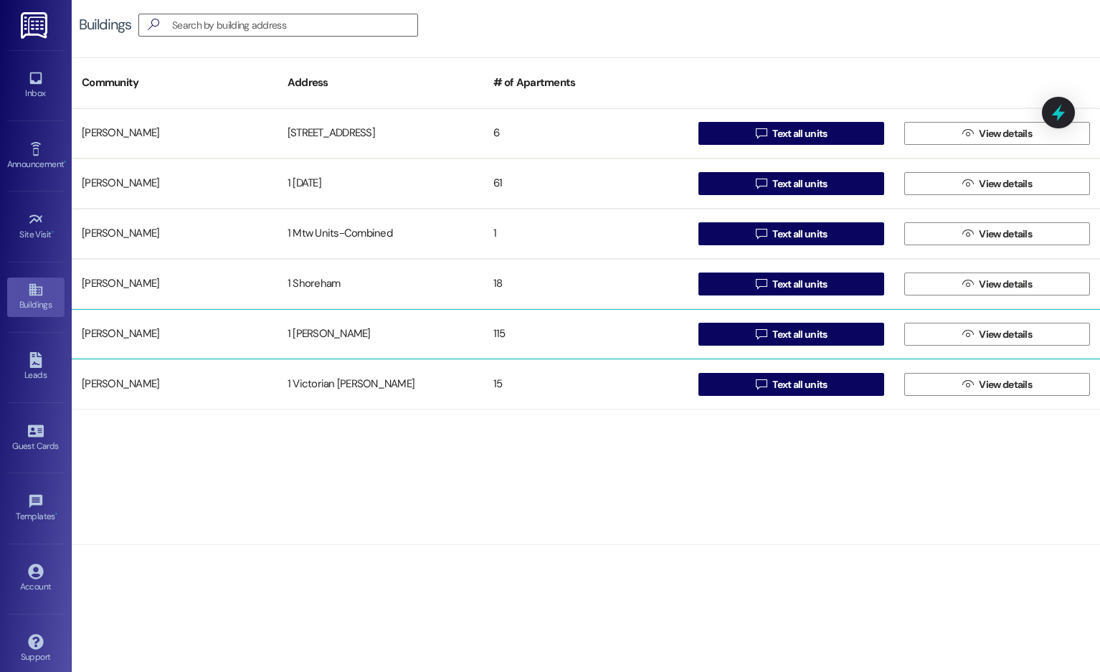
click at [585, 332] on div "115" at bounding box center [586, 334] width 206 height 29
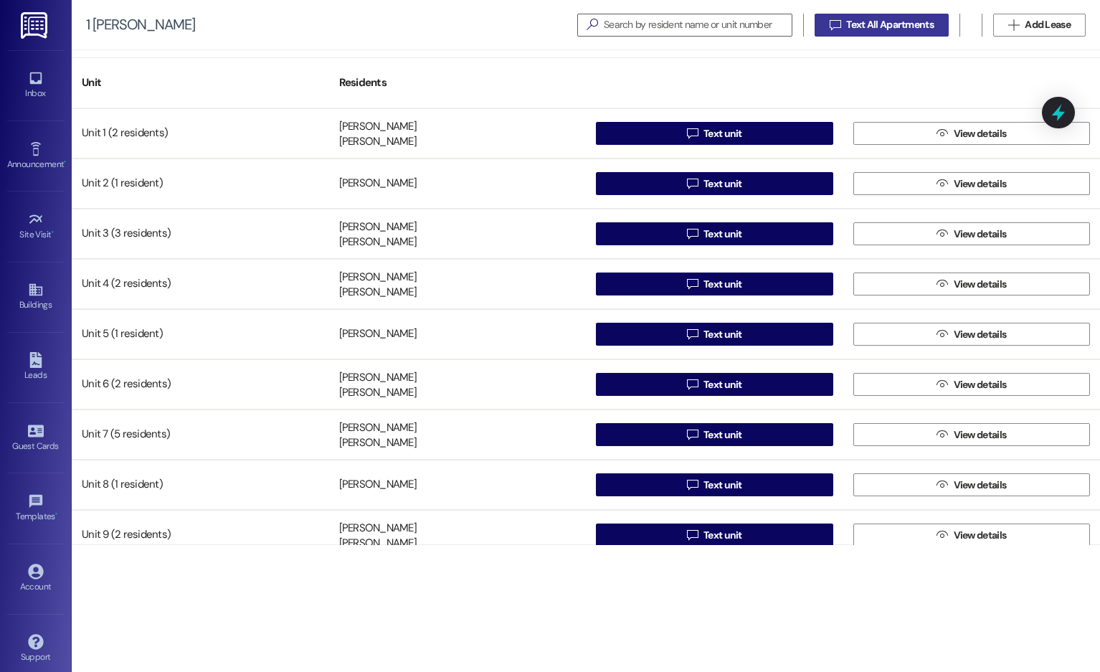
click at [900, 27] on span "Text All Apartments" at bounding box center [890, 24] width 88 height 15
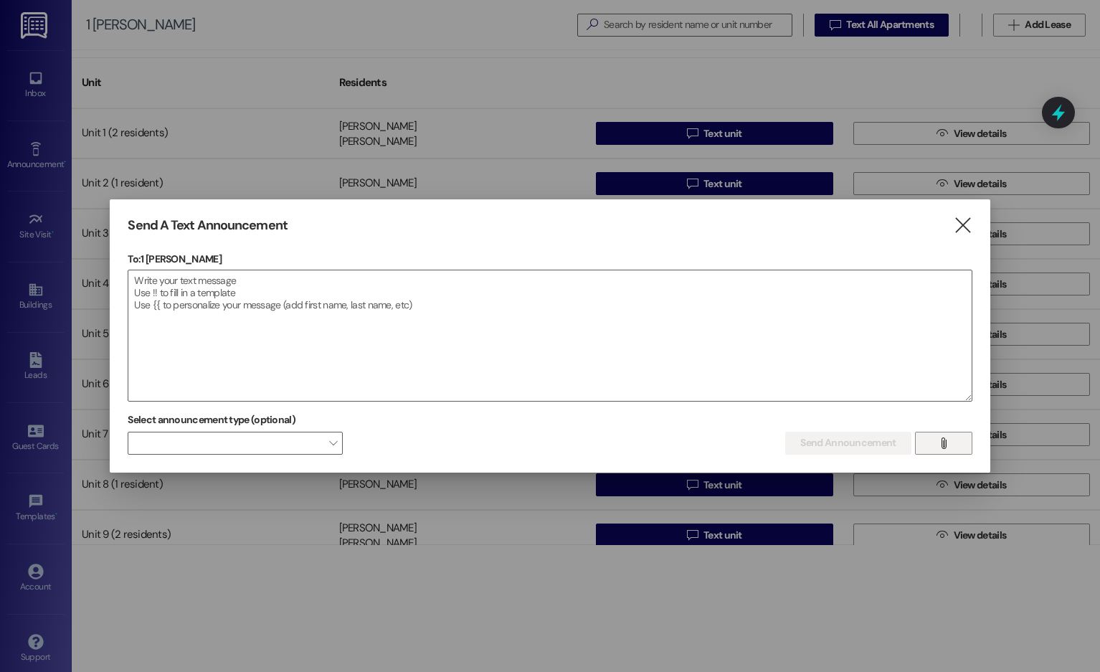
click at [935, 436] on span "" at bounding box center [943, 444] width 16 height 22
click at [410, 294] on textarea at bounding box center [549, 335] width 843 height 131
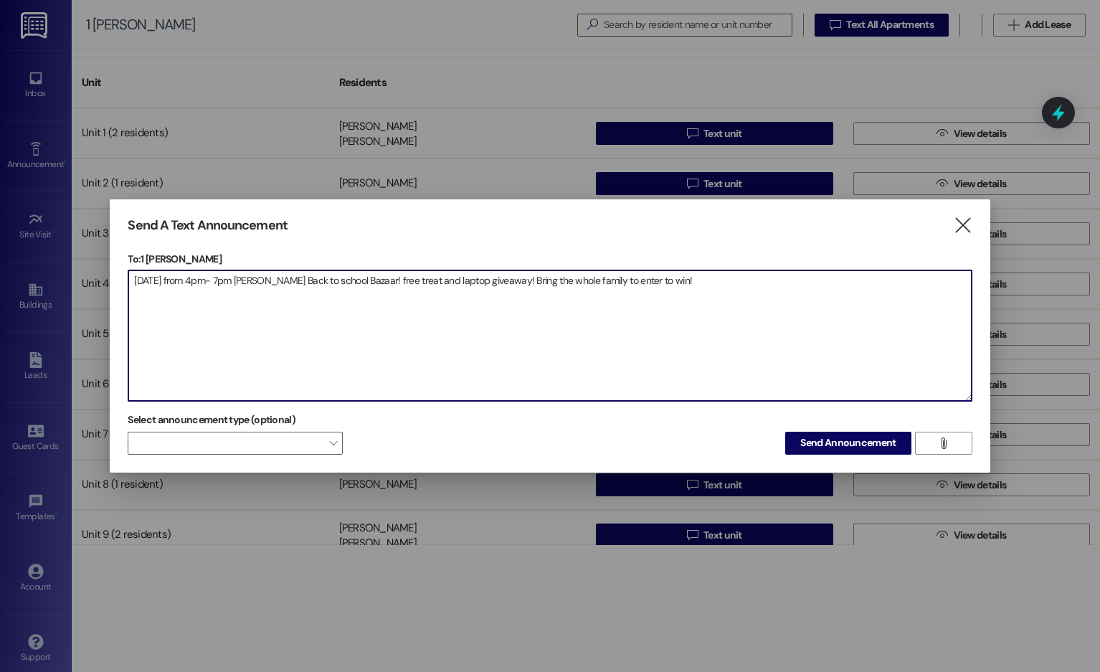
click at [358, 279] on textarea "[DATE] from 4pm- 7pm [PERSON_NAME] Back to school Bazaar! free treat and laptop…" at bounding box center [549, 335] width 843 height 131
click at [491, 278] on textarea "[DATE] from 4pm- 7pm [PERSON_NAME] Back to school Bazaar at [PERSON_NAME][GEOGR…" at bounding box center [549, 335] width 843 height 131
click at [528, 279] on textarea "[DATE] from 4pm- 7pm [PERSON_NAME] Back to school Bazaar at [PERSON_NAME][GEOGR…" at bounding box center [549, 335] width 843 height 131
click at [799, 286] on textarea "[DATE] from 4pm- 7pm [PERSON_NAME] Back to school Bazaar at [PERSON_NAME][GEOGR…" at bounding box center [549, 335] width 843 height 131
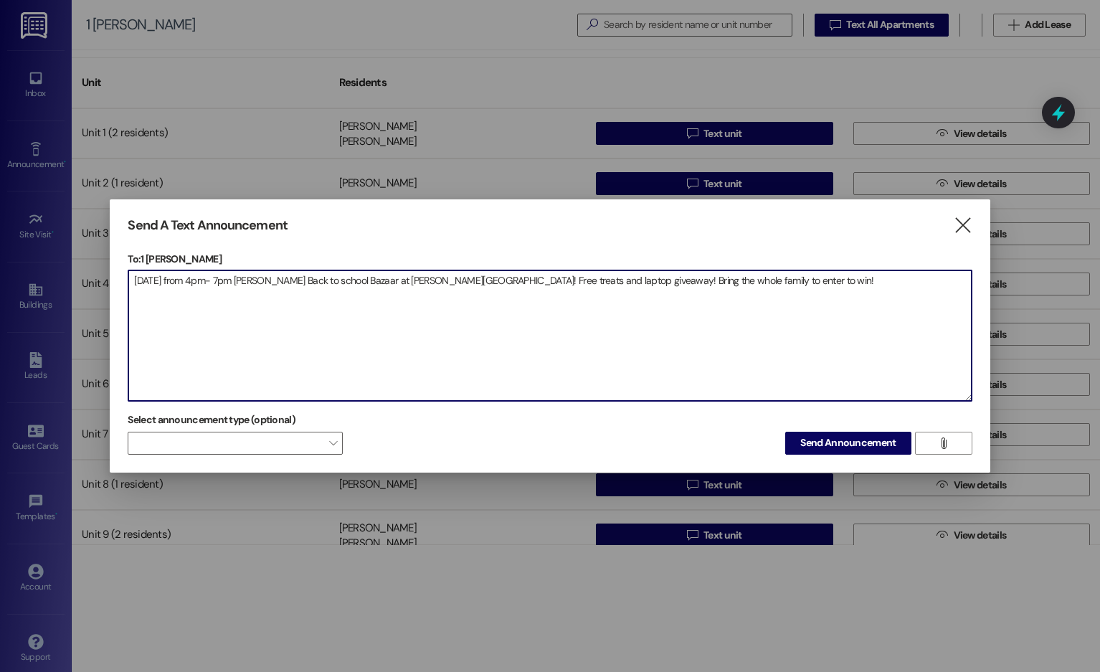
click at [265, 280] on textarea "[DATE] from 4pm- 7pm [PERSON_NAME] Back to school Bazaar at [PERSON_NAME][GEOGR…" at bounding box center [549, 335] width 843 height 131
click at [663, 281] on textarea "[DATE] from 4pm- 7pm KCHA is hosting a Back to school Bazaar at [PERSON_NAME][G…" at bounding box center [549, 335] width 843 height 131
click at [950, 287] on textarea "[DATE] from 4pm- 7pm KCHA is hosting a Back to school Bazaar at [PERSON_NAME][G…" at bounding box center [549, 335] width 843 height 131
type textarea "[DATE] from 4pm- 7pm KCHA is hosting a Back-to-school Bazaar at [PERSON_NAME][G…"
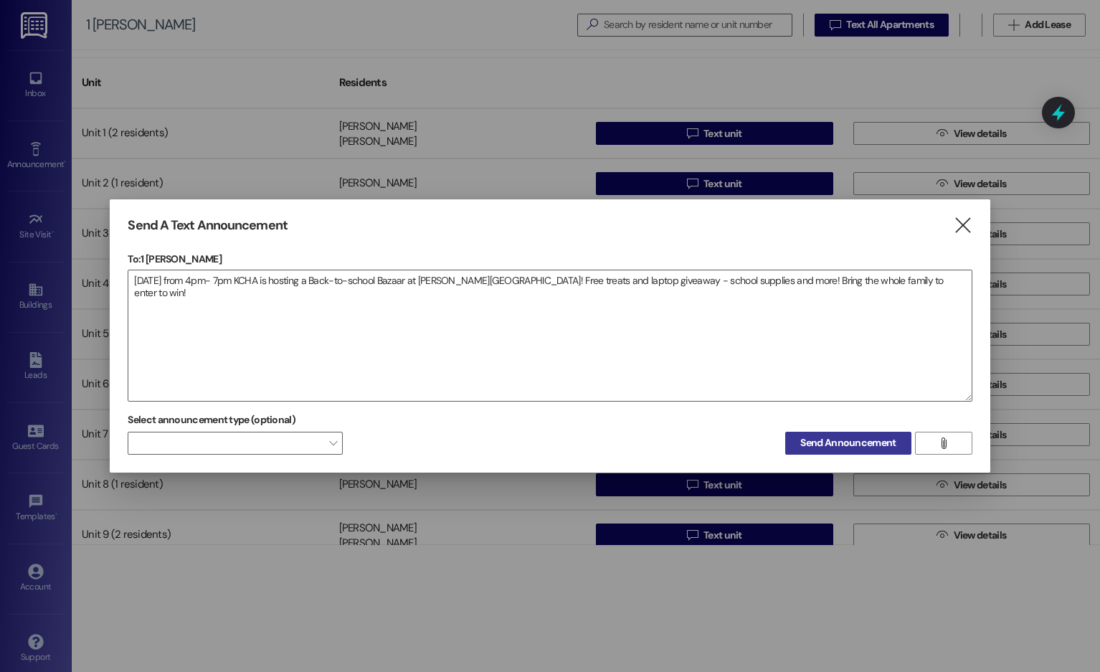
click at [842, 445] on span "Send Announcement" at bounding box center [848, 442] width 95 height 15
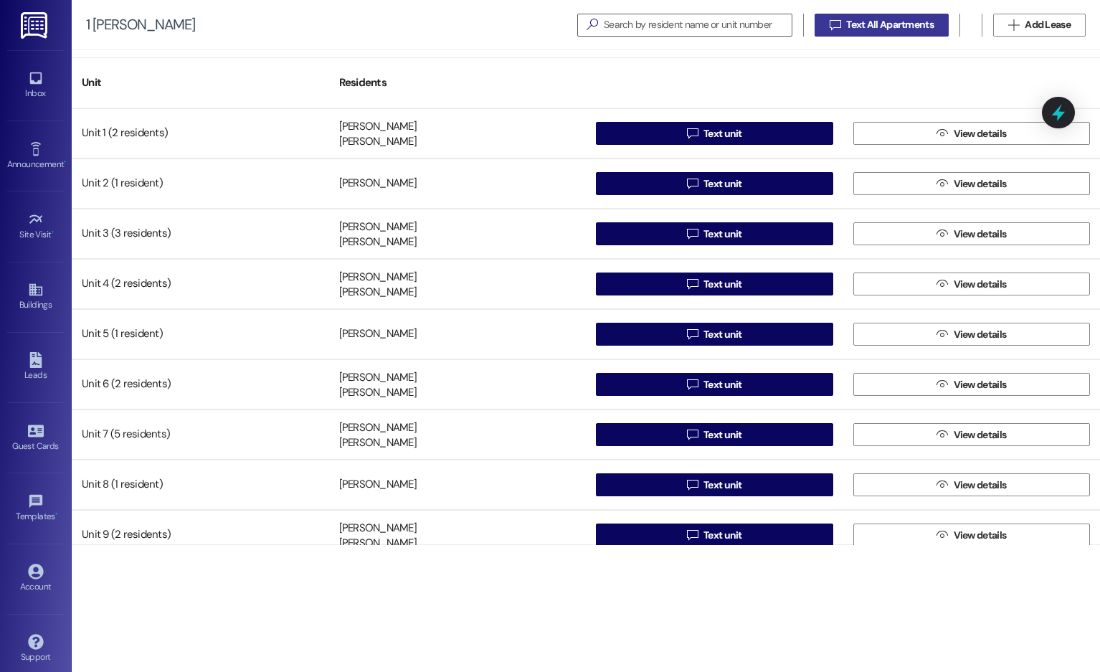
click at [919, 24] on span "Text All Apartments" at bounding box center [890, 24] width 88 height 15
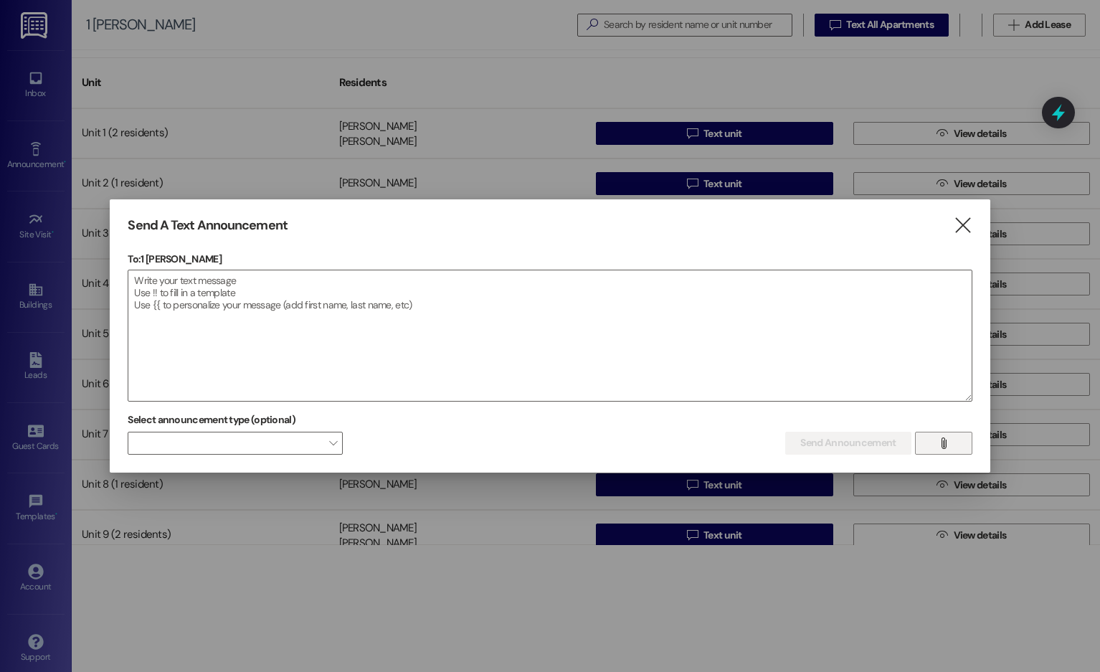
click at [947, 441] on icon "" at bounding box center [943, 443] width 11 height 11
click at [963, 230] on icon "" at bounding box center [962, 225] width 19 height 15
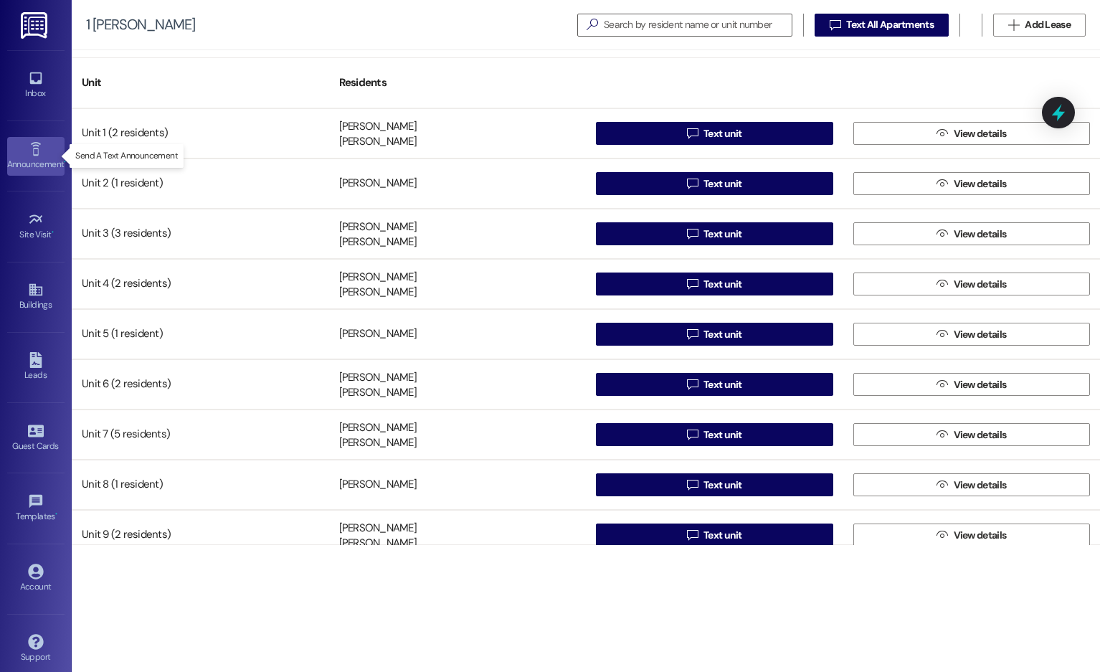
click at [34, 144] on icon at bounding box center [36, 149] width 16 height 16
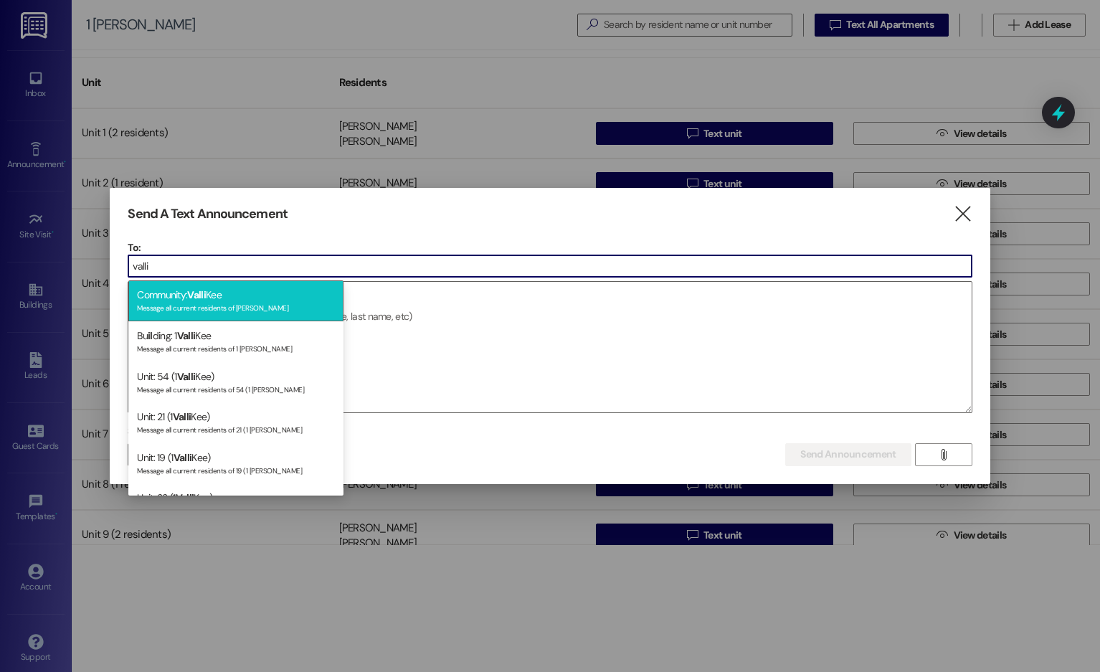
type input "valli"
click at [255, 301] on div "Message all current residents of [PERSON_NAME]" at bounding box center [236, 307] width 198 height 12
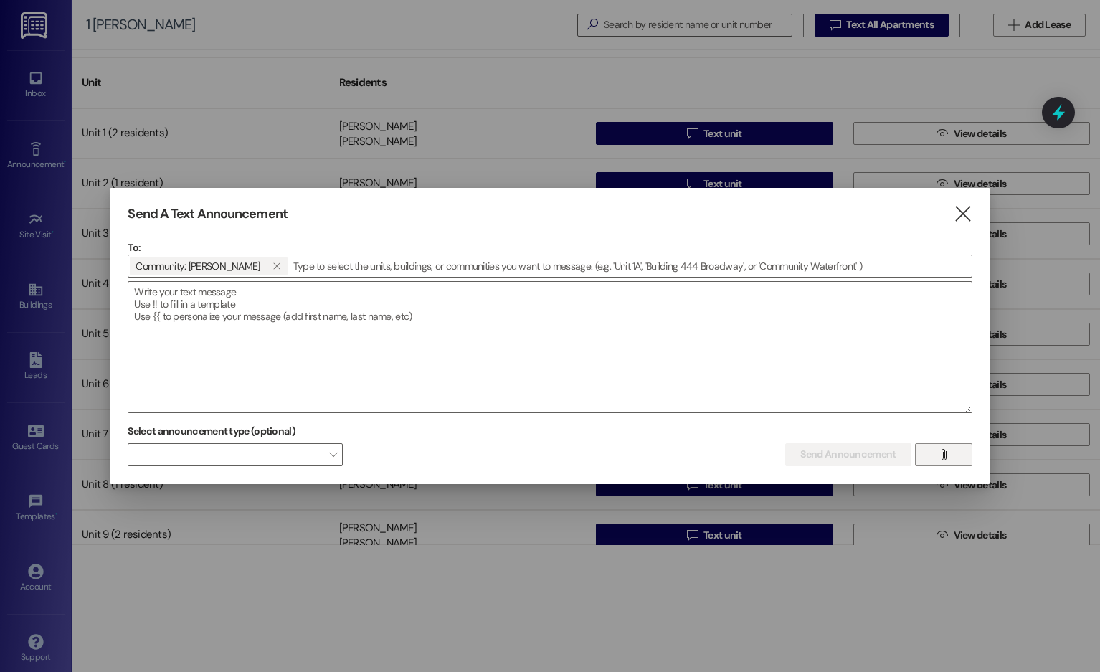
click at [955, 453] on button "" at bounding box center [943, 454] width 57 height 23
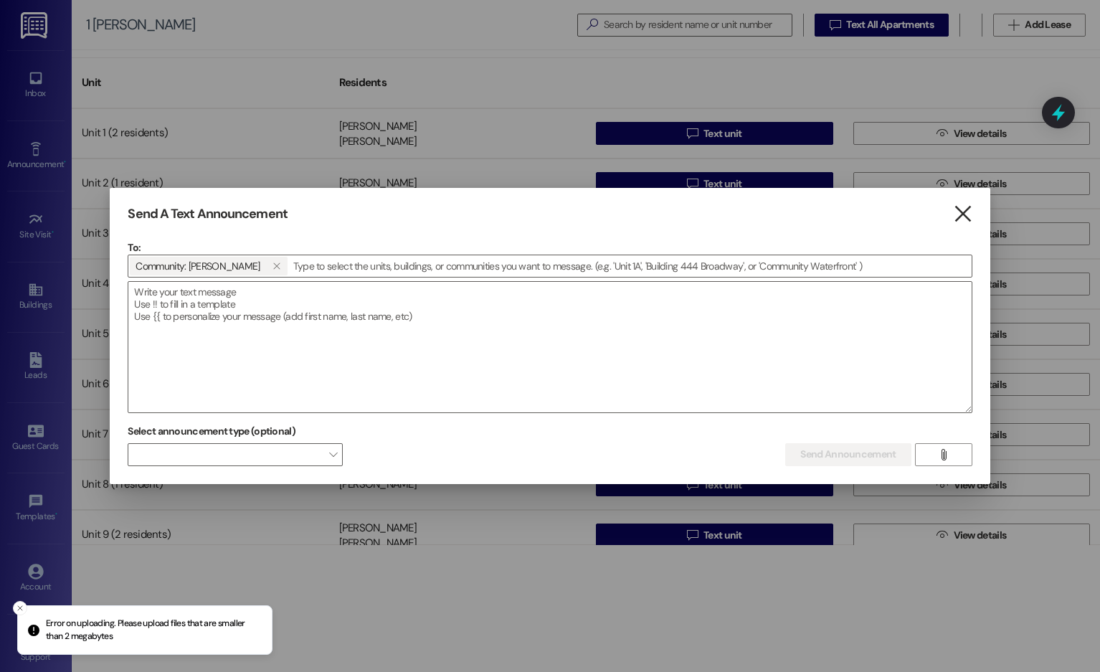
click at [953, 209] on icon "" at bounding box center [962, 214] width 19 height 15
